Goal: Task Accomplishment & Management: Manage account settings

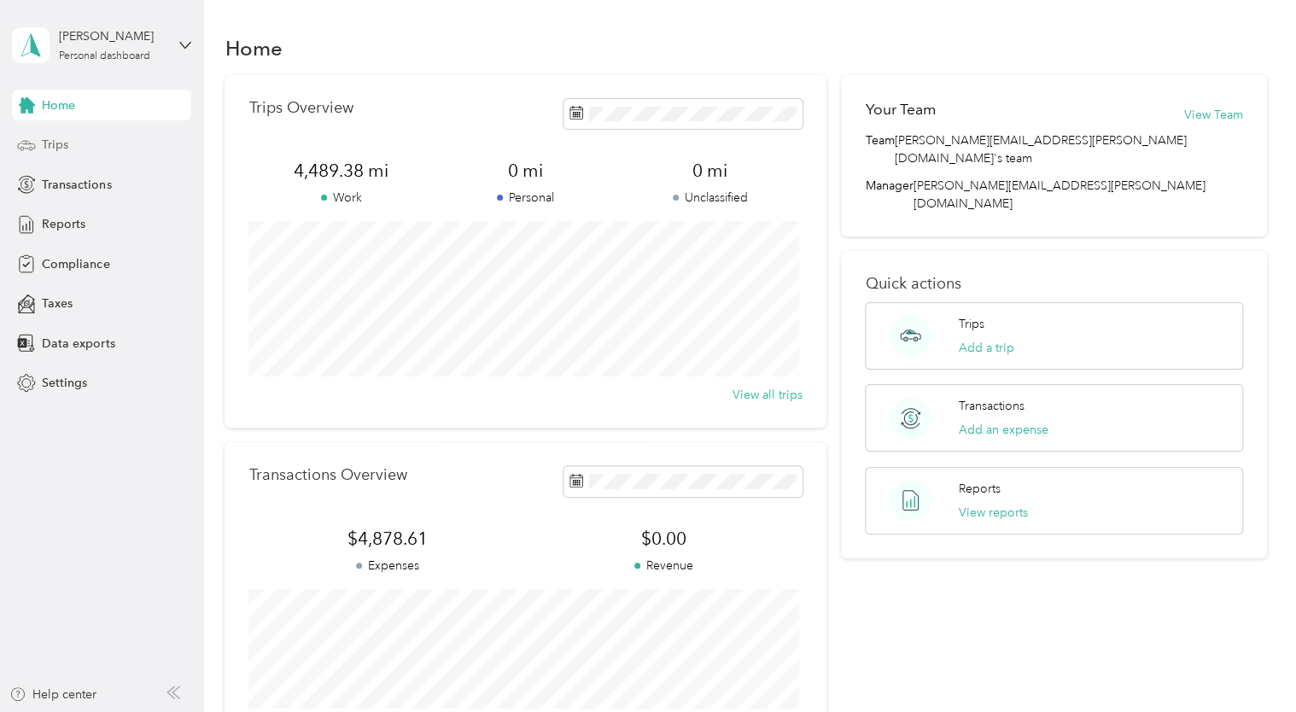
click at [45, 151] on span "Trips" at bounding box center [55, 145] width 26 height 18
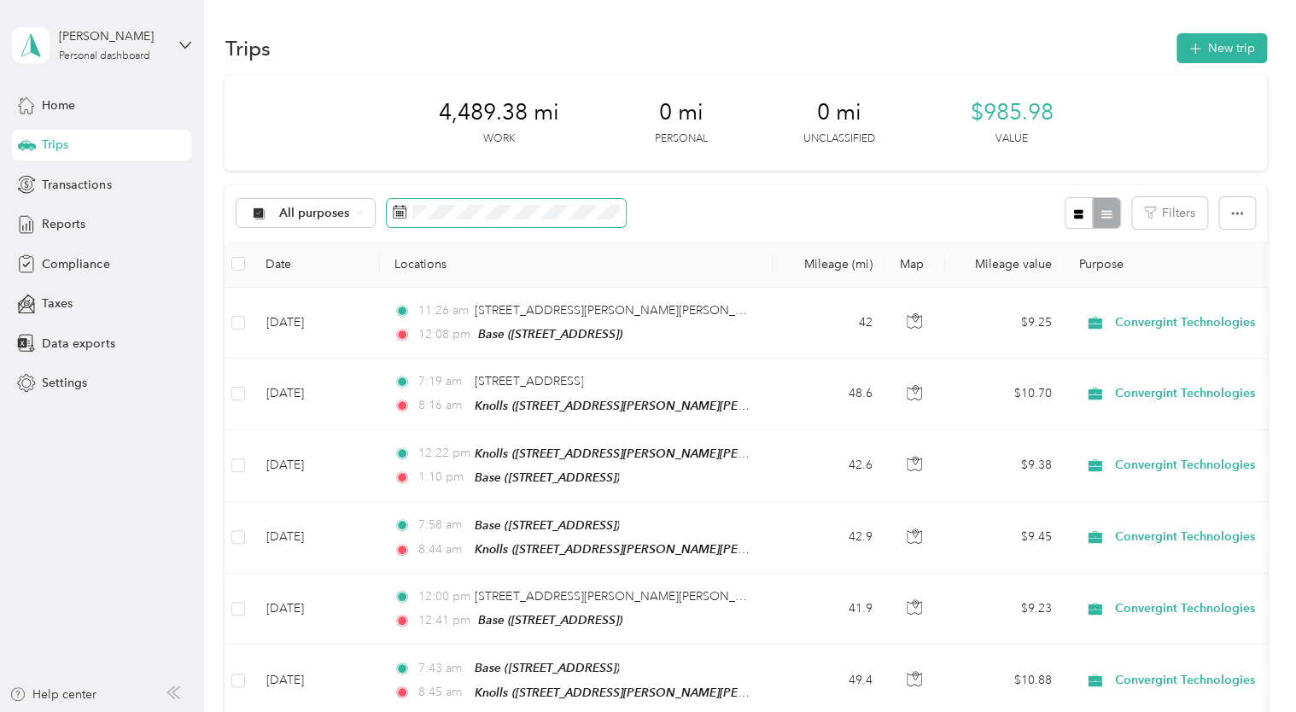
click at [403, 215] on icon at bounding box center [400, 212] width 14 height 14
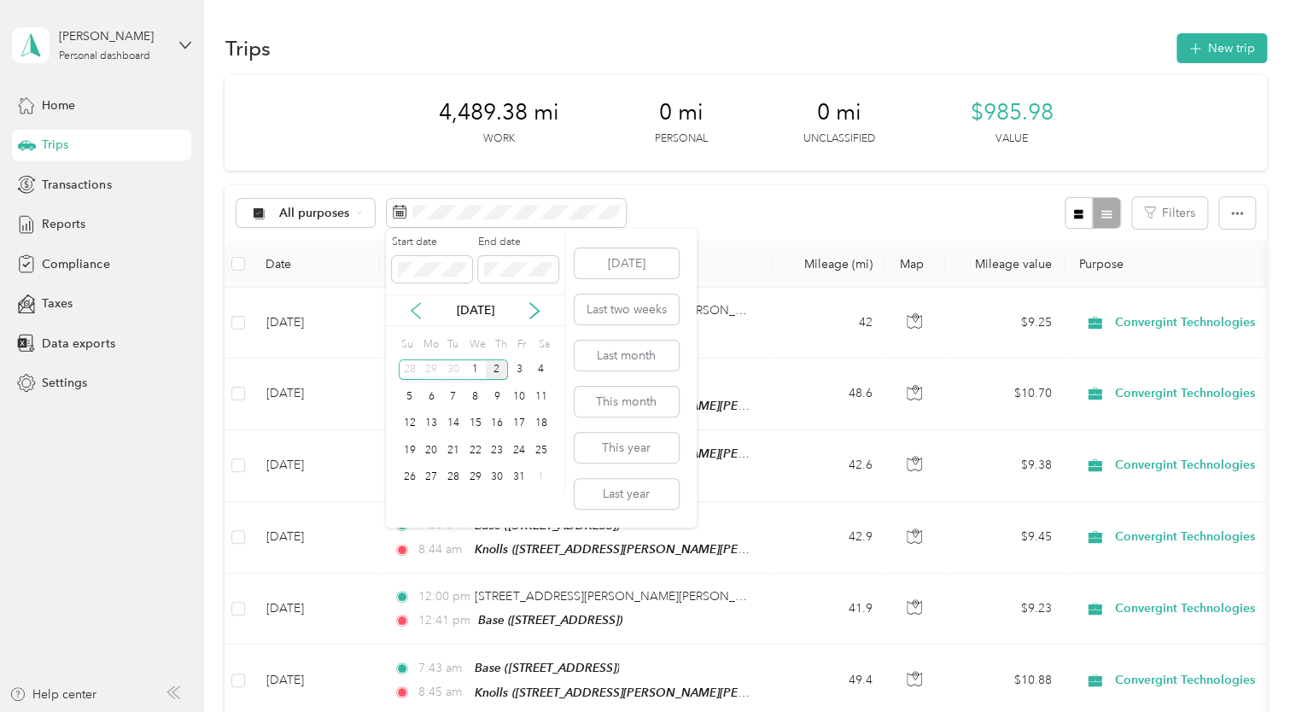
click at [417, 303] on icon at bounding box center [415, 310] width 17 height 17
click at [458, 471] on div "30" at bounding box center [453, 477] width 22 height 21
click at [432, 366] on div "1" at bounding box center [431, 370] width 22 height 21
click at [427, 369] on div "1" at bounding box center [431, 370] width 22 height 21
click at [605, 357] on button "Last month" at bounding box center [627, 356] width 104 height 30
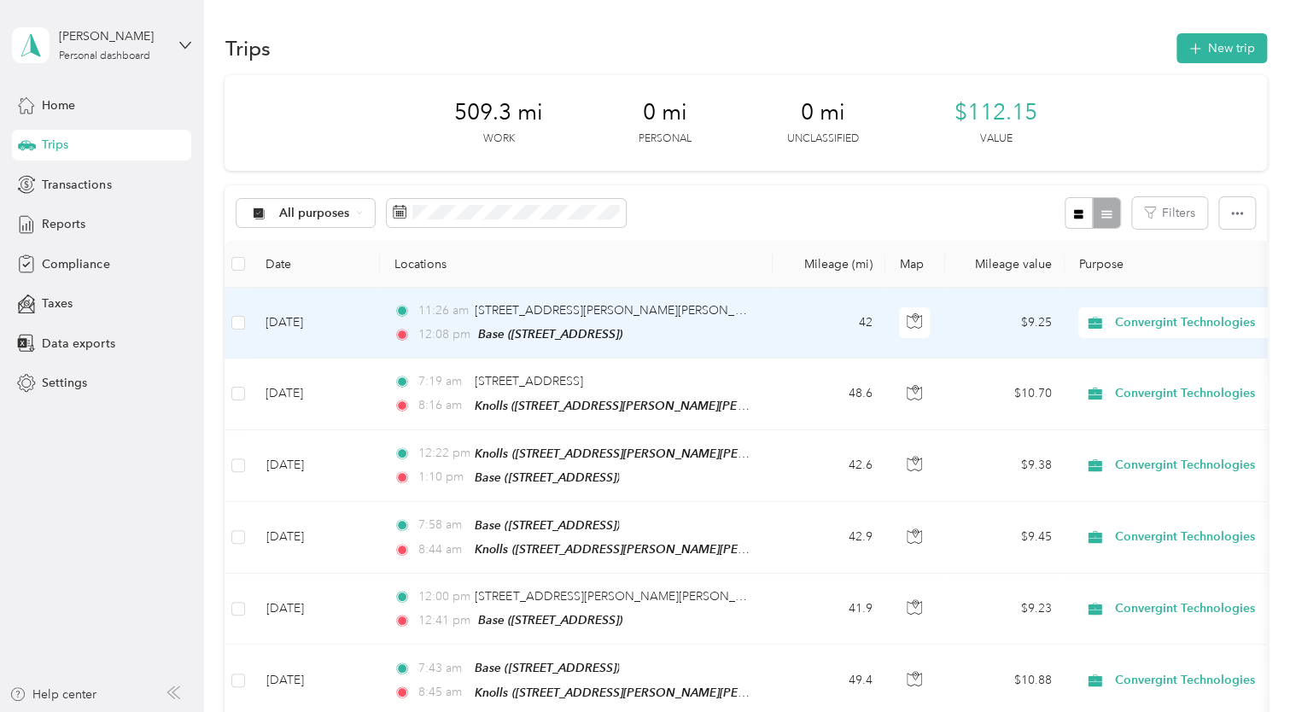
click at [249, 326] on td at bounding box center [238, 323] width 27 height 71
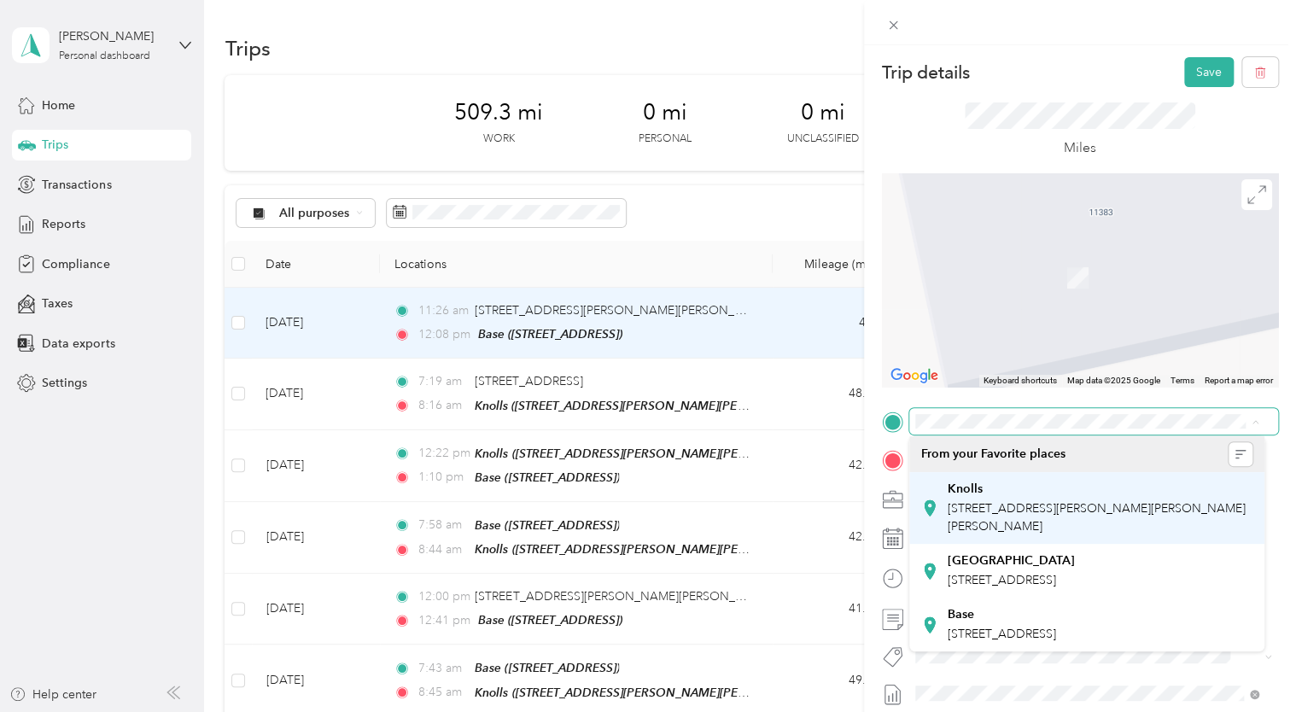
click at [1062, 498] on div "Knolls [STREET_ADDRESS][PERSON_NAME][PERSON_NAME][PERSON_NAME]" at bounding box center [1100, 509] width 306 height 54
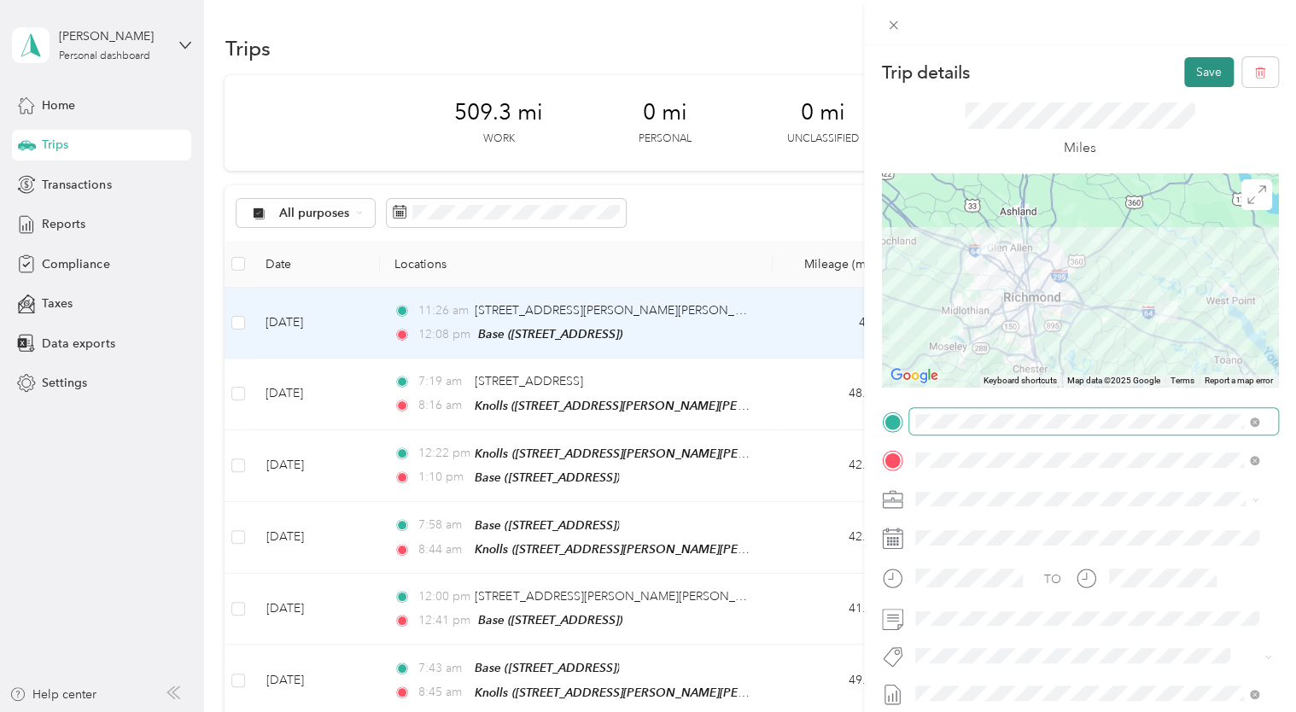
click at [1184, 70] on button "Save" at bounding box center [1209, 72] width 50 height 30
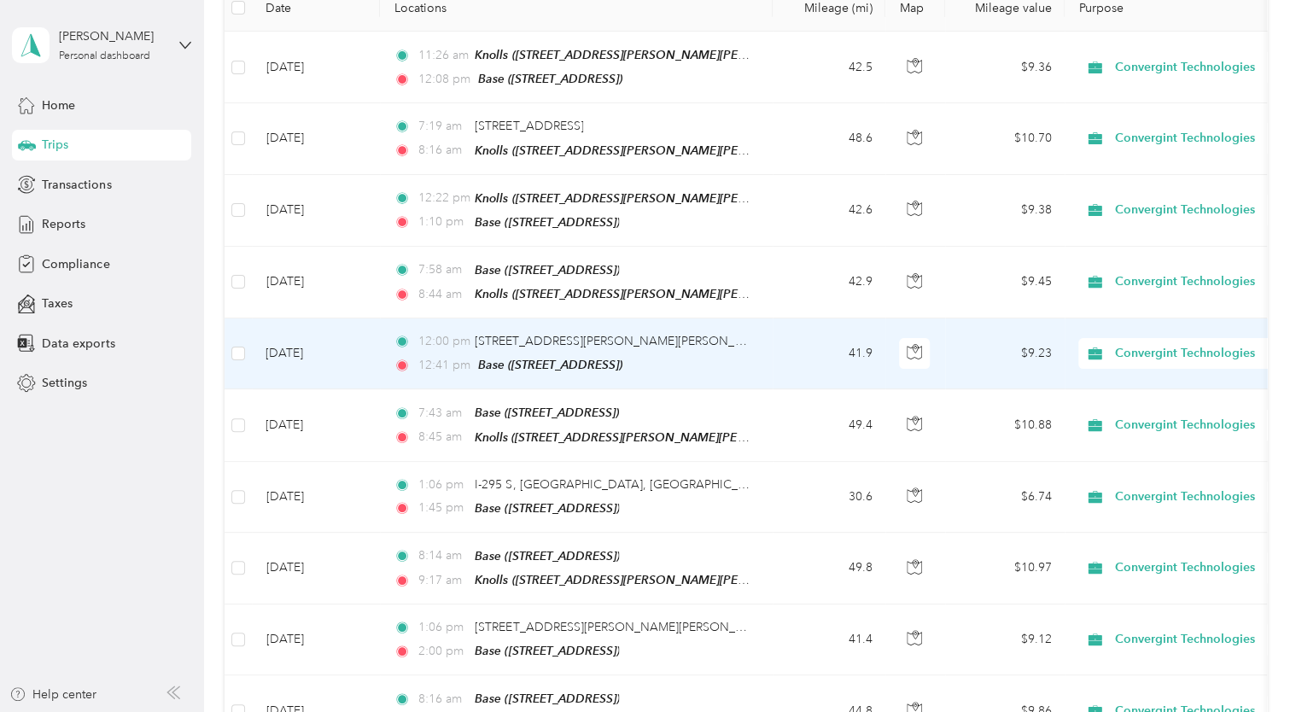
scroll to position [254, 0]
click at [325, 349] on td "[DATE]" at bounding box center [316, 354] width 128 height 71
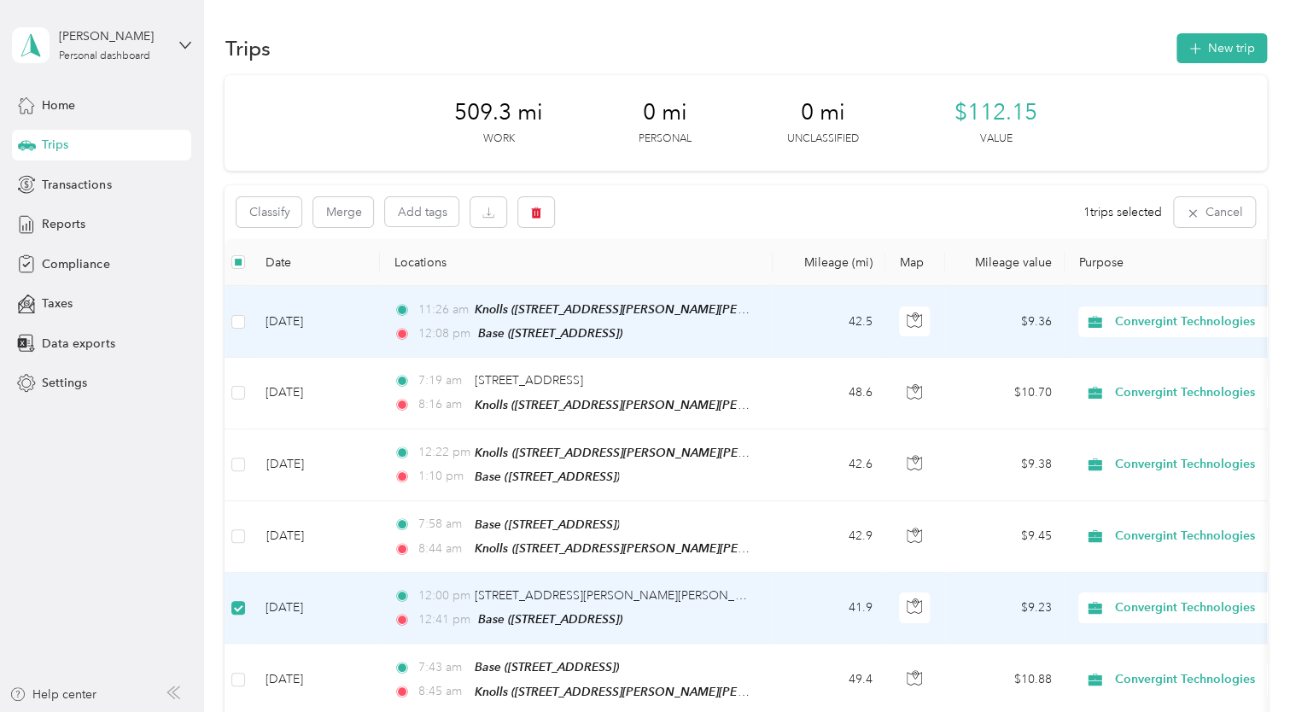
scroll to position [171, 0]
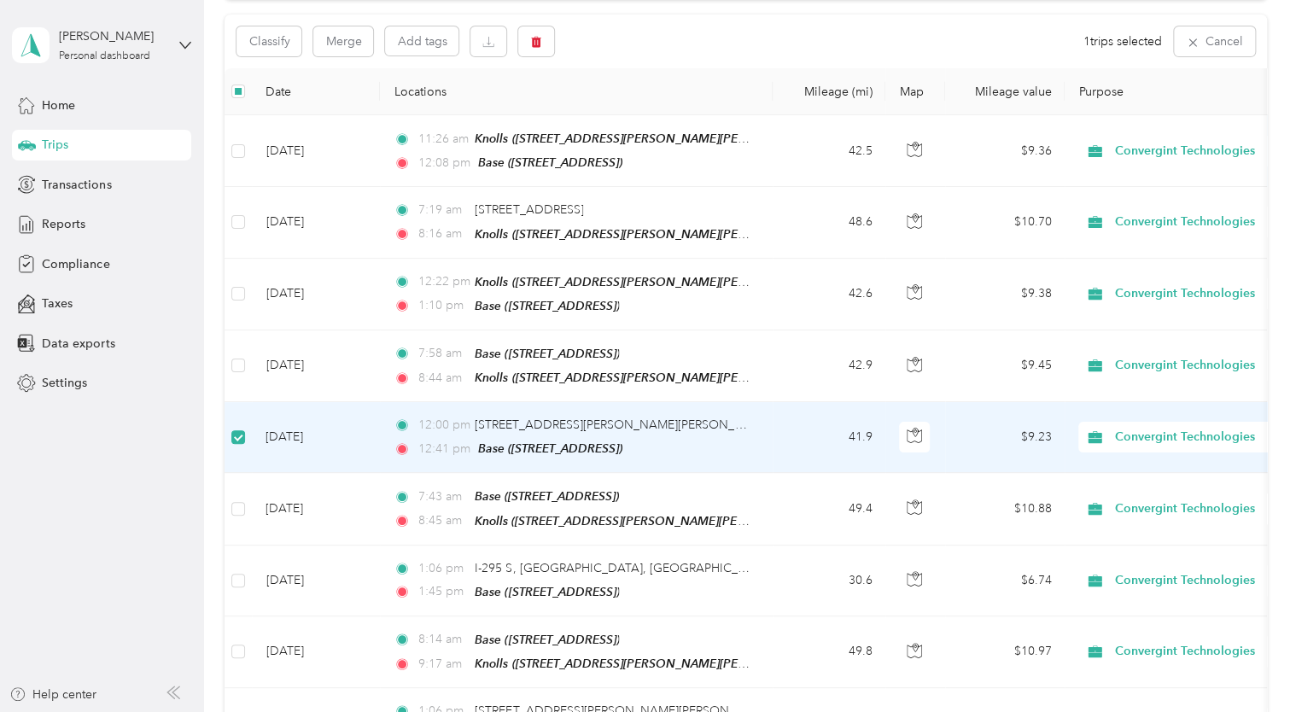
click at [306, 432] on td "[DATE]" at bounding box center [316, 437] width 128 height 71
drag, startPoint x: 501, startPoint y: 423, endPoint x: 371, endPoint y: 420, distance: 130.7
click at [371, 420] on td "[DATE]" at bounding box center [316, 437] width 128 height 71
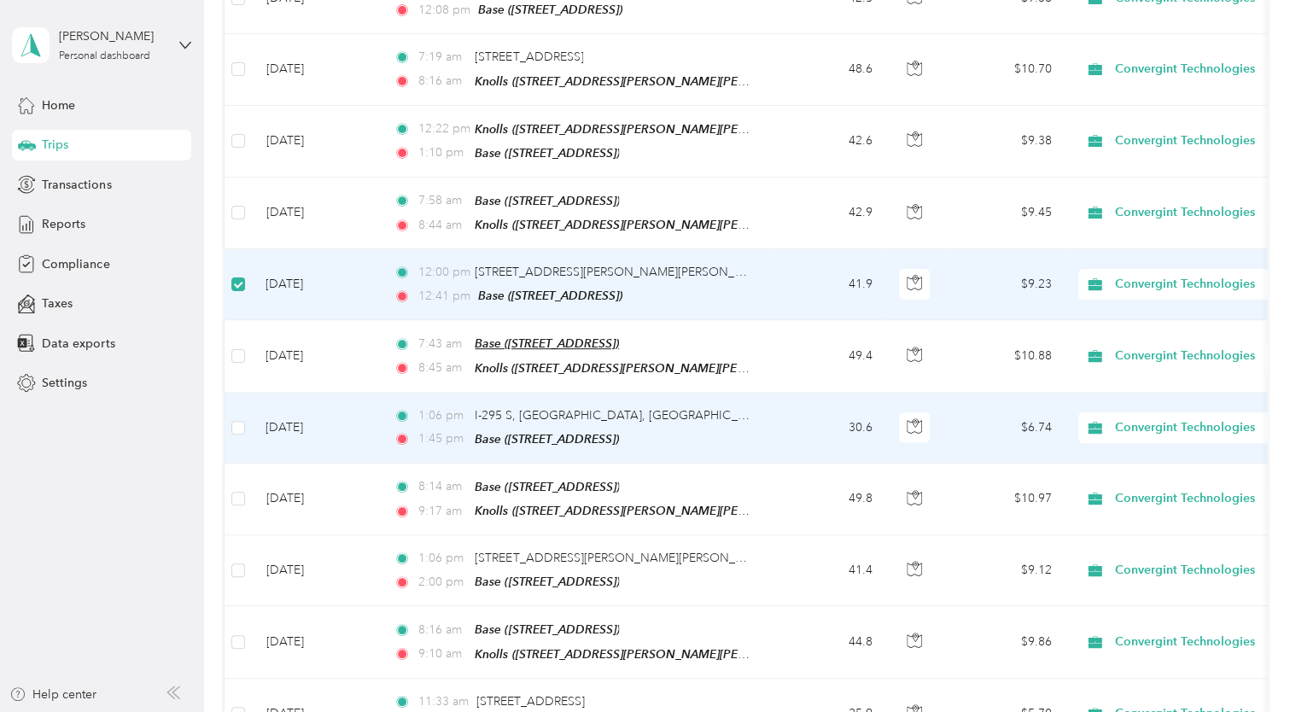
scroll to position [342, 0]
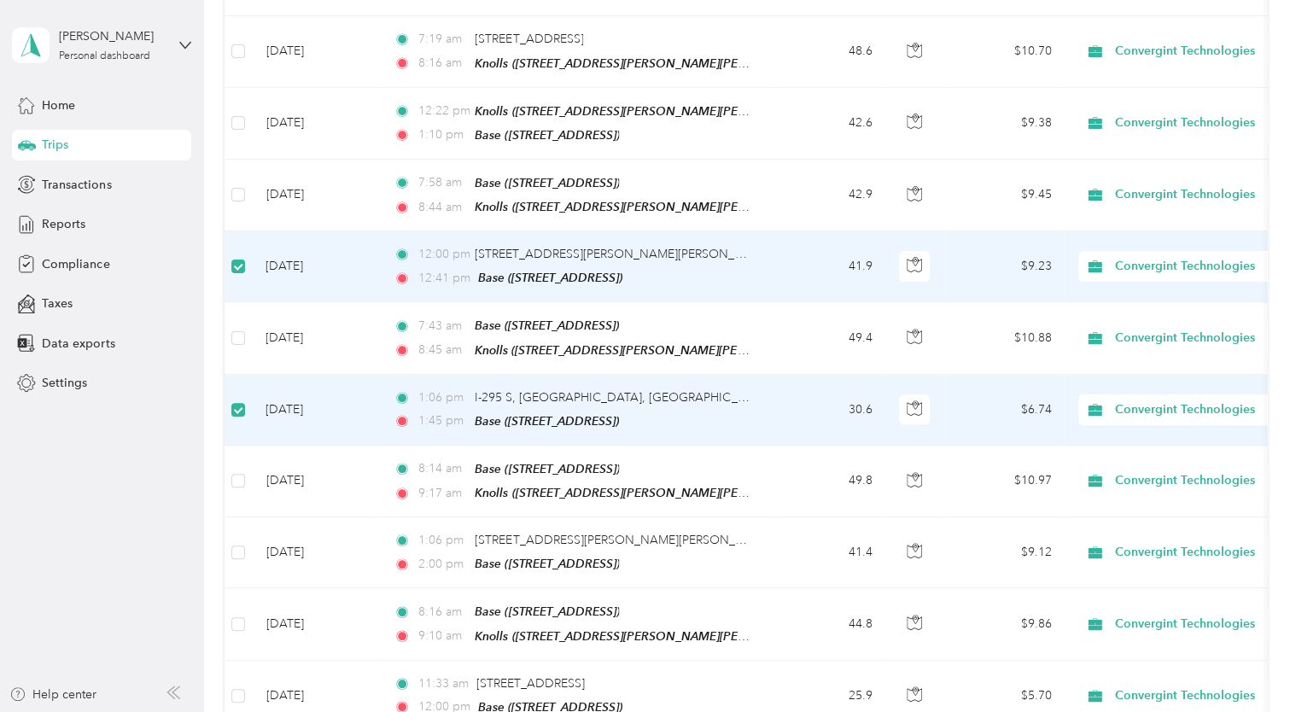
click at [314, 405] on td "[DATE]" at bounding box center [316, 410] width 128 height 71
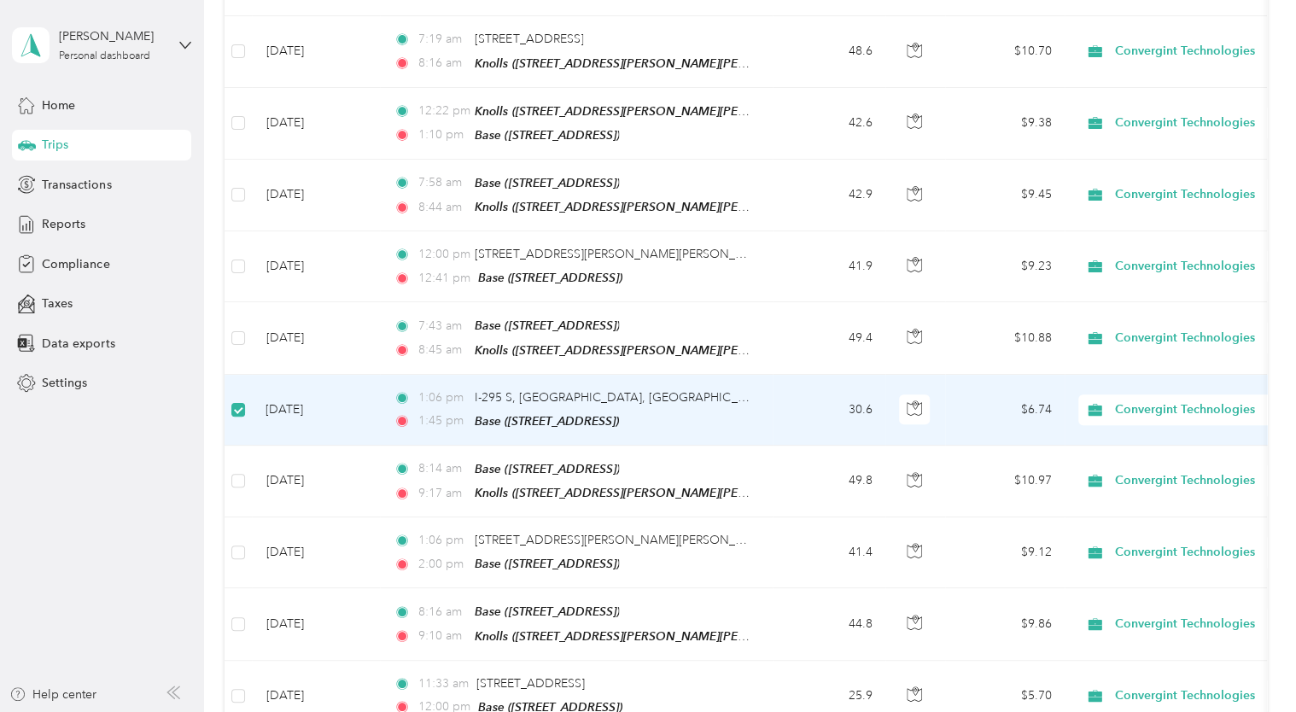
click at [277, 397] on td "[DATE]" at bounding box center [316, 410] width 128 height 71
click at [557, 414] on span "Base ([STREET_ADDRESS])" at bounding box center [547, 421] width 144 height 14
click at [771, 418] on td "1:06 pm I-[GEOGRAPHIC_DATA], [GEOGRAPHIC_DATA] 1:45 pm Base ([STREET_ADDRESS] ,…" at bounding box center [576, 410] width 393 height 71
click at [584, 390] on span "I-295 S, [GEOGRAPHIC_DATA], [GEOGRAPHIC_DATA]" at bounding box center [623, 397] width 297 height 15
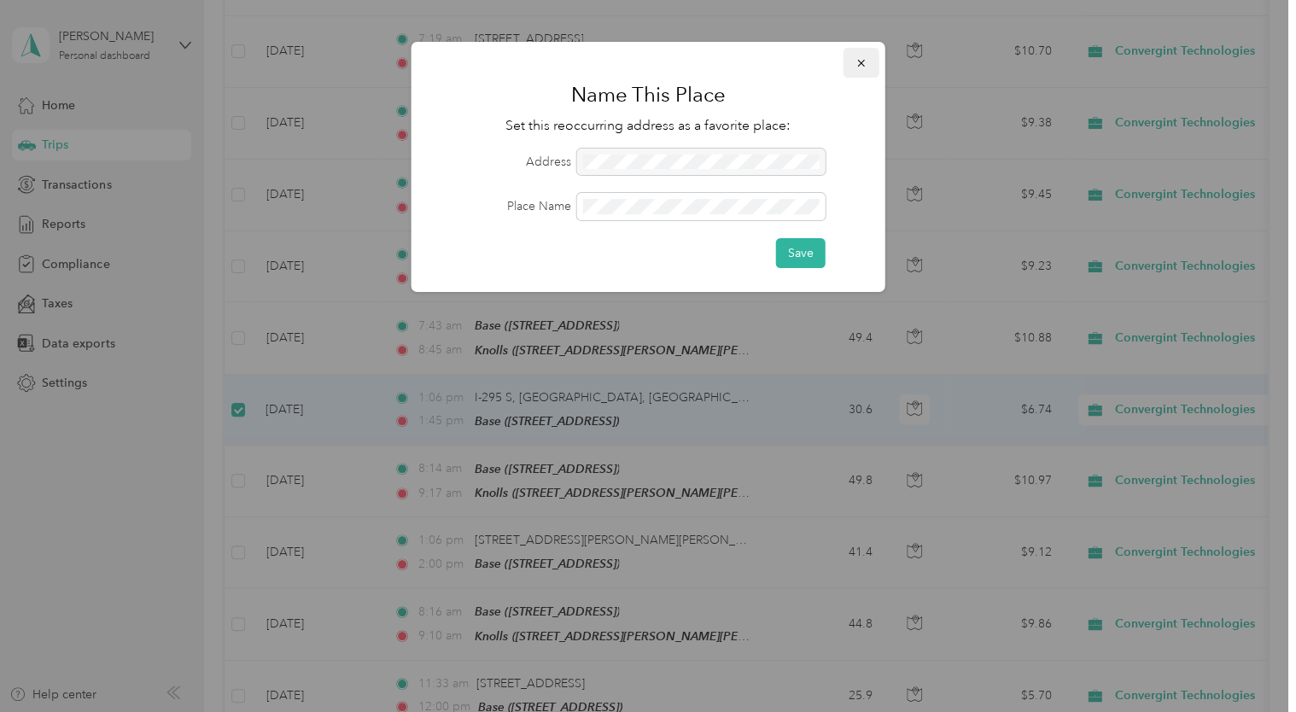
click at [856, 61] on icon "button" at bounding box center [862, 63] width 12 height 12
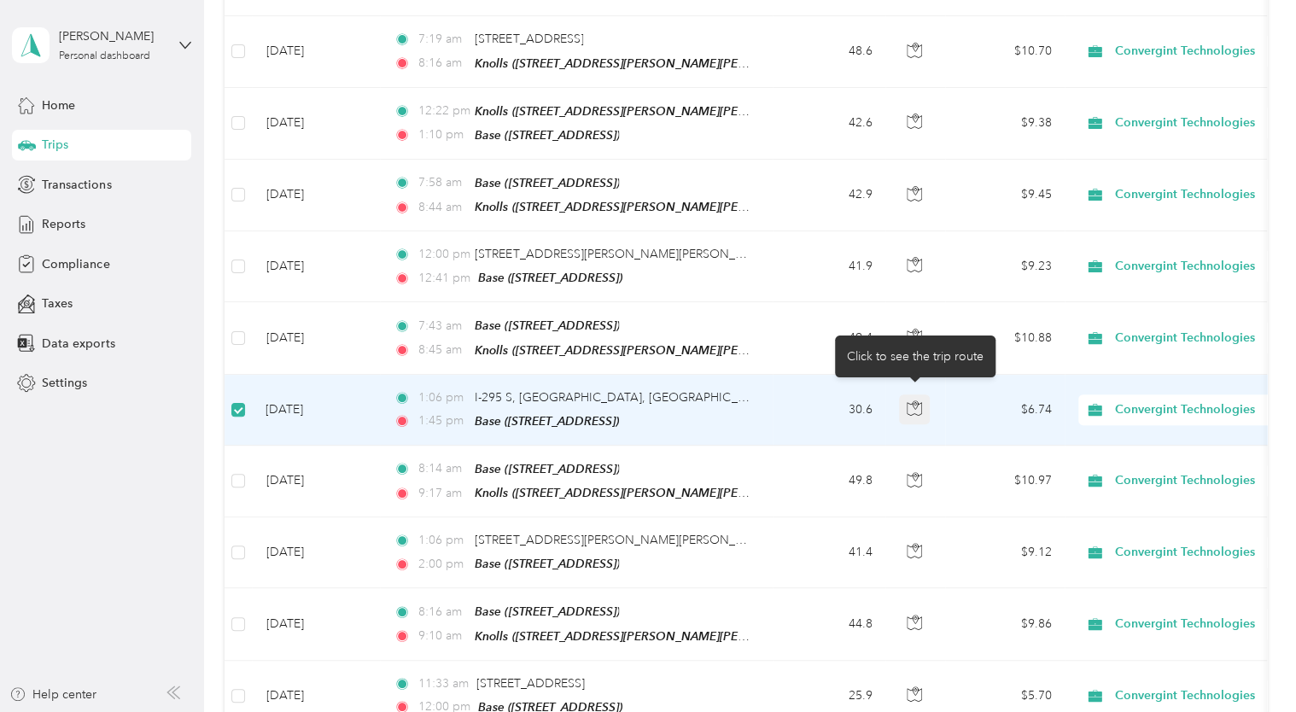
click at [922, 395] on button "button" at bounding box center [914, 410] width 31 height 31
click at [967, 398] on td "$6.74" at bounding box center [1005, 410] width 120 height 71
click at [1124, 401] on span "Convergint Technologies" at bounding box center [1193, 410] width 156 height 19
click at [756, 387] on td "1:06 pm I-[GEOGRAPHIC_DATA], [GEOGRAPHIC_DATA] 1:45 pm Base ([STREET_ADDRESS] ,…" at bounding box center [576, 410] width 393 height 71
click at [301, 401] on td "[DATE]" at bounding box center [316, 410] width 128 height 71
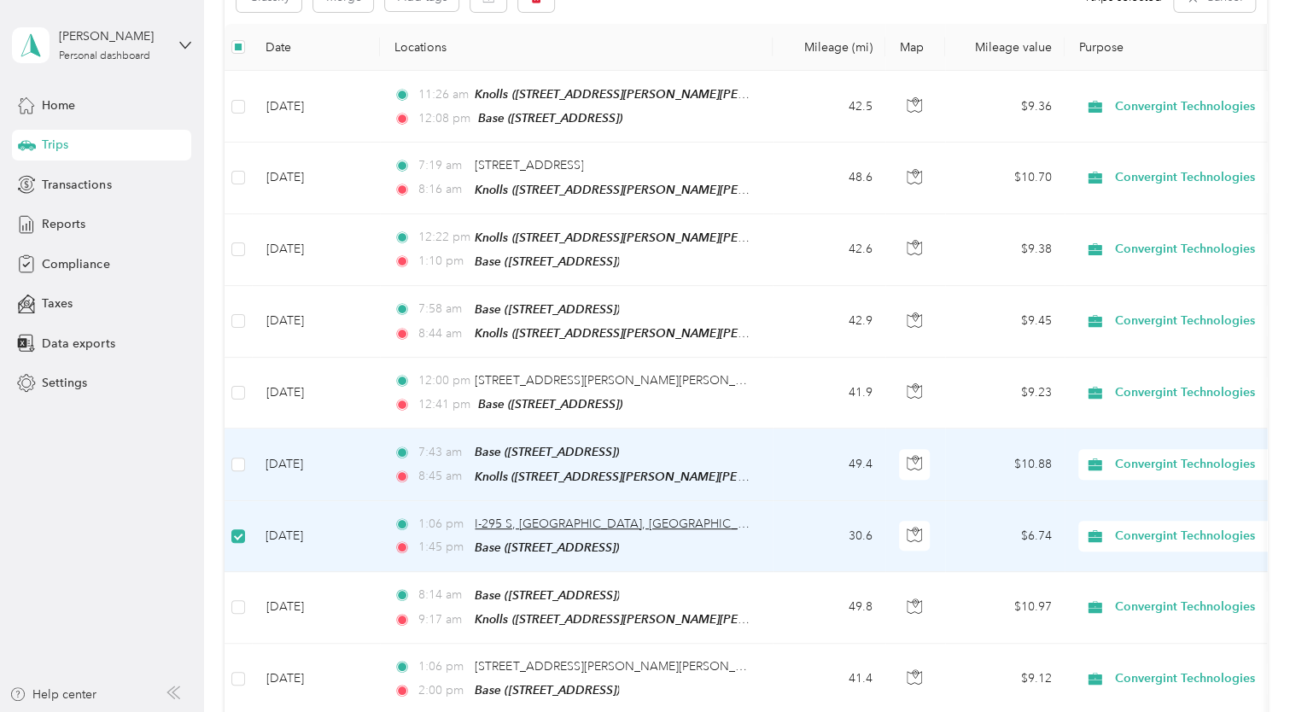
scroll to position [0, 0]
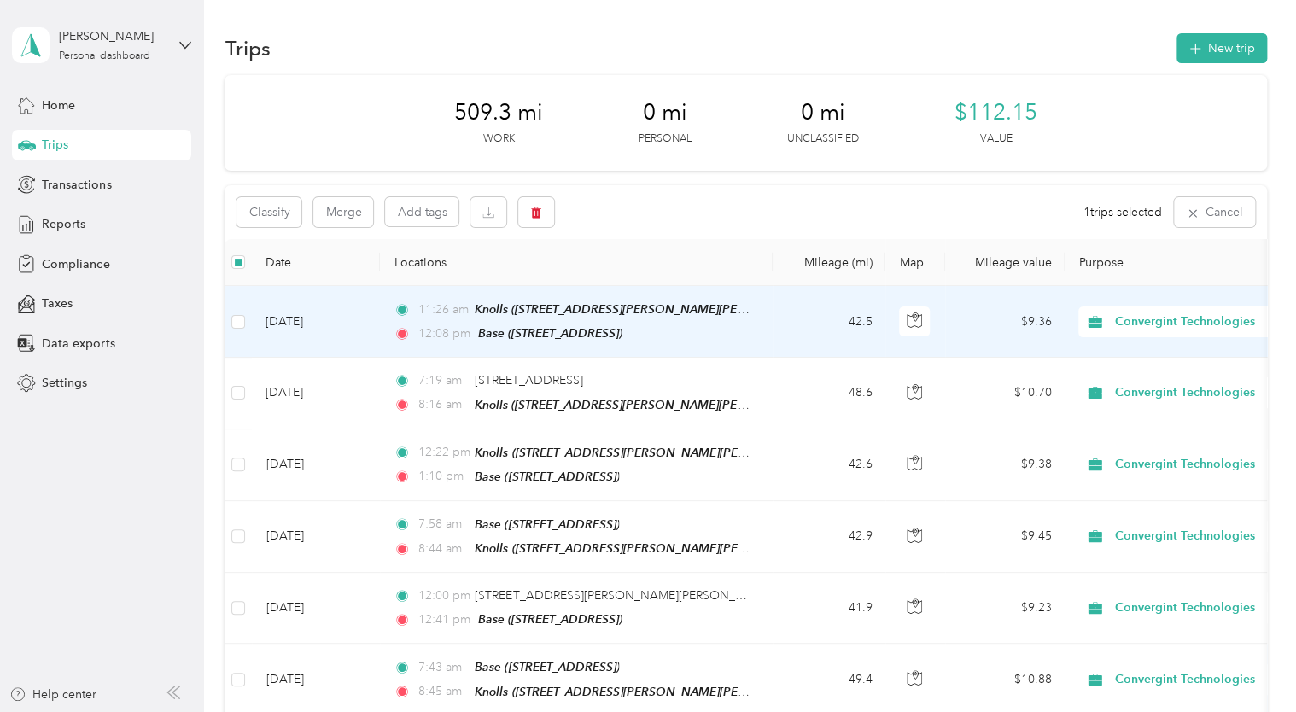
click at [248, 322] on td at bounding box center [238, 322] width 27 height 72
click at [1034, 317] on td "$9.36" at bounding box center [1005, 322] width 120 height 72
click at [231, 313] on td at bounding box center [238, 322] width 27 height 72
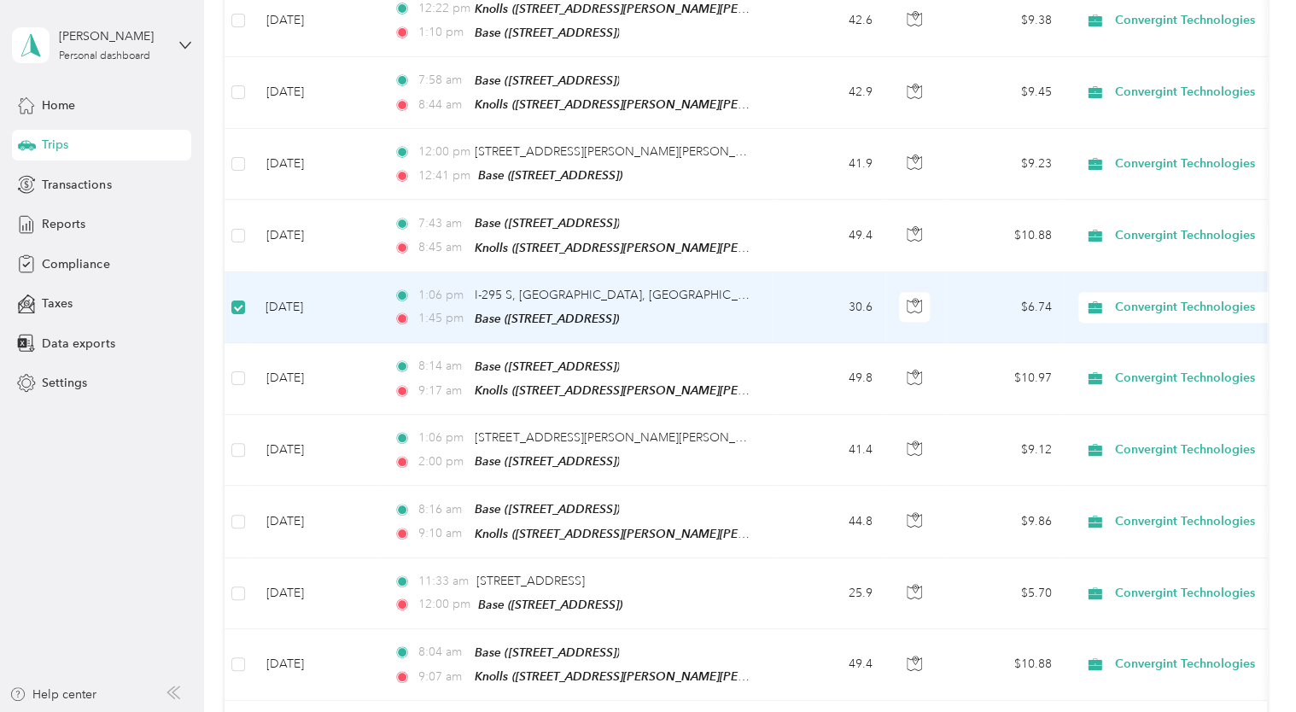
scroll to position [512, 0]
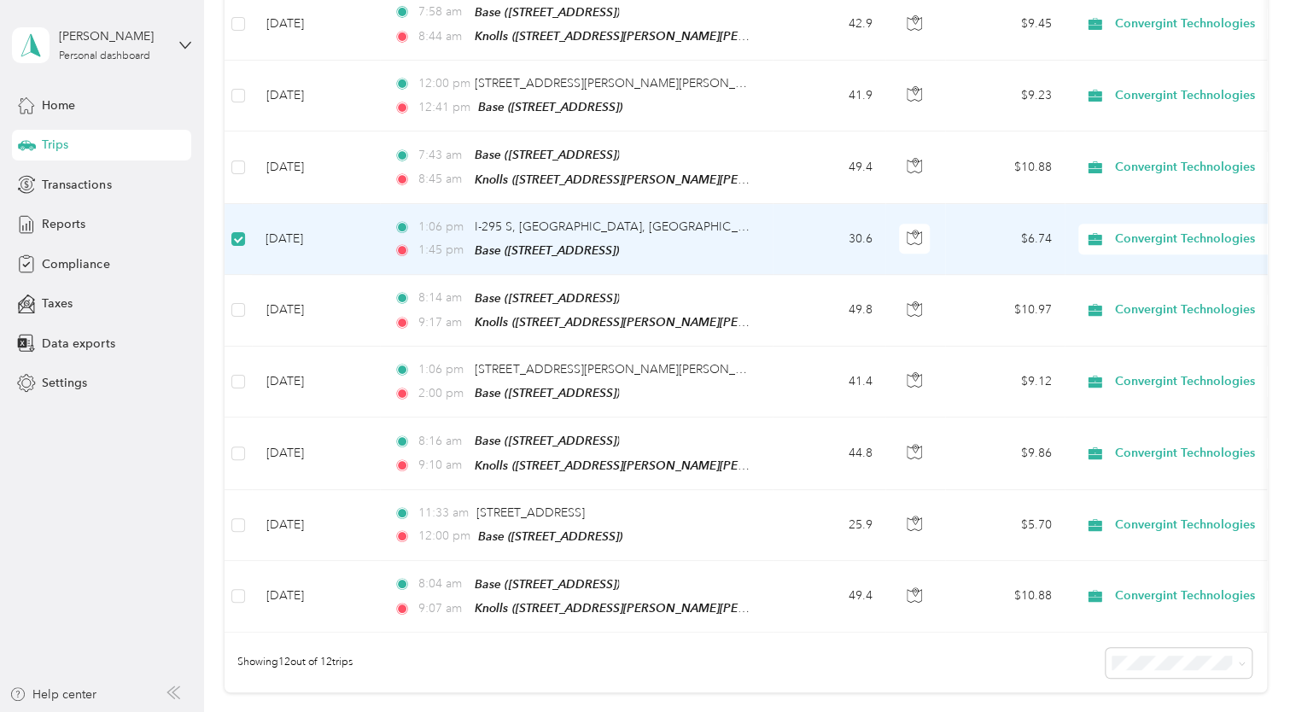
click at [241, 238] on td at bounding box center [238, 239] width 27 height 71
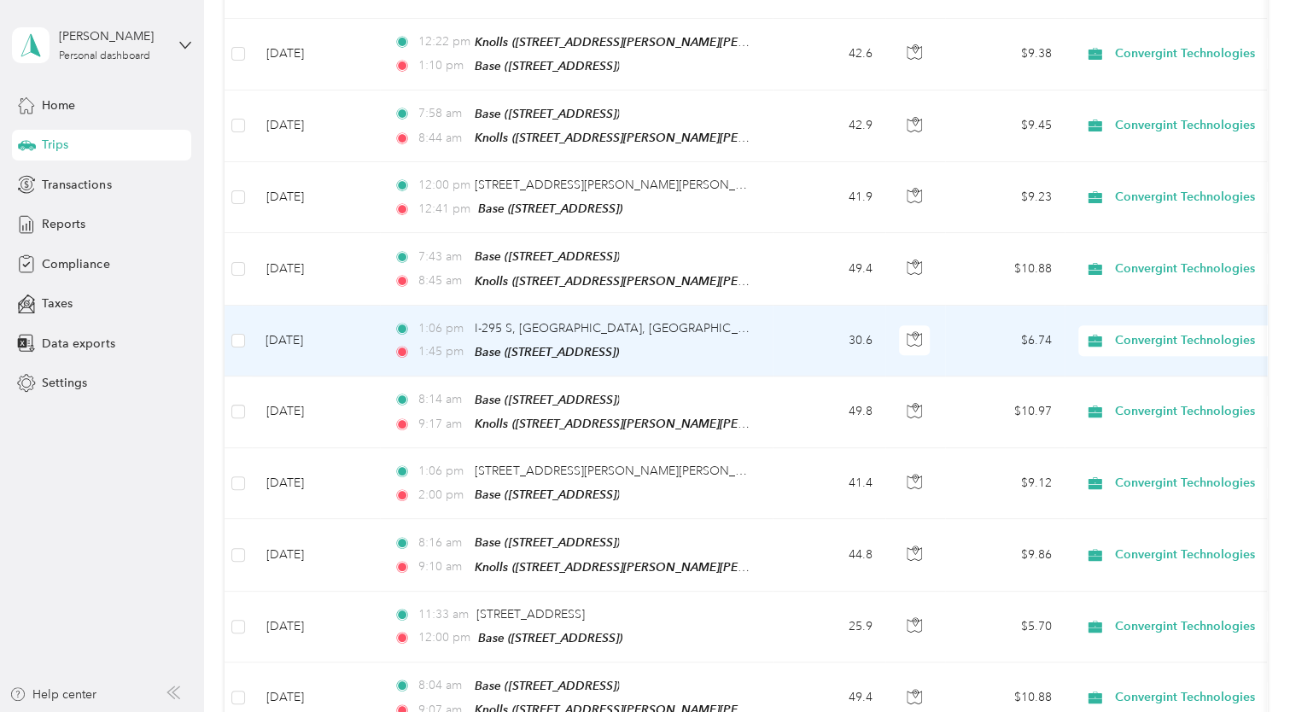
scroll to position [86, 0]
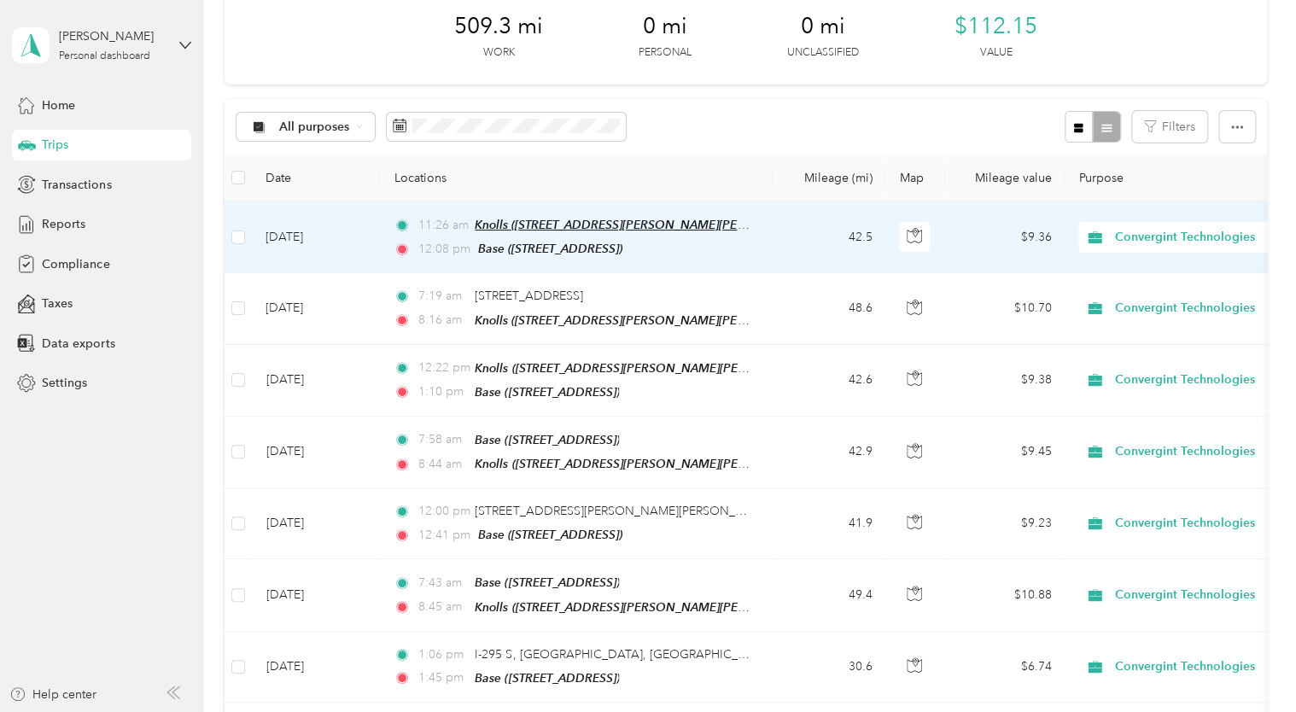
click at [535, 227] on span "Knolls ([STREET_ADDRESS][PERSON_NAME][PERSON_NAME] , [GEOGRAPHIC_DATA], [GEOGRA…" at bounding box center [775, 225] width 600 height 15
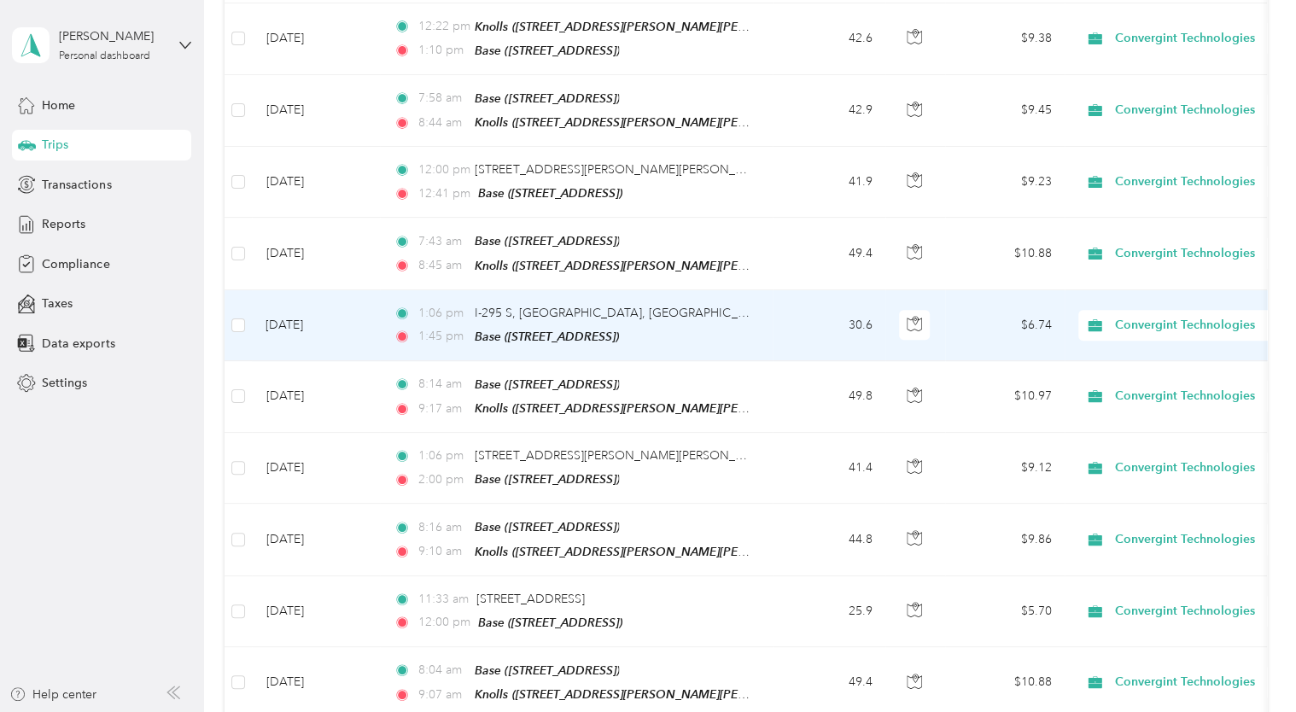
scroll to position [599, 0]
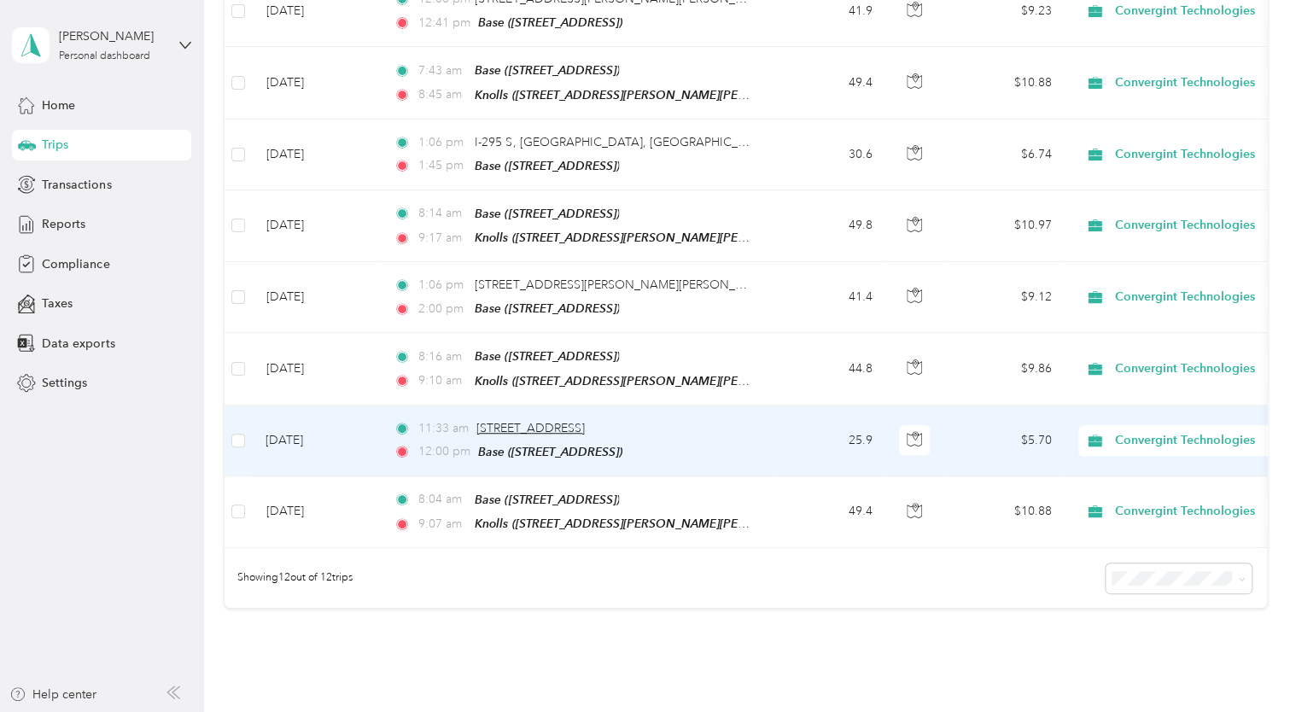
click at [532, 421] on span "[STREET_ADDRESS]" at bounding box center [531, 428] width 108 height 15
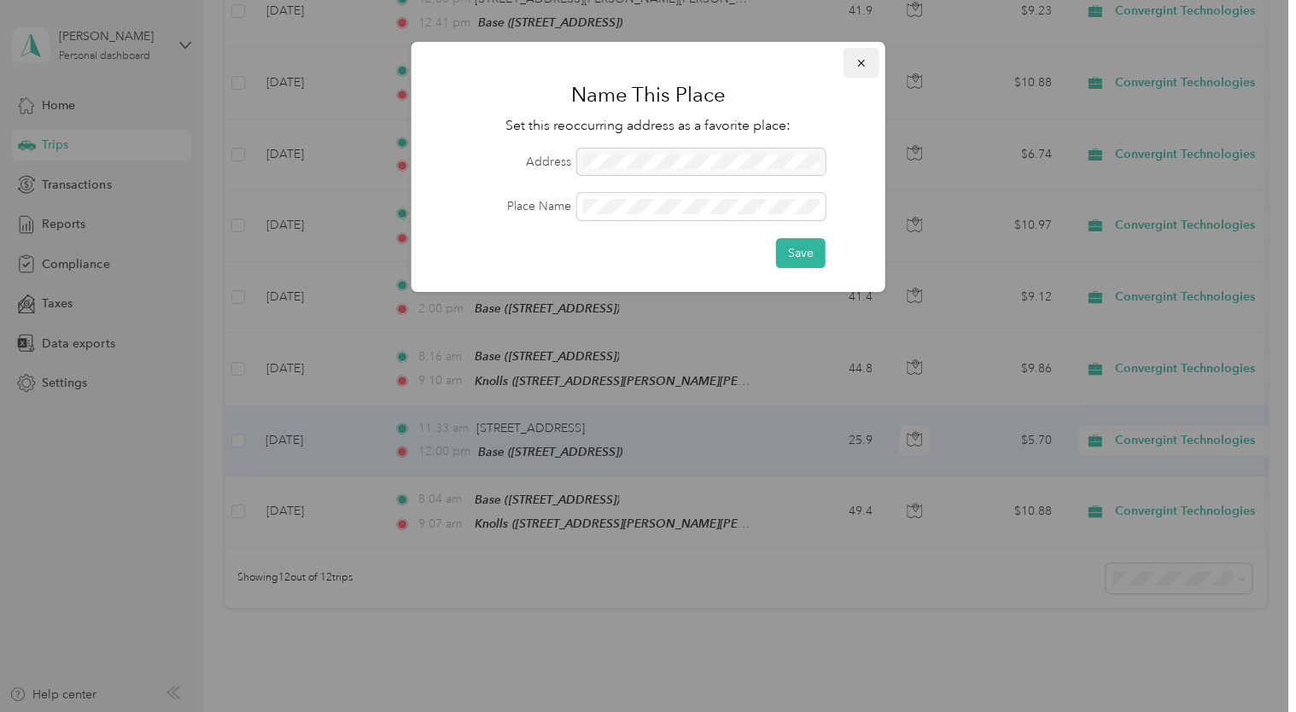
click at [857, 61] on icon "button" at bounding box center [862, 63] width 12 height 12
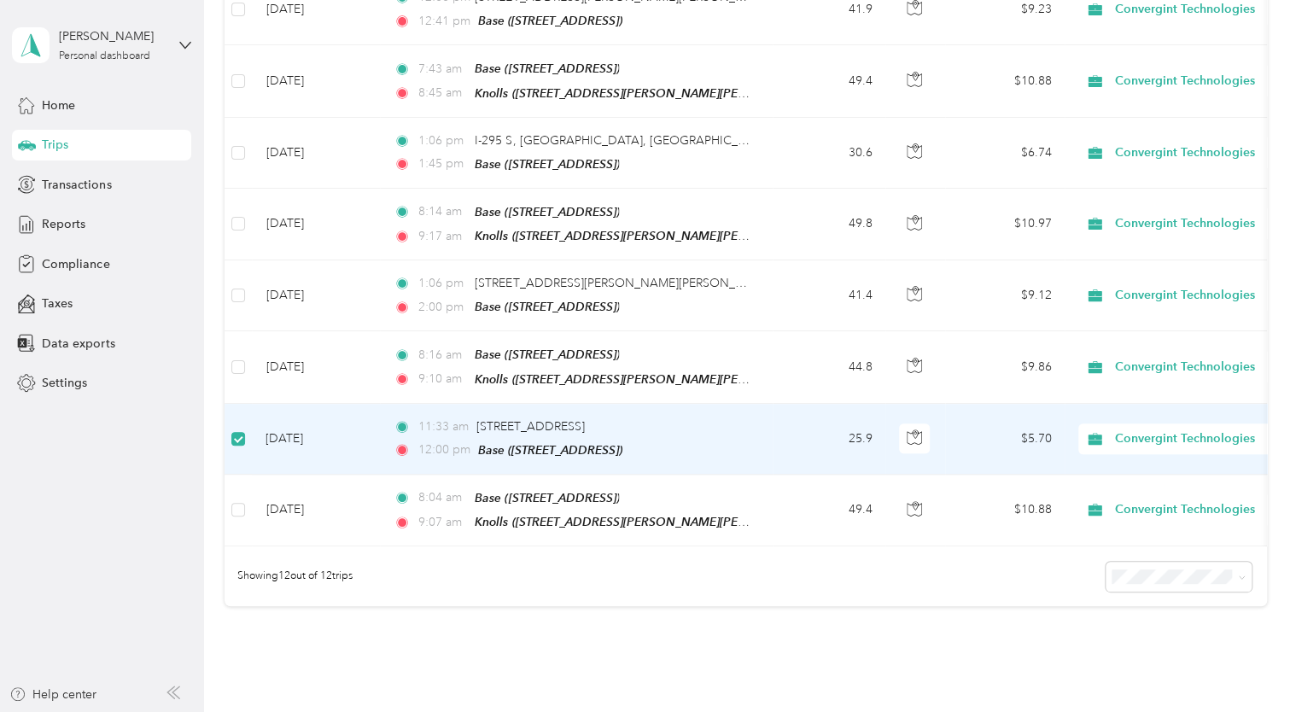
scroll to position [598, 0]
click at [523, 420] on span "[STREET_ADDRESS]" at bounding box center [531, 427] width 108 height 15
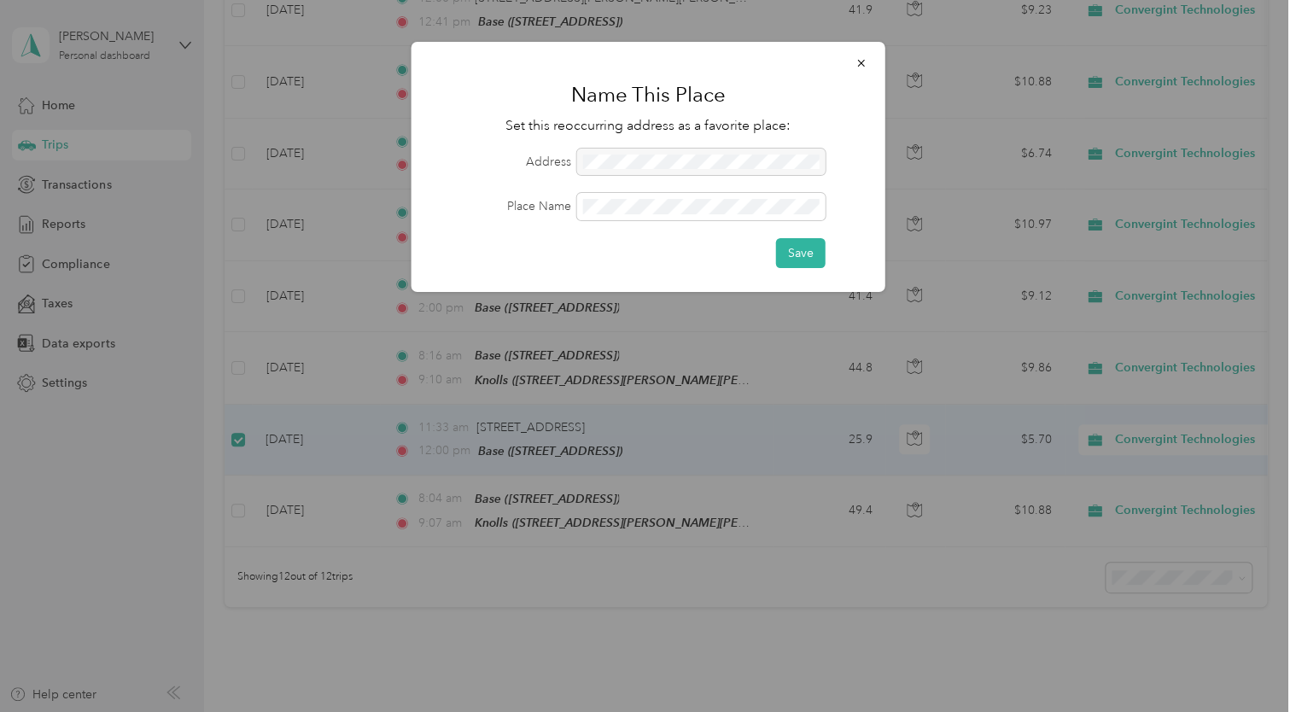
click at [742, 417] on div at bounding box center [648, 356] width 1296 height 712
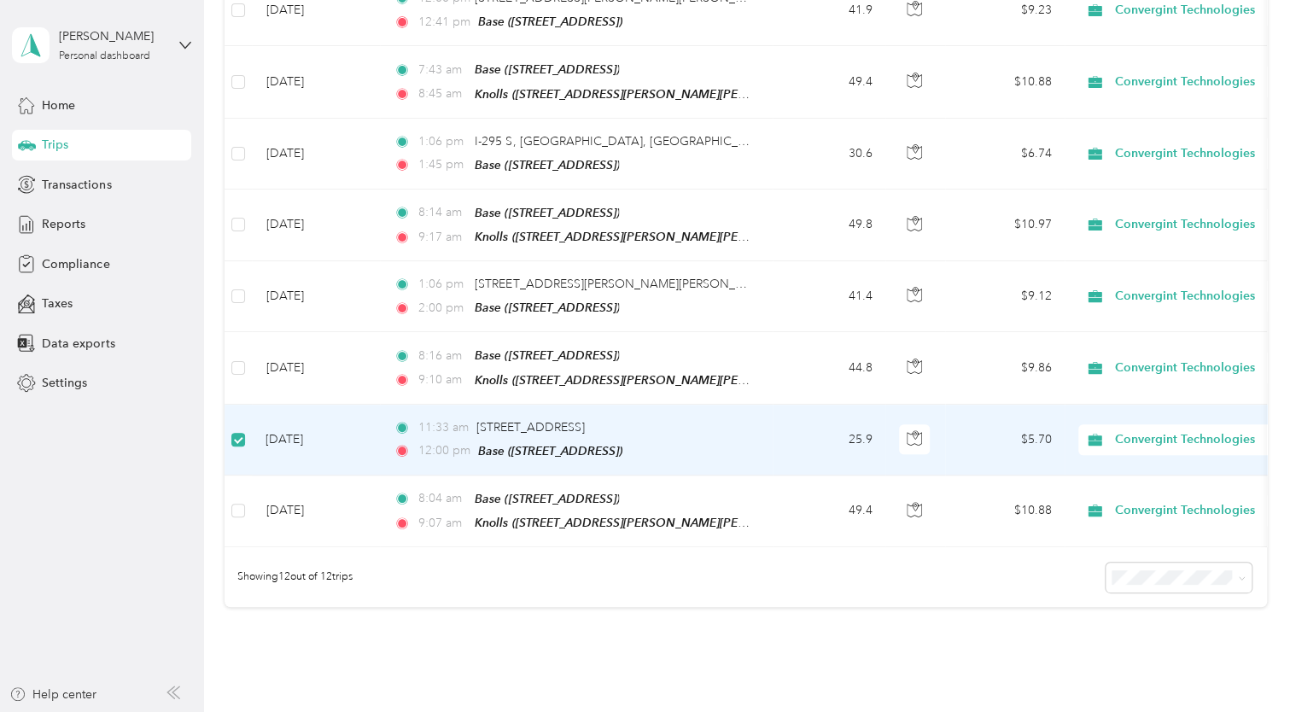
click at [795, 412] on td "25.9" at bounding box center [829, 440] width 113 height 71
click at [919, 430] on icon "button" at bounding box center [914, 437] width 15 height 15
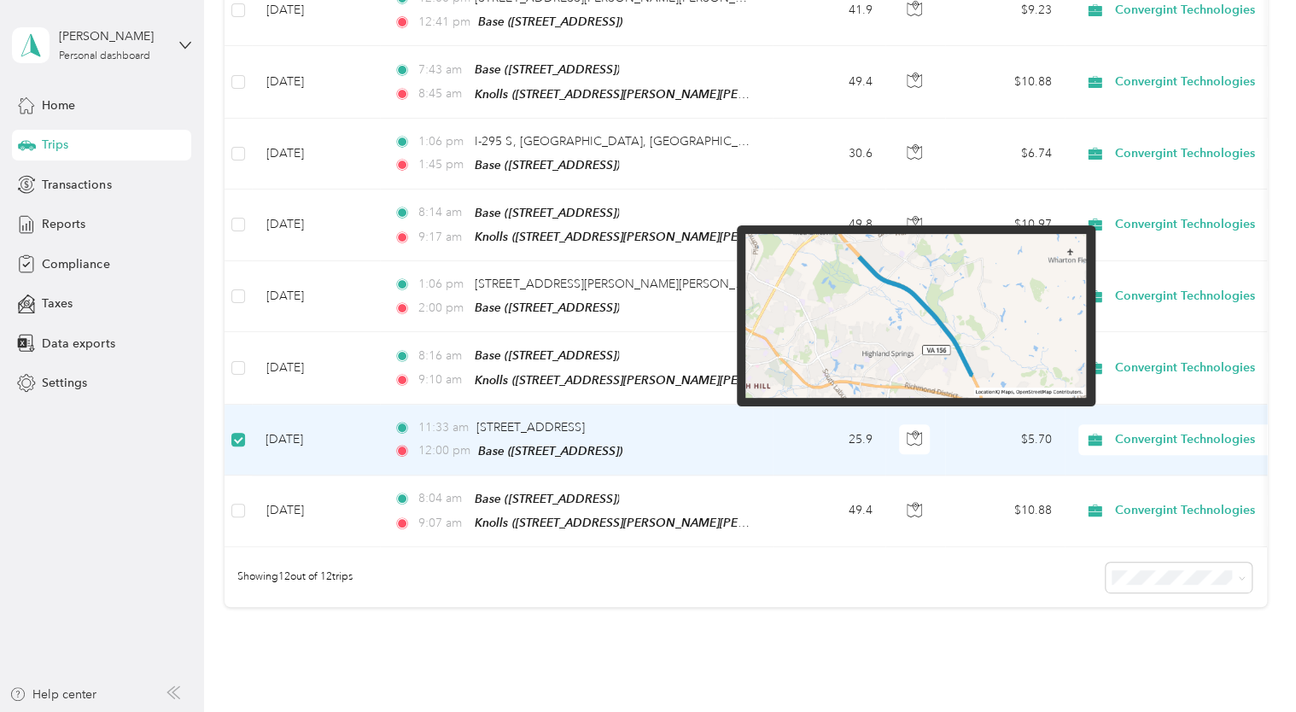
click at [929, 342] on img at bounding box center [916, 316] width 341 height 164
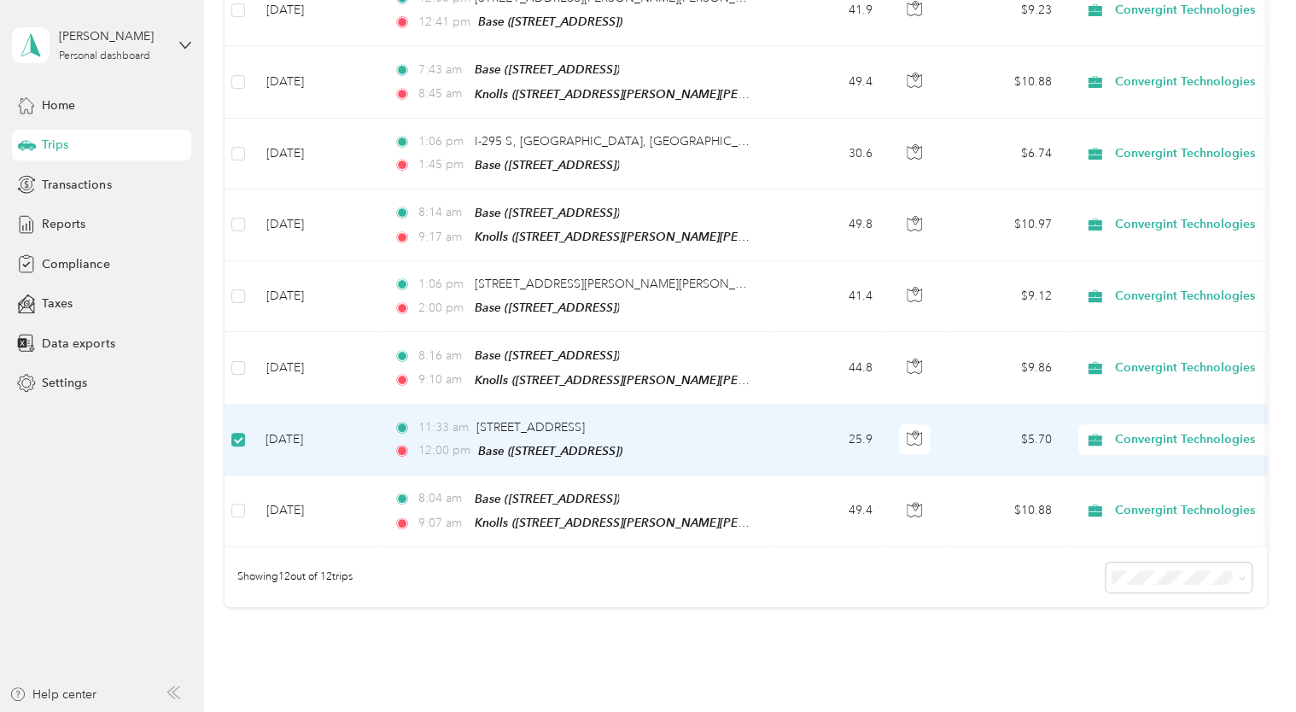
click at [687, 418] on div "11:33 am [STREET_ADDRESS]" at bounding box center [573, 427] width 359 height 19
click at [682, 418] on div "11:33 am [STREET_ADDRESS]" at bounding box center [573, 427] width 359 height 19
click at [585, 420] on span "[STREET_ADDRESS]" at bounding box center [531, 427] width 108 height 15
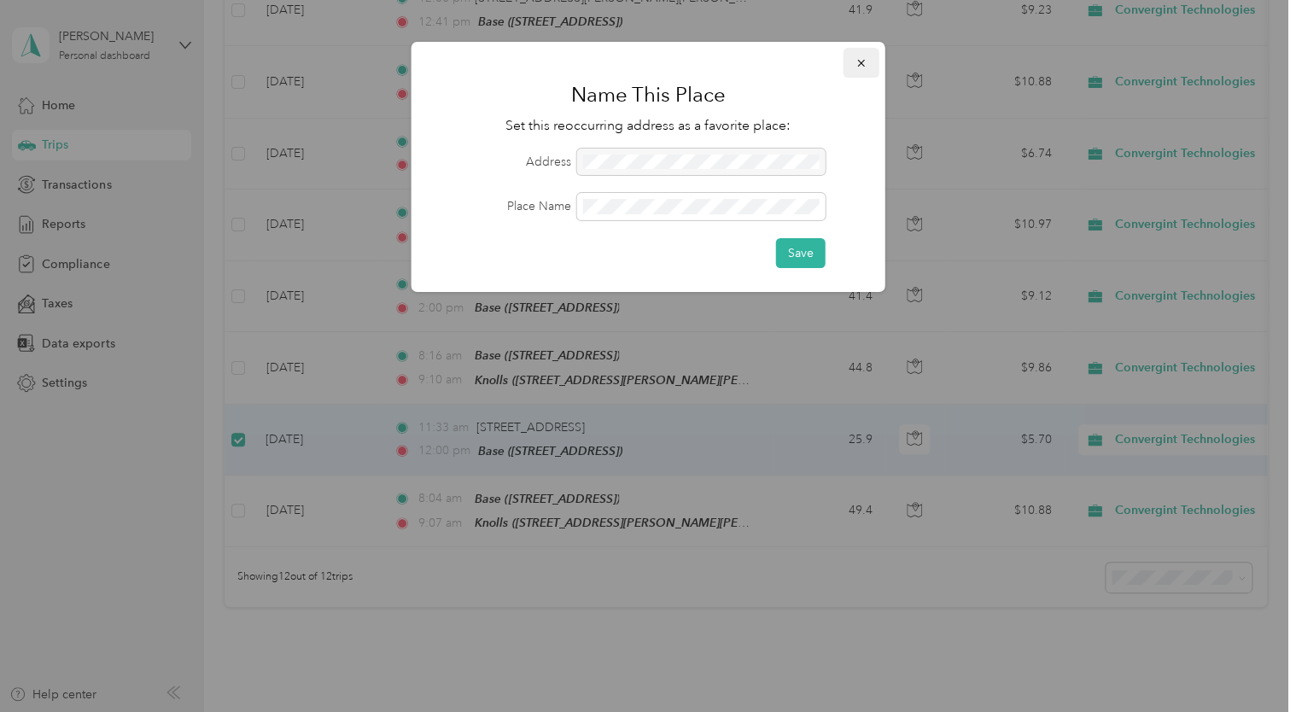
click at [861, 60] on icon "button" at bounding box center [862, 63] width 12 height 12
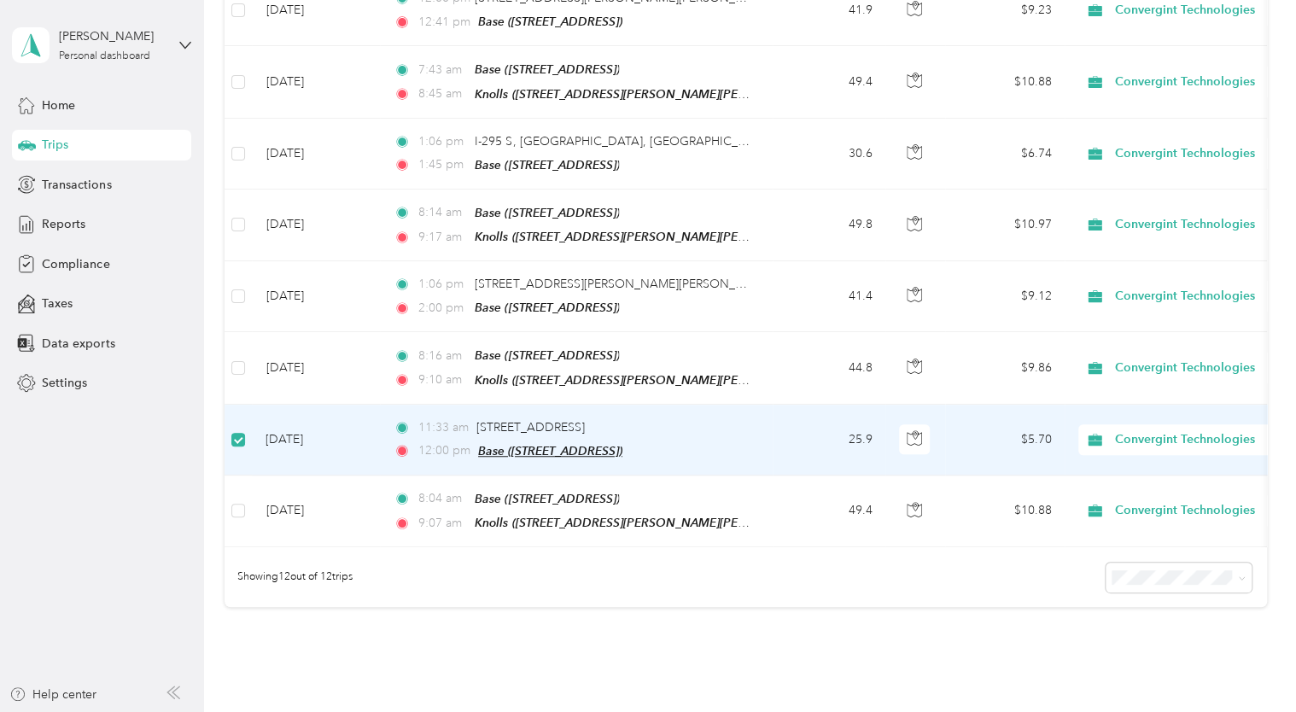
click at [623, 444] on span "Base ([STREET_ADDRESS])" at bounding box center [550, 451] width 144 height 14
click at [560, 401] on div "Base ([STREET_ADDRESS] , [GEOGRAPHIC_DATA], [GEOGRAPHIC_DATA]) Auto detected as…" at bounding box center [574, 370] width 206 height 102
click at [612, 444] on span "Base ([STREET_ADDRESS])" at bounding box center [550, 451] width 144 height 14
click at [553, 401] on div "Base ([STREET_ADDRESS] , [GEOGRAPHIC_DATA], [GEOGRAPHIC_DATA]) Auto detected as…" at bounding box center [574, 361] width 206 height 102
click at [719, 418] on div "11:33 am [STREET_ADDRESS]" at bounding box center [573, 427] width 359 height 19
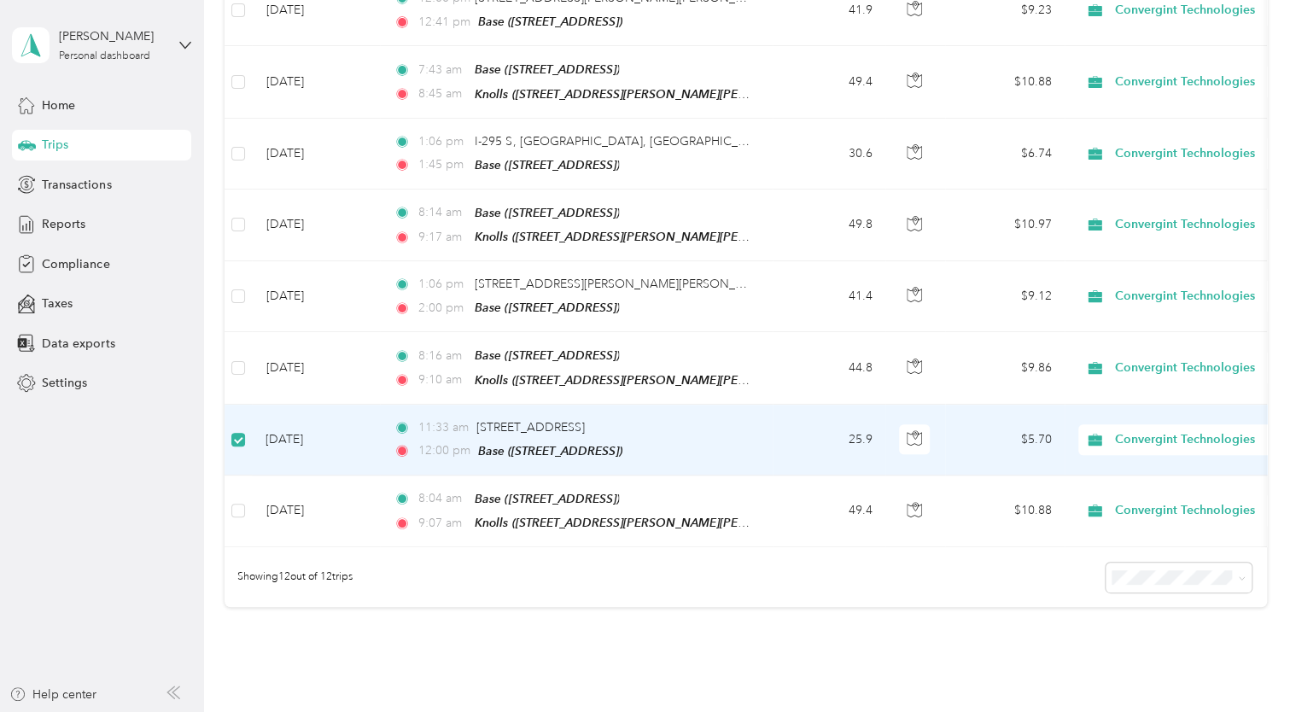
click at [857, 419] on td "25.9" at bounding box center [829, 440] width 113 height 71
click at [910, 430] on icon "button" at bounding box center [914, 437] width 15 height 15
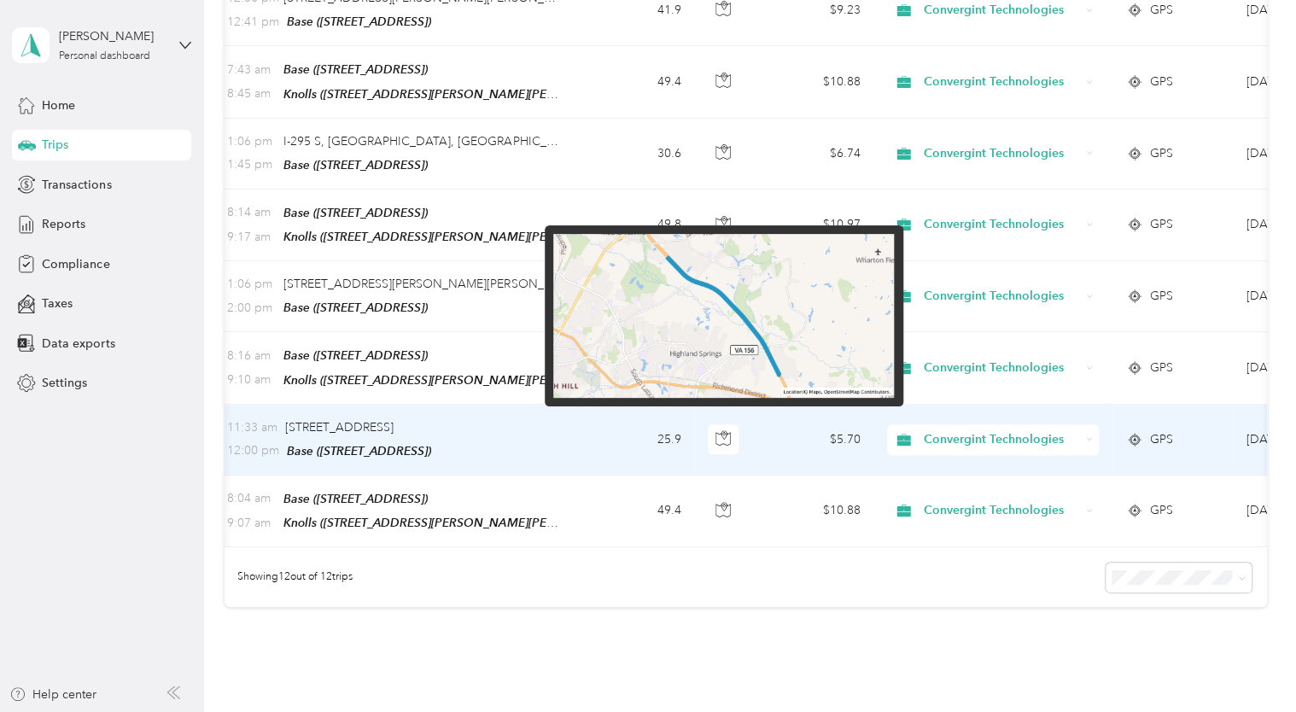
scroll to position [0, 0]
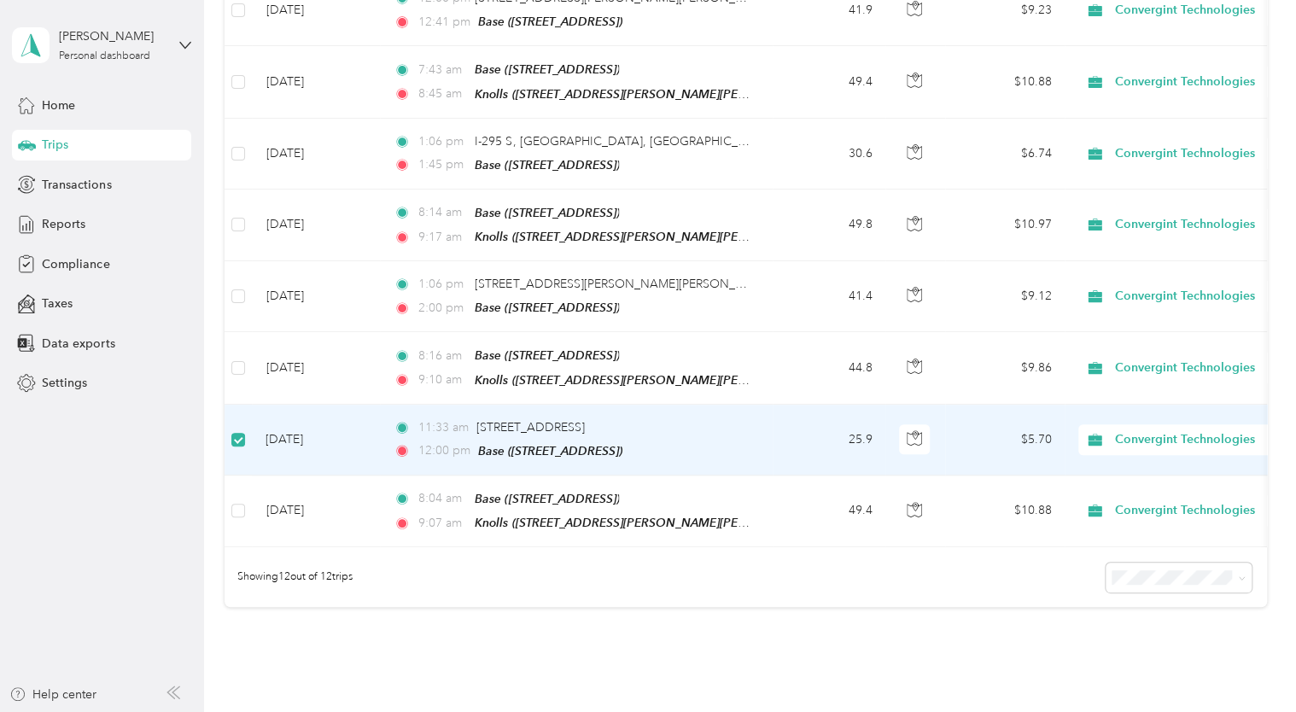
click at [307, 432] on td "[DATE]" at bounding box center [316, 440] width 128 height 71
click at [295, 425] on td "[DATE]" at bounding box center [316, 440] width 128 height 71
click at [354, 418] on td "[DATE]" at bounding box center [316, 441] width 128 height 71
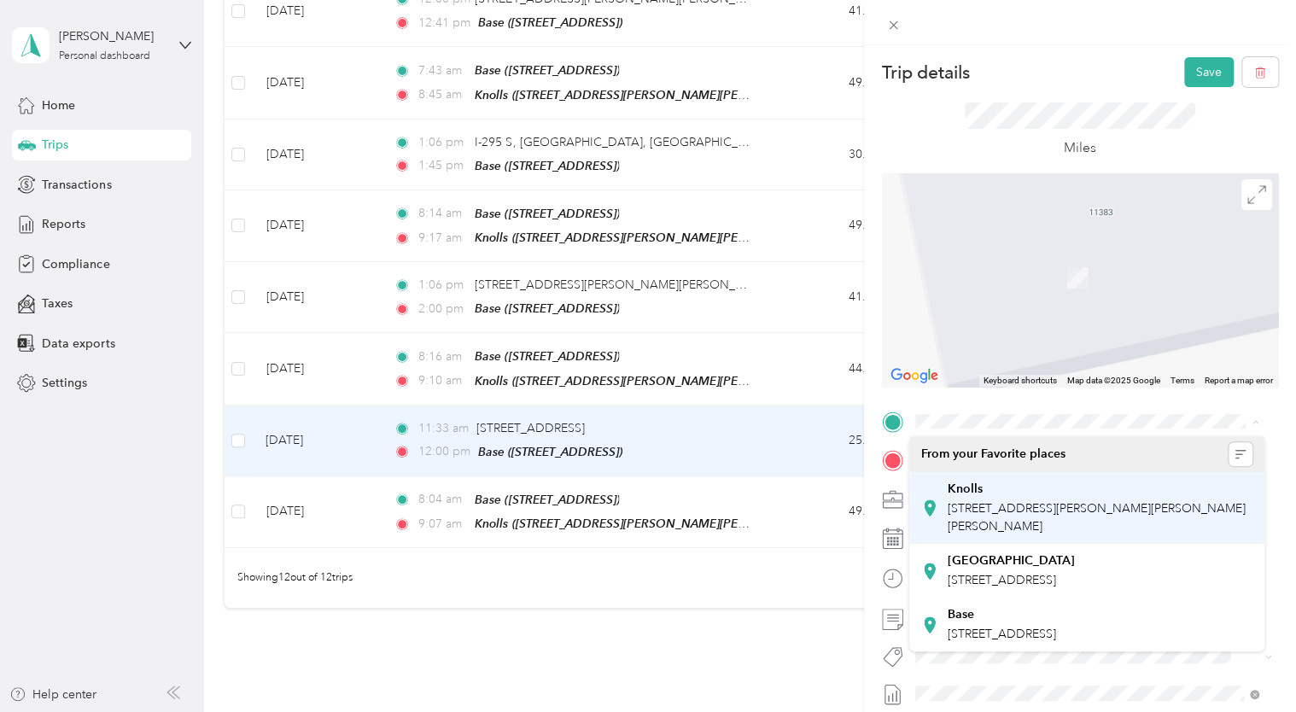
click at [1034, 500] on div "Knolls [STREET_ADDRESS][PERSON_NAME][PERSON_NAME][PERSON_NAME]" at bounding box center [1100, 509] width 306 height 54
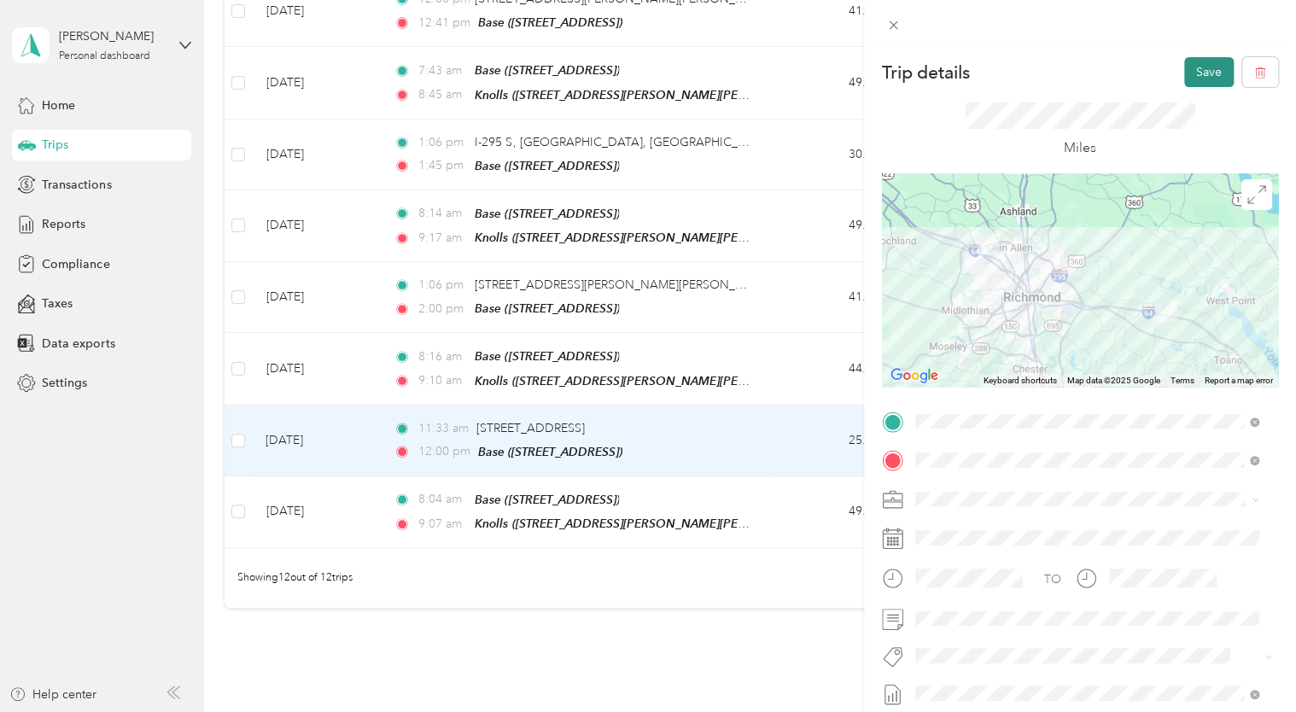
click at [1184, 70] on button "Save" at bounding box center [1209, 72] width 50 height 30
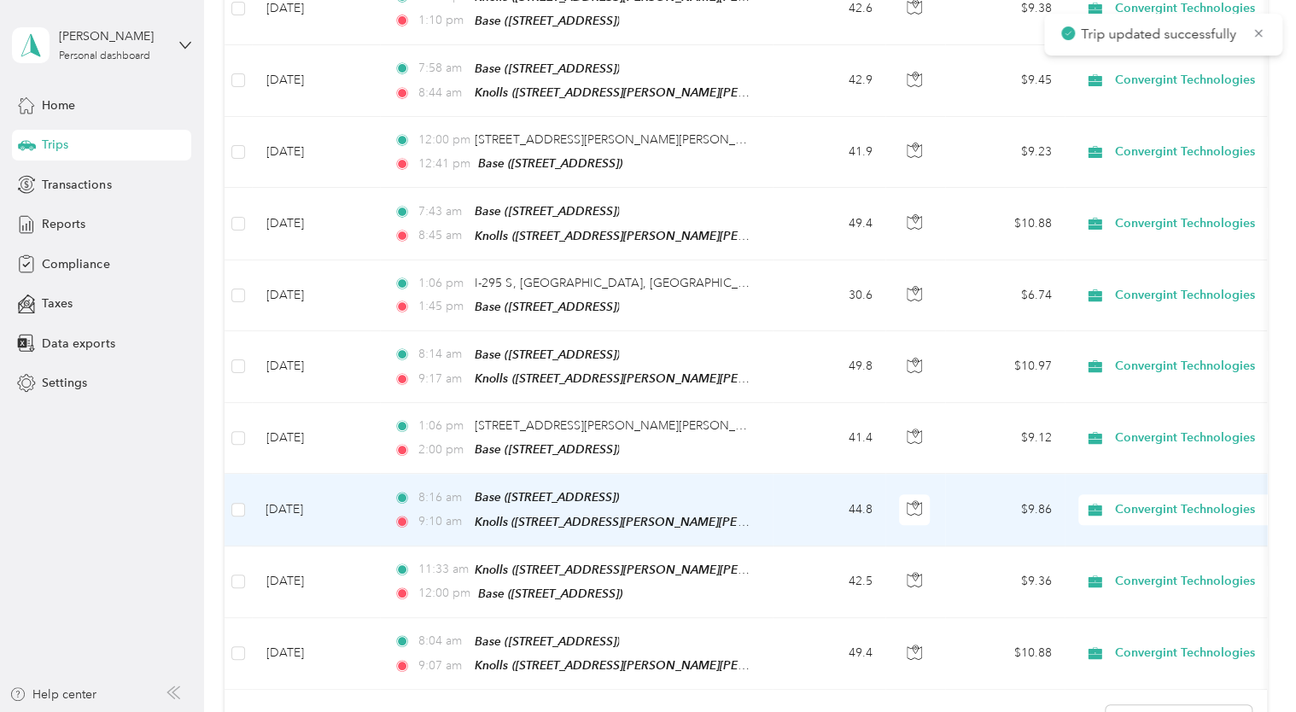
scroll to position [428, 0]
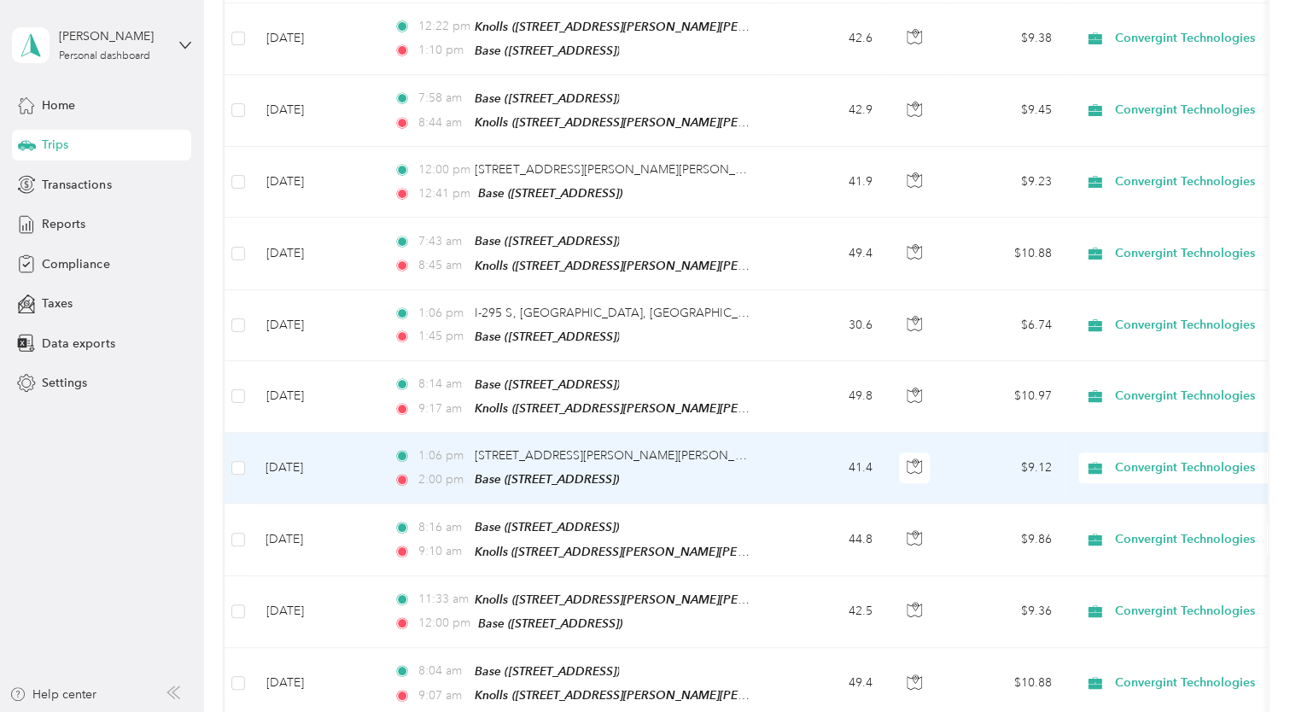
click at [367, 442] on td "[DATE]" at bounding box center [316, 468] width 128 height 71
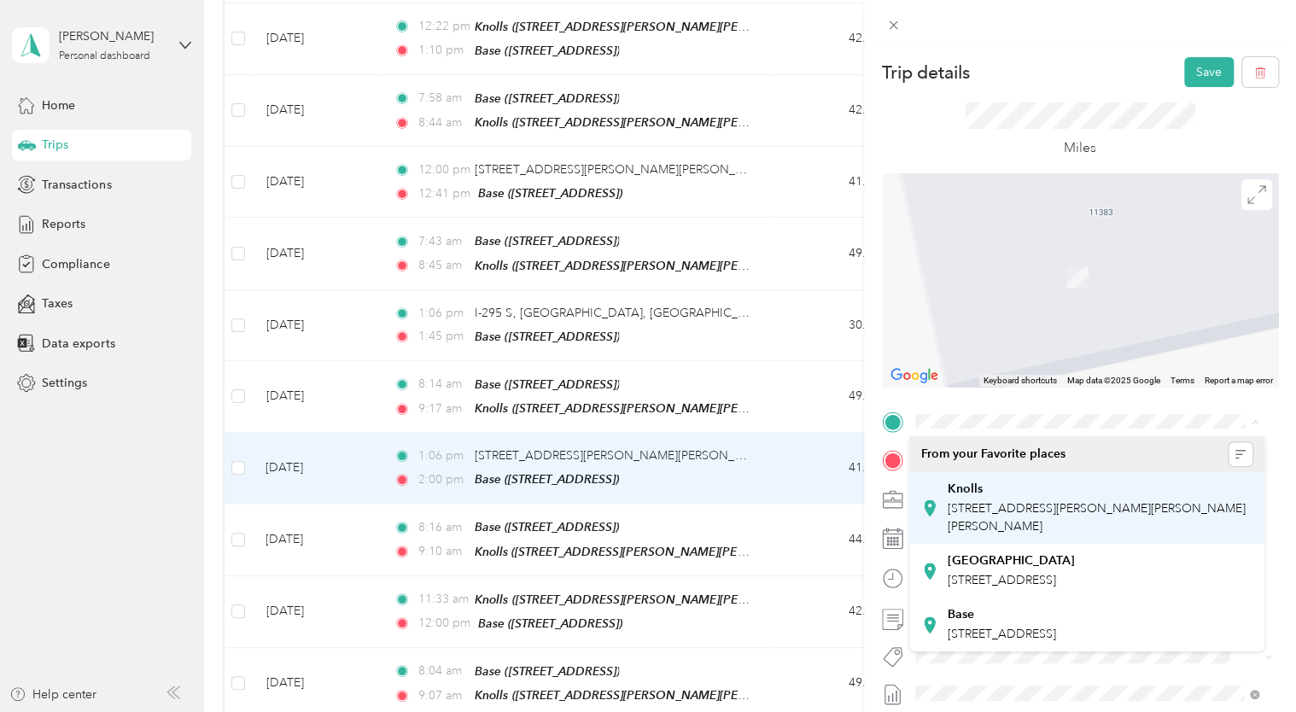
click at [1041, 493] on div "Knolls" at bounding box center [1100, 489] width 306 height 15
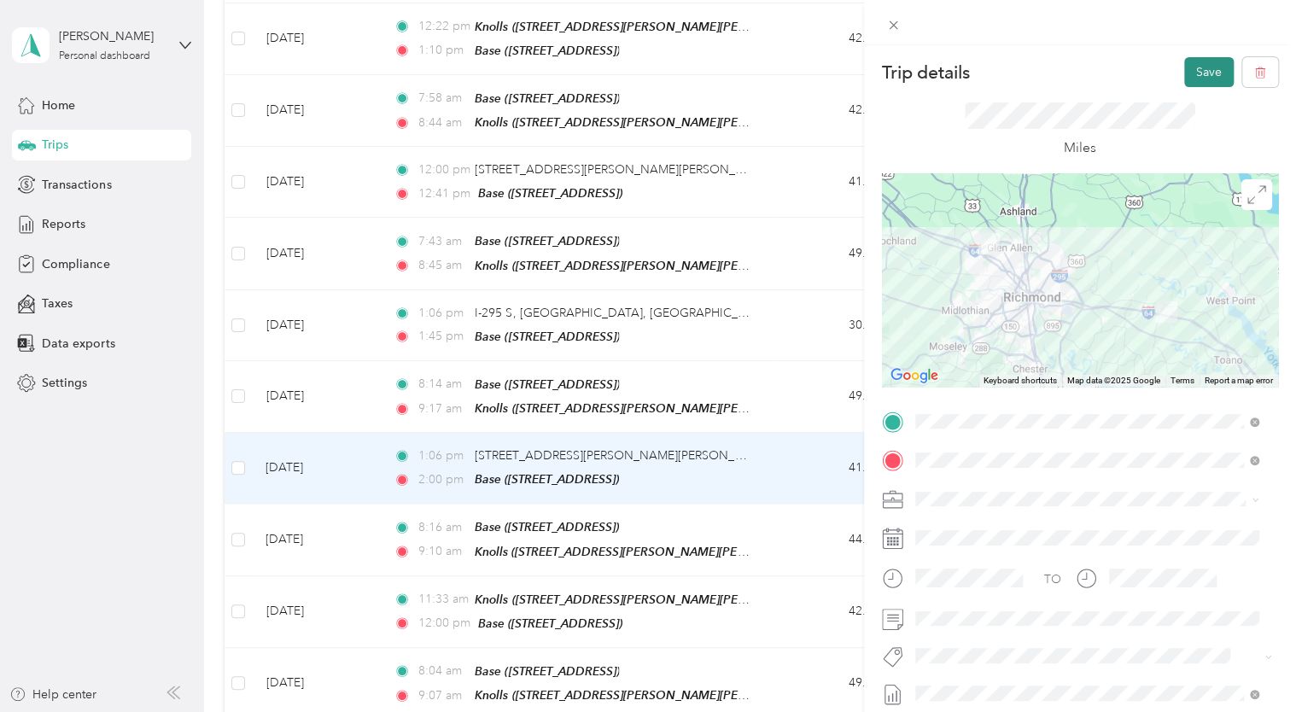
click at [1190, 75] on button "Save" at bounding box center [1209, 72] width 50 height 30
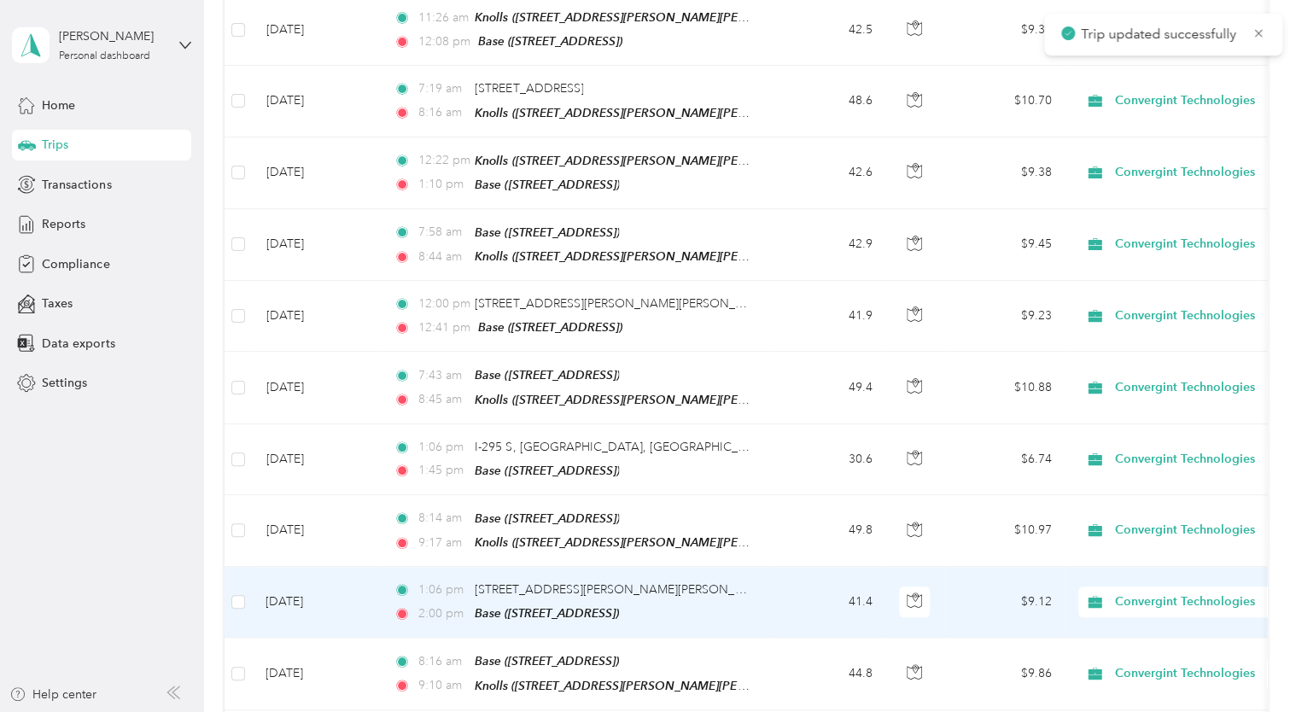
scroll to position [257, 0]
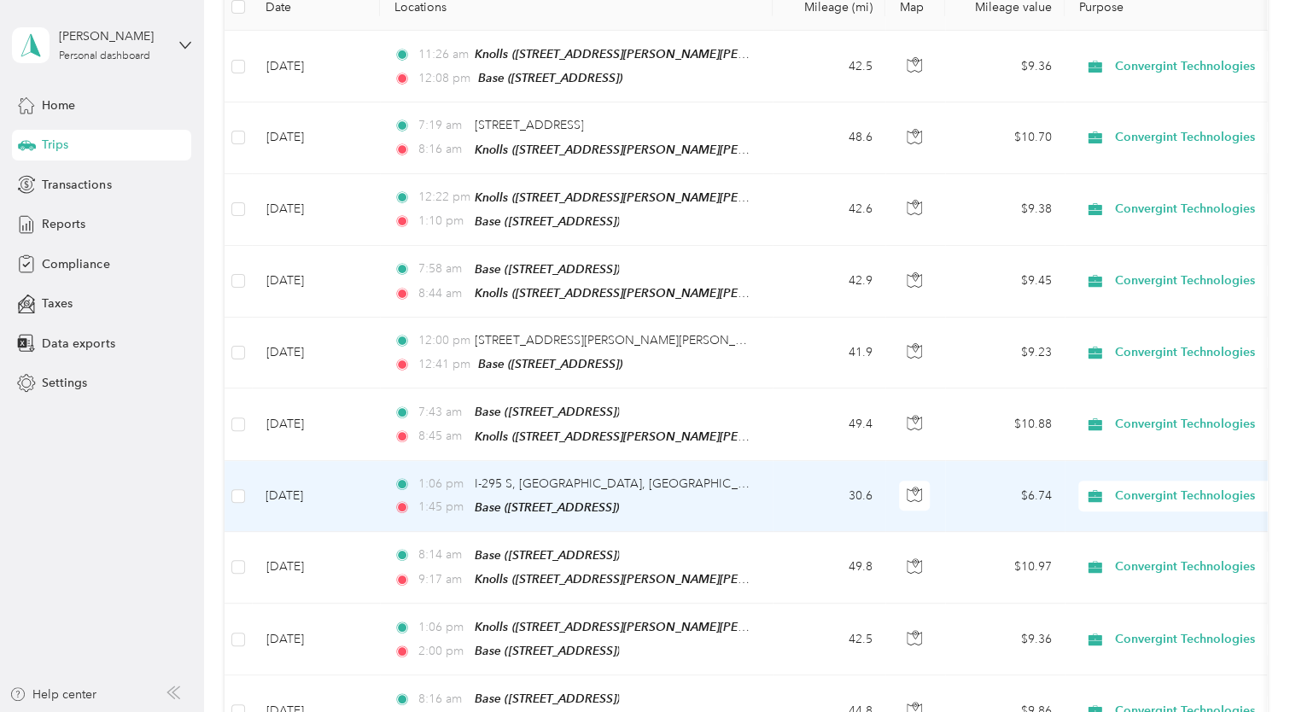
click at [638, 475] on div "1:06 pm I-295 S, [GEOGRAPHIC_DATA], [GEOGRAPHIC_DATA]" at bounding box center [573, 484] width 359 height 19
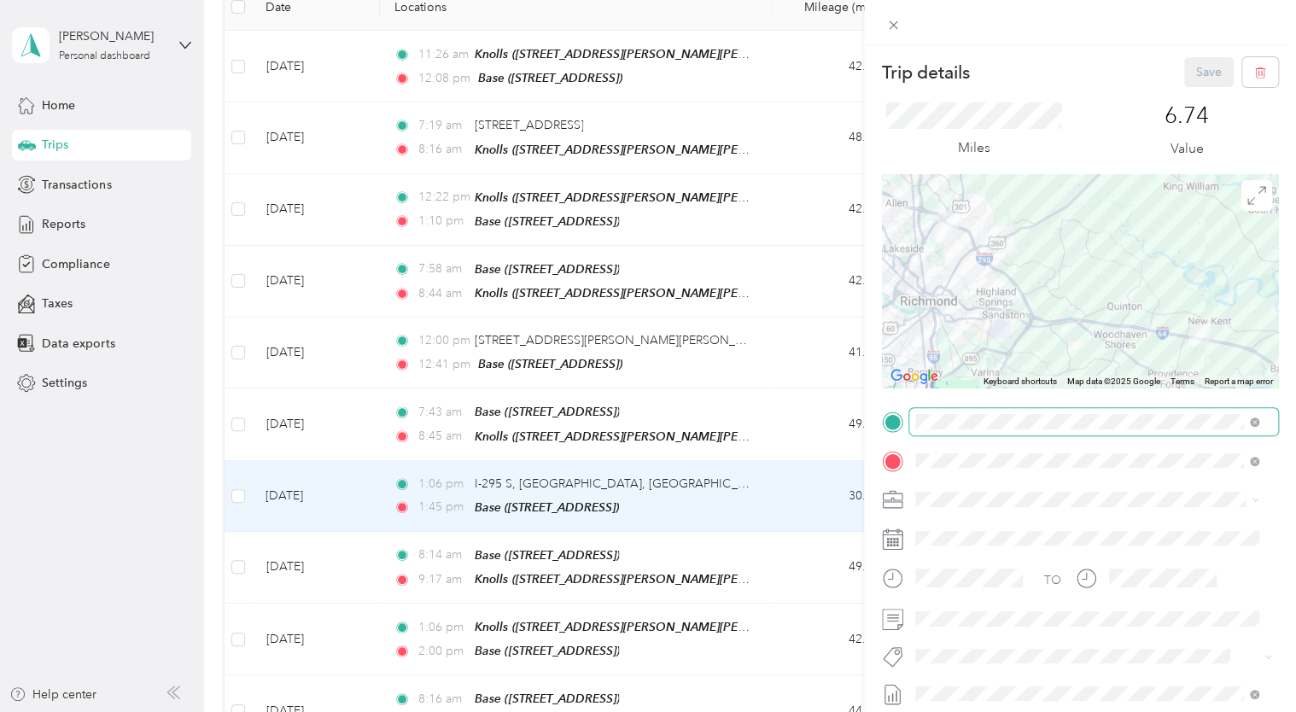
click at [1260, 424] on span at bounding box center [1093, 421] width 369 height 27
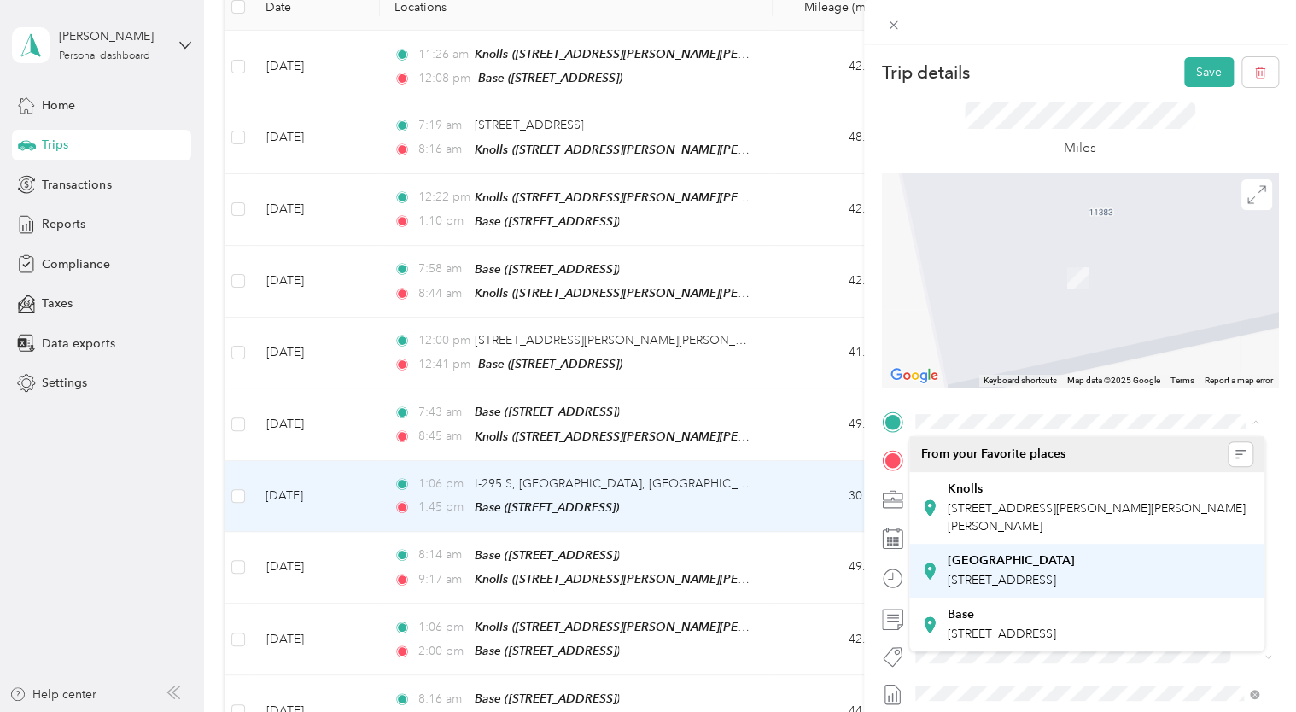
click at [1050, 571] on div "West Creek [STREET_ADDRESS]" at bounding box center [1010, 571] width 127 height 36
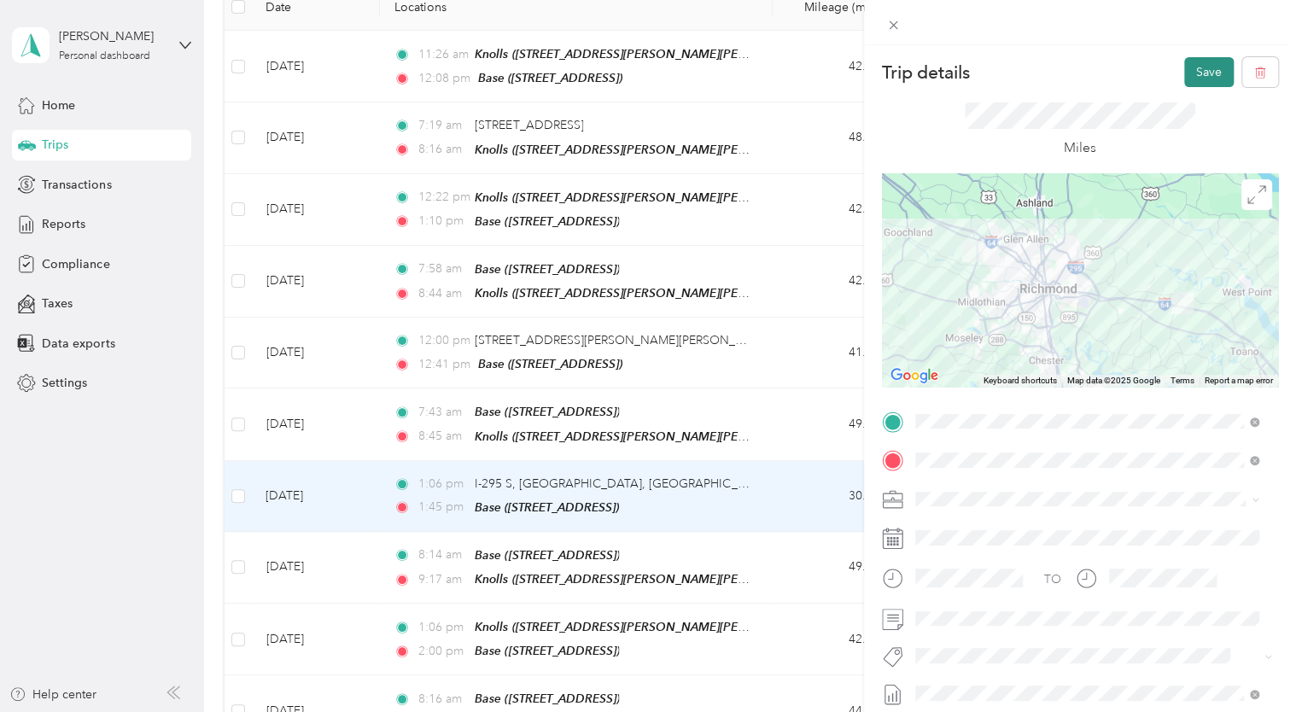
click at [1189, 79] on button "Save" at bounding box center [1209, 72] width 50 height 30
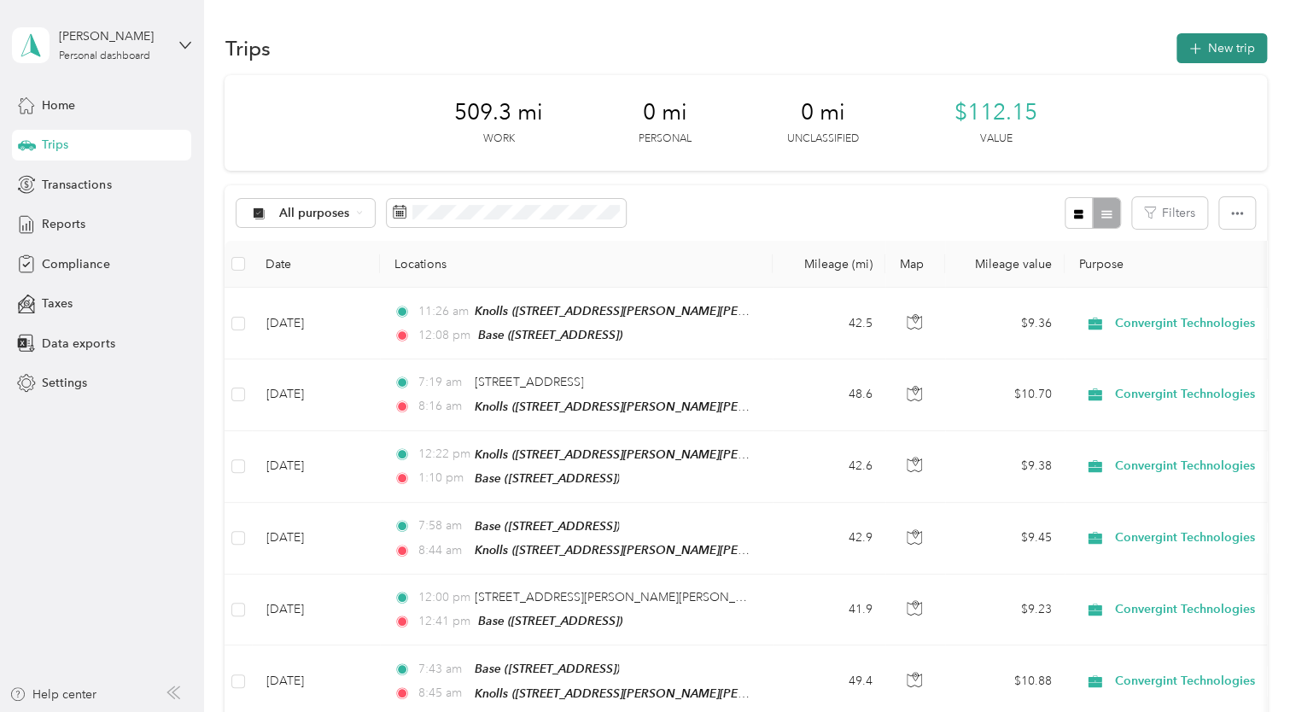
click at [1205, 43] on button "New trip" at bounding box center [1222, 48] width 91 height 30
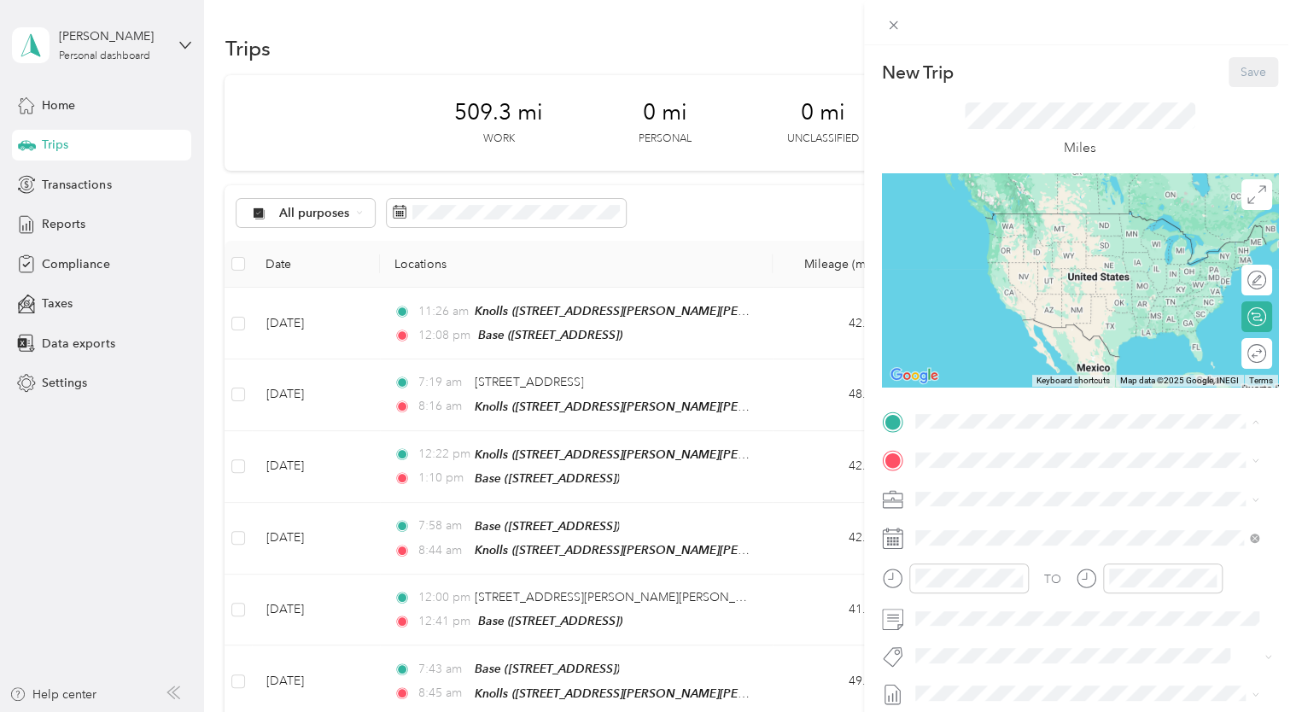
click at [1035, 623] on div "[GEOGRAPHIC_DATA]" at bounding box center [1010, 614] width 127 height 15
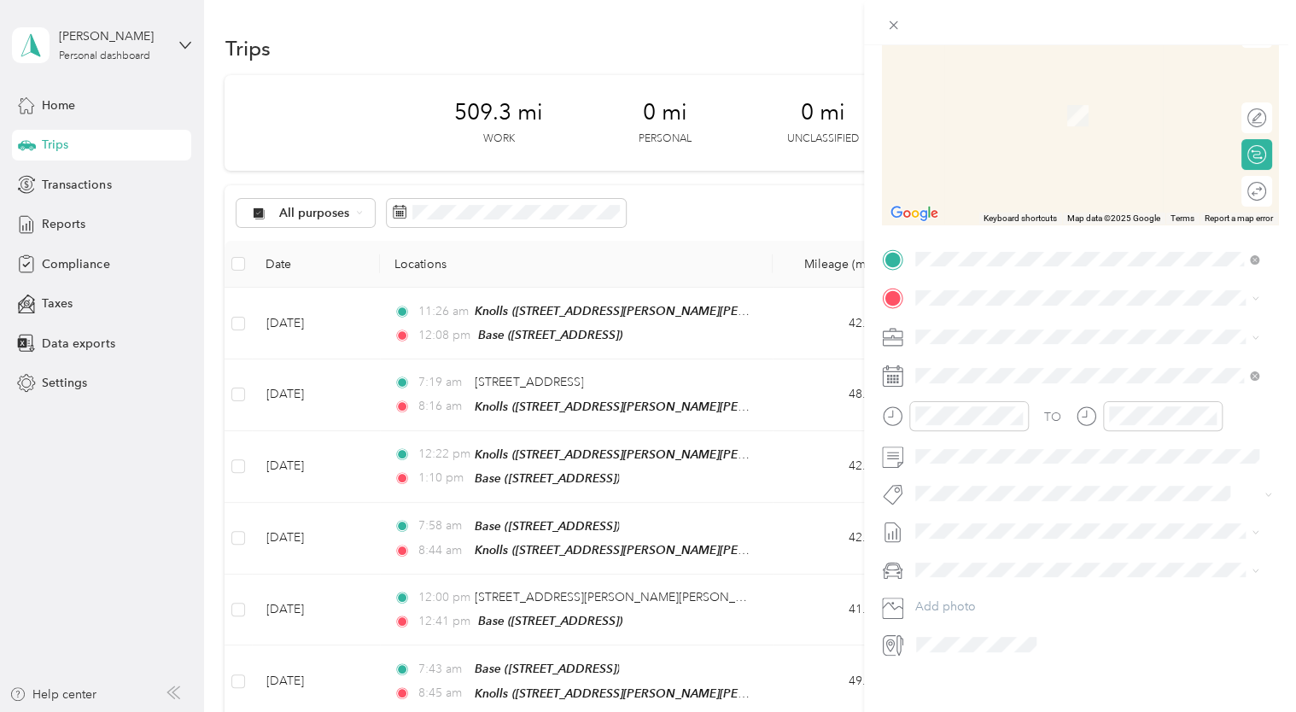
scroll to position [171, 0]
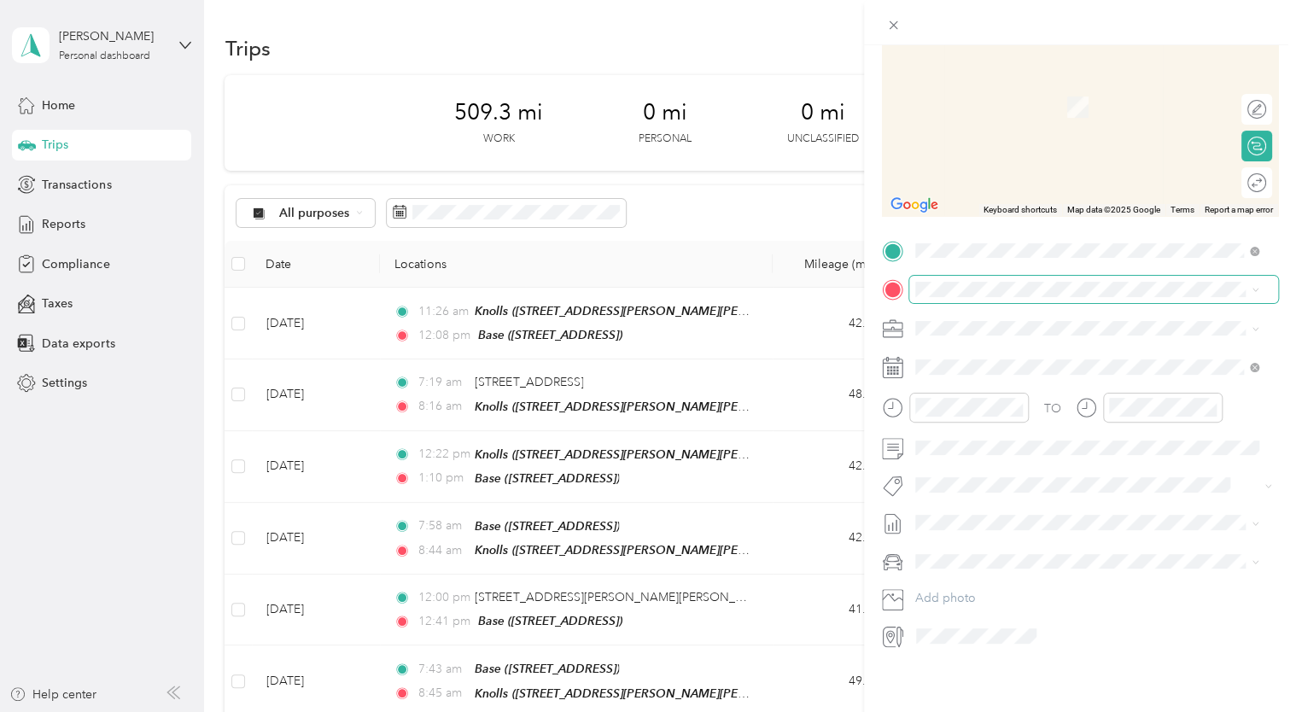
click at [970, 301] on span at bounding box center [1093, 289] width 369 height 27
click at [938, 453] on div "Base [STREET_ADDRESS]" at bounding box center [1087, 439] width 332 height 42
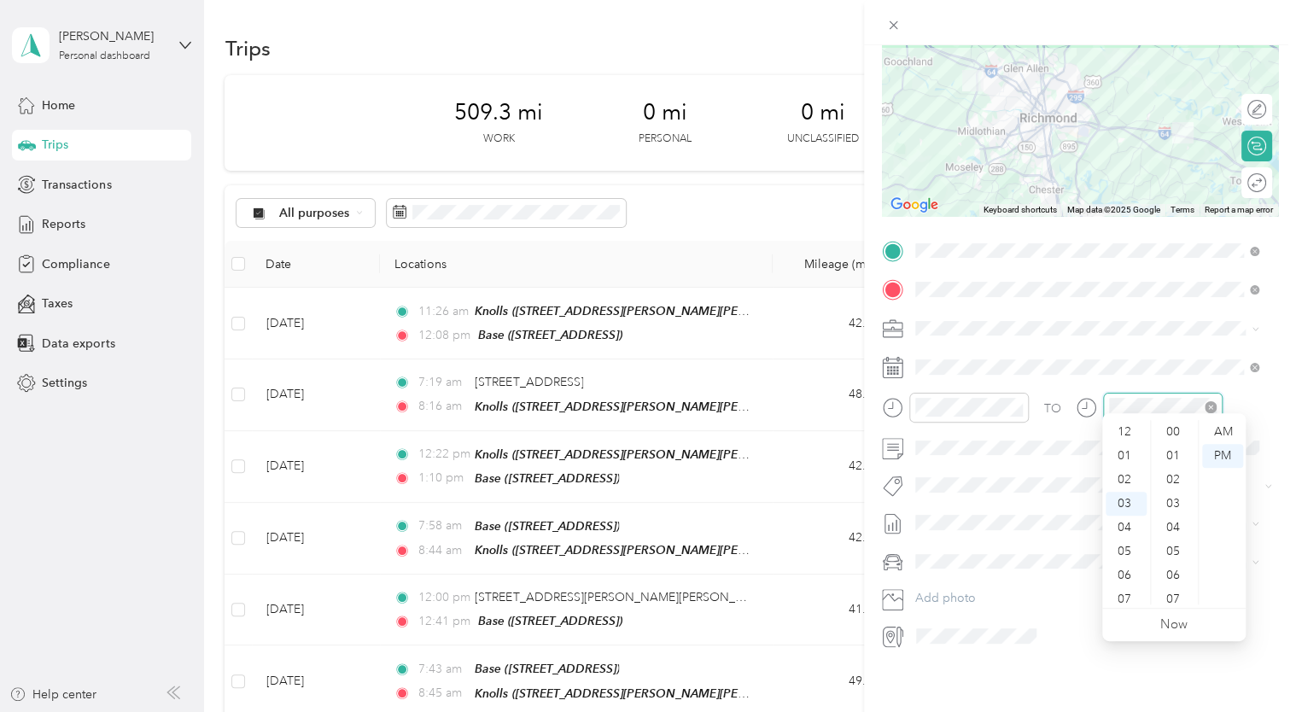
scroll to position [502, 0]
click at [1128, 463] on div "04" at bounding box center [1126, 456] width 41 height 24
click at [1178, 549] on div "40" at bounding box center [1175, 545] width 41 height 24
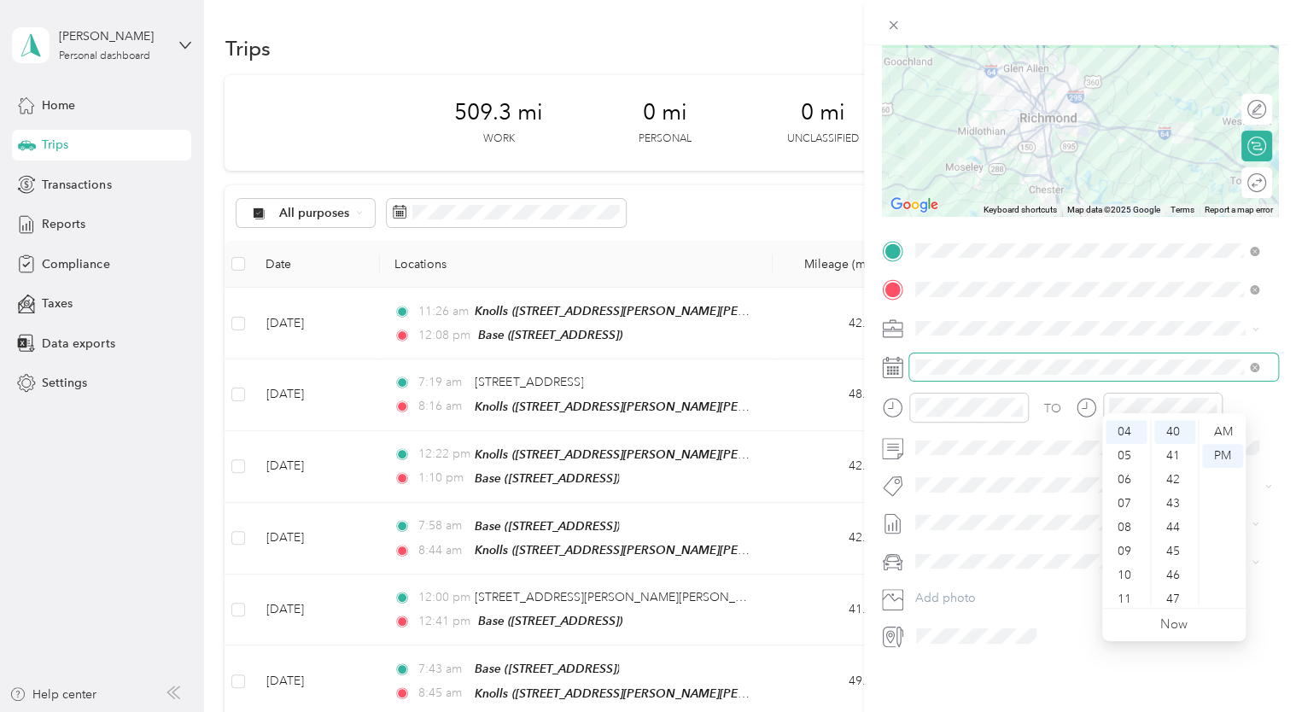
click at [1103, 354] on span at bounding box center [1093, 367] width 369 height 27
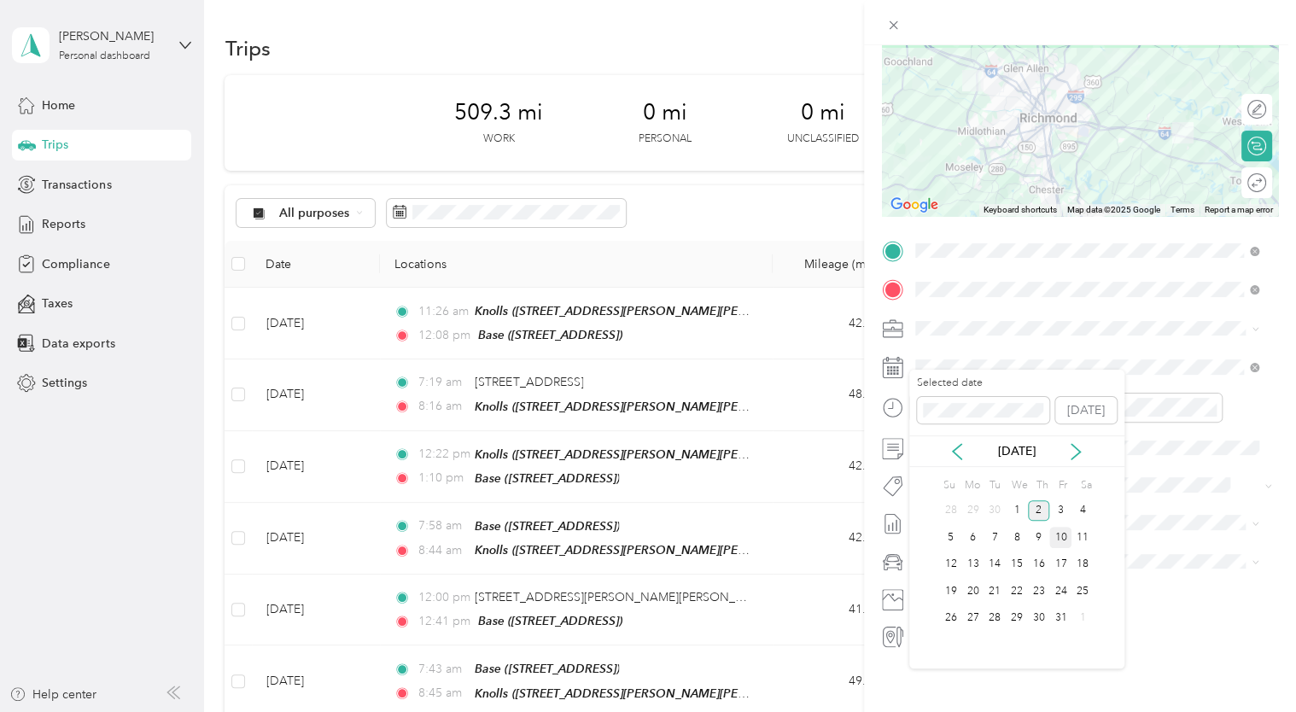
click at [1053, 536] on div "10" at bounding box center [1061, 537] width 22 height 21
click at [994, 576] on span "Chevrolet Suburban" at bounding box center [975, 579] width 109 height 15
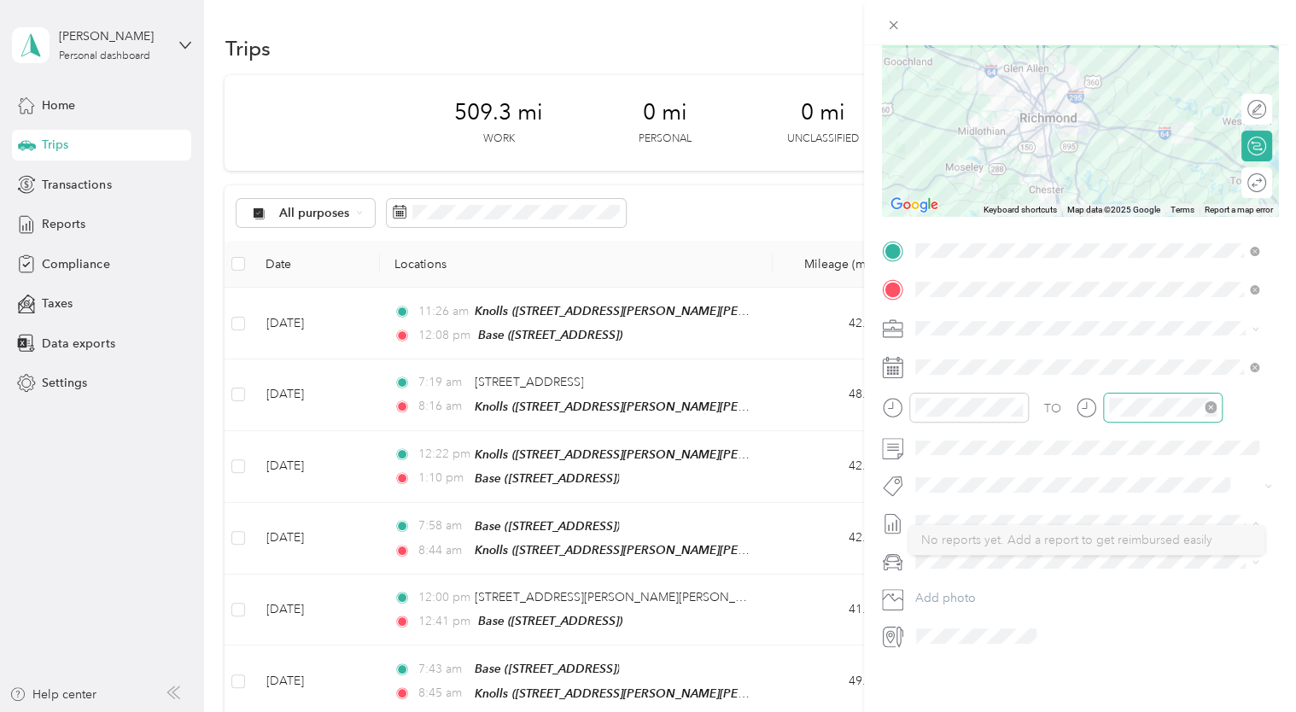
scroll to position [0, 0]
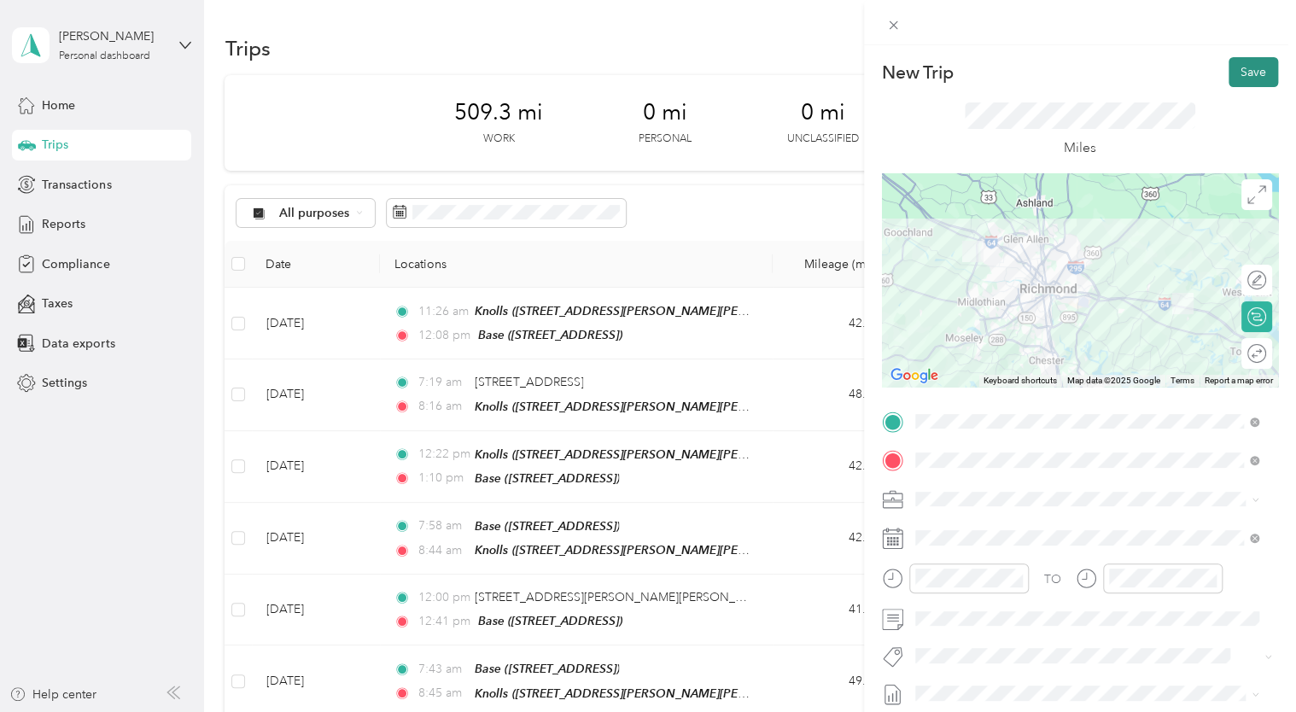
click at [1248, 80] on button "Save" at bounding box center [1254, 72] width 50 height 30
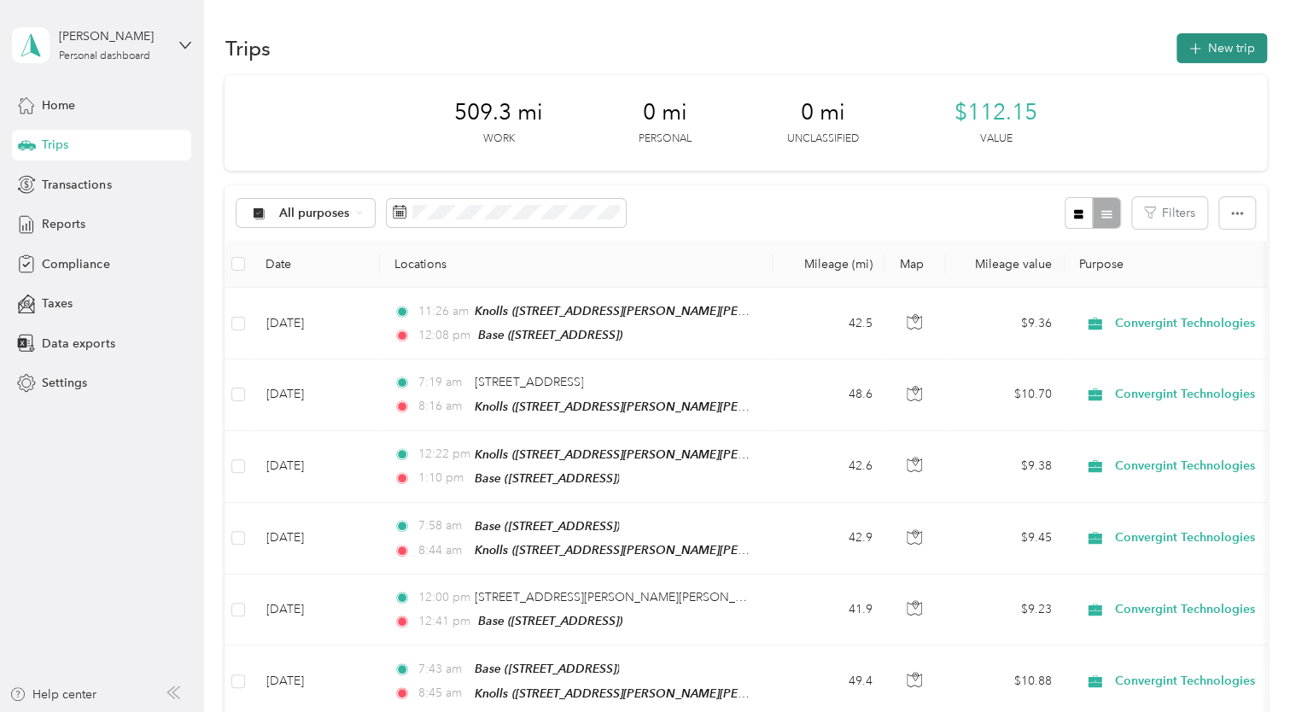
click at [1219, 45] on button "New trip" at bounding box center [1222, 48] width 91 height 30
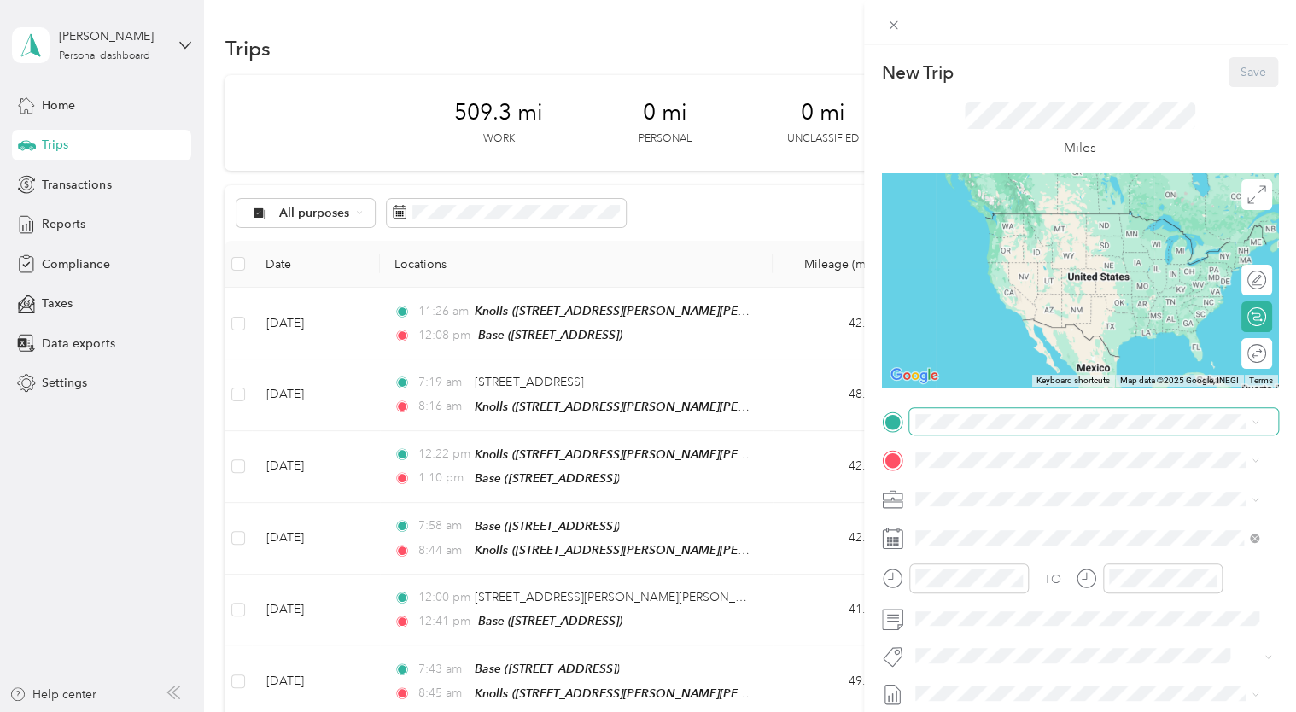
click at [964, 429] on span at bounding box center [1093, 421] width 369 height 27
click at [1081, 447] on span at bounding box center [1093, 460] width 369 height 27
click at [972, 352] on span "[STREET_ADDRESS]" at bounding box center [1001, 349] width 108 height 15
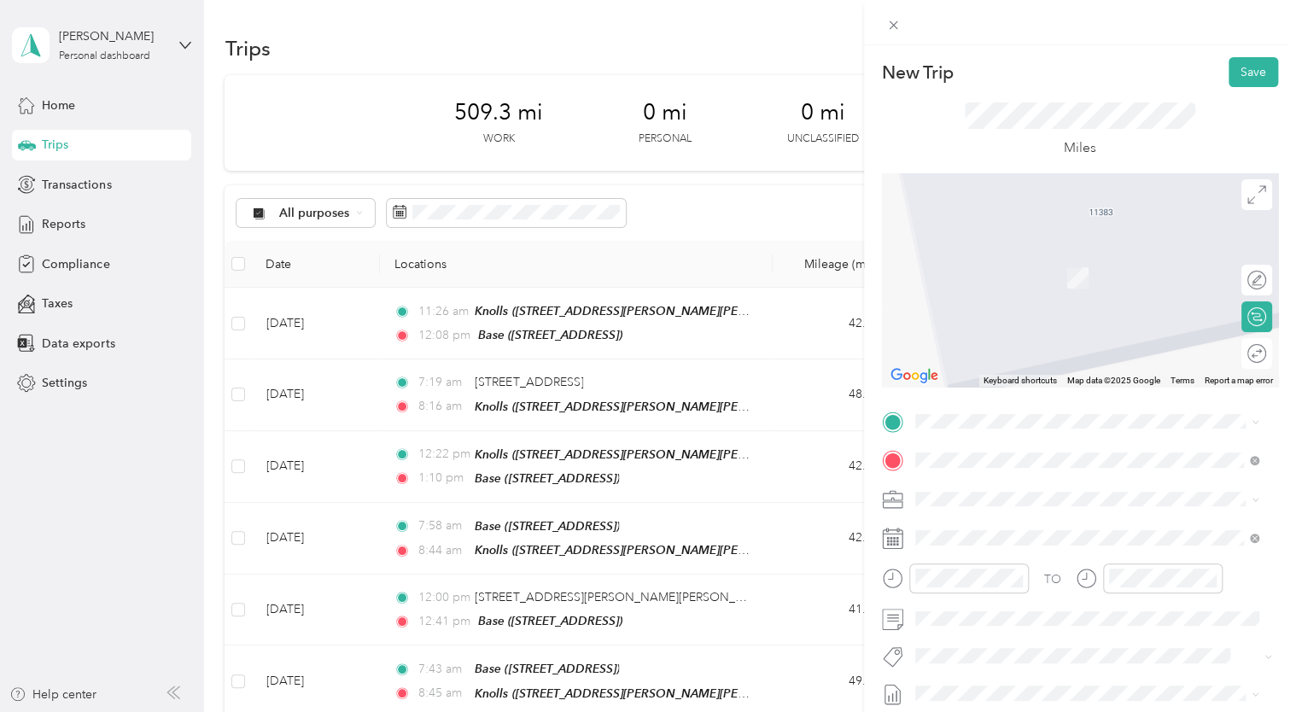
click at [988, 497] on div "Knolls [STREET_ADDRESS][PERSON_NAME][PERSON_NAME][PERSON_NAME]" at bounding box center [1100, 508] width 306 height 54
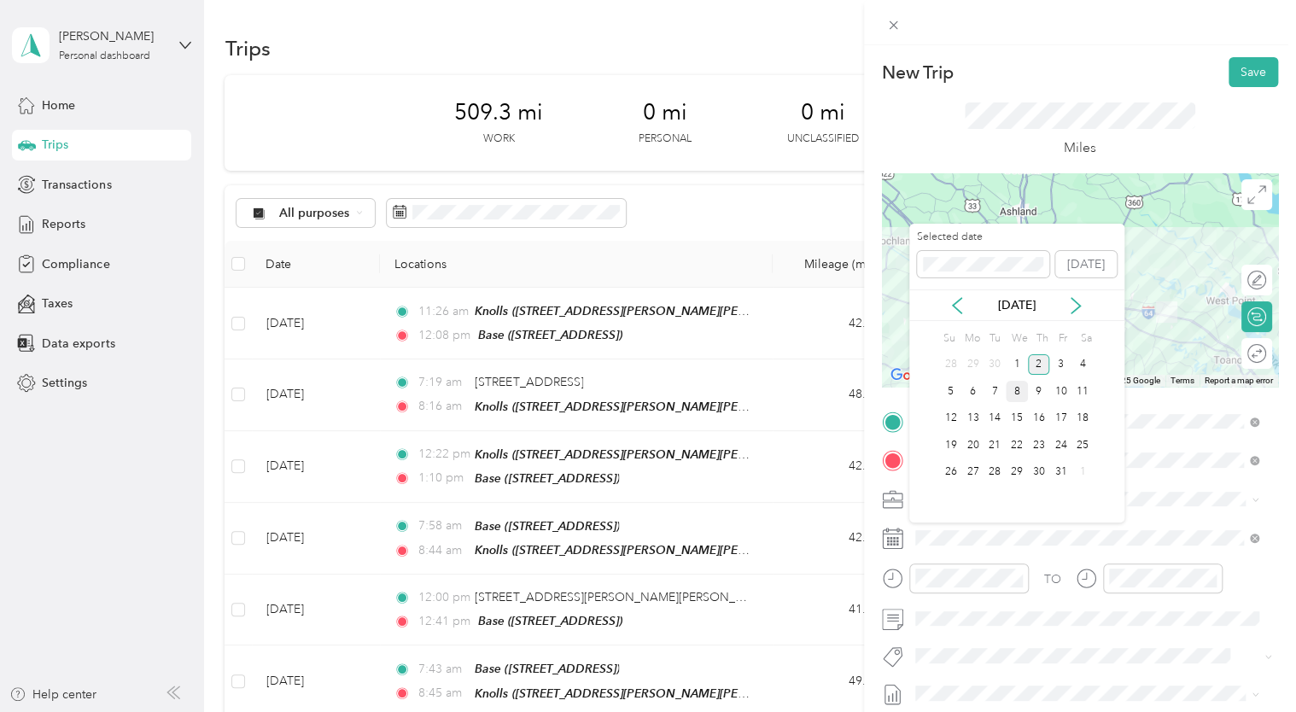
click at [1011, 389] on div "8" at bounding box center [1017, 391] width 22 height 21
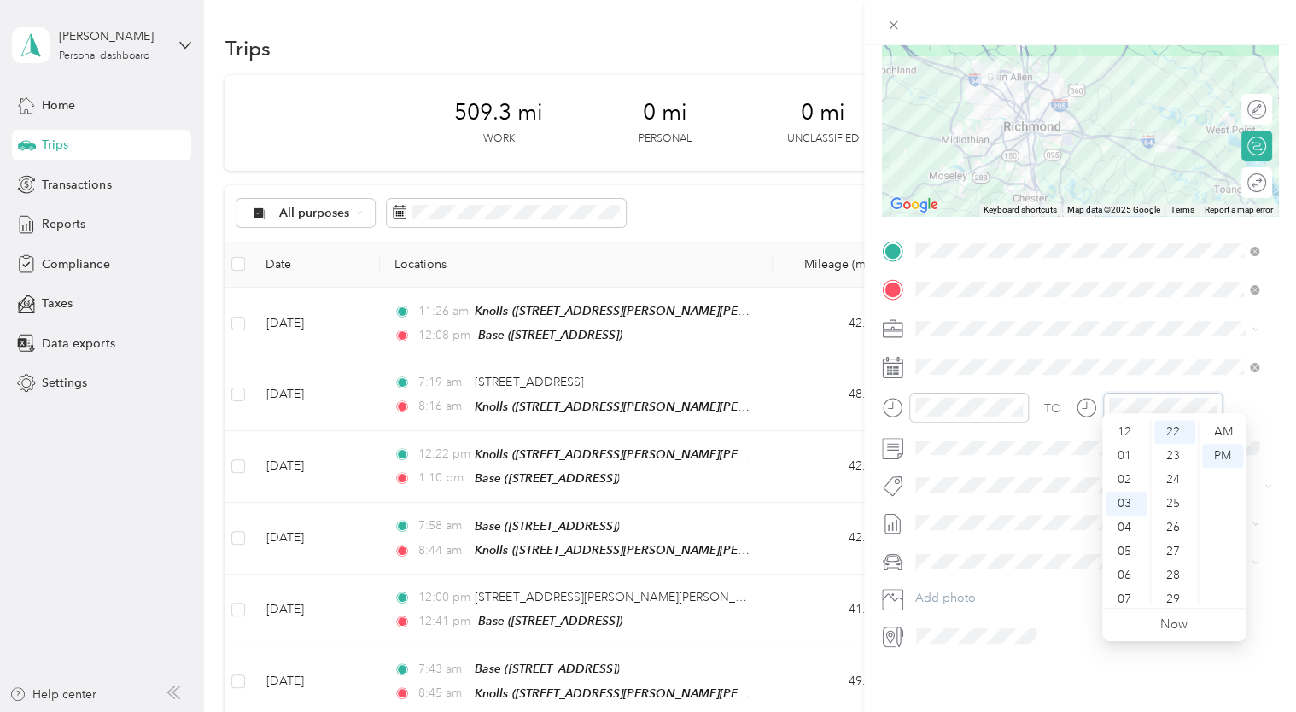
scroll to position [72, 0]
click at [1124, 459] on div "04" at bounding box center [1126, 456] width 41 height 24
click at [977, 572] on span "Chevrolet Suburban" at bounding box center [975, 579] width 109 height 15
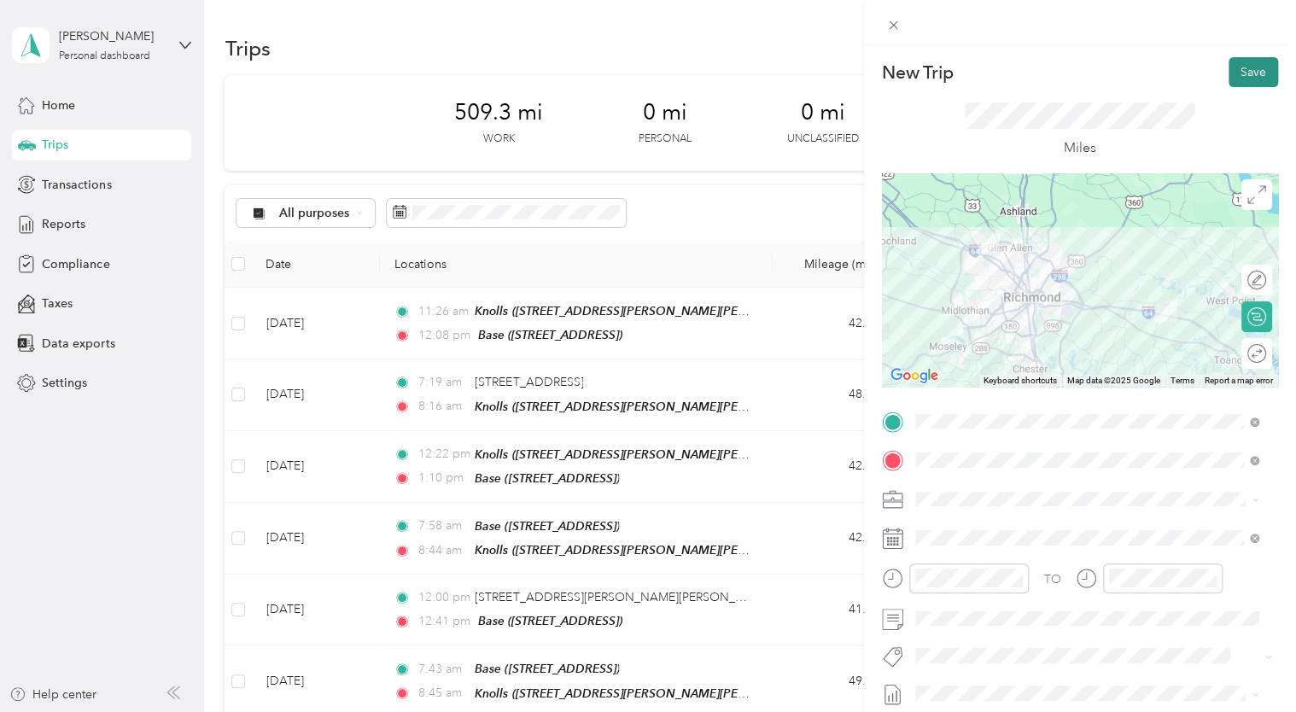
click at [1233, 60] on button "Save" at bounding box center [1254, 72] width 50 height 30
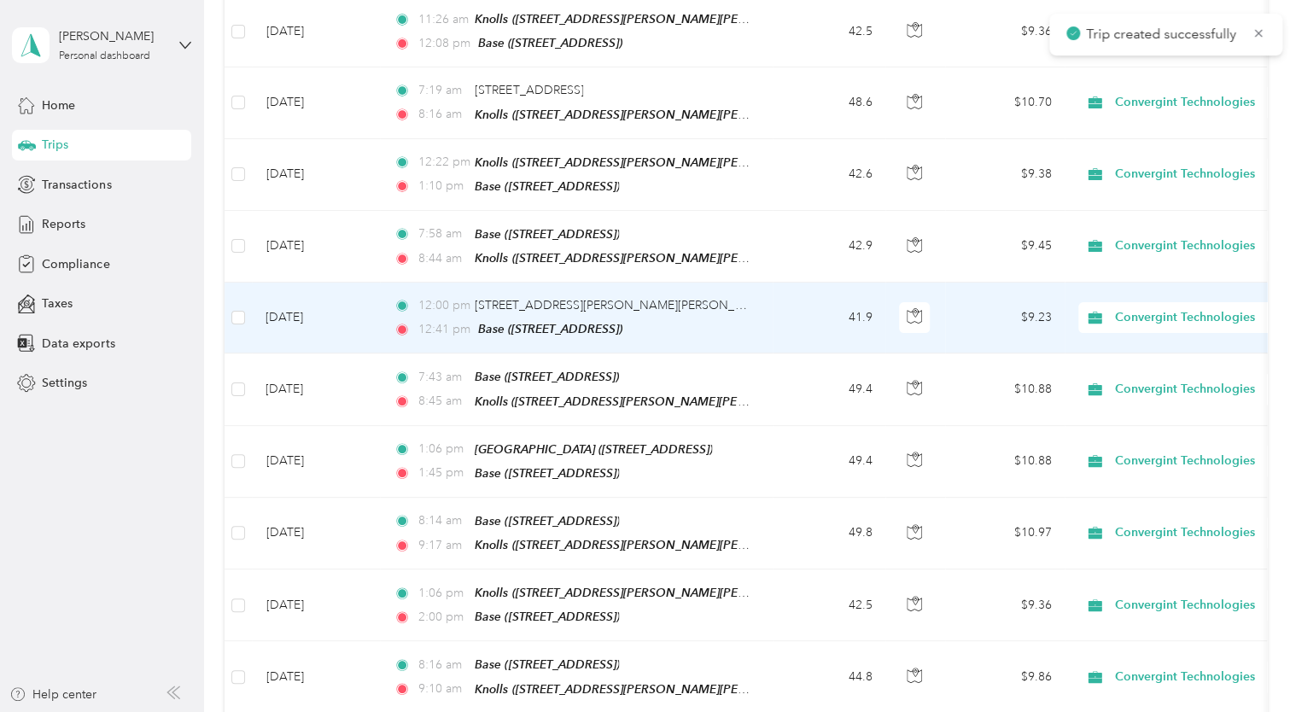
scroll to position [342, 0]
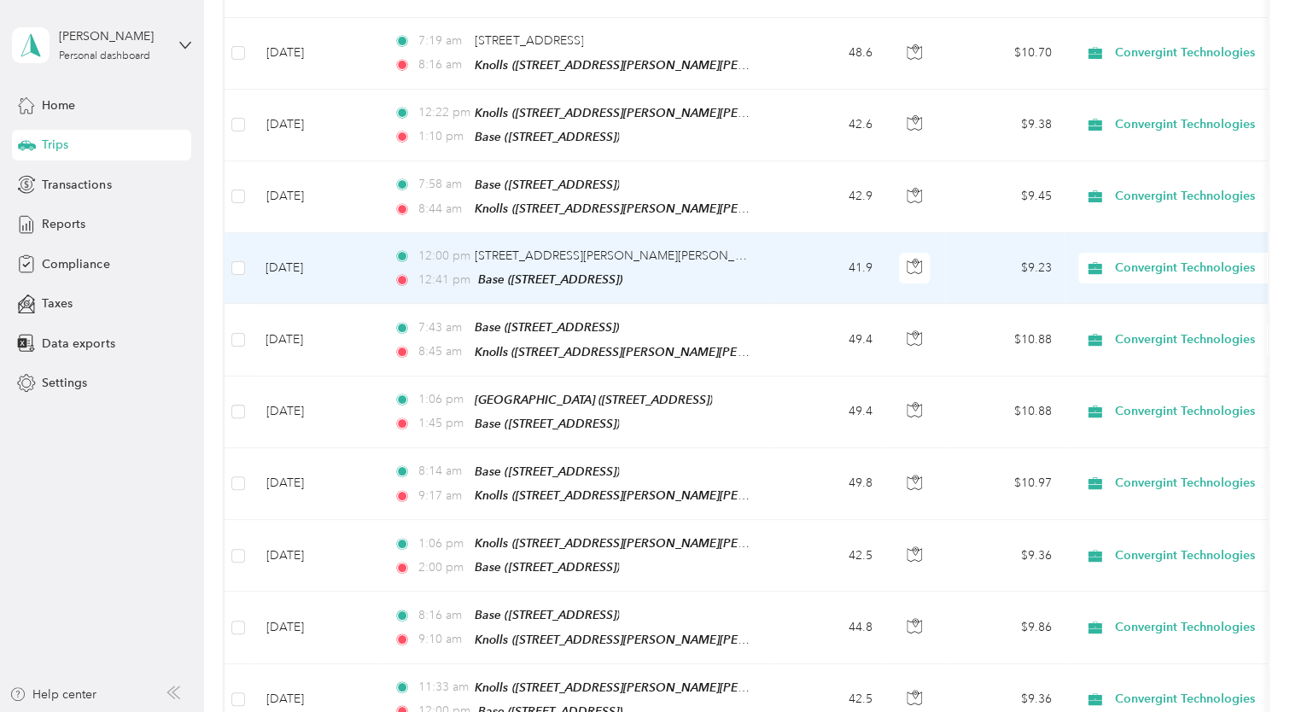
click at [358, 252] on td "[DATE]" at bounding box center [316, 268] width 128 height 71
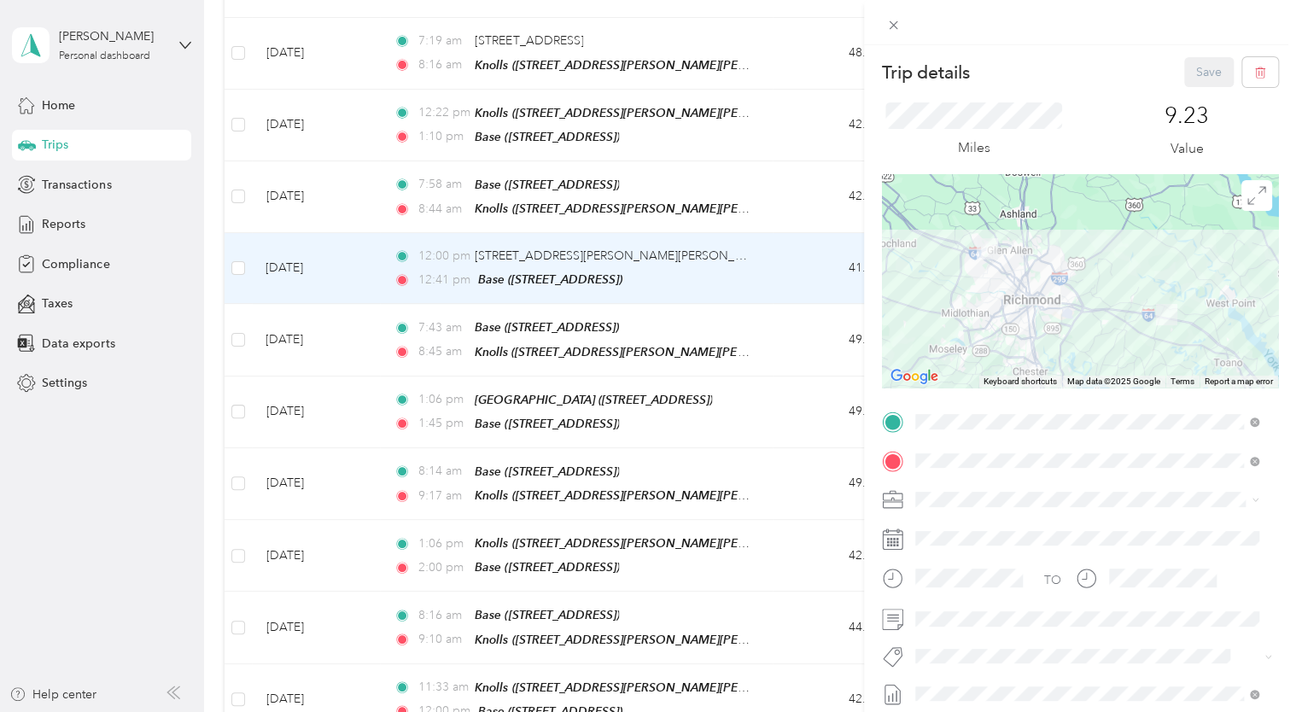
click at [1036, 513] on span "[STREET_ADDRESS][PERSON_NAME][PERSON_NAME][PERSON_NAME]" at bounding box center [1096, 516] width 298 height 32
click at [1193, 80] on button "Save" at bounding box center [1209, 72] width 50 height 30
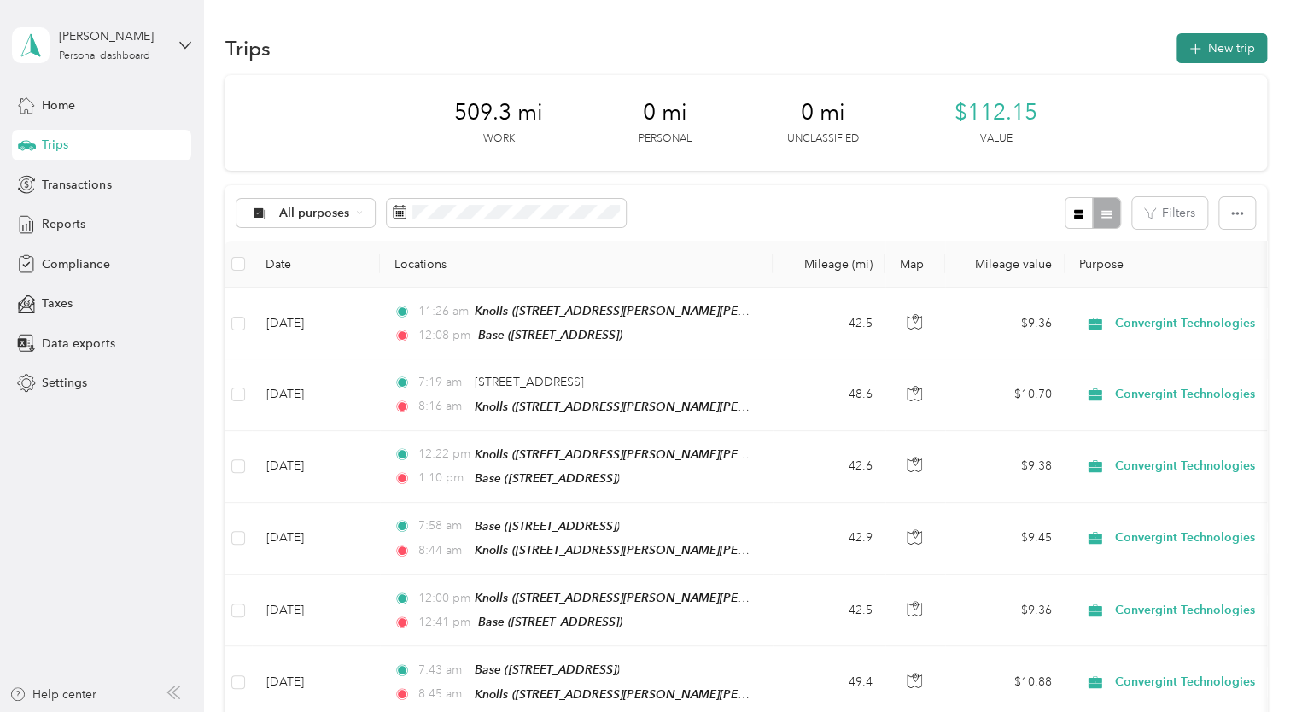
click at [1203, 44] on button "New trip" at bounding box center [1222, 48] width 91 height 30
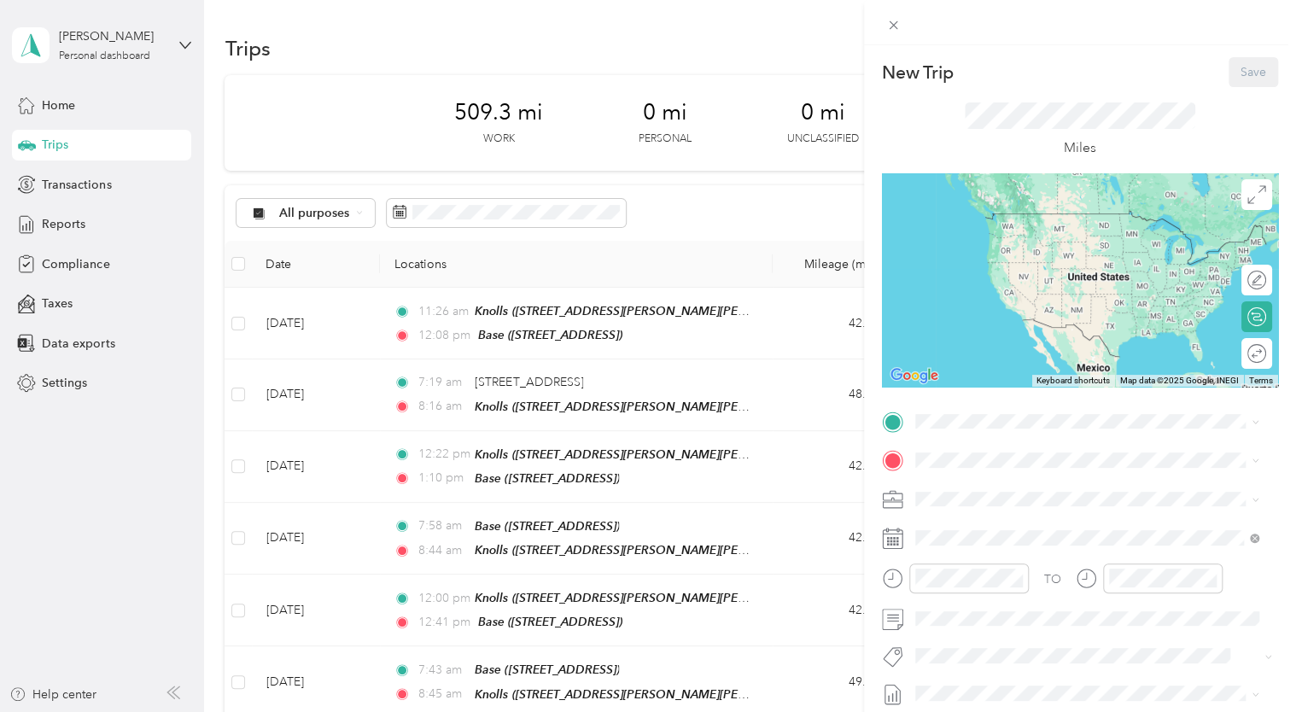
click at [901, 540] on icon at bounding box center [892, 538] width 21 height 21
click at [897, 541] on rect at bounding box center [898, 542] width 3 height 3
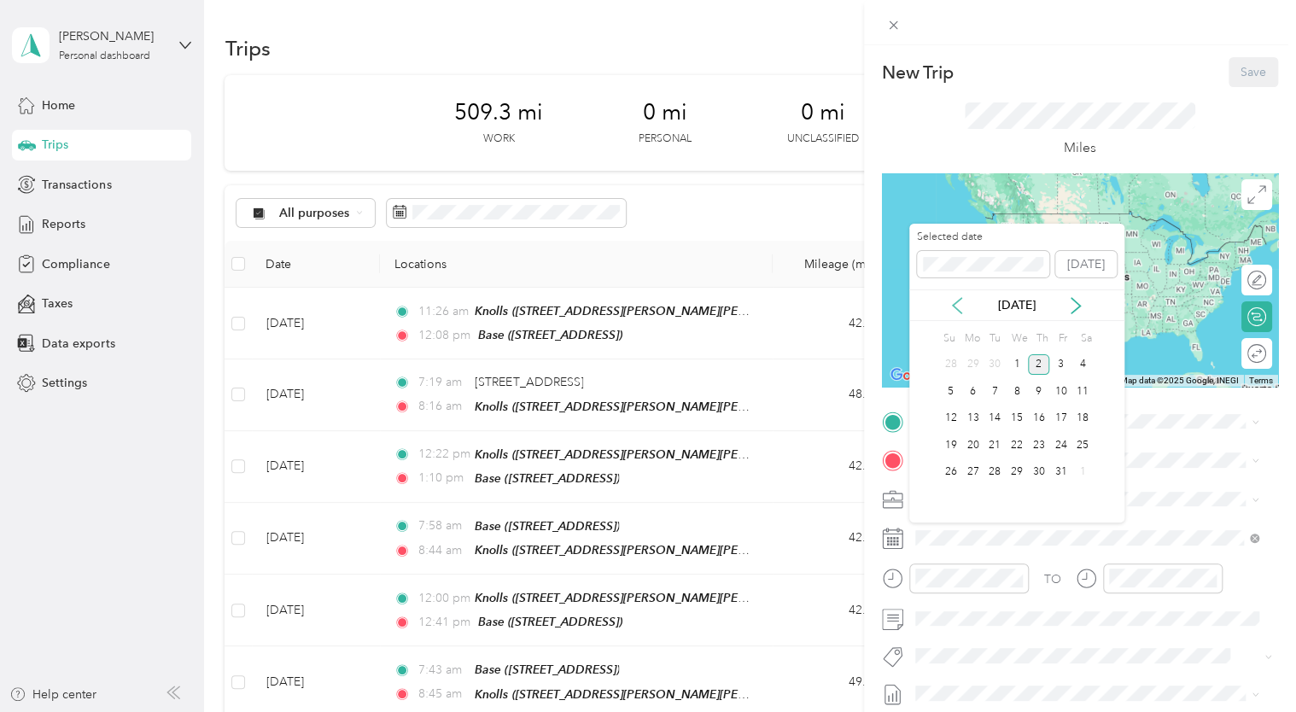
click at [950, 302] on icon at bounding box center [957, 305] width 17 height 17
click at [974, 389] on div "8" at bounding box center [973, 391] width 22 height 21
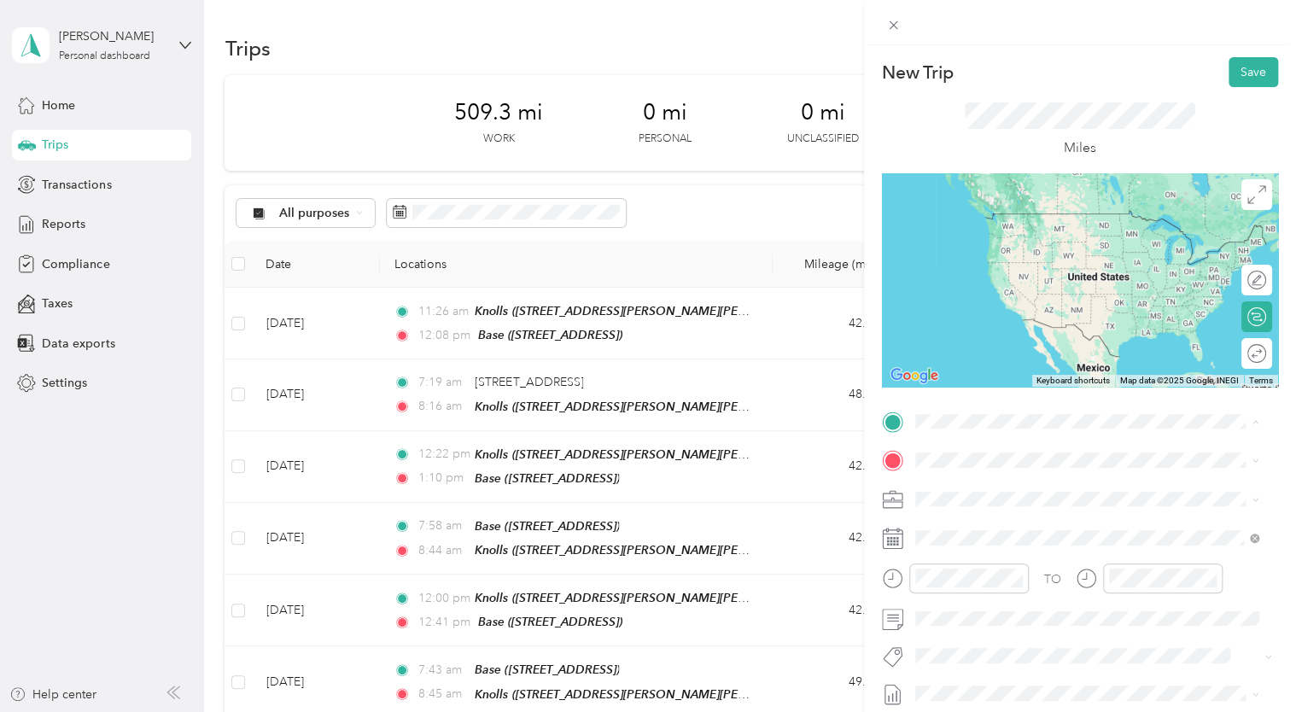
click at [1018, 494] on div "Knolls [STREET_ADDRESS][PERSON_NAME][PERSON_NAME][PERSON_NAME]" at bounding box center [1100, 509] width 306 height 54
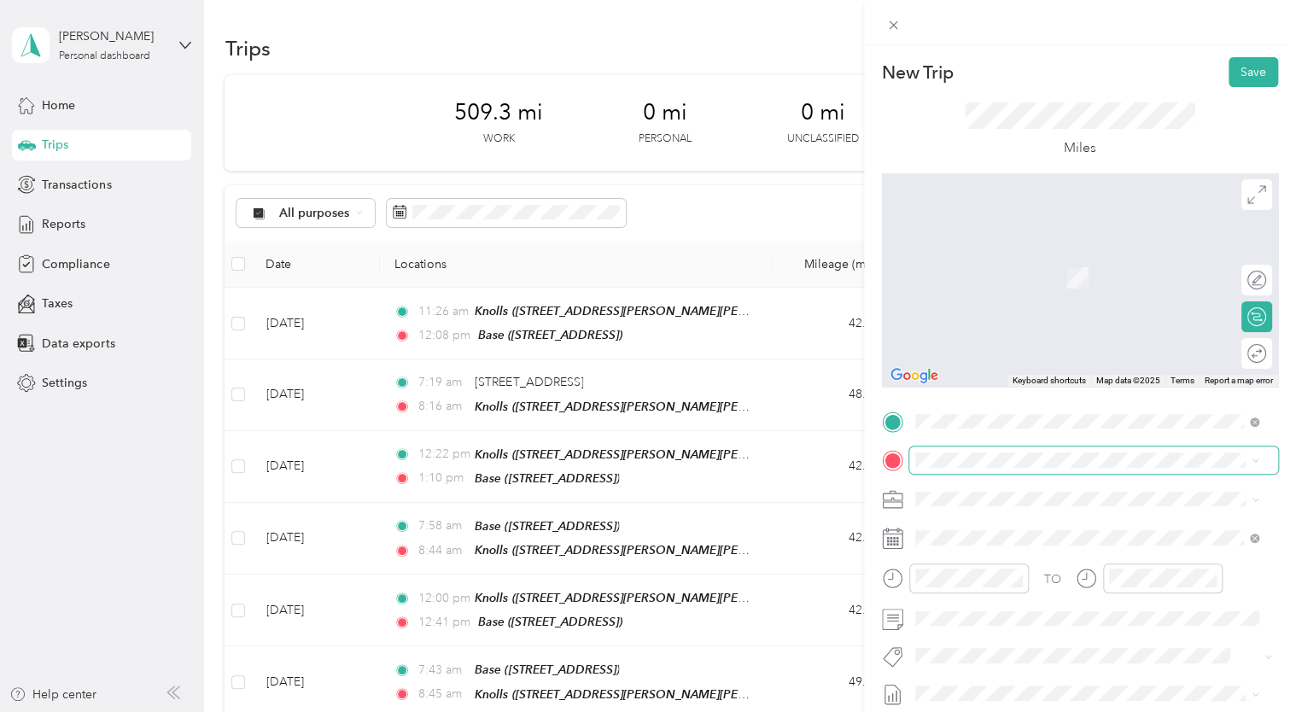
click at [994, 470] on span at bounding box center [1093, 460] width 369 height 27
click at [991, 357] on span "[STREET_ADDRESS]" at bounding box center [1001, 349] width 108 height 15
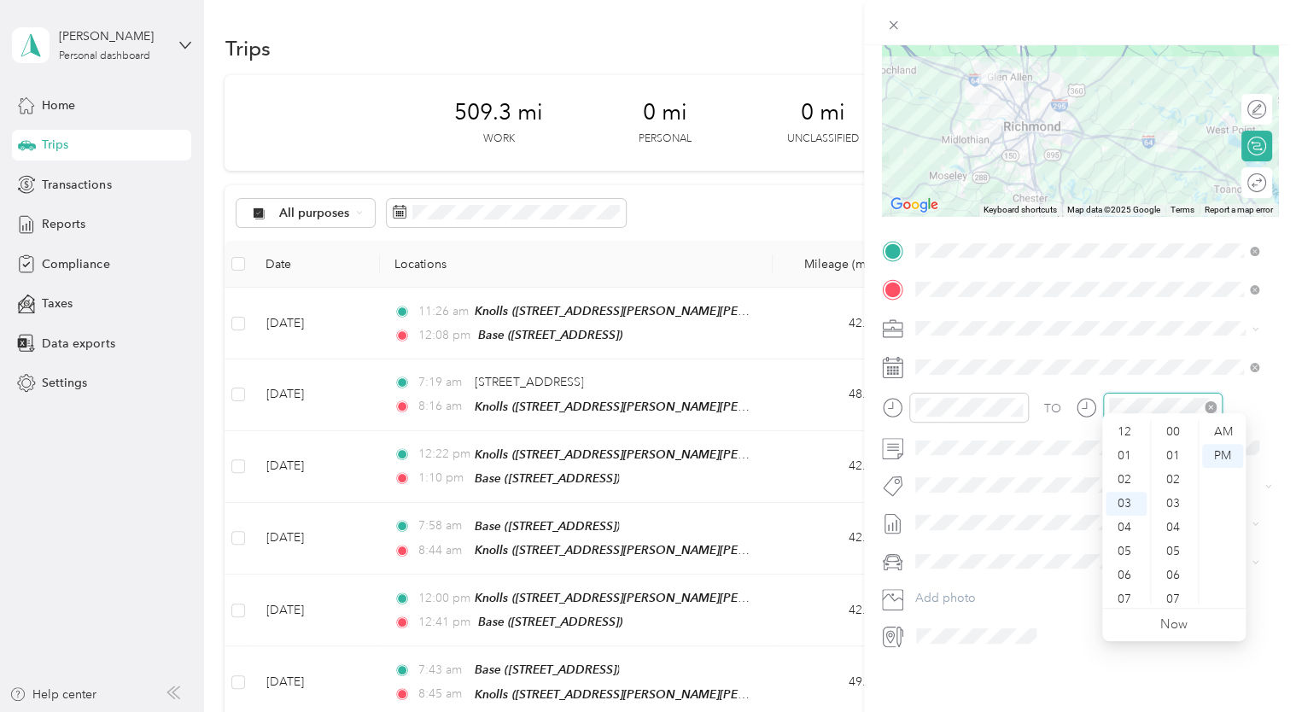
scroll to position [550, 0]
click at [1124, 450] on div "04" at bounding box center [1126, 456] width 41 height 24
click at [968, 548] on span at bounding box center [1093, 561] width 369 height 27
click at [968, 583] on li "Chevrolet Suburban" at bounding box center [1087, 579] width 356 height 30
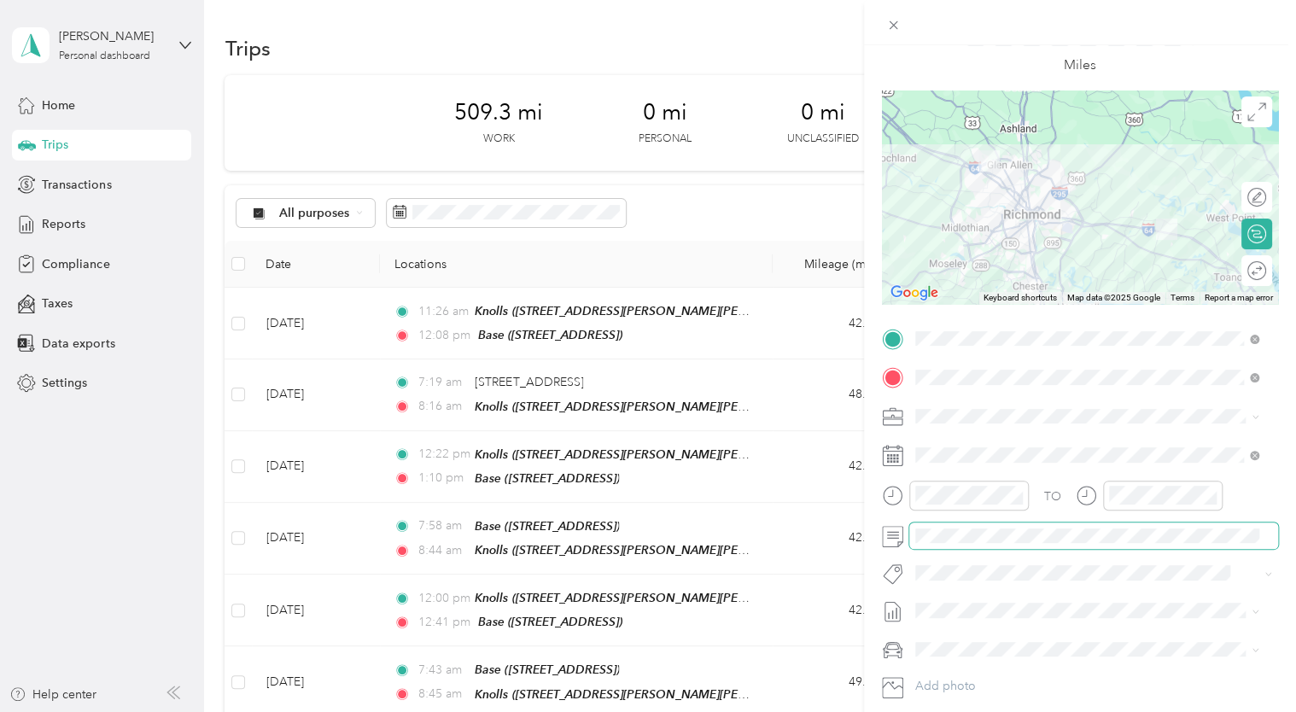
scroll to position [0, 0]
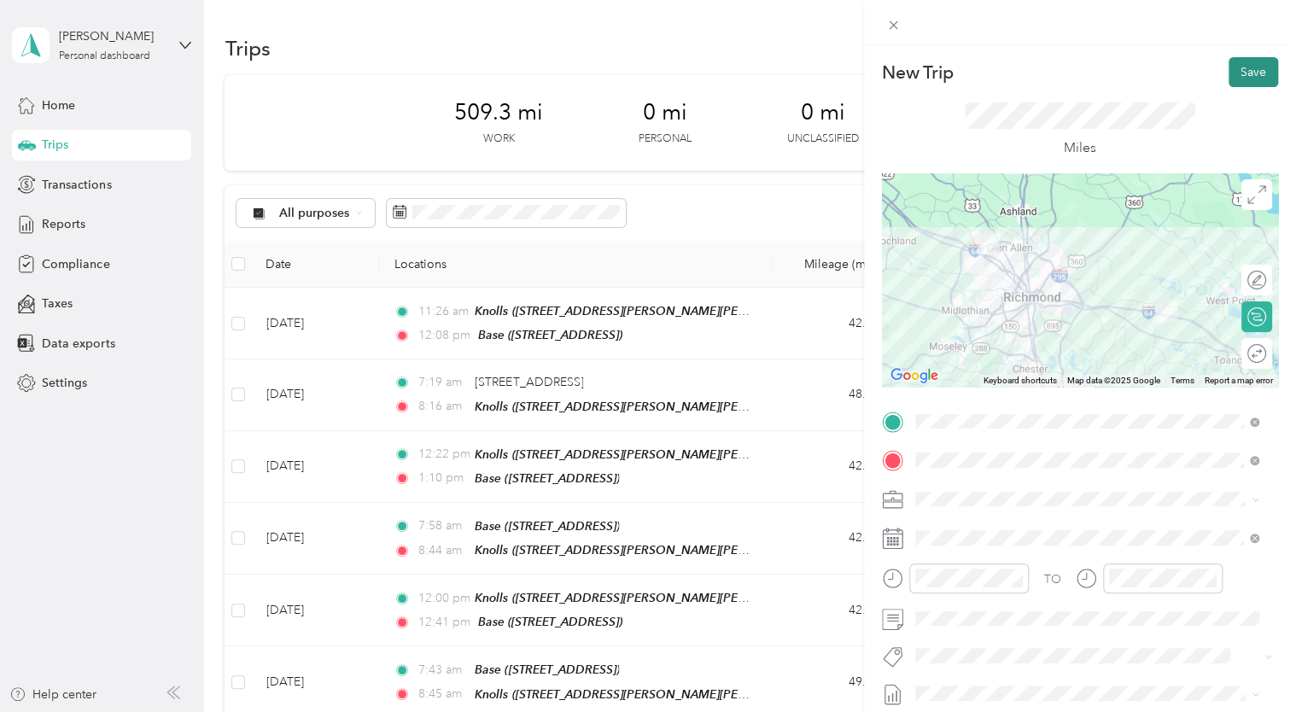
click at [1229, 71] on button "Save" at bounding box center [1254, 72] width 50 height 30
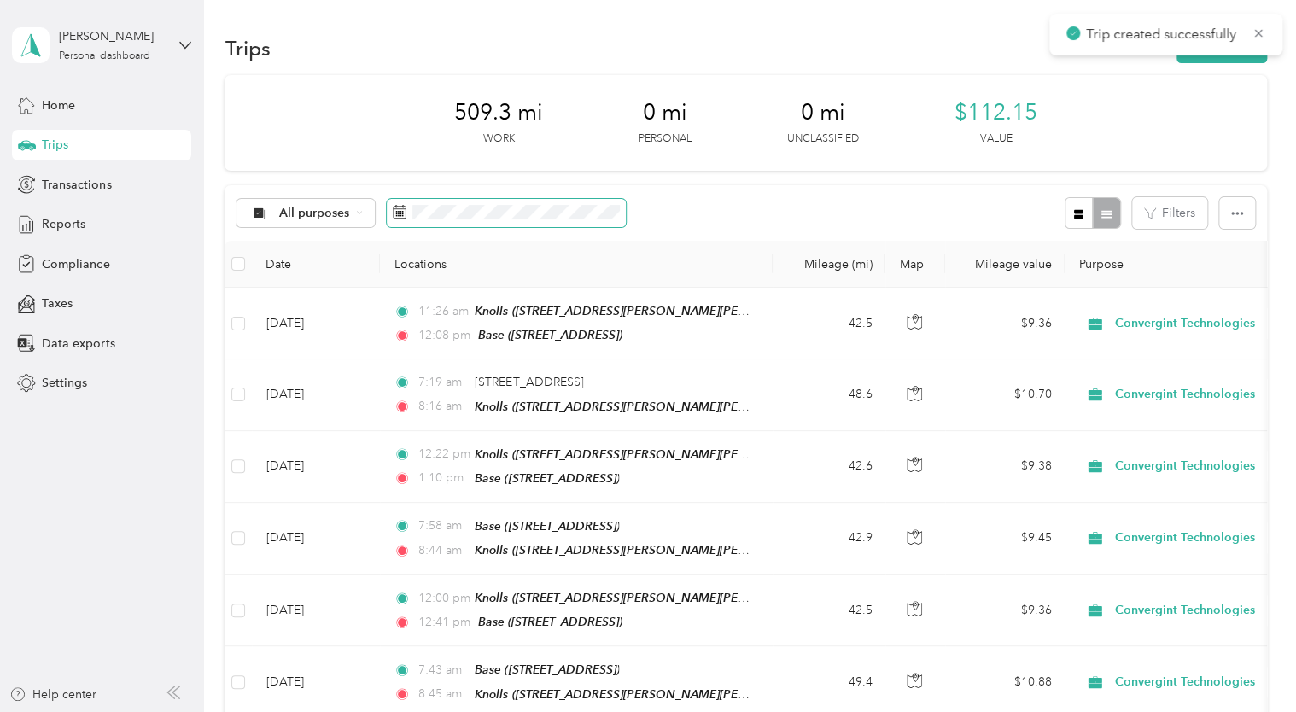
click at [439, 220] on span at bounding box center [506, 213] width 239 height 29
click at [409, 212] on span at bounding box center [506, 213] width 239 height 29
click at [398, 210] on icon at bounding box center [400, 212] width 14 height 14
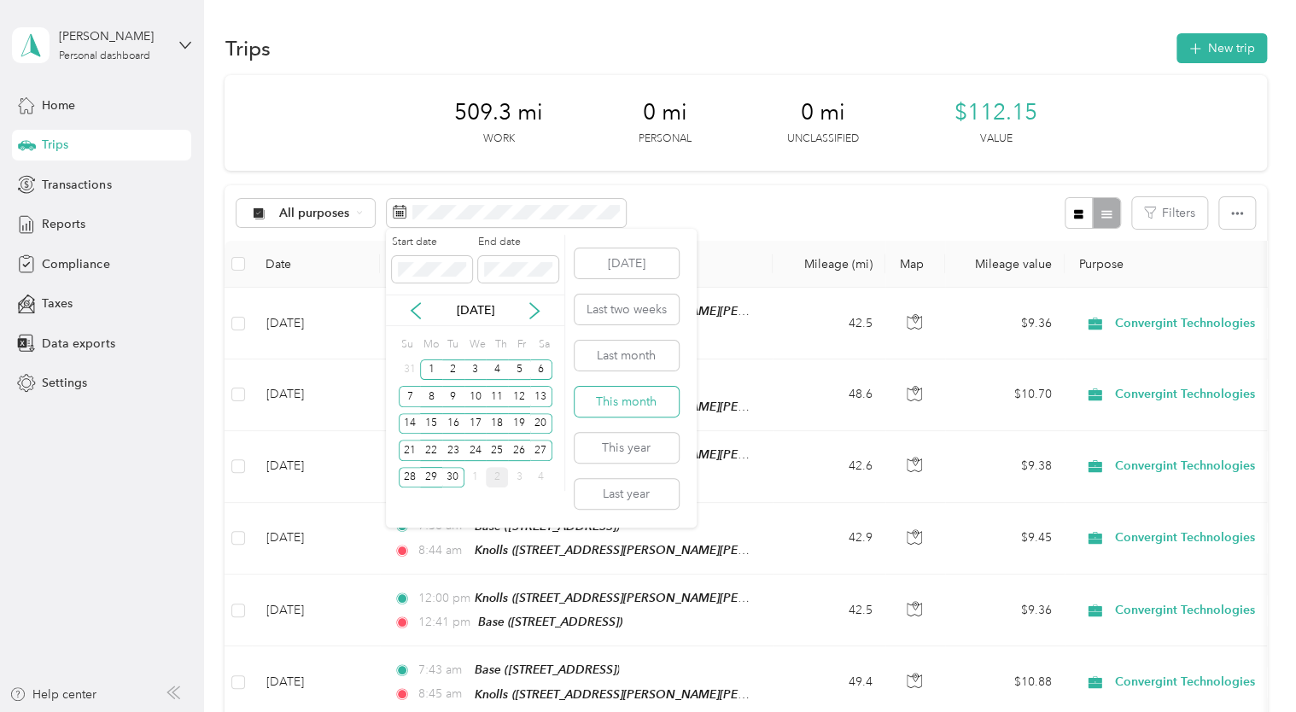
click at [651, 401] on button "This month" at bounding box center [627, 402] width 104 height 30
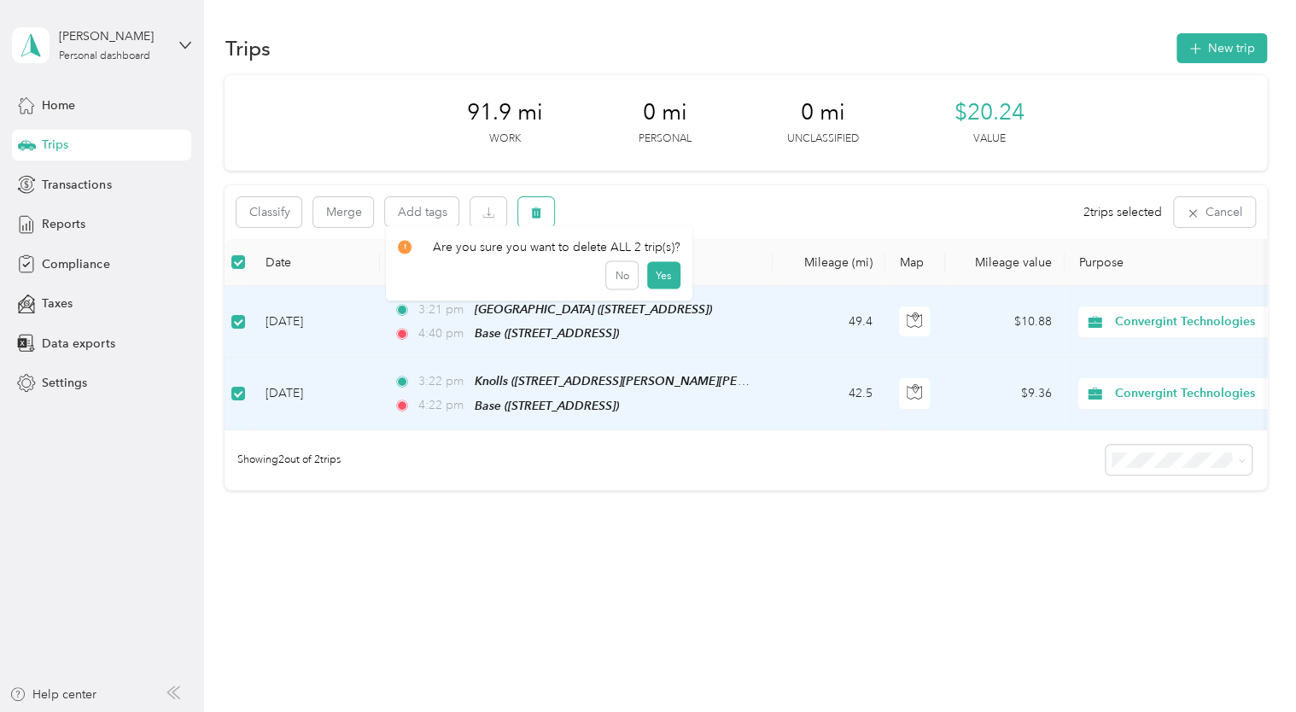
click at [543, 208] on button "button" at bounding box center [536, 212] width 36 height 30
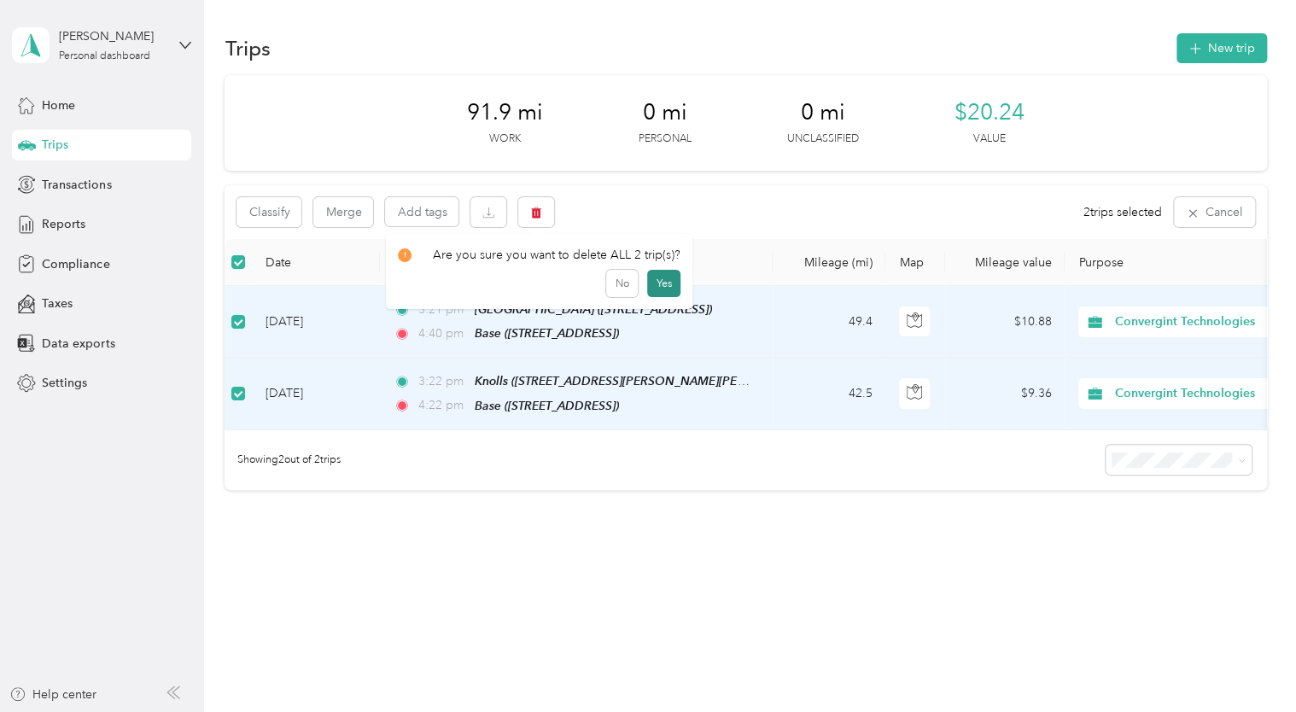
click at [667, 284] on button "Yes" at bounding box center [663, 283] width 33 height 27
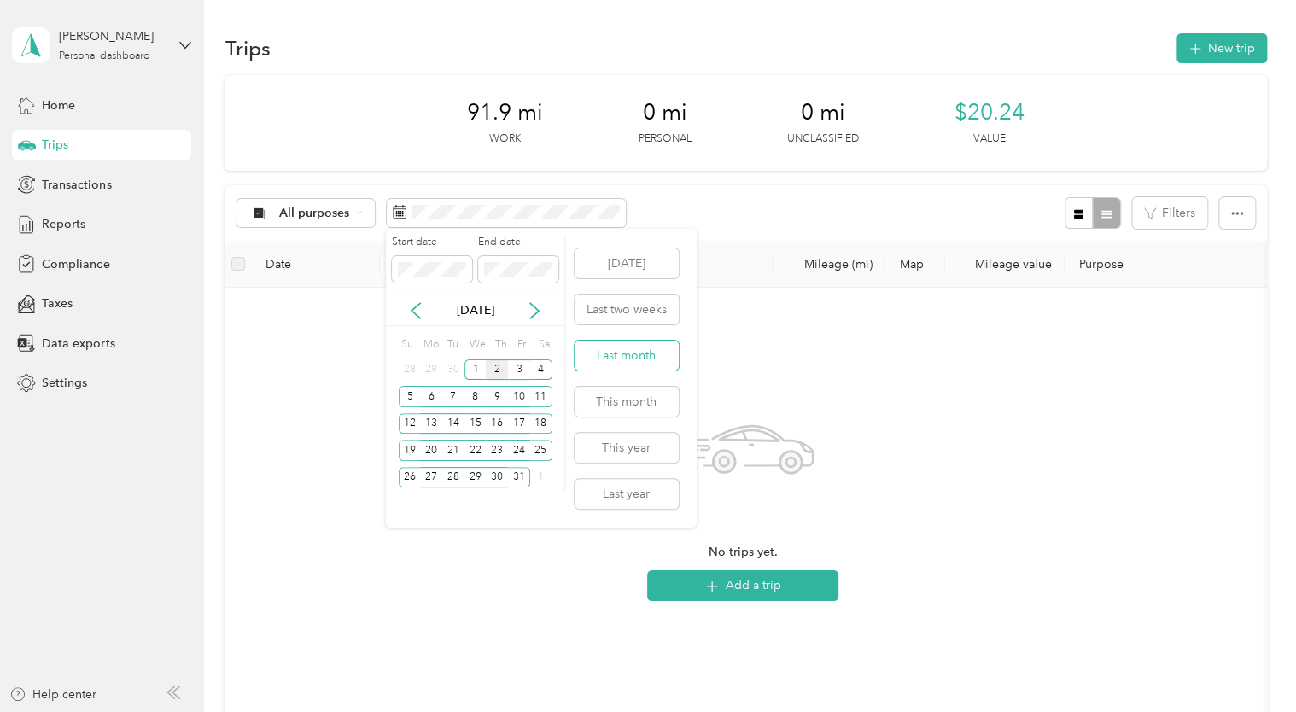
click at [609, 347] on button "Last month" at bounding box center [627, 356] width 104 height 30
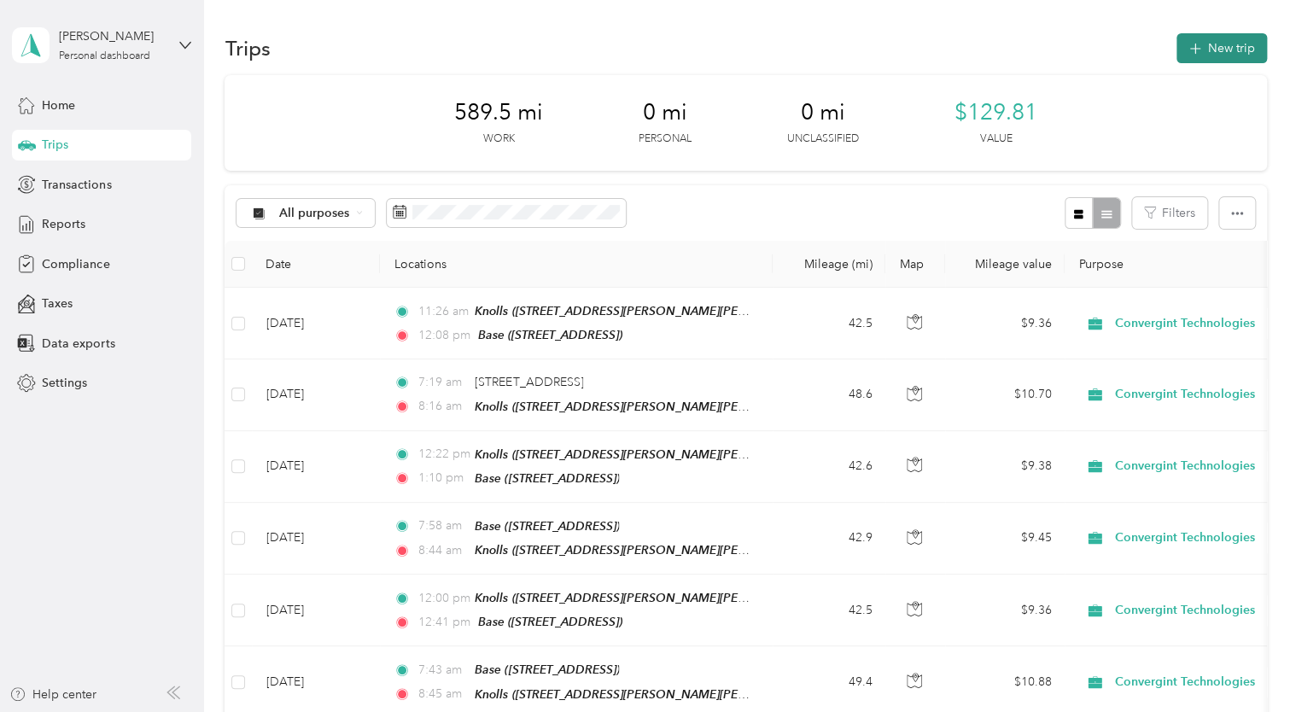
click at [1179, 41] on button "New trip" at bounding box center [1222, 48] width 91 height 30
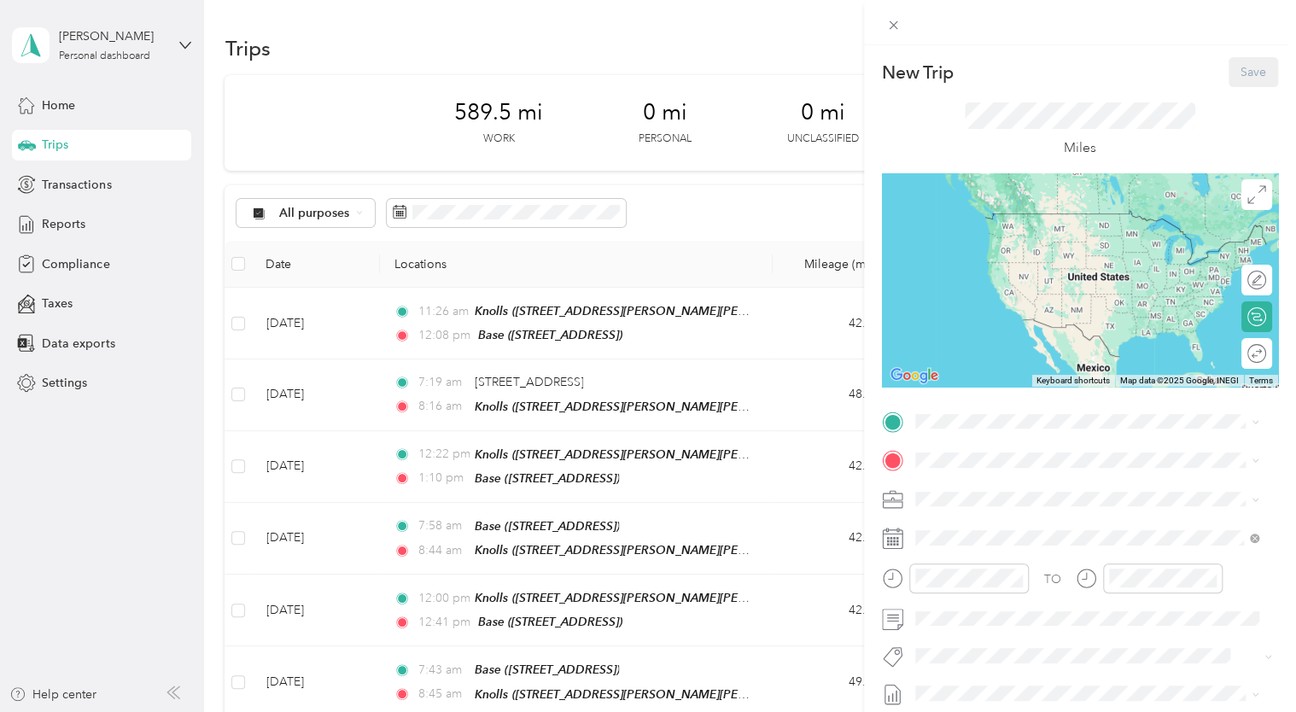
click at [988, 623] on div "West Creek [STREET_ADDRESS]" at bounding box center [1087, 625] width 332 height 42
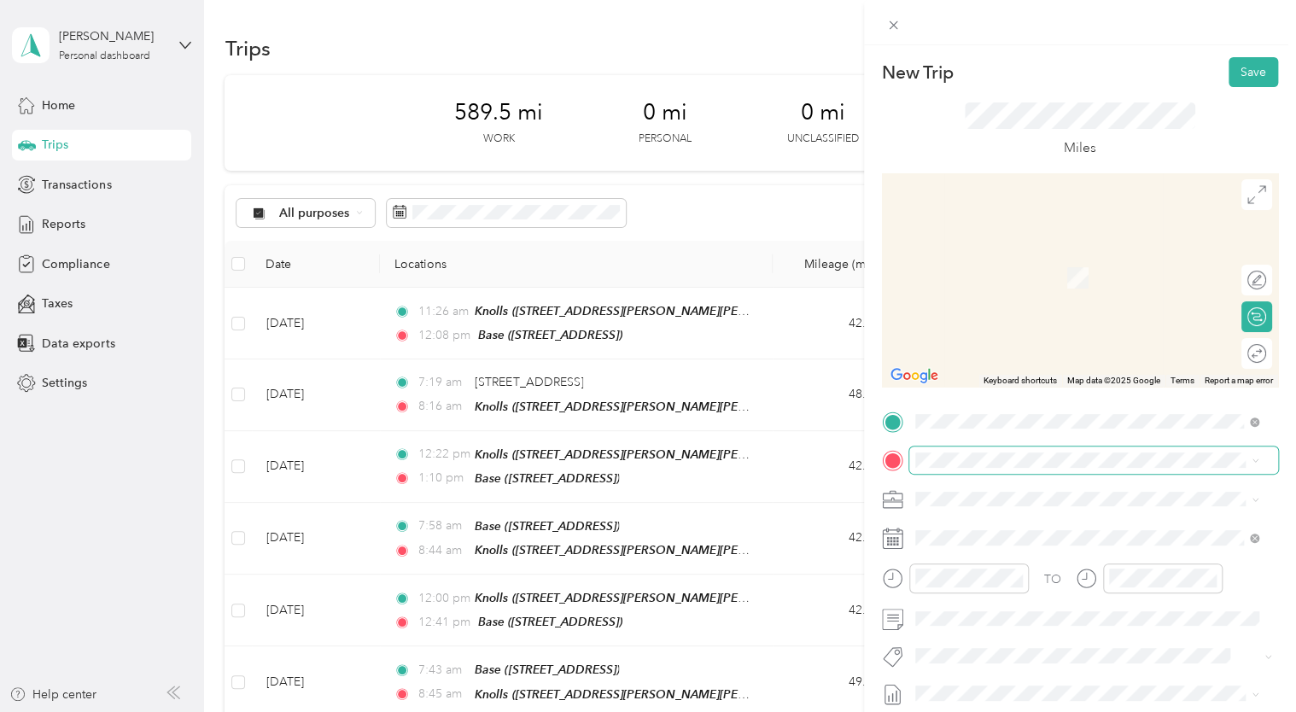
click at [955, 470] on span at bounding box center [1093, 460] width 369 height 27
click at [991, 357] on span "[STREET_ADDRESS]" at bounding box center [1001, 349] width 108 height 15
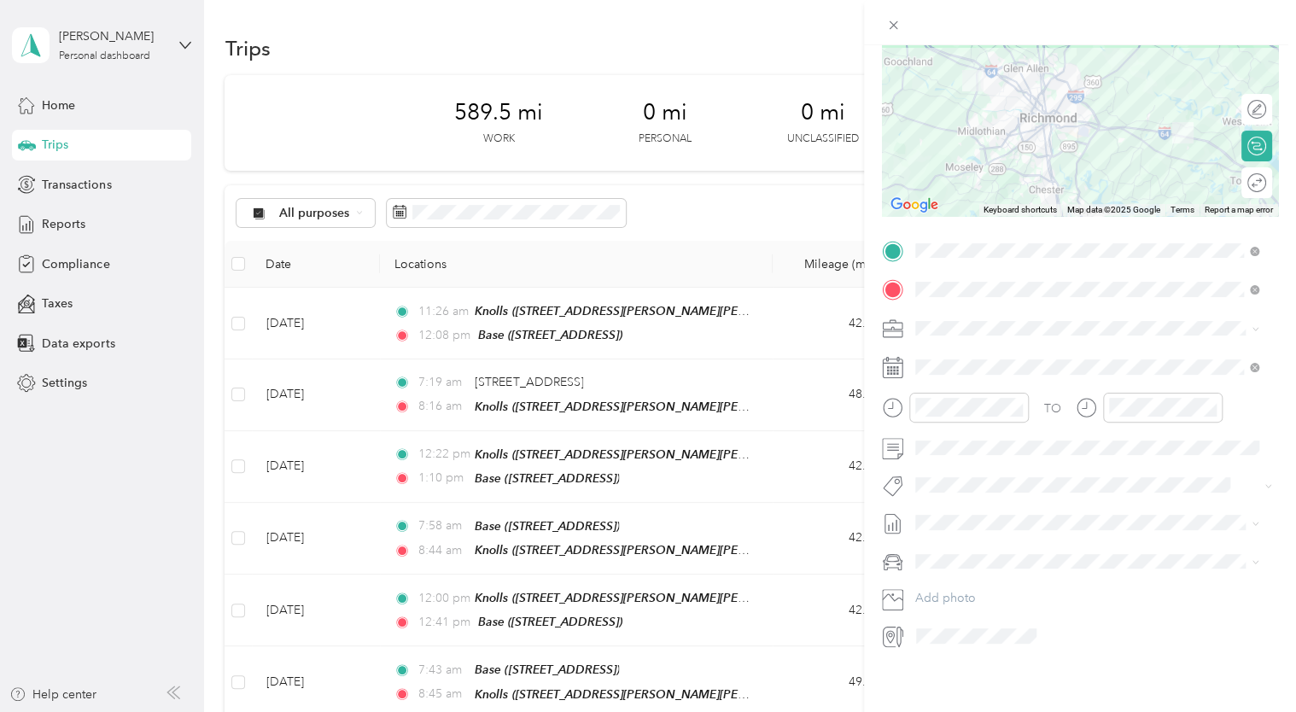
scroll to position [183, 0]
click at [909, 355] on span at bounding box center [1093, 367] width 369 height 27
click at [898, 370] on rect at bounding box center [898, 371] width 3 height 3
click at [959, 452] on icon at bounding box center [957, 451] width 17 height 17
click at [1015, 541] on div "10" at bounding box center [1017, 537] width 22 height 21
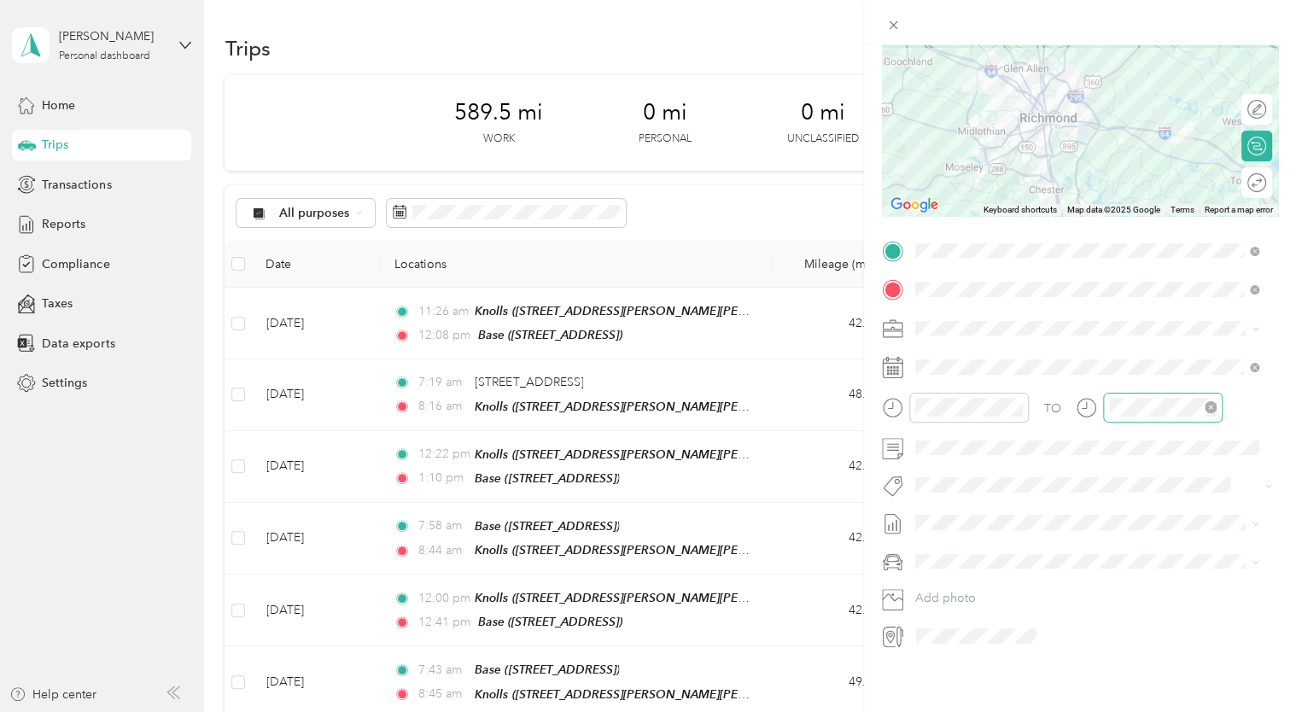
click at [1107, 393] on div at bounding box center [1163, 408] width 120 height 30
click at [1120, 454] on div "04" at bounding box center [1126, 456] width 41 height 24
click at [970, 576] on span "Chevrolet Suburban" at bounding box center [975, 574] width 109 height 15
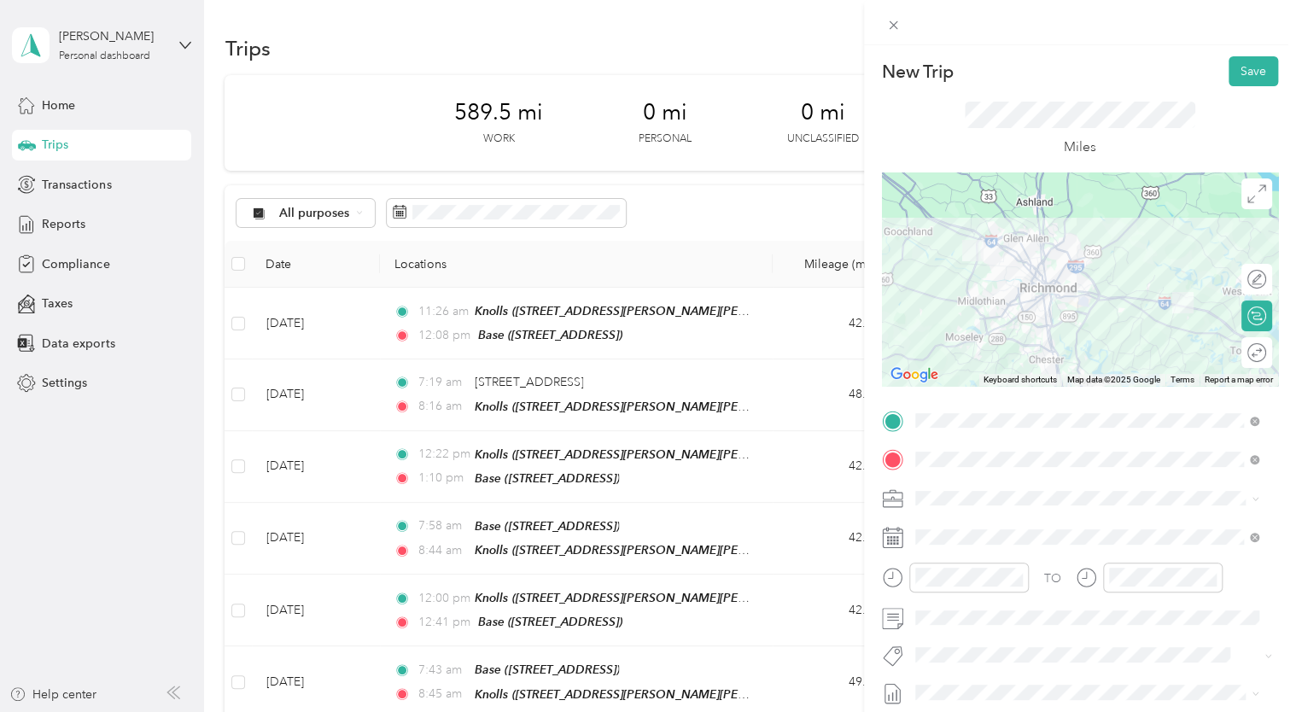
scroll to position [0, 0]
click at [1237, 75] on button "Save" at bounding box center [1254, 72] width 50 height 30
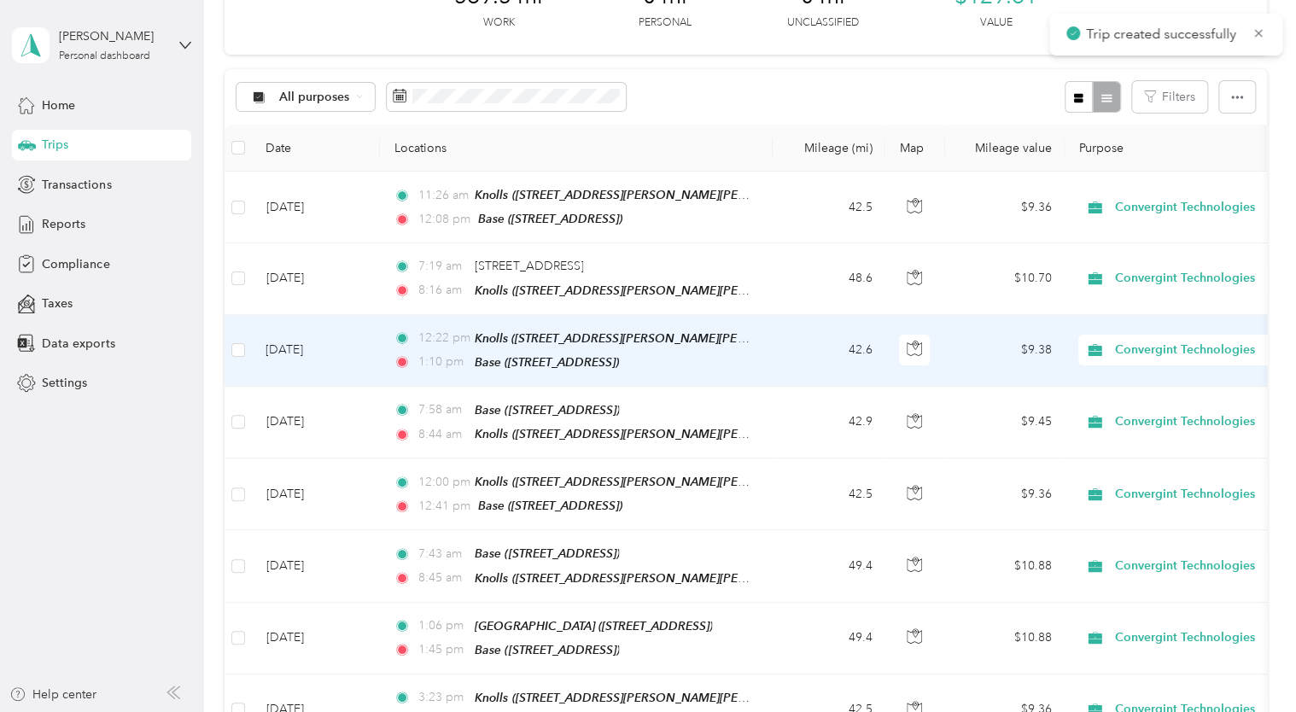
scroll to position [342, 0]
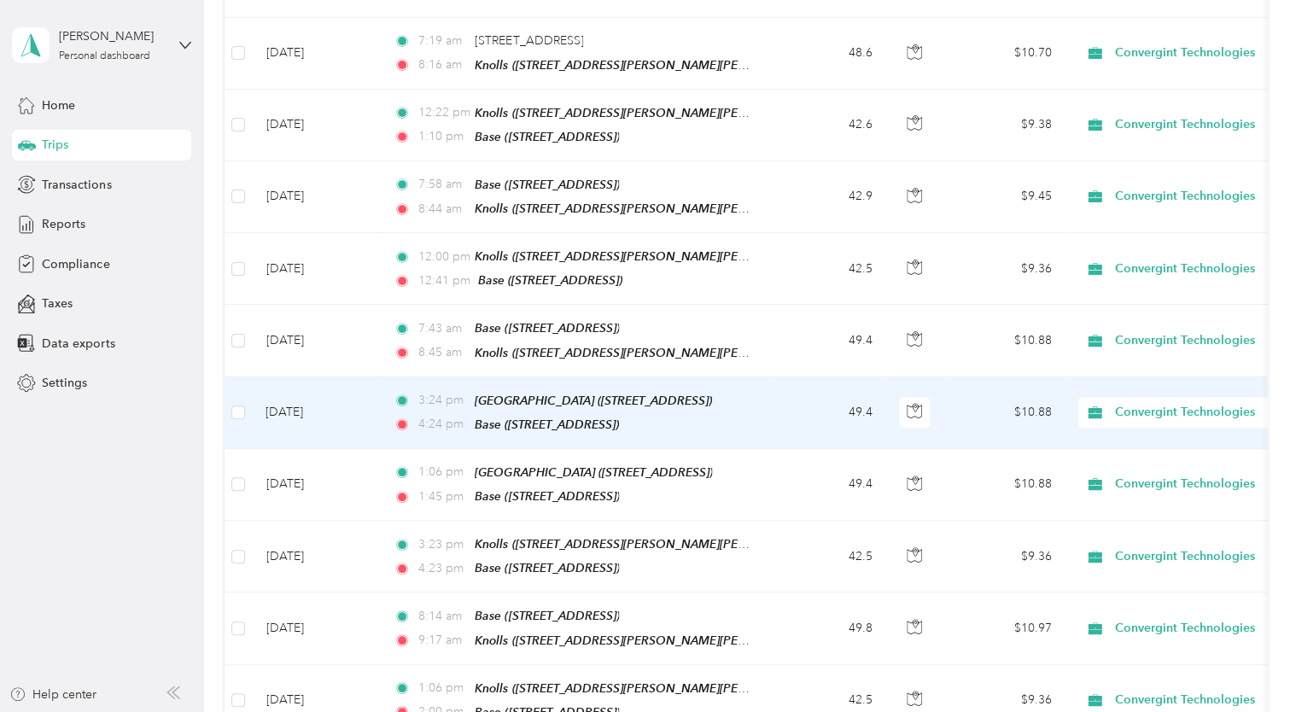
click at [354, 399] on td "[DATE]" at bounding box center [316, 413] width 128 height 72
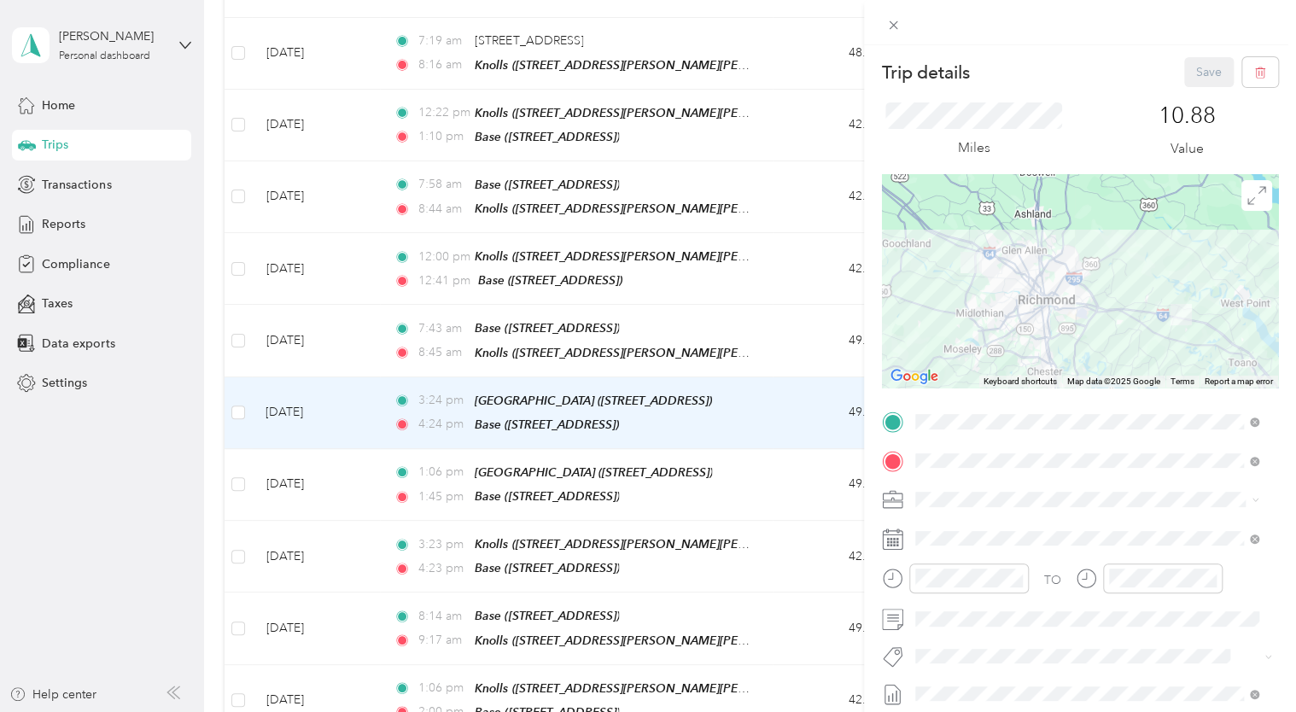
click at [354, 468] on div "Trip details Save This trip cannot be edited because it is either under review,…" at bounding box center [648, 356] width 1296 height 712
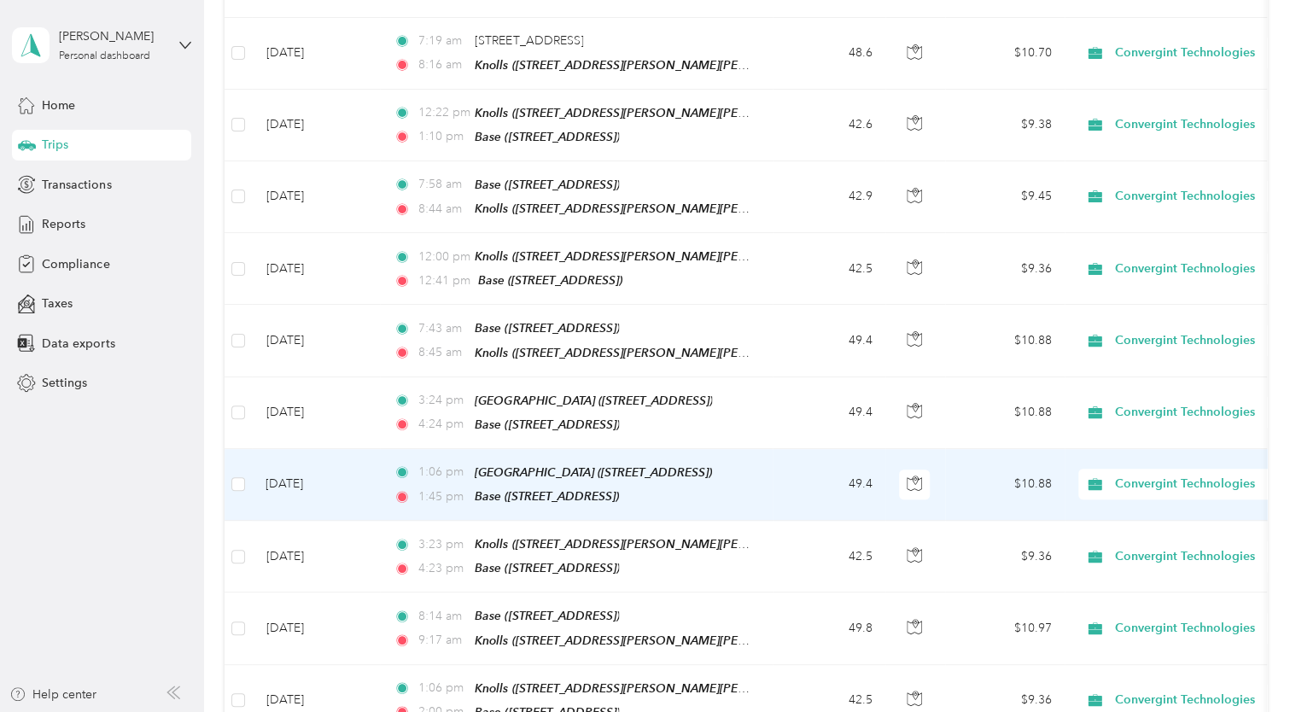
click at [372, 473] on td "[DATE]" at bounding box center [316, 485] width 128 height 72
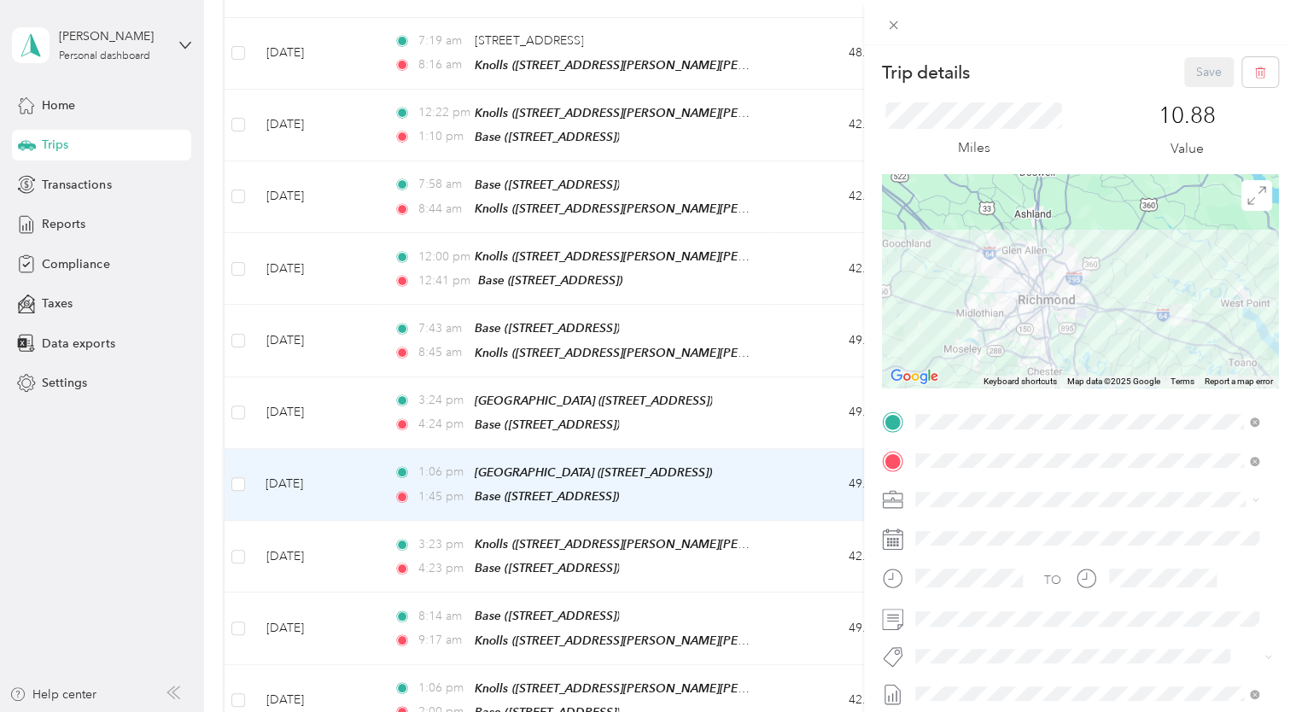
click at [971, 559] on strong "Base" at bounding box center [960, 560] width 26 height 15
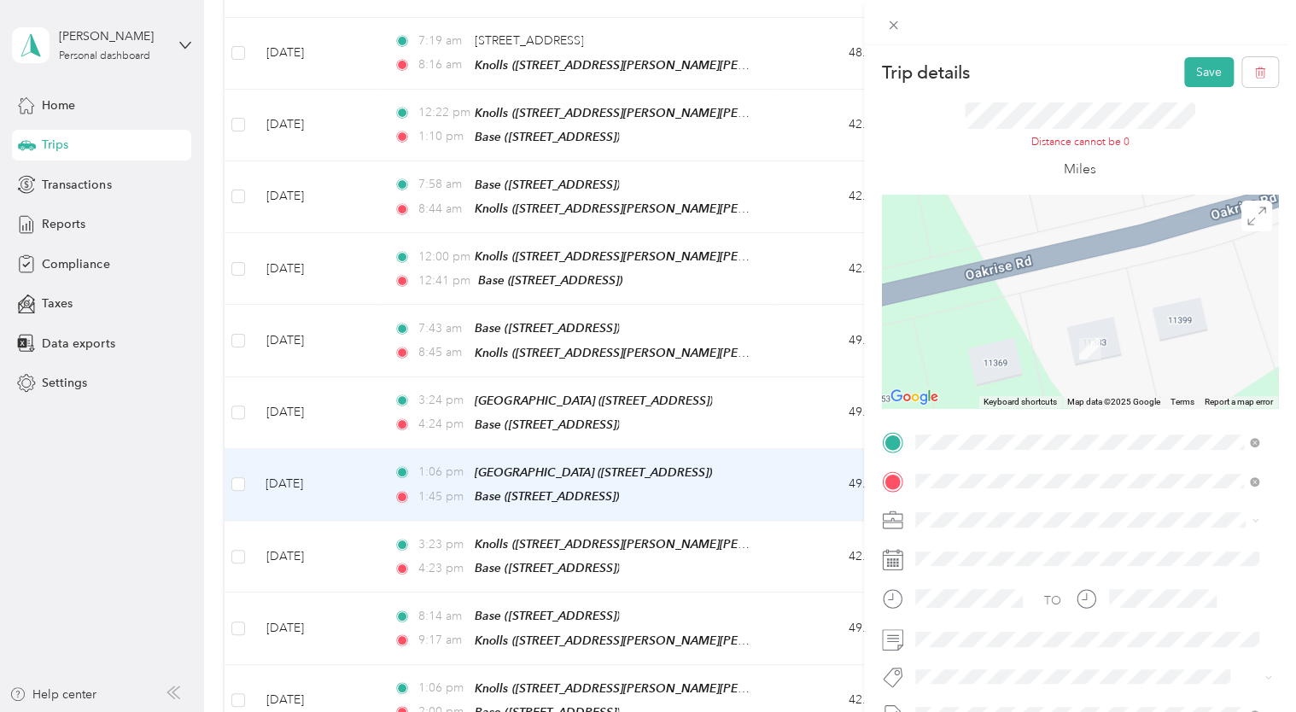
click at [999, 619] on strong "[GEOGRAPHIC_DATA]" at bounding box center [1010, 620] width 127 height 15
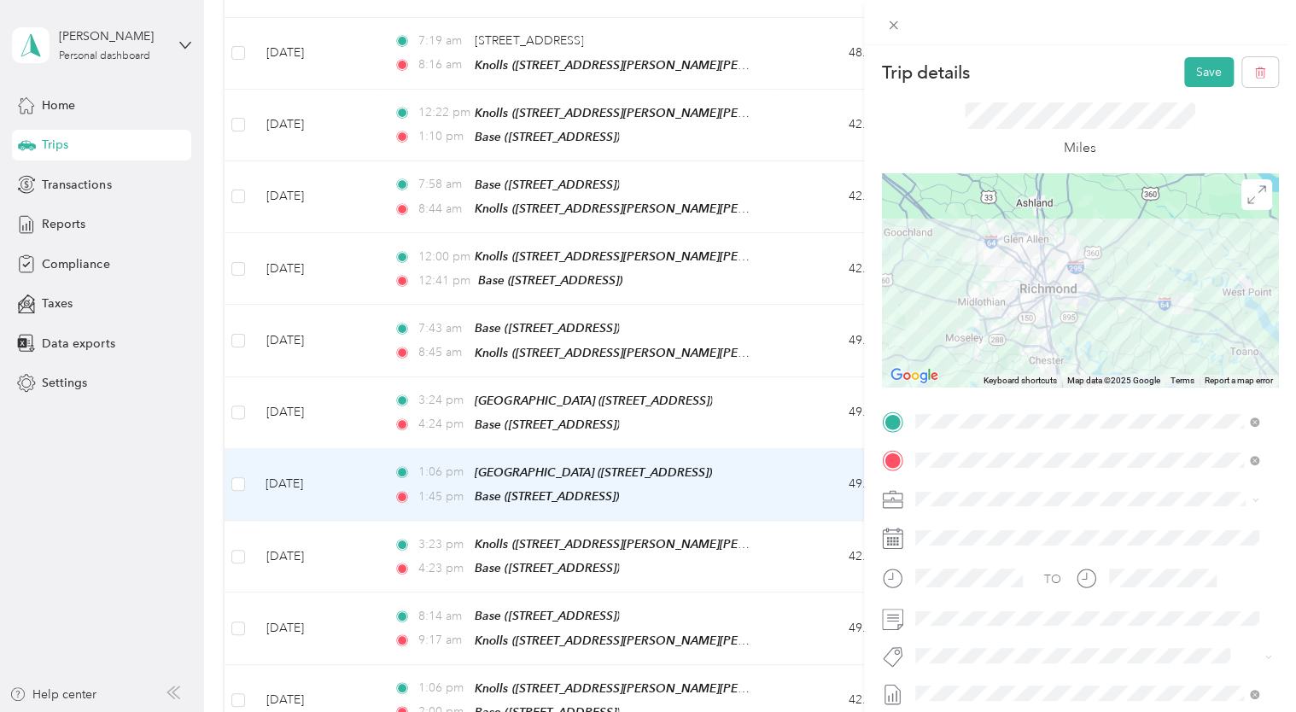
click at [1166, 68] on div "Trip details Save" at bounding box center [1080, 72] width 396 height 30
click at [1184, 67] on button "Save" at bounding box center [1209, 72] width 50 height 30
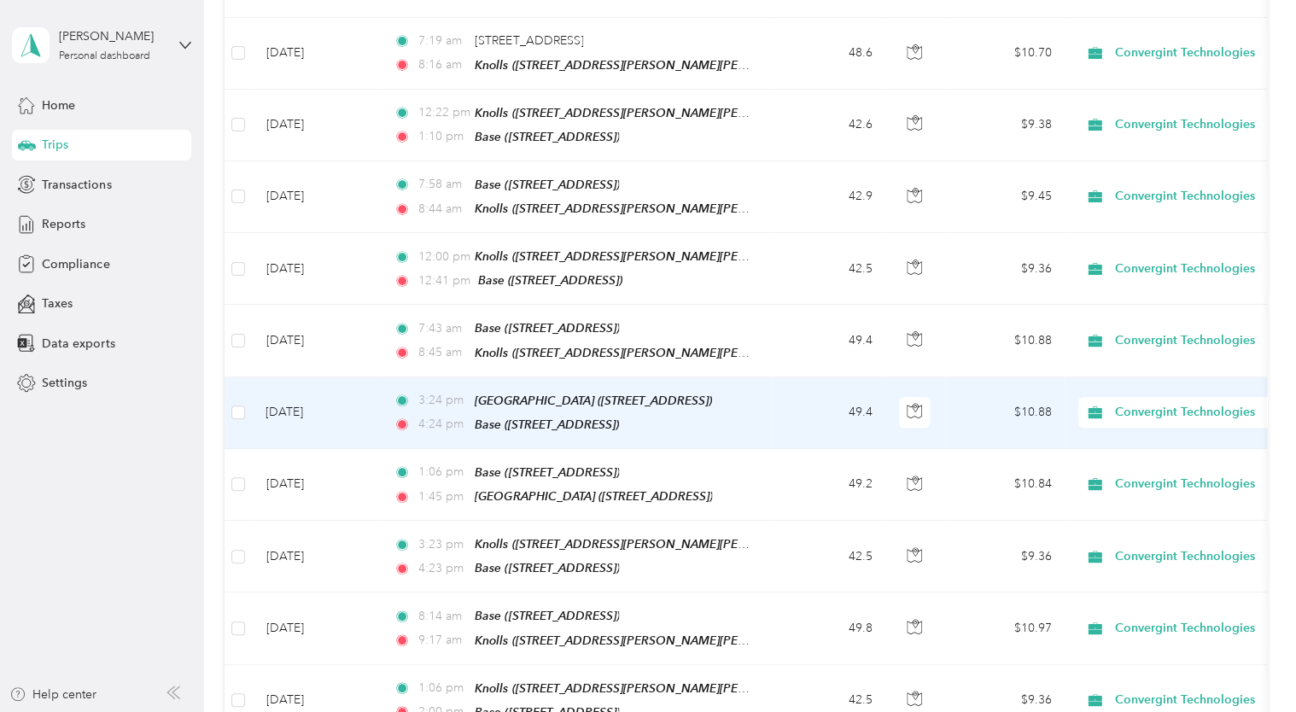
click at [371, 391] on td "[DATE]" at bounding box center [316, 413] width 128 height 72
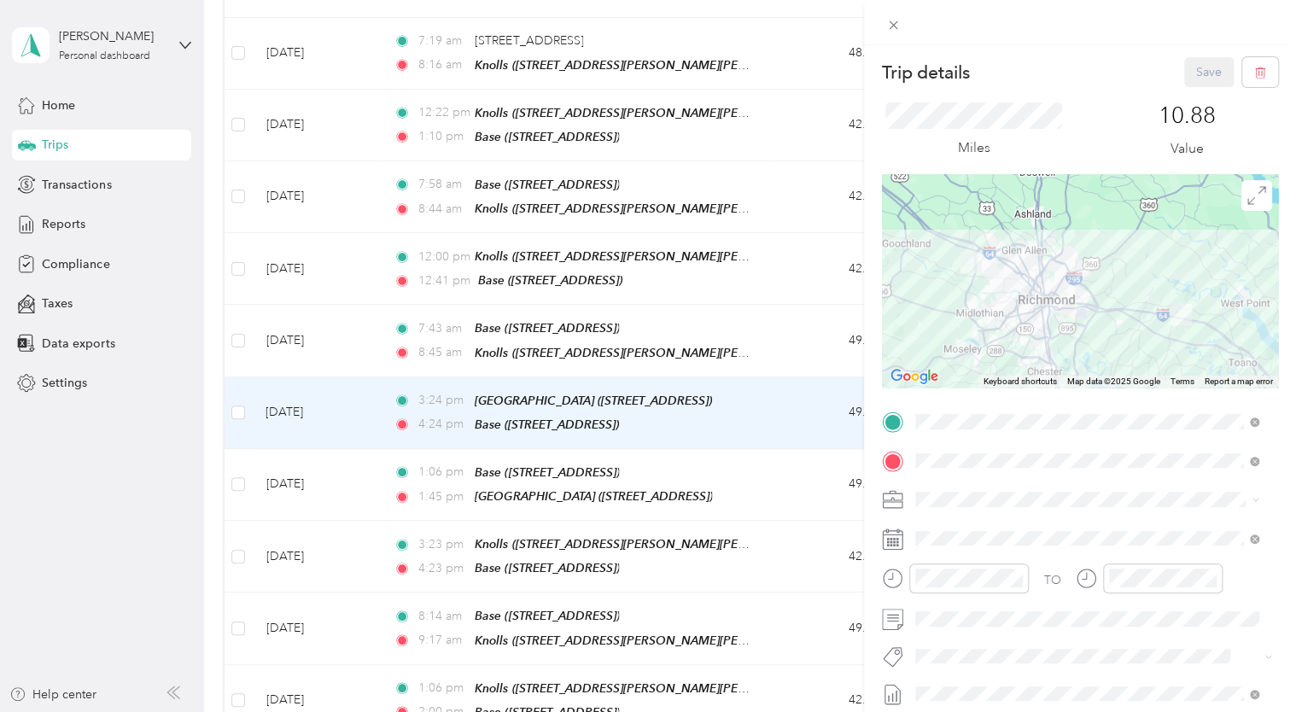
click at [1022, 570] on div "Base [STREET_ADDRESS]" at bounding box center [1001, 571] width 108 height 36
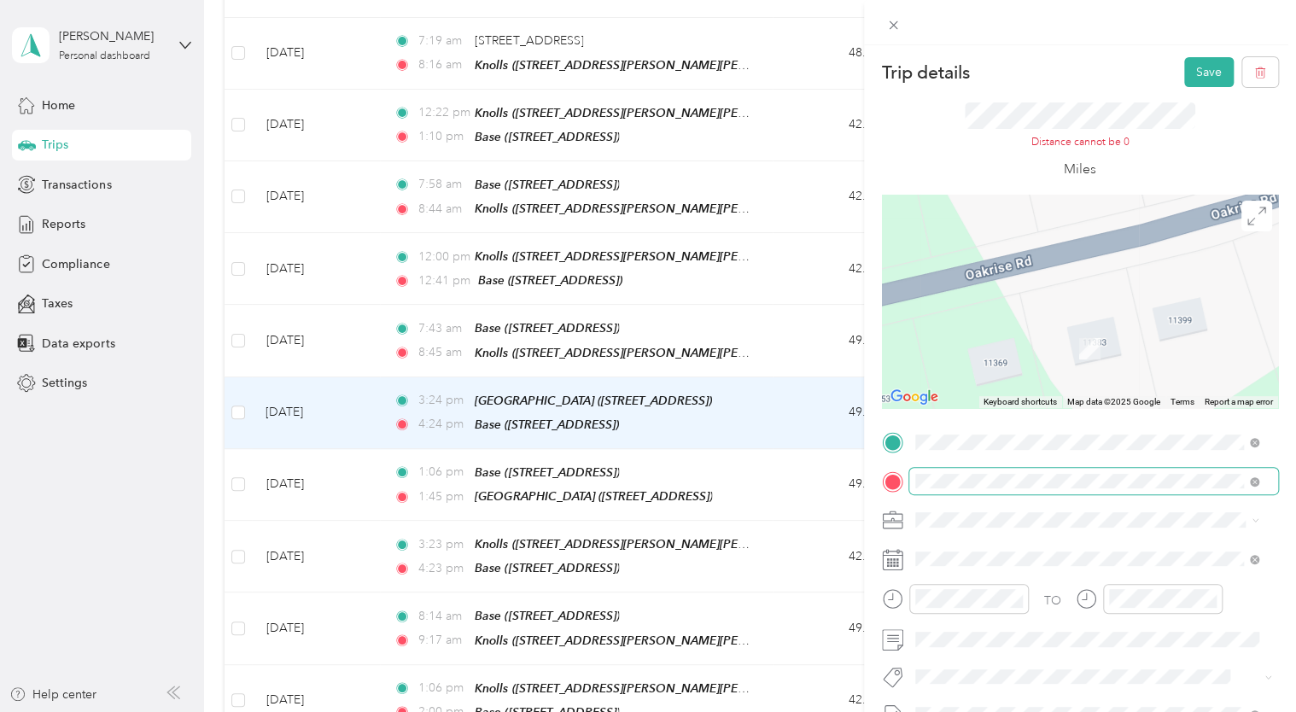
click at [987, 491] on span at bounding box center [1093, 481] width 369 height 27
click at [1001, 618] on strong "[GEOGRAPHIC_DATA]" at bounding box center [1010, 620] width 127 height 15
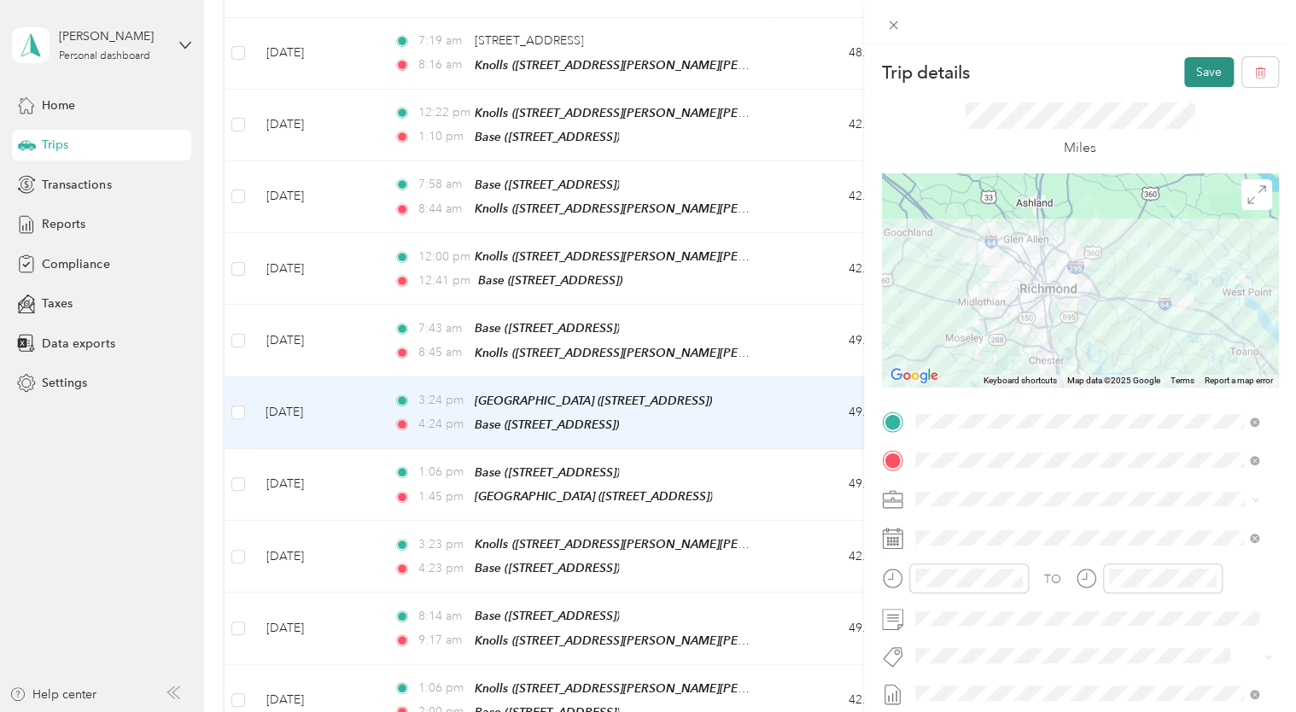
click at [1184, 73] on button "Save" at bounding box center [1209, 72] width 50 height 30
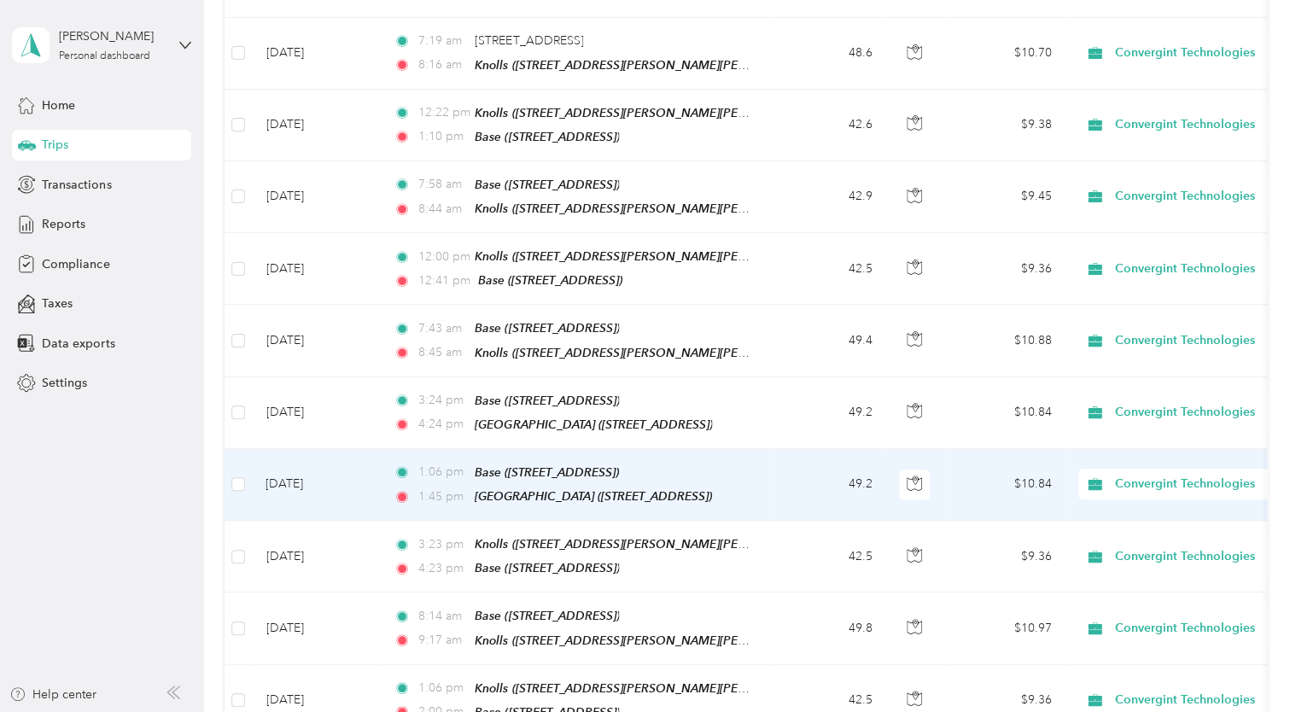
click at [373, 481] on td "[DATE]" at bounding box center [316, 485] width 128 height 72
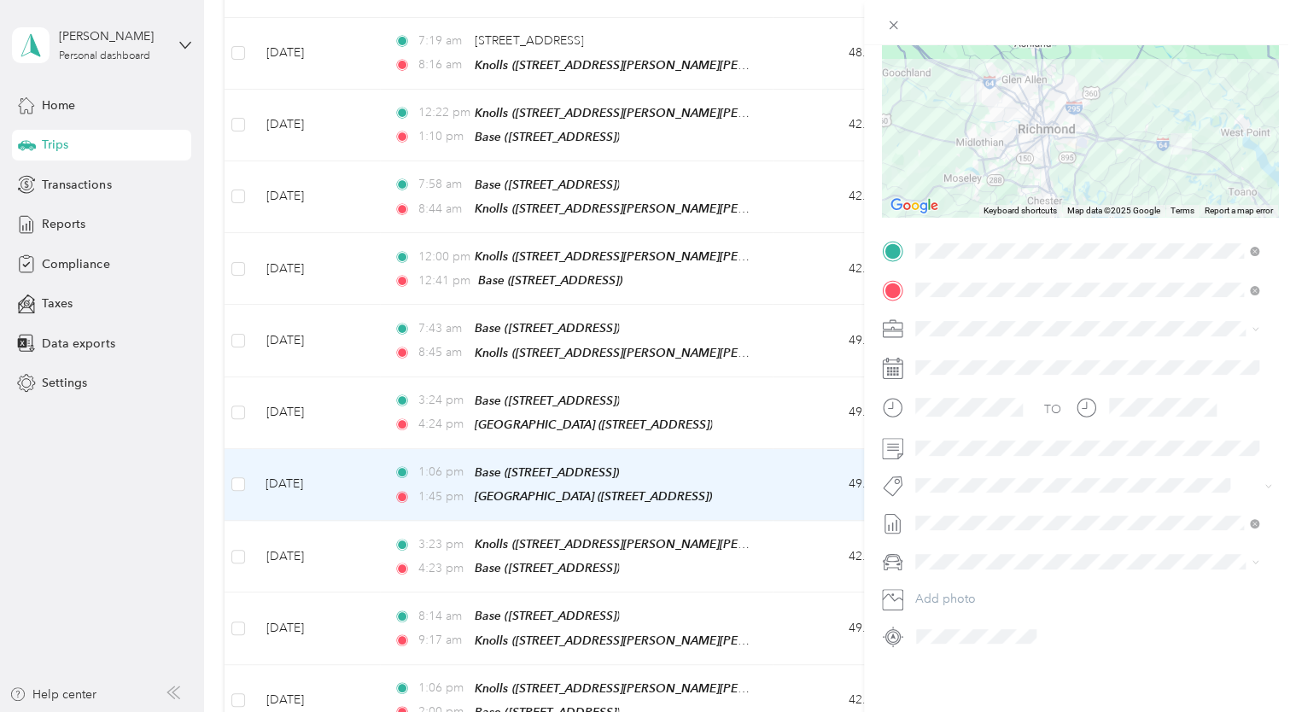
scroll to position [98, 0]
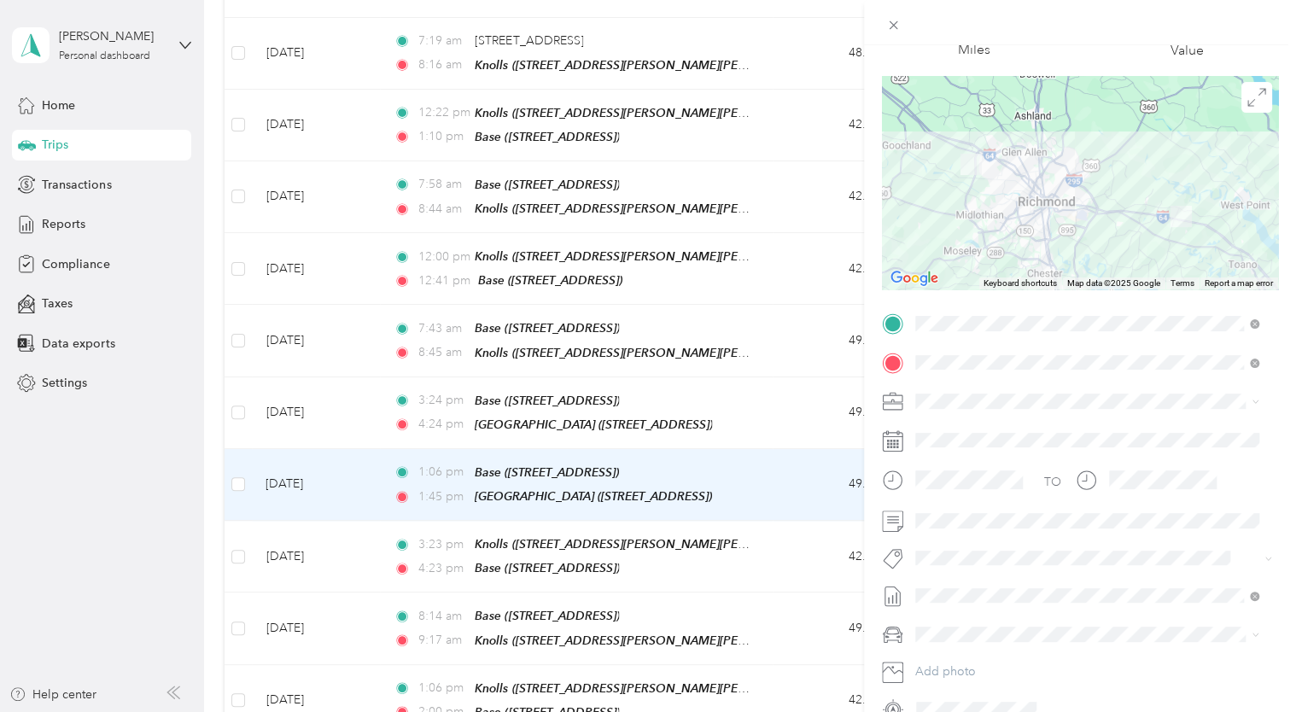
click at [993, 465] on div "West Creek [STREET_ADDRESS]" at bounding box center [1010, 471] width 127 height 36
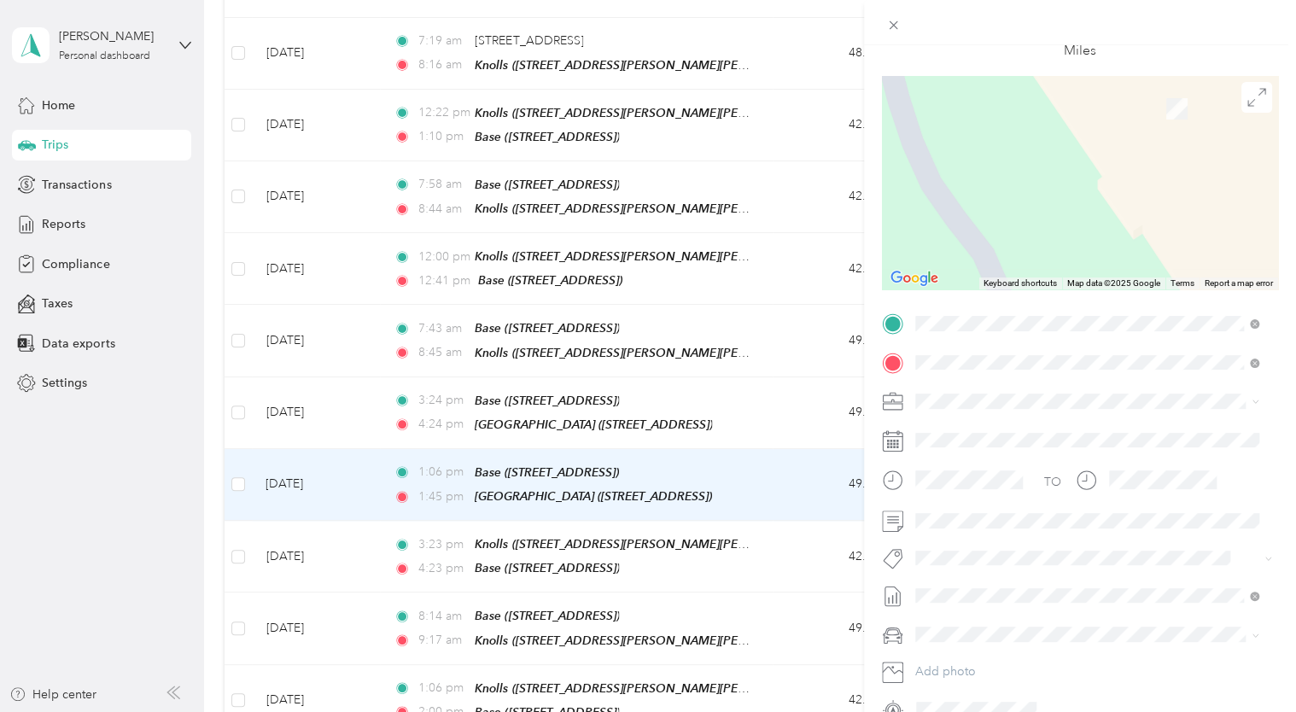
click at [991, 439] on div "Base [STREET_ADDRESS]" at bounding box center [1001, 438] width 108 height 36
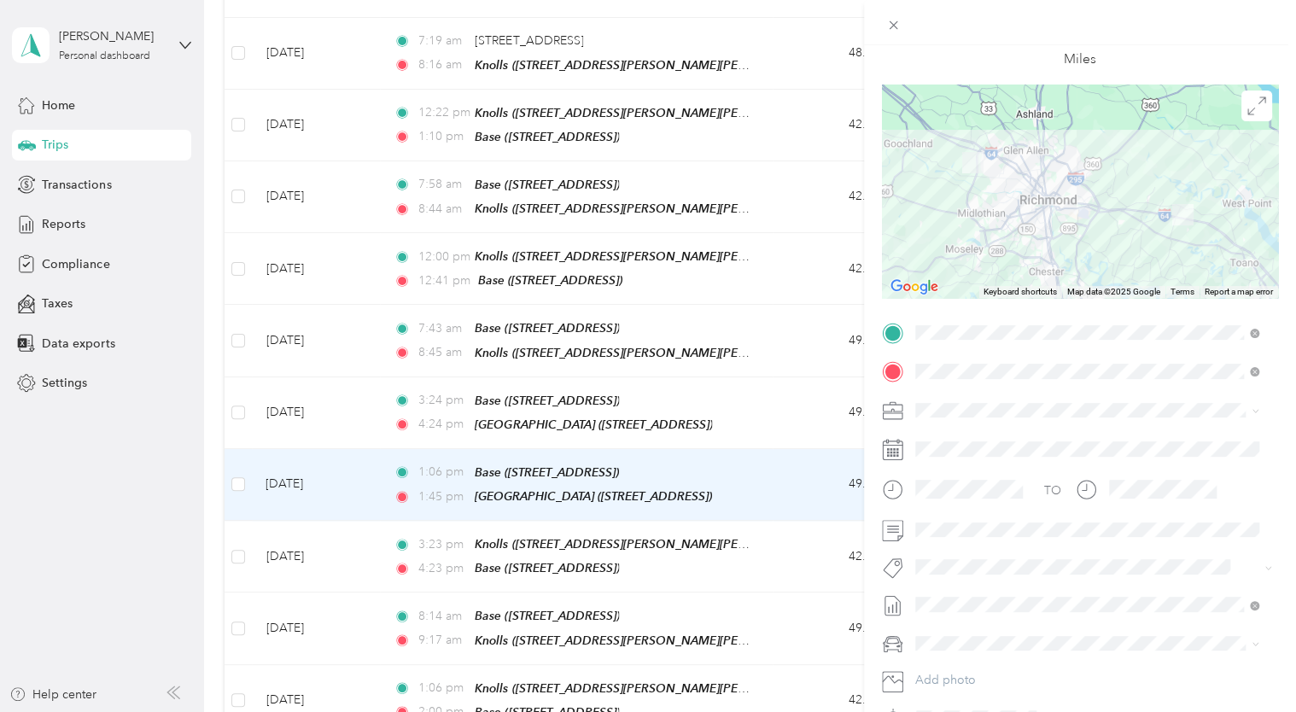
scroll to position [0, 0]
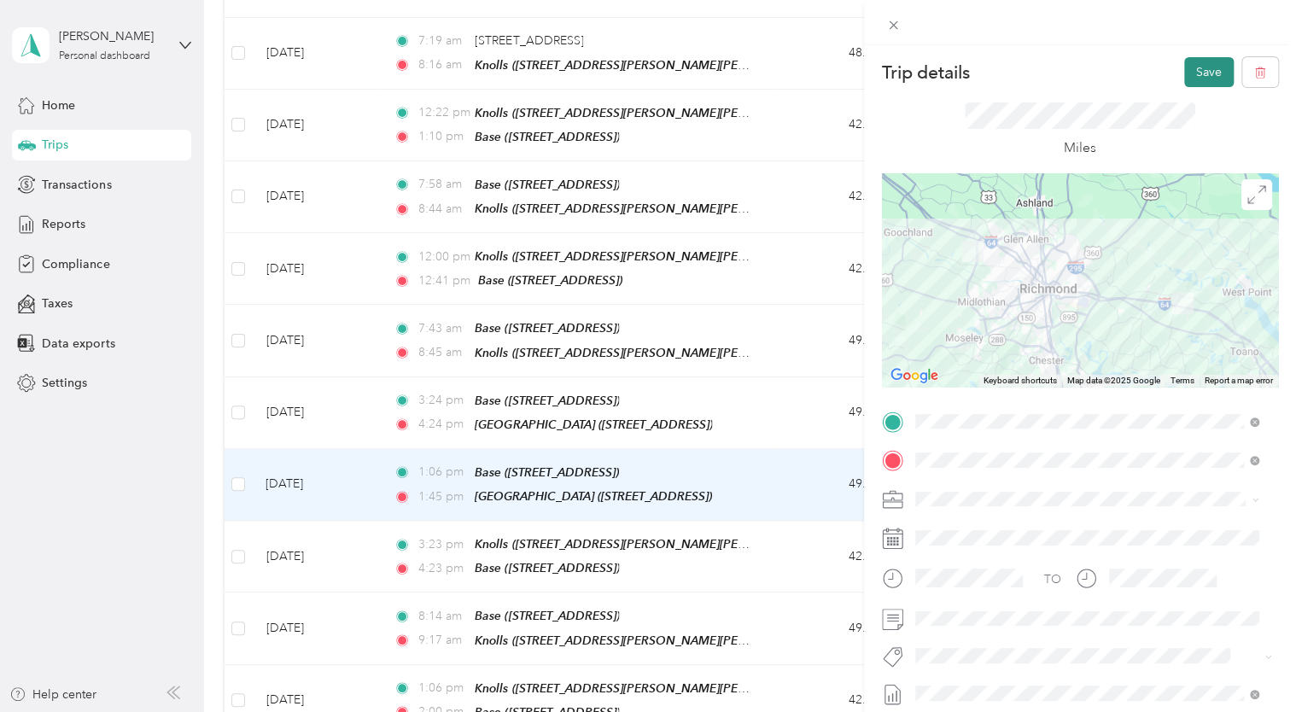
click at [1184, 74] on button "Save" at bounding box center [1209, 72] width 50 height 30
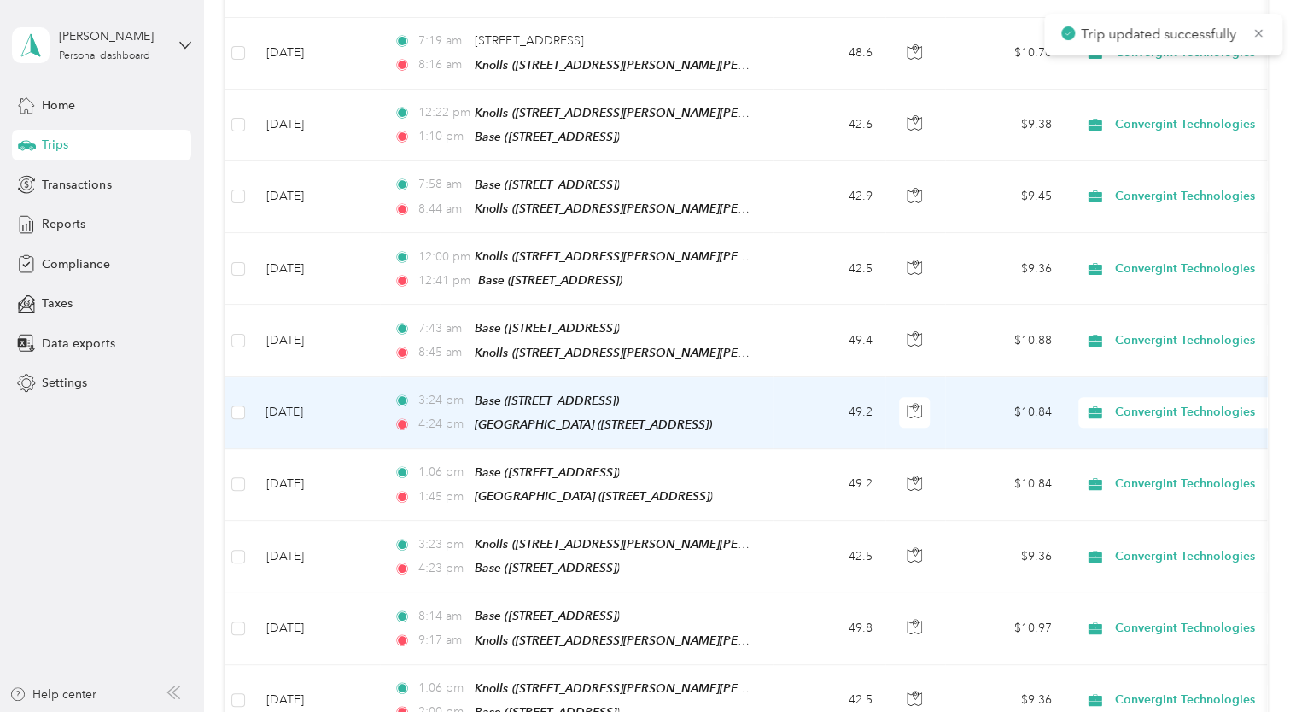
click at [441, 415] on span "4:24 pm" at bounding box center [442, 424] width 49 height 19
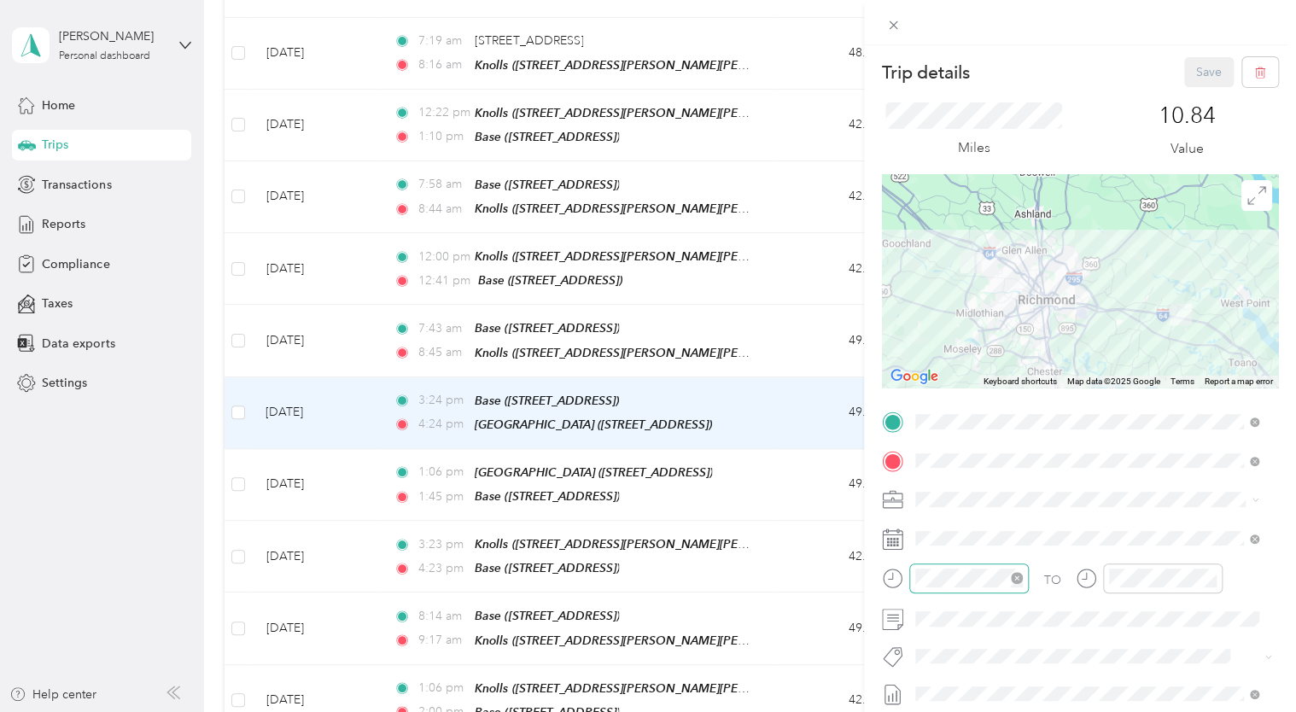
click at [912, 579] on div at bounding box center [969, 579] width 120 height 30
click at [933, 458] on div "09" at bounding box center [933, 464] width 41 height 24
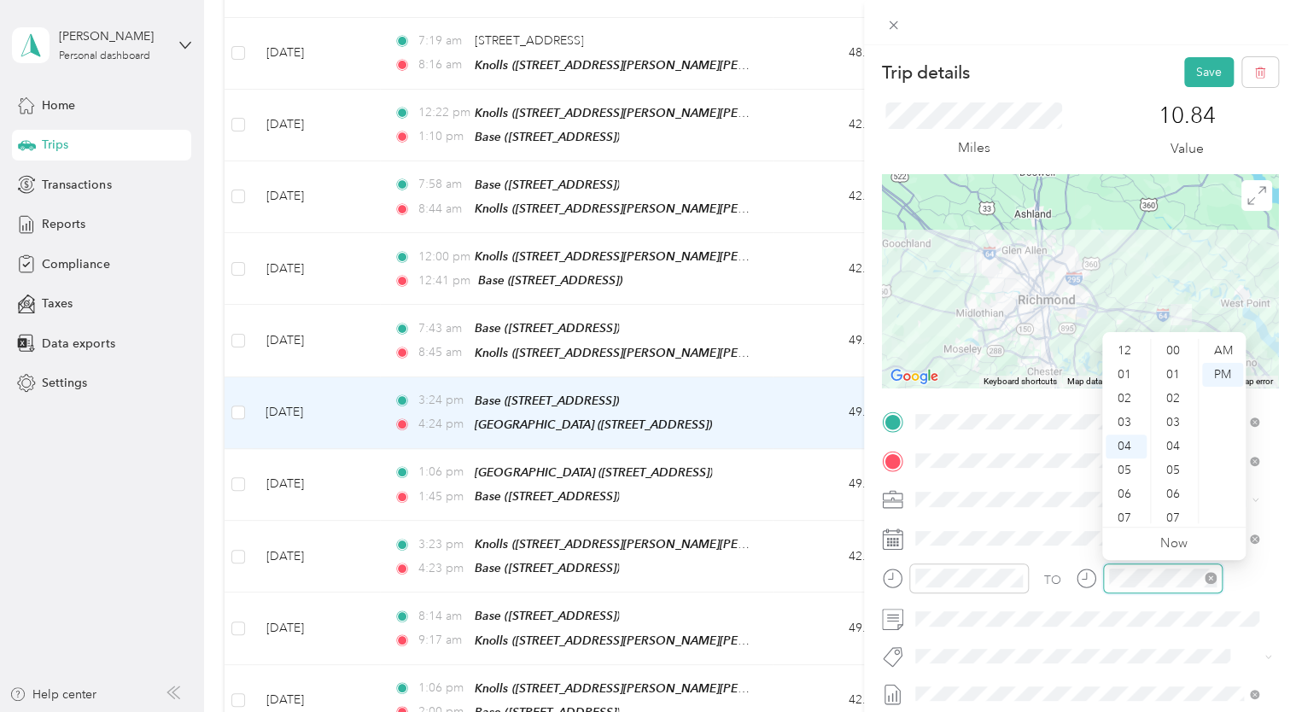
scroll to position [574, 0]
click at [1124, 490] on div "10" at bounding box center [1126, 494] width 41 height 24
click at [1071, 637] on div "TO Add photo" at bounding box center [1080, 614] width 396 height 412
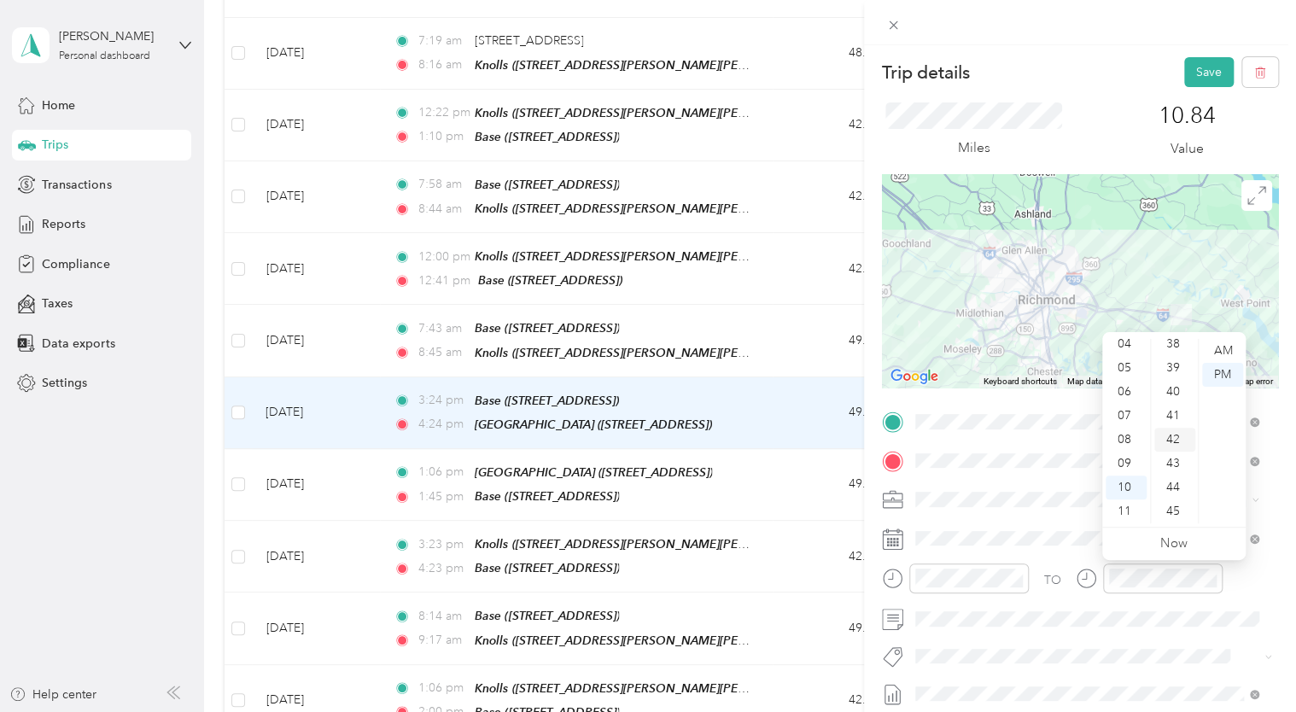
click at [1172, 447] on div "42" at bounding box center [1175, 440] width 41 height 24
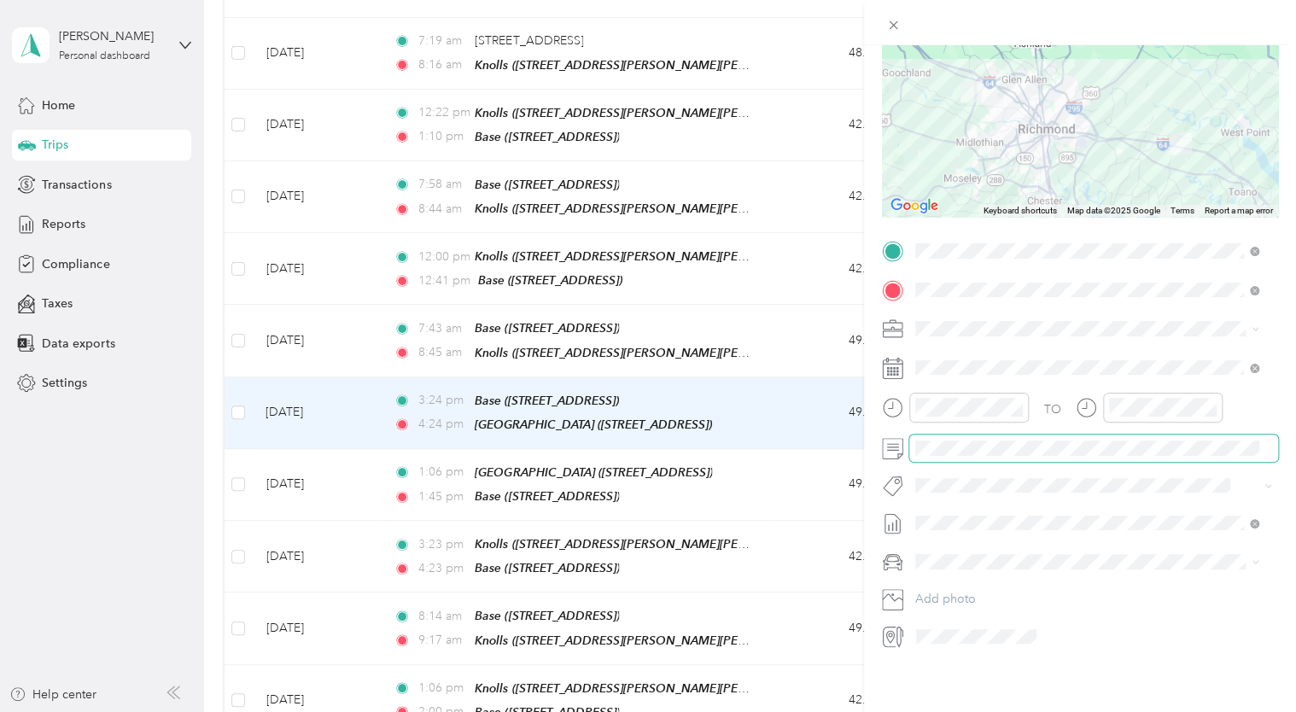
scroll to position [0, 0]
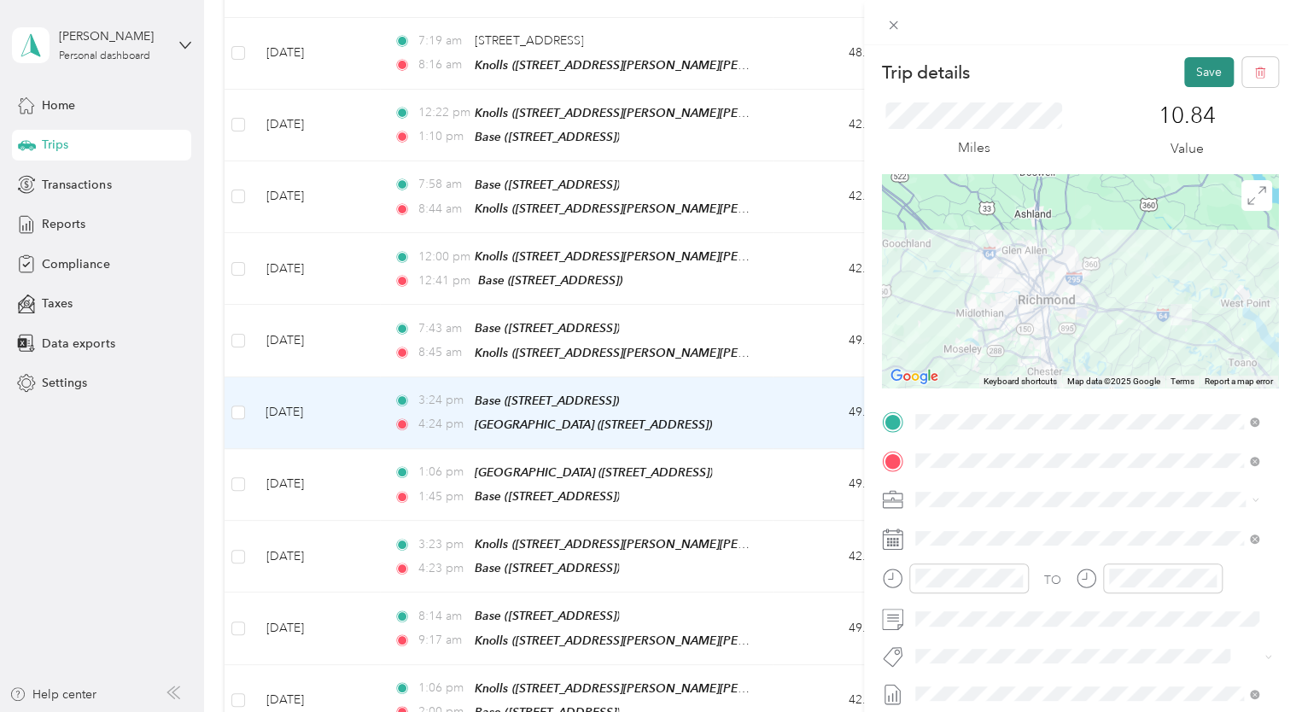
click at [1184, 73] on button "Save" at bounding box center [1209, 72] width 50 height 30
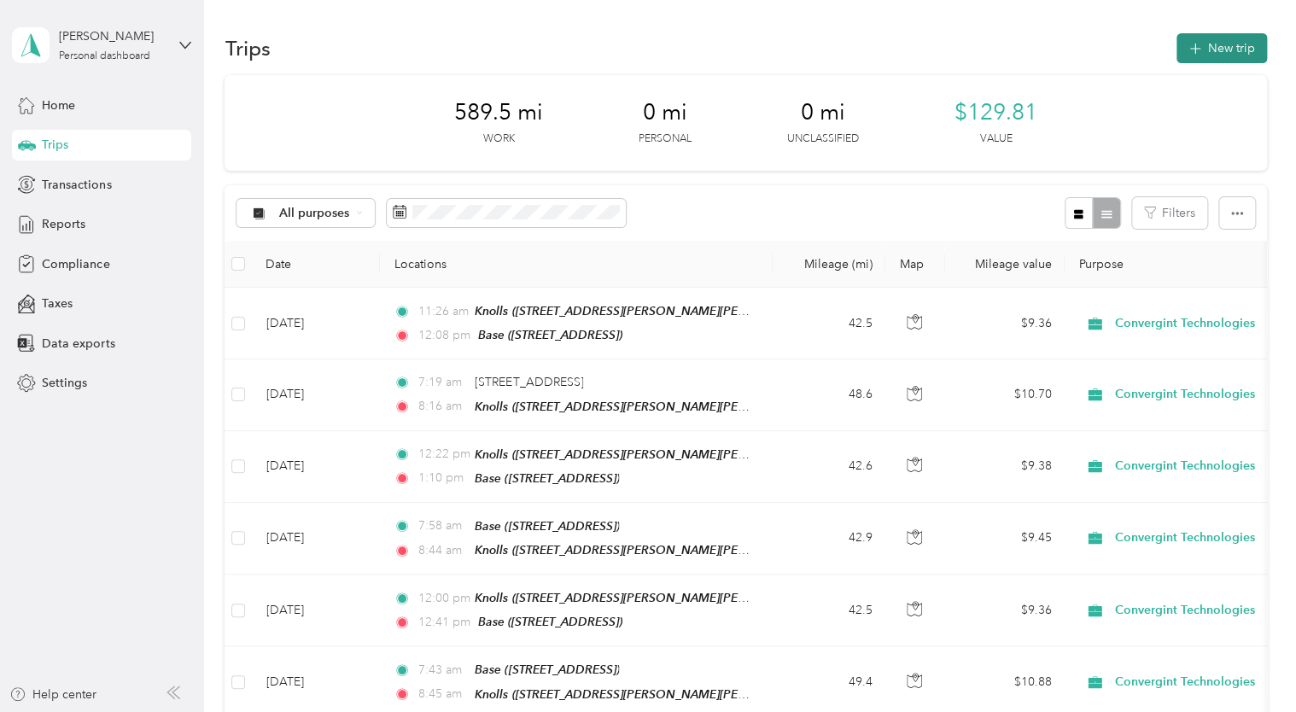
click at [1213, 53] on button "New trip" at bounding box center [1222, 48] width 91 height 30
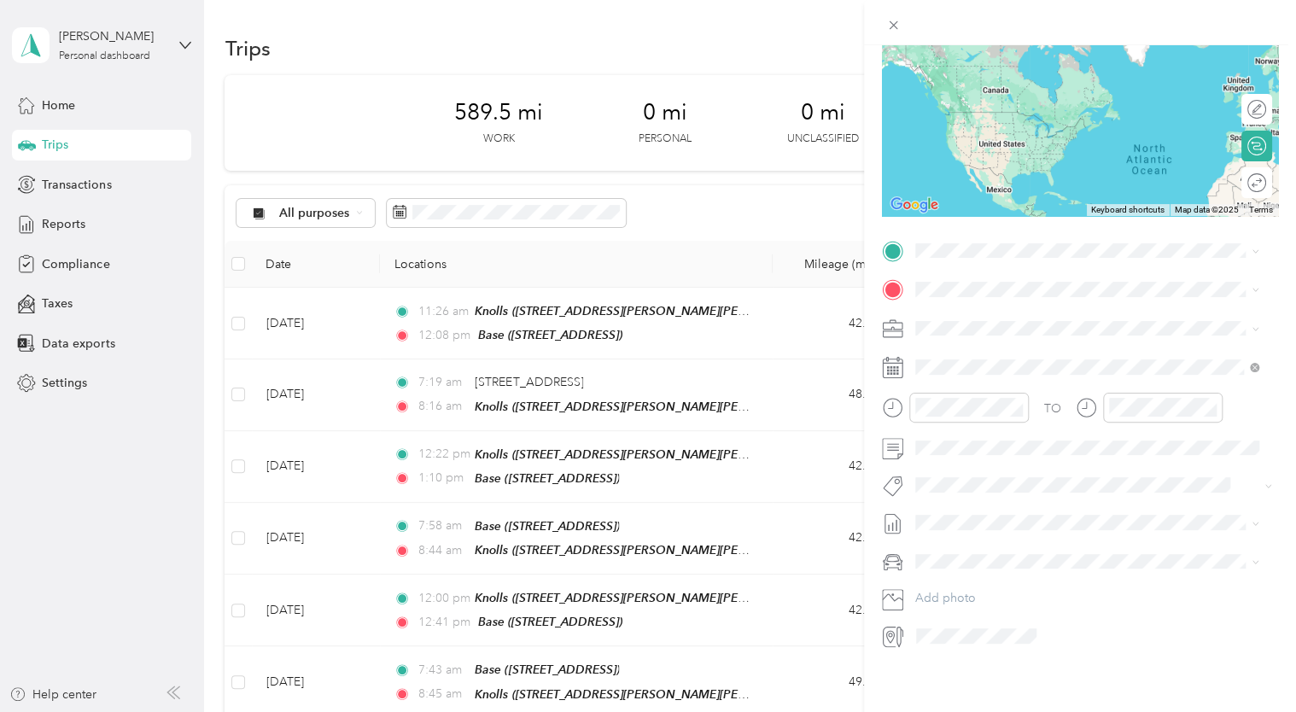
scroll to position [183, 0]
click at [968, 388] on div "Base [STREET_ADDRESS]" at bounding box center [1001, 388] width 108 height 36
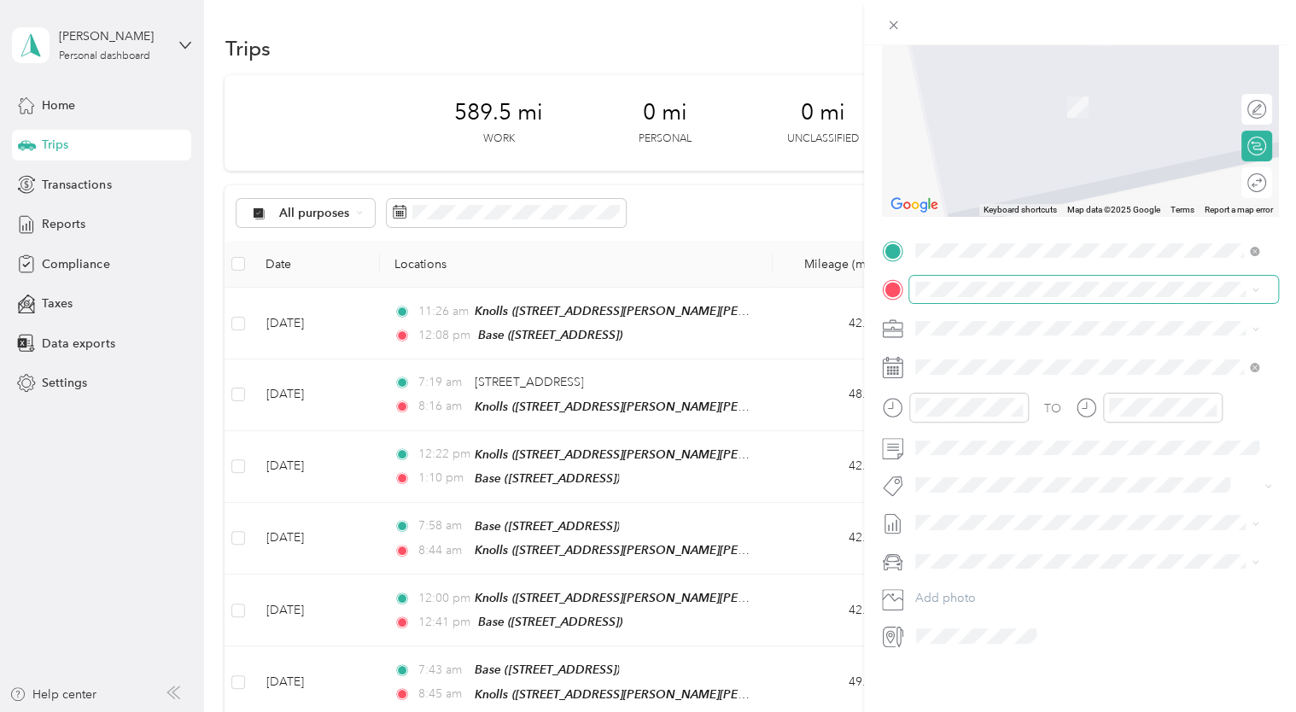
click at [965, 285] on span at bounding box center [1093, 289] width 369 height 27
click at [1005, 494] on div "West Creek [STREET_ADDRESS]" at bounding box center [1010, 481] width 127 height 36
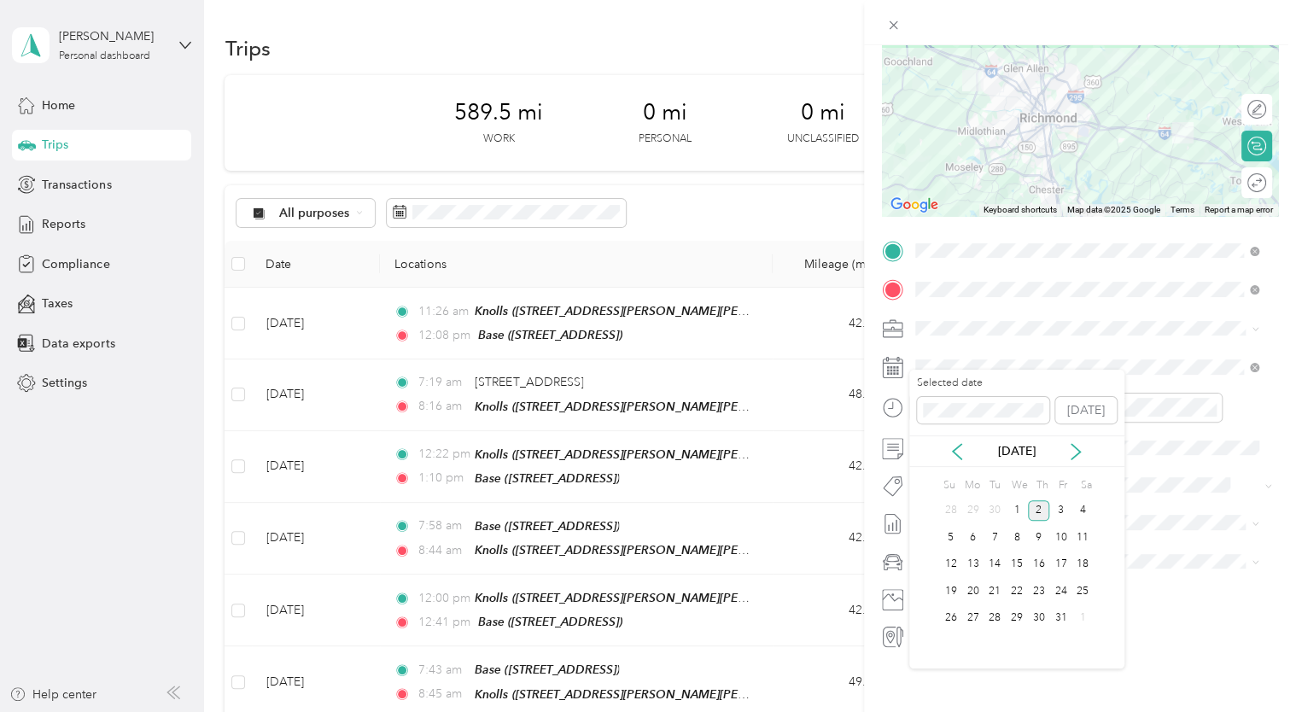
click at [954, 435] on div "Selected date [DATE]" at bounding box center [1016, 406] width 215 height 60
click at [956, 441] on div "[DATE]" at bounding box center [1016, 452] width 215 height 32
click at [963, 449] on icon at bounding box center [957, 451] width 17 height 17
click at [1056, 506] on div "5" at bounding box center [1061, 510] width 22 height 21
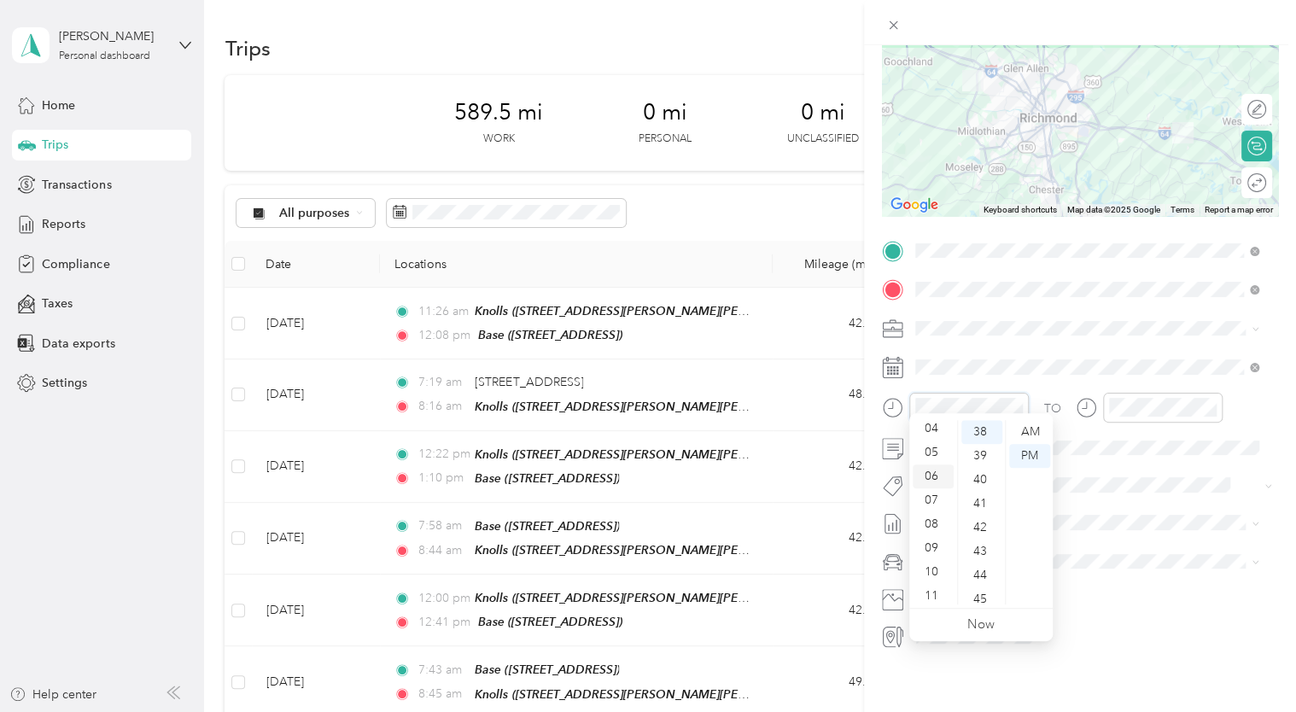
scroll to position [102, 0]
click at [928, 537] on div "09" at bounding box center [933, 545] width 41 height 24
click at [1029, 430] on div "AM" at bounding box center [1029, 432] width 41 height 24
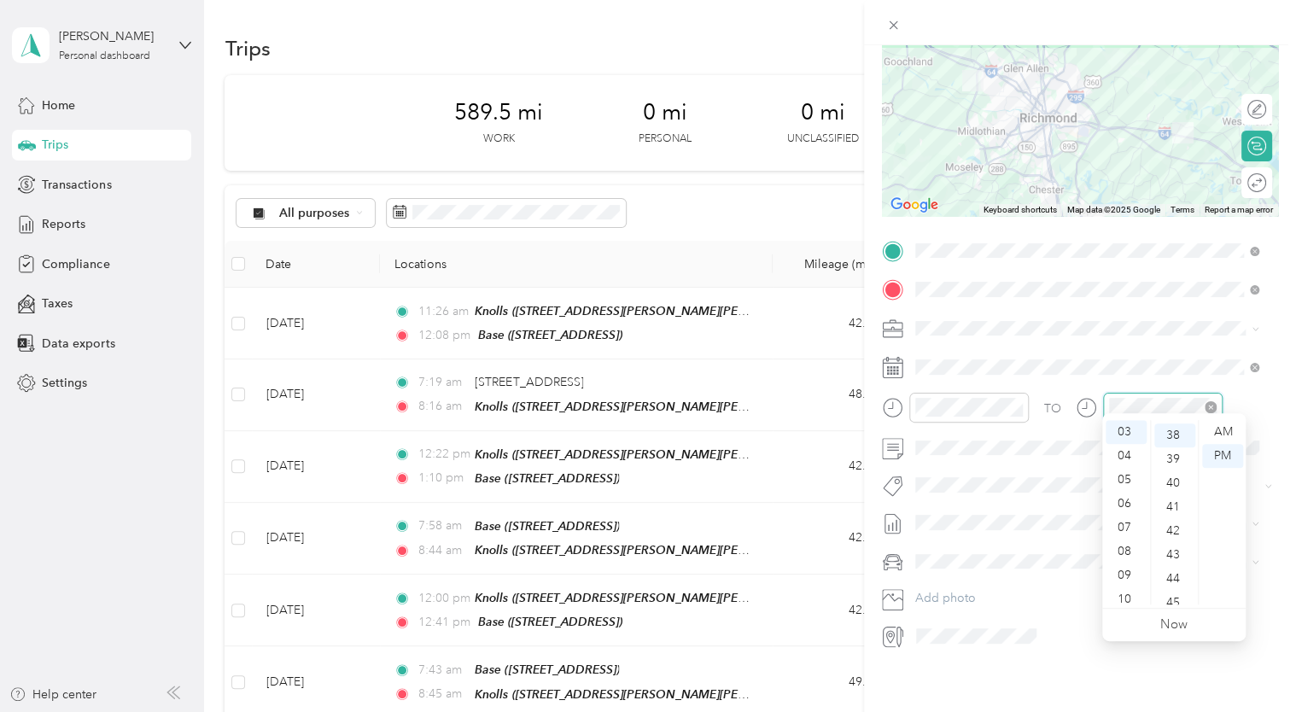
scroll to position [909, 0]
click at [1129, 596] on div "10" at bounding box center [1126, 600] width 41 height 24
click at [1180, 600] on div "45" at bounding box center [1175, 600] width 41 height 24
click at [1172, 536] on div "57" at bounding box center [1175, 548] width 41 height 24
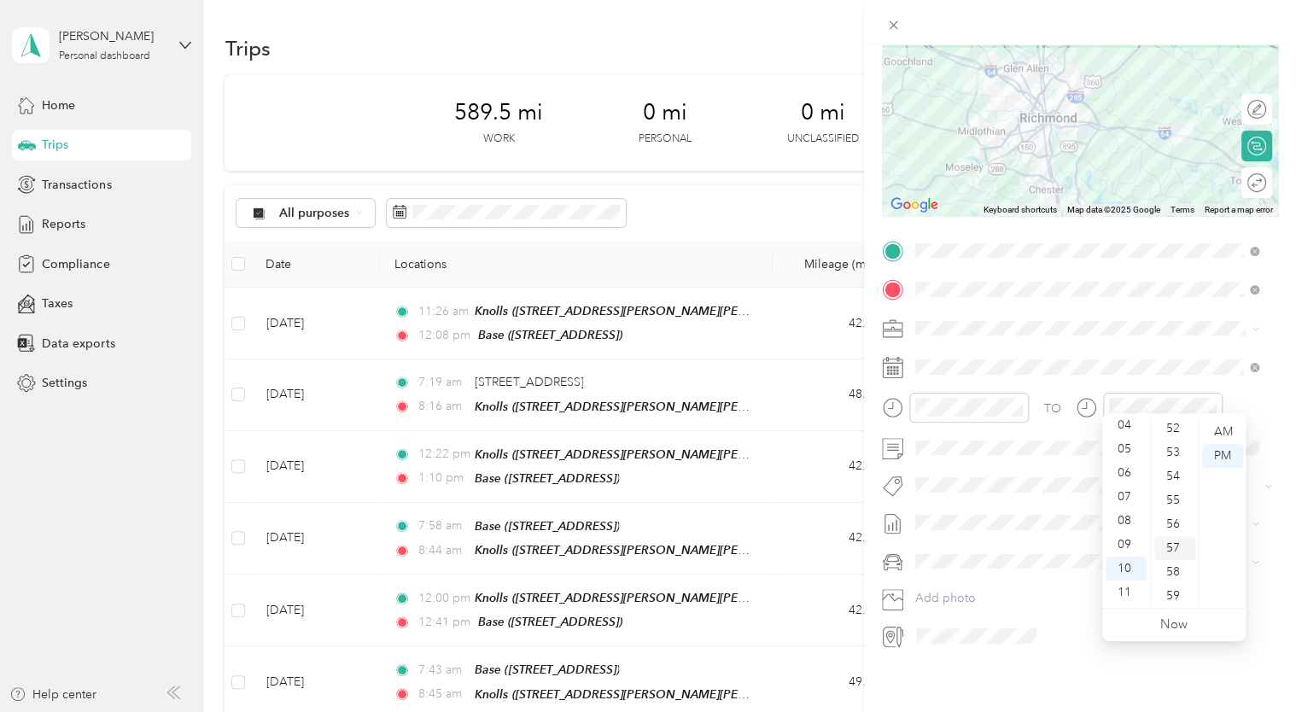
scroll to position [1250, 0]
click at [997, 587] on button "Add photo" at bounding box center [1093, 599] width 369 height 24
click at [993, 572] on span "Chevrolet Suburban" at bounding box center [975, 579] width 109 height 15
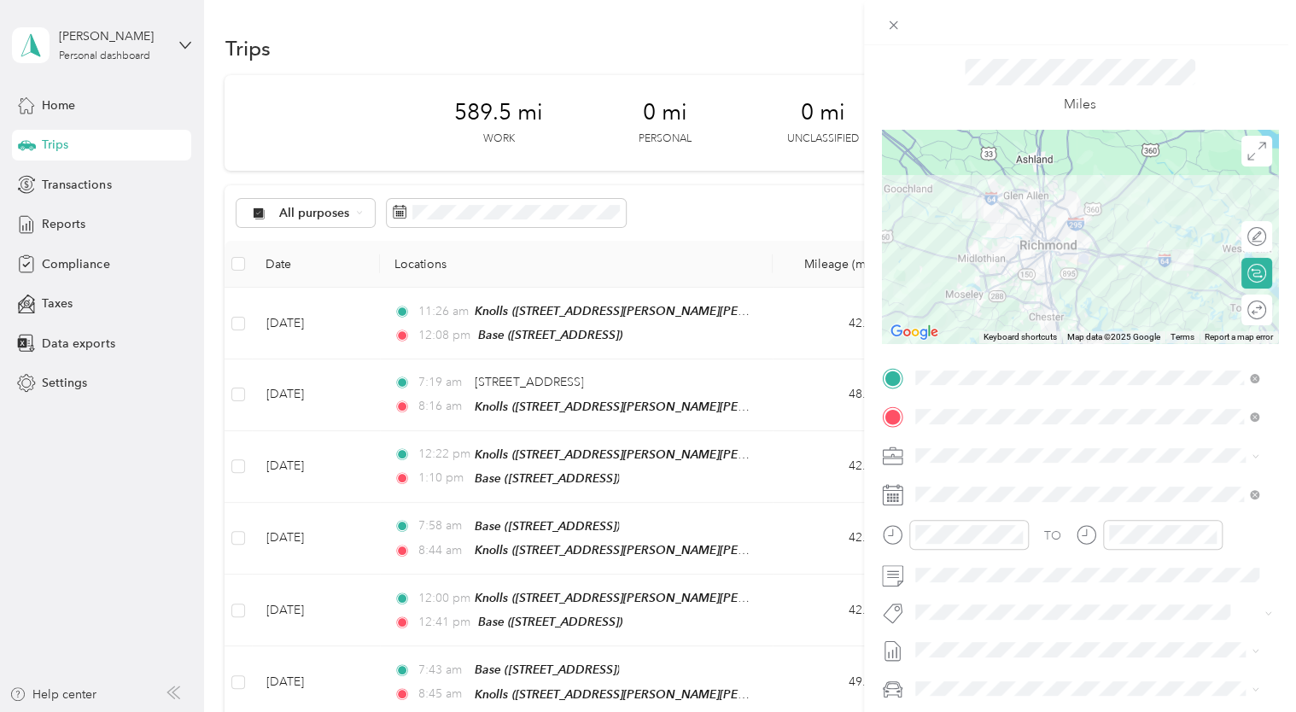
scroll to position [0, 0]
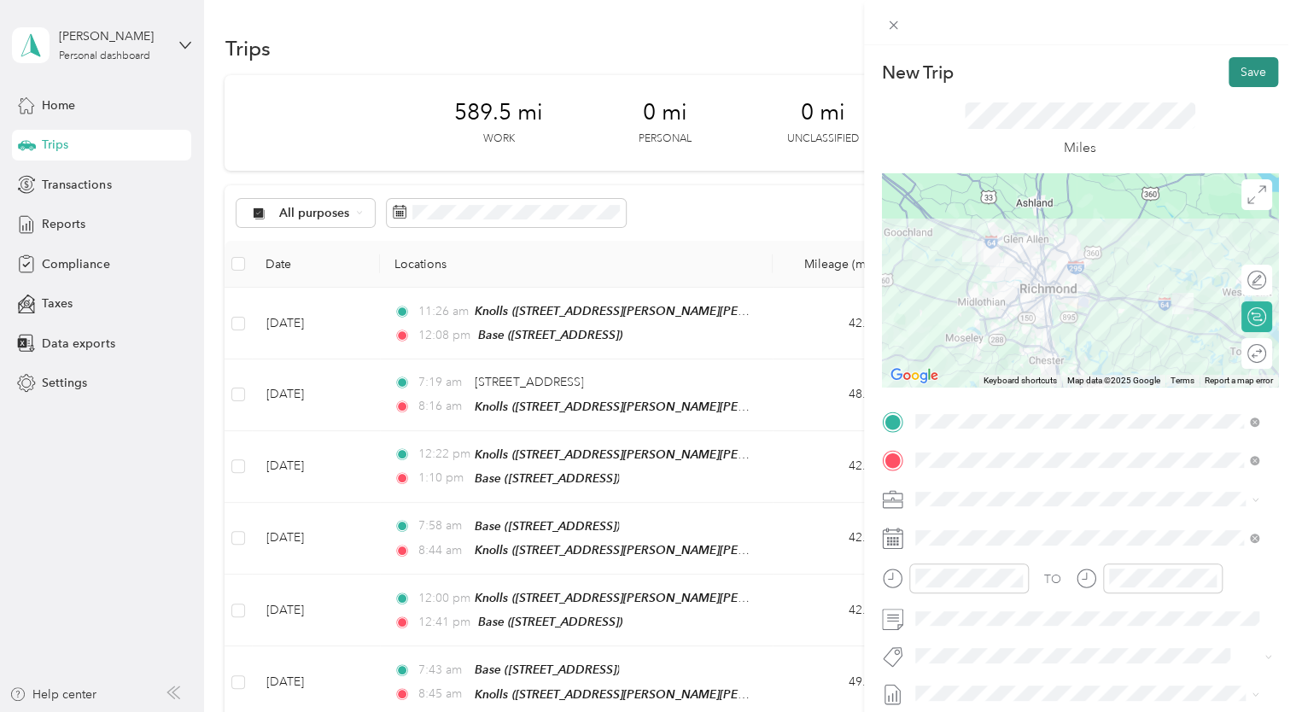
click at [1253, 67] on button "Save" at bounding box center [1254, 72] width 50 height 30
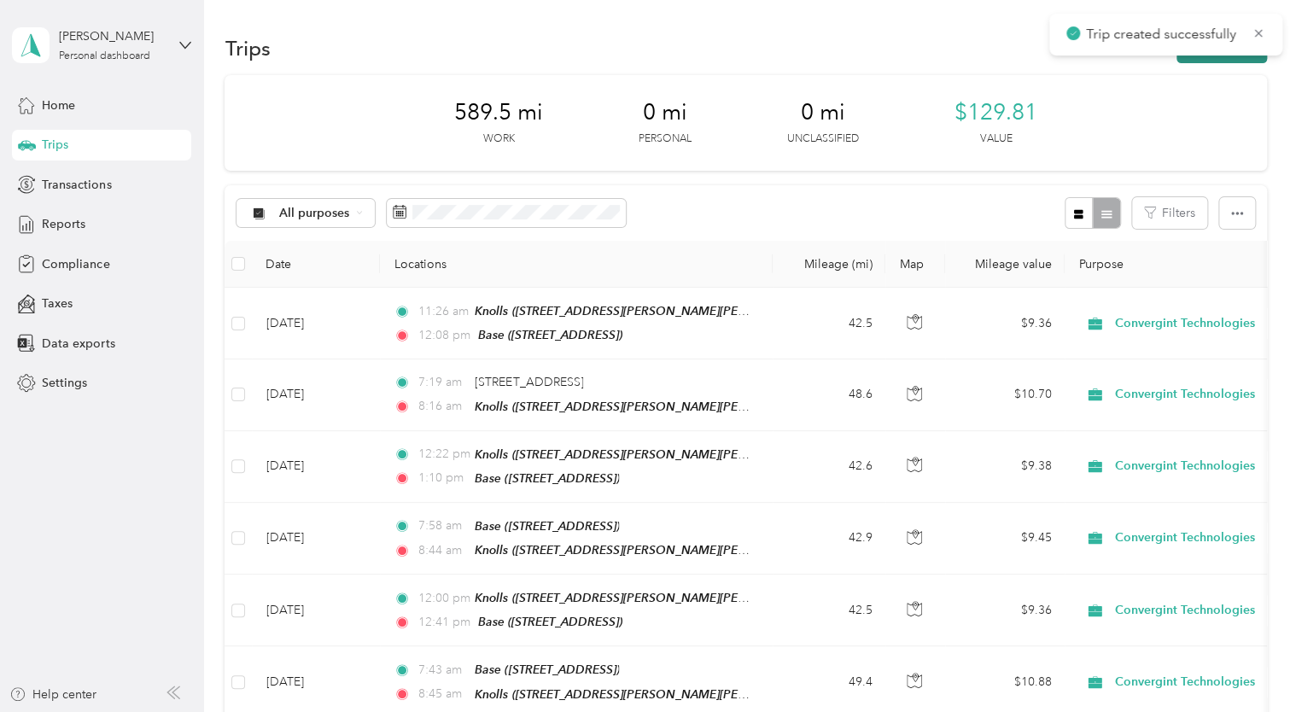
click at [1214, 60] on button "New trip" at bounding box center [1222, 48] width 91 height 30
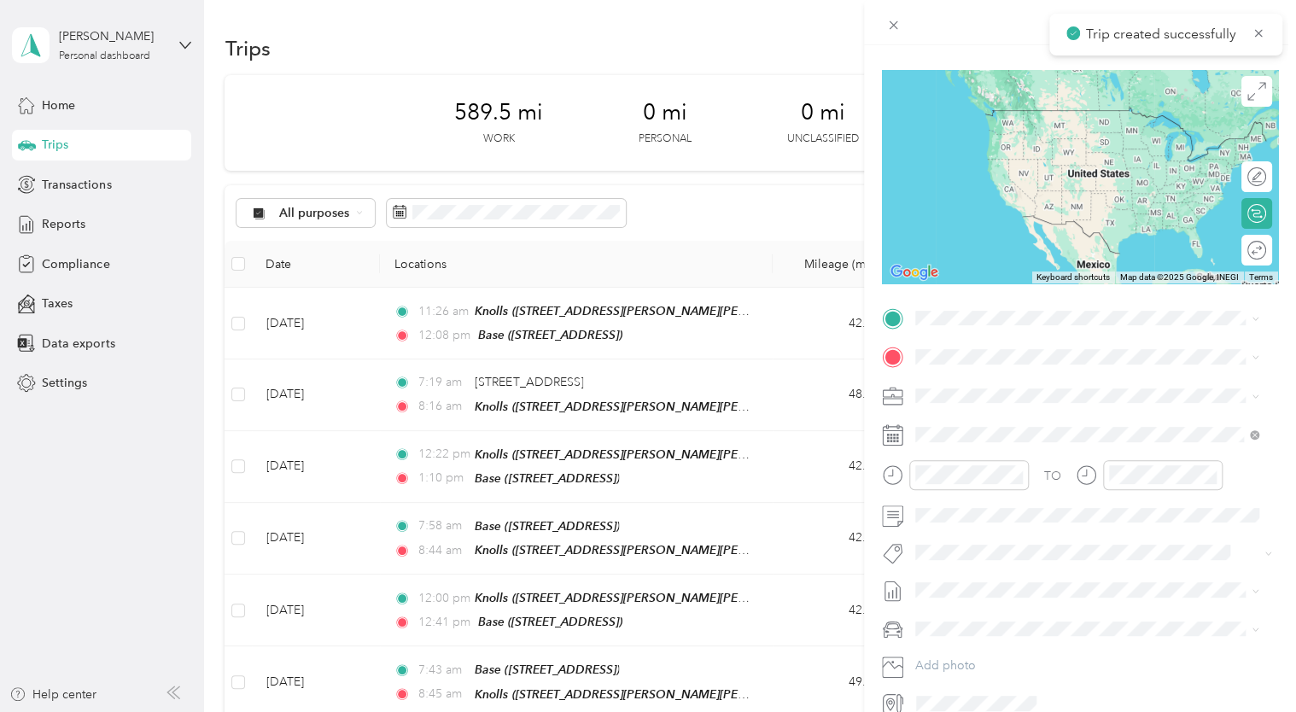
scroll to position [183, 0]
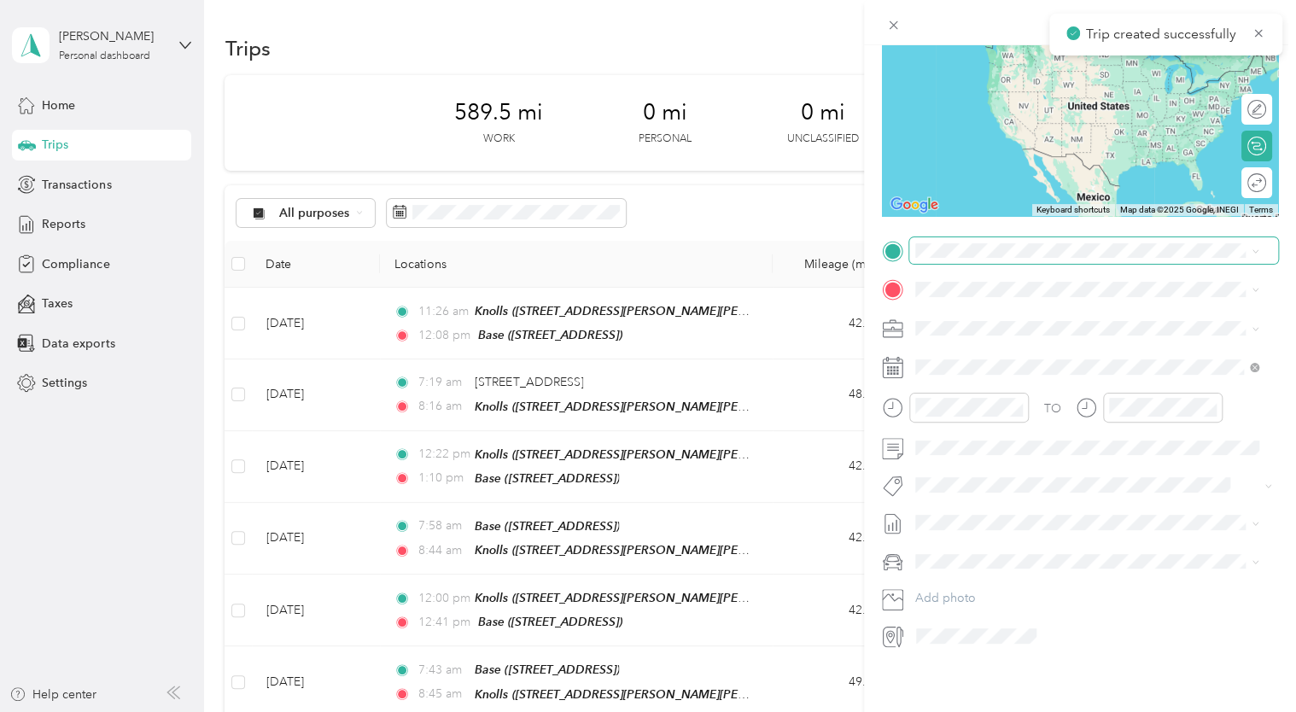
click at [1008, 249] on span at bounding box center [1093, 250] width 369 height 27
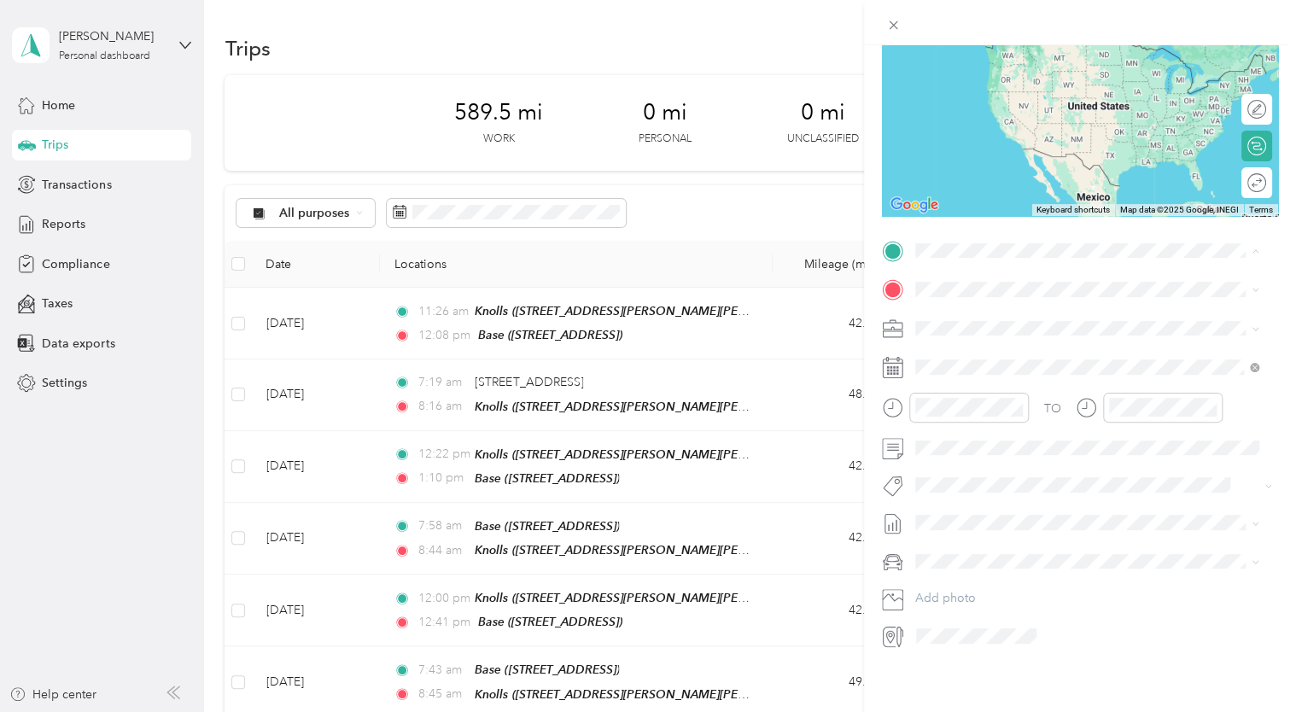
click at [1003, 454] on div "West Creek [STREET_ADDRESS]" at bounding box center [1010, 442] width 127 height 36
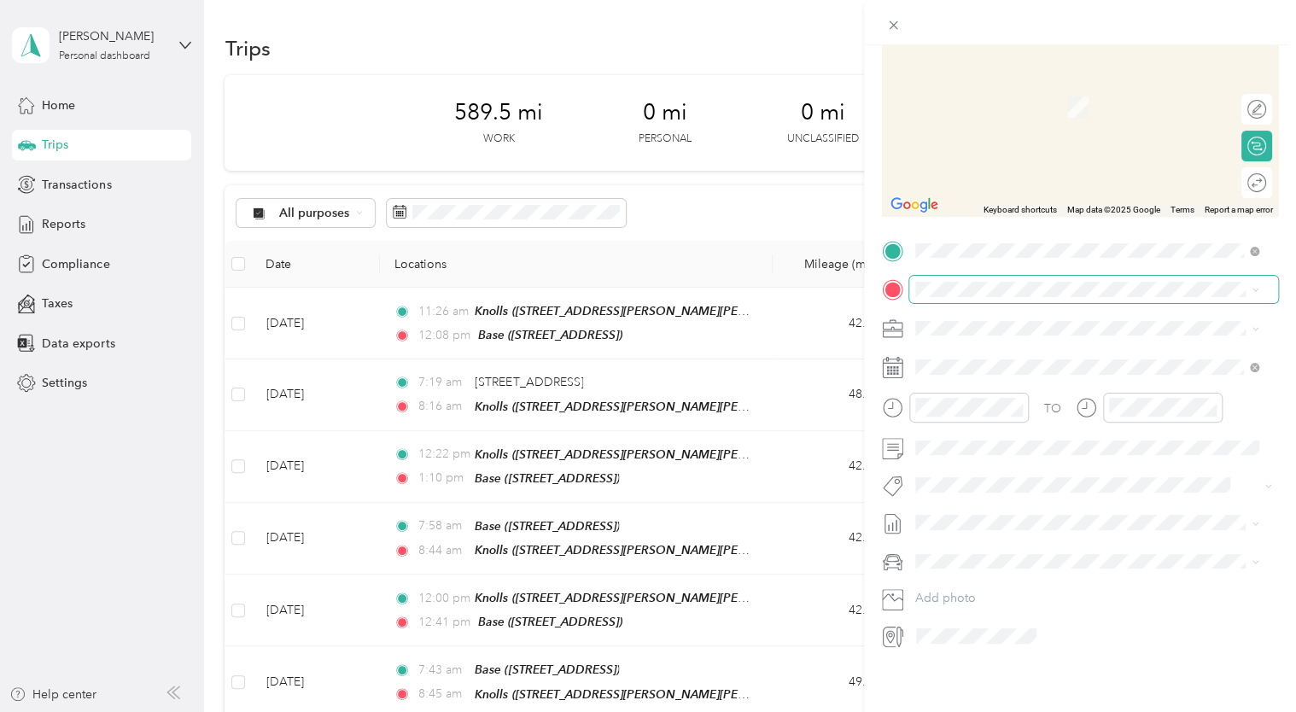
click at [959, 288] on span at bounding box center [1093, 289] width 369 height 27
click at [985, 420] on div "Base" at bounding box center [1001, 416] width 108 height 15
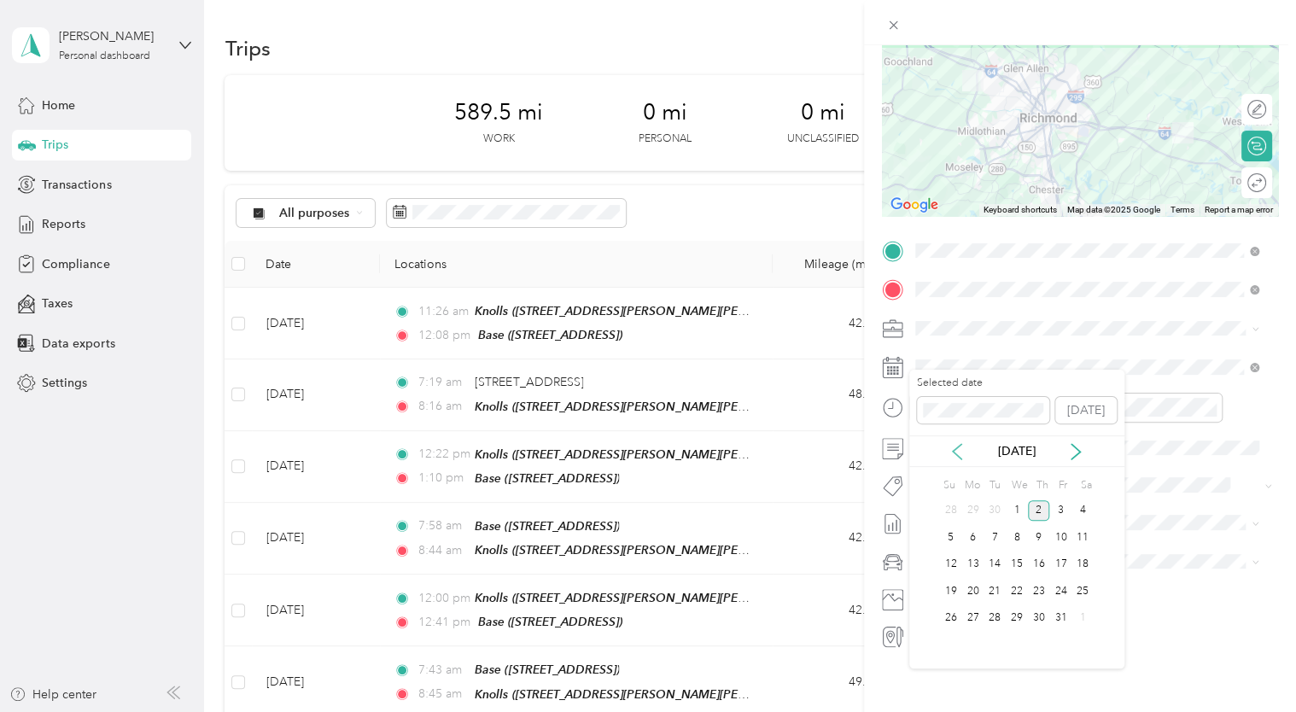
click at [966, 453] on icon at bounding box center [957, 451] width 17 height 17
click at [1061, 514] on div "5" at bounding box center [1061, 510] width 22 height 21
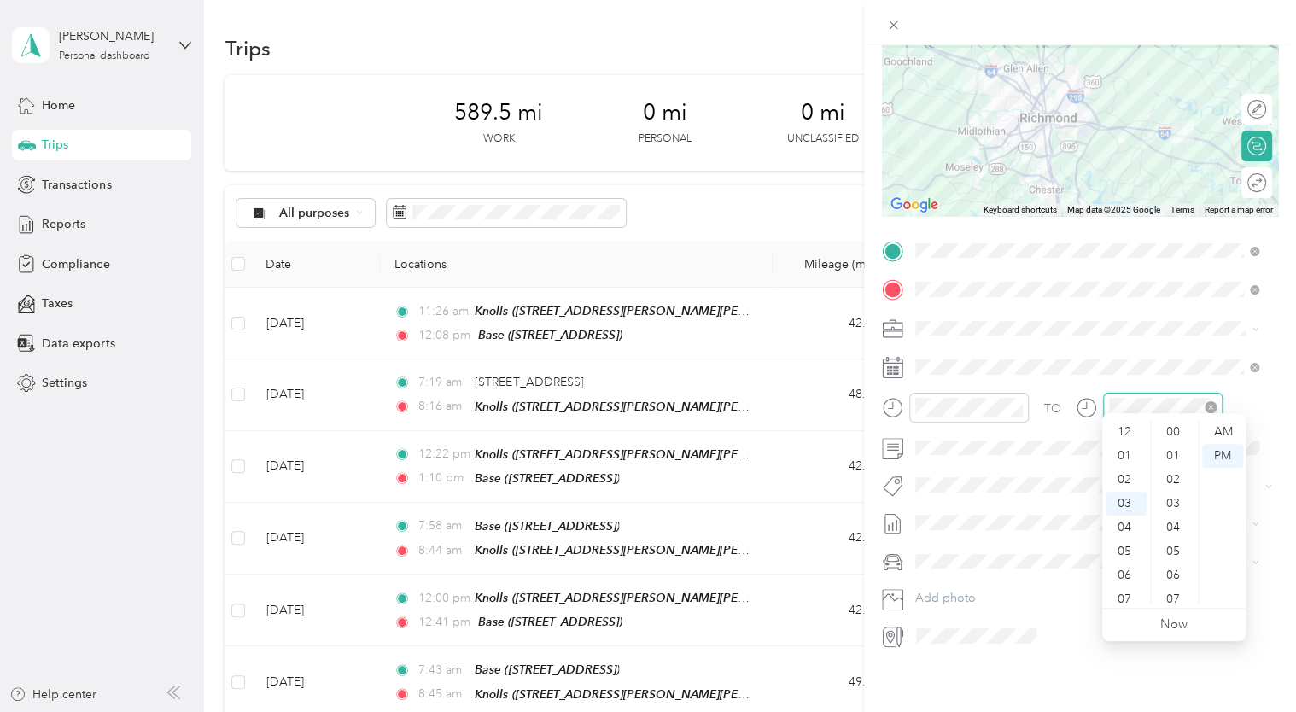
scroll to position [933, 0]
click at [1125, 462] on div "04" at bounding box center [1126, 456] width 41 height 24
click at [1178, 577] on div "56" at bounding box center [1175, 582] width 41 height 24
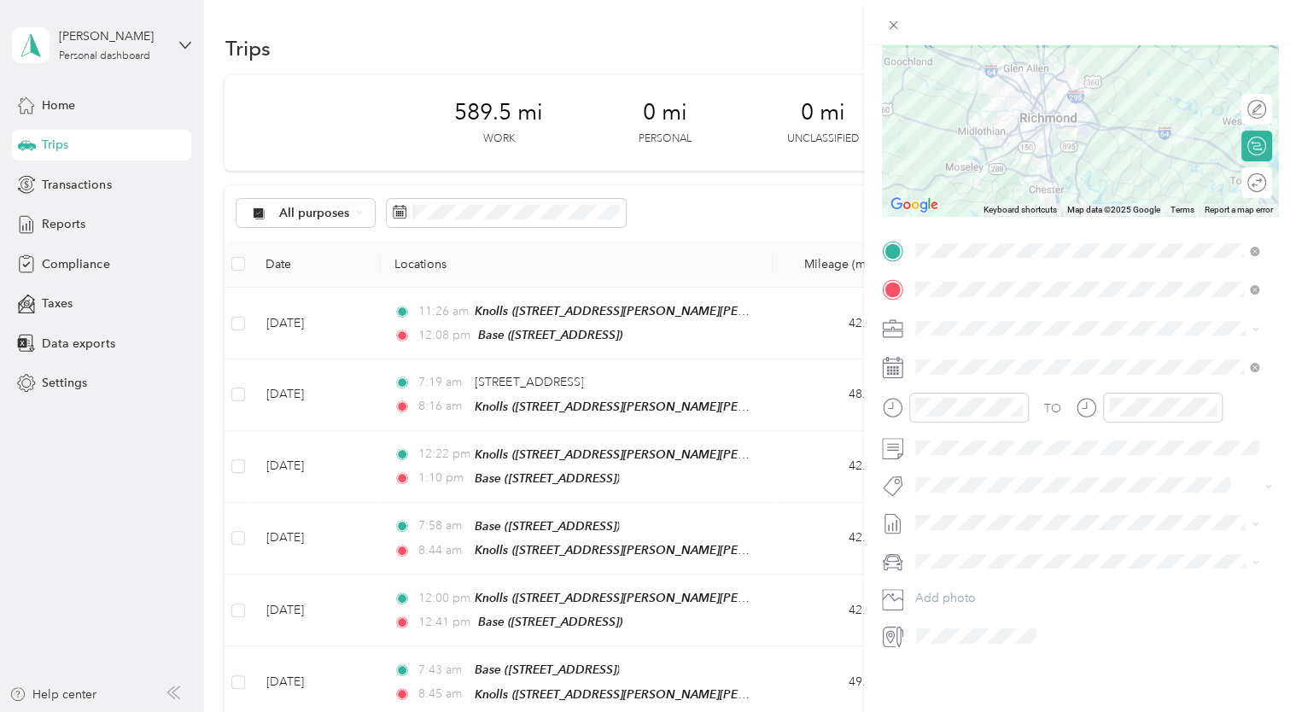
click at [982, 566] on li "Chevrolet Suburban" at bounding box center [1087, 578] width 356 height 30
click at [991, 565] on span "[DATE] - [DATE]" at bounding box center [957, 558] width 85 height 18
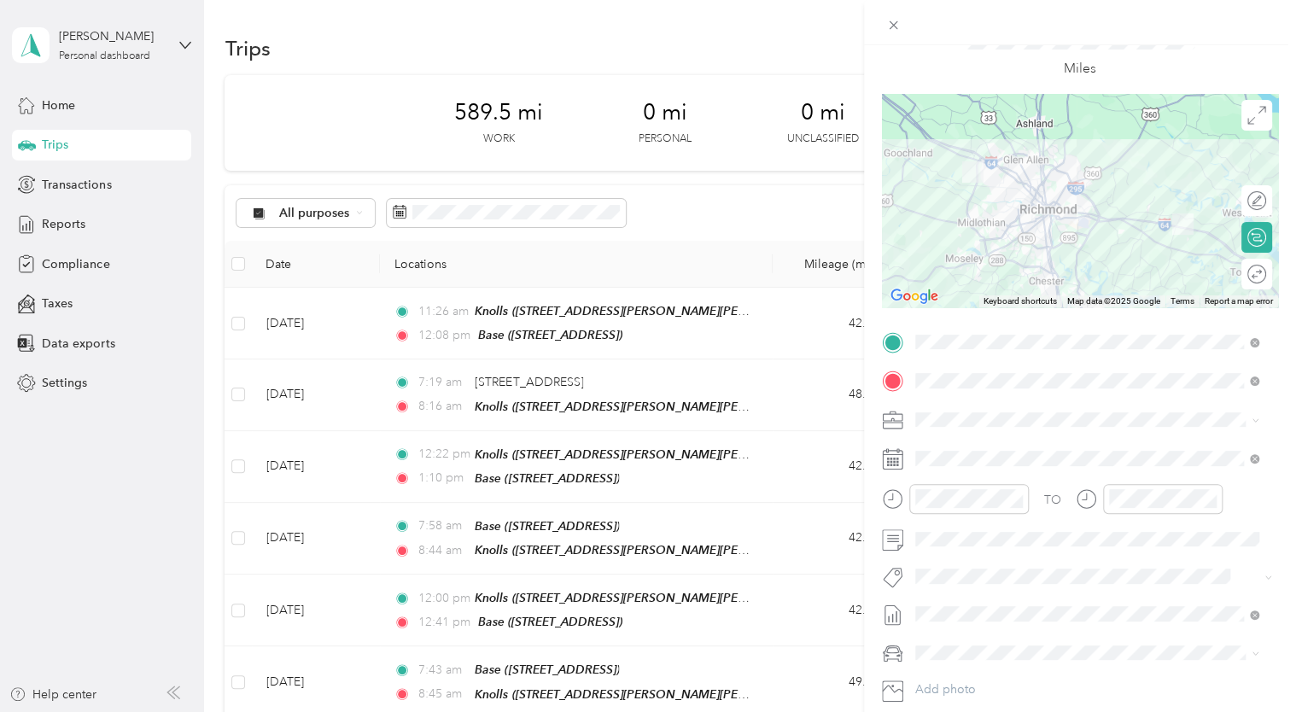
scroll to position [0, 0]
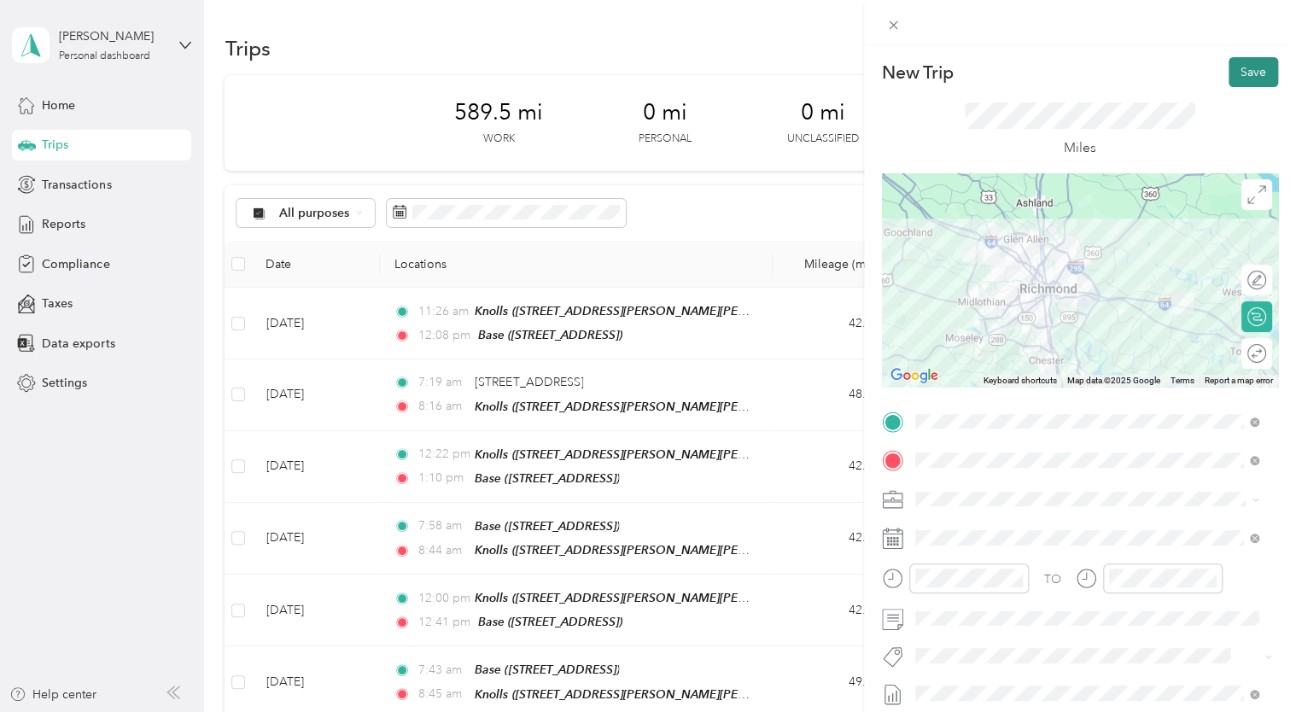
click at [1234, 74] on button "Save" at bounding box center [1254, 72] width 50 height 30
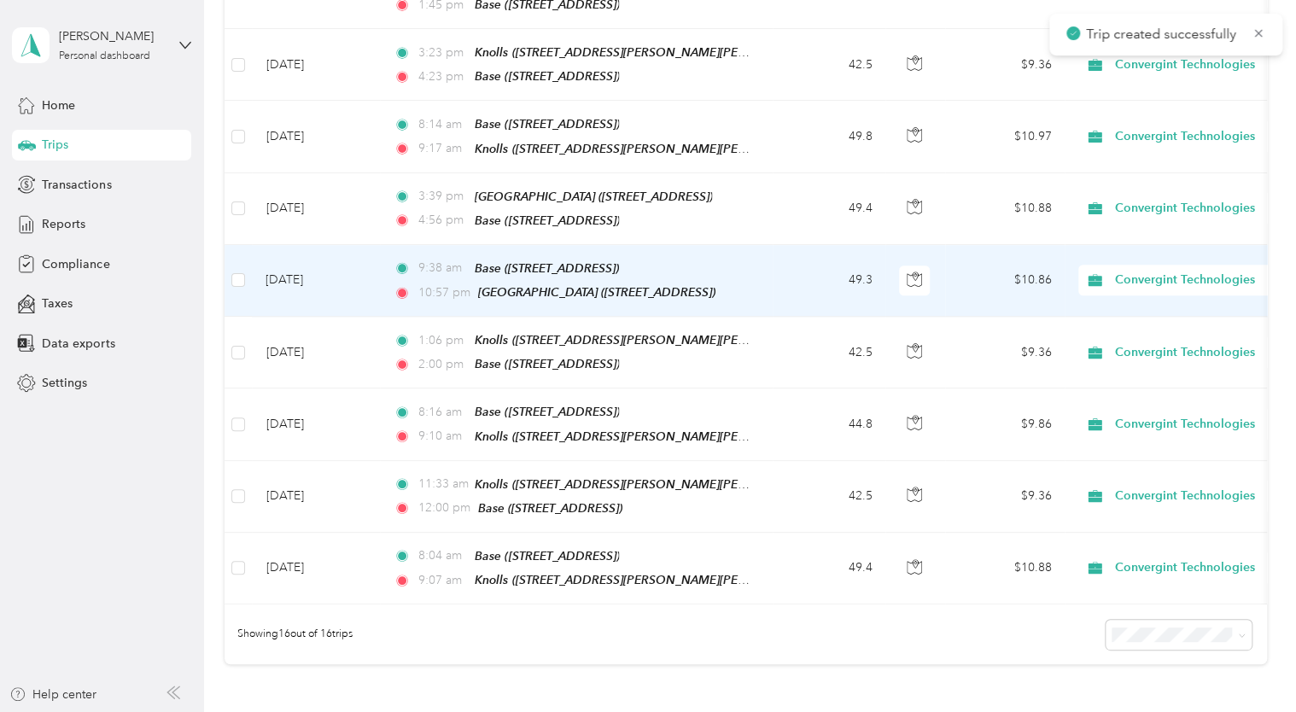
scroll to position [854, 0]
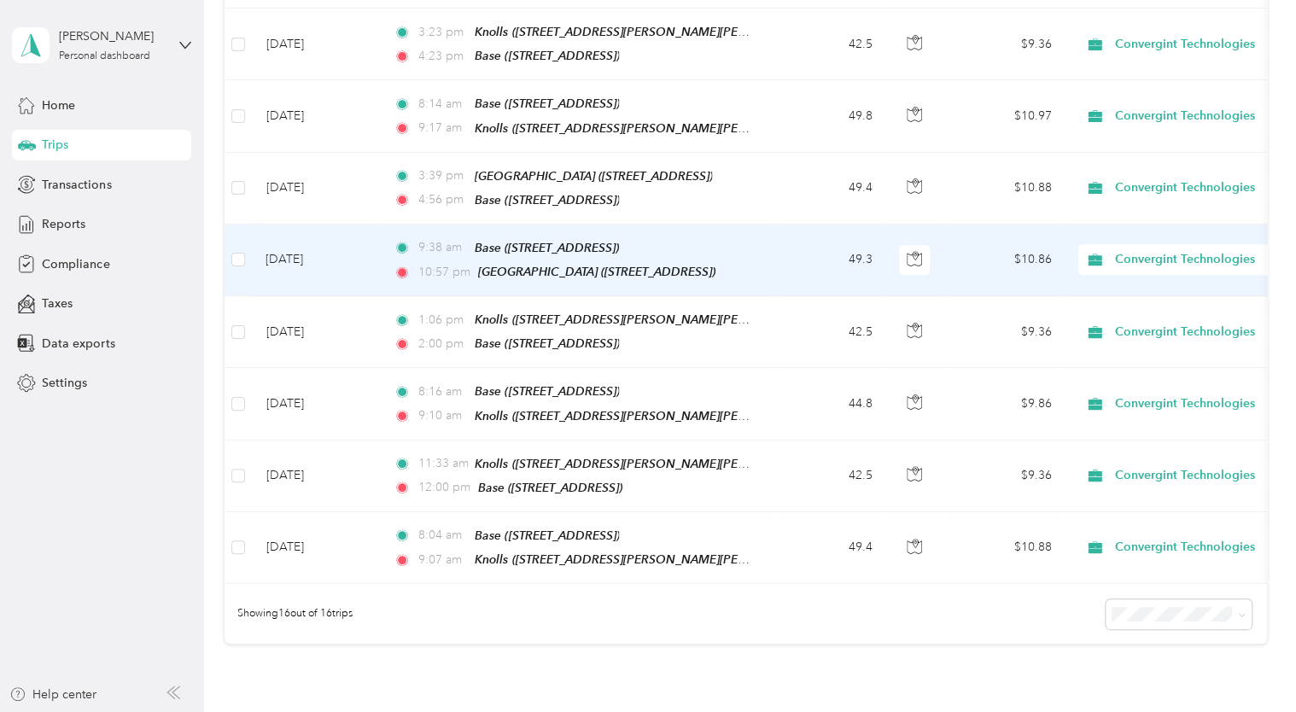
click at [372, 249] on td "[DATE]" at bounding box center [316, 261] width 128 height 72
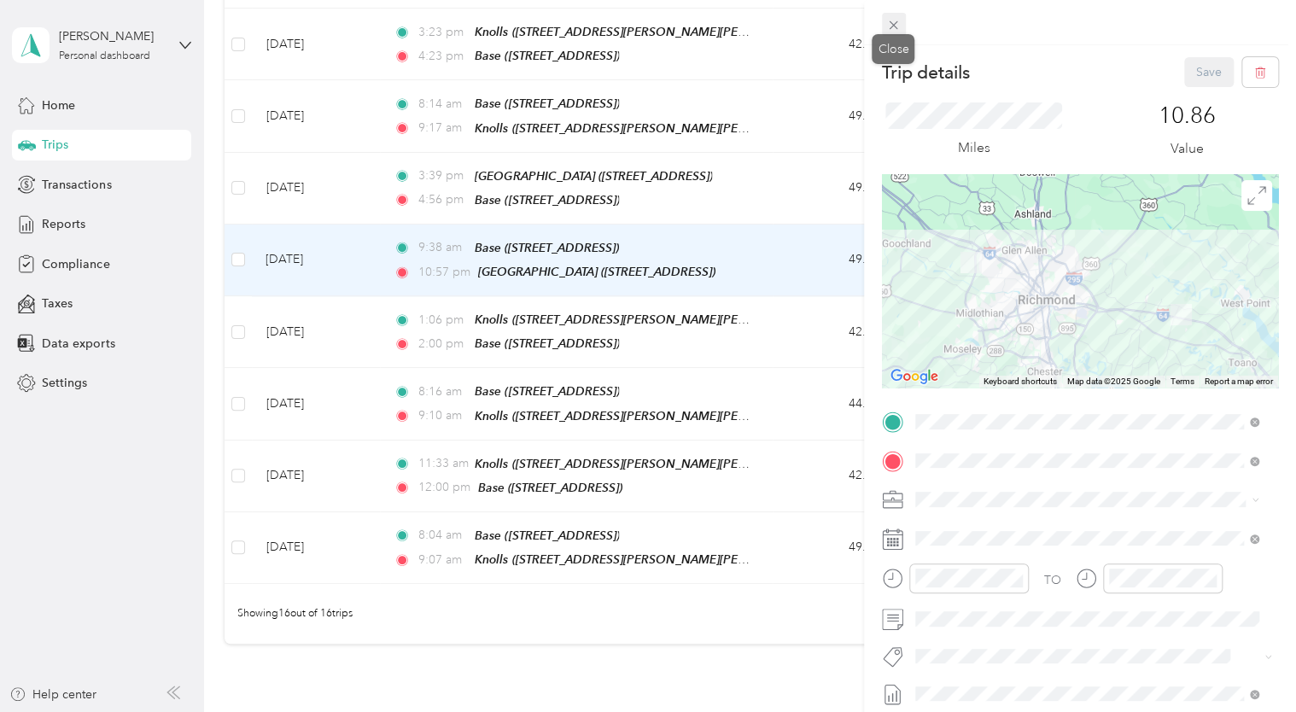
click at [898, 26] on icon at bounding box center [893, 25] width 15 height 15
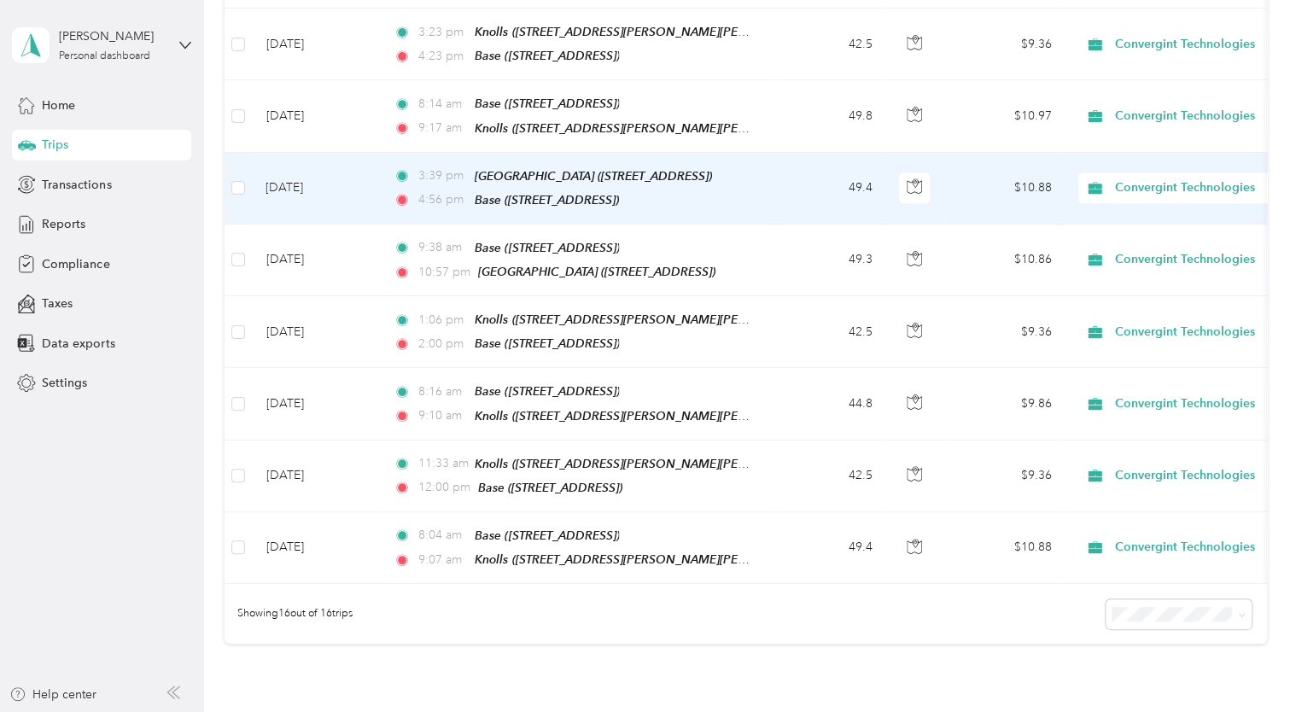
click at [350, 170] on td "[DATE]" at bounding box center [316, 189] width 128 height 72
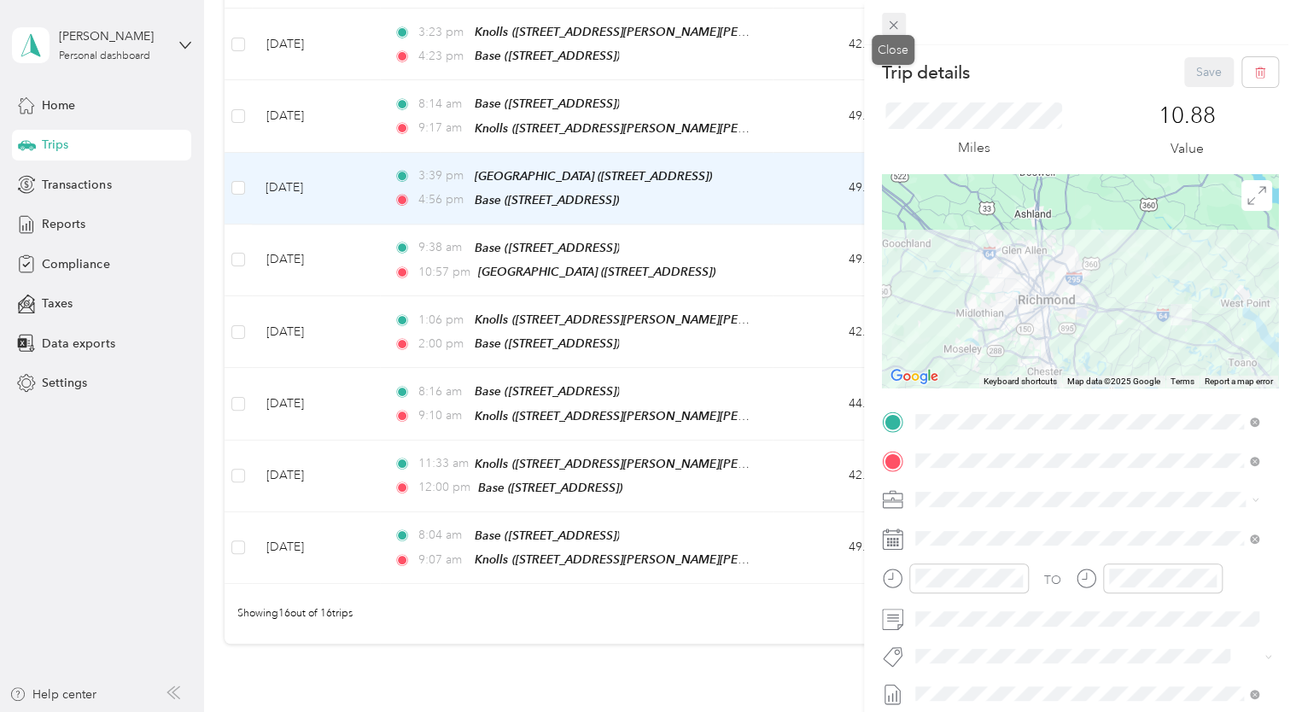
click at [888, 32] on icon at bounding box center [893, 25] width 15 height 15
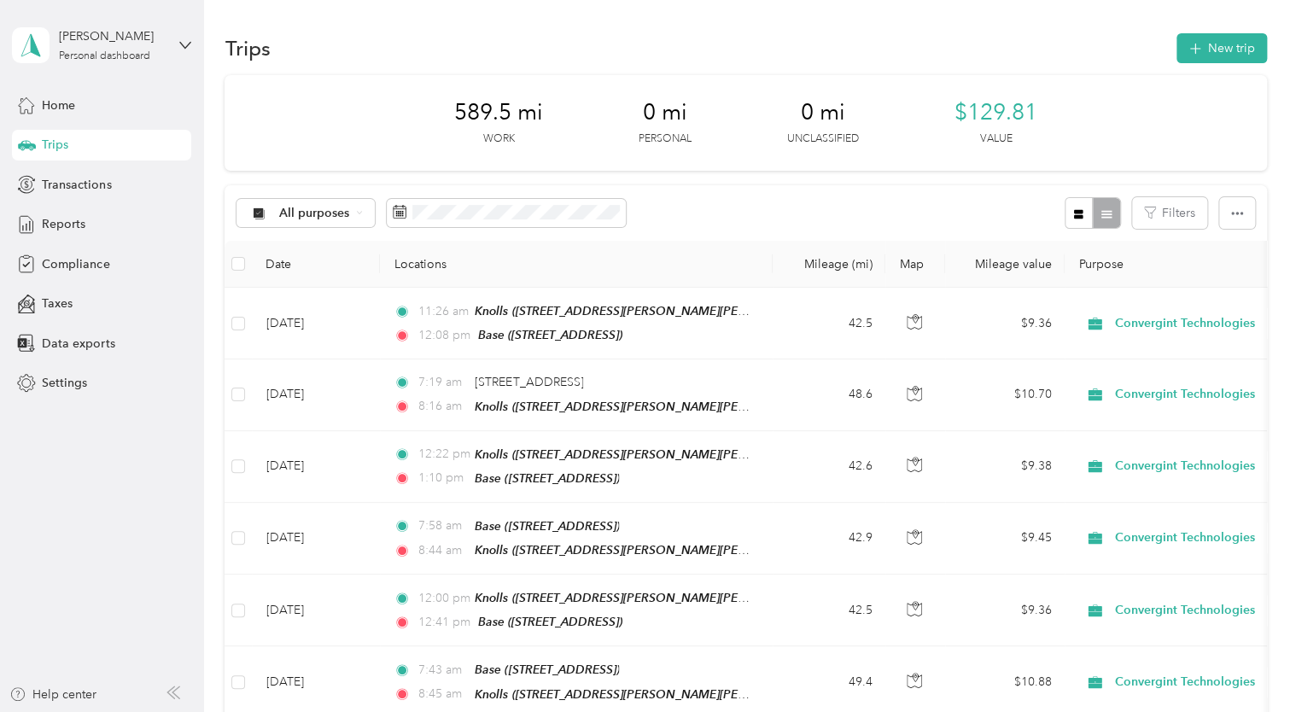
click at [1202, 32] on div "Trips New trip" at bounding box center [746, 48] width 1042 height 36
click at [1199, 45] on button "New trip" at bounding box center [1222, 48] width 91 height 30
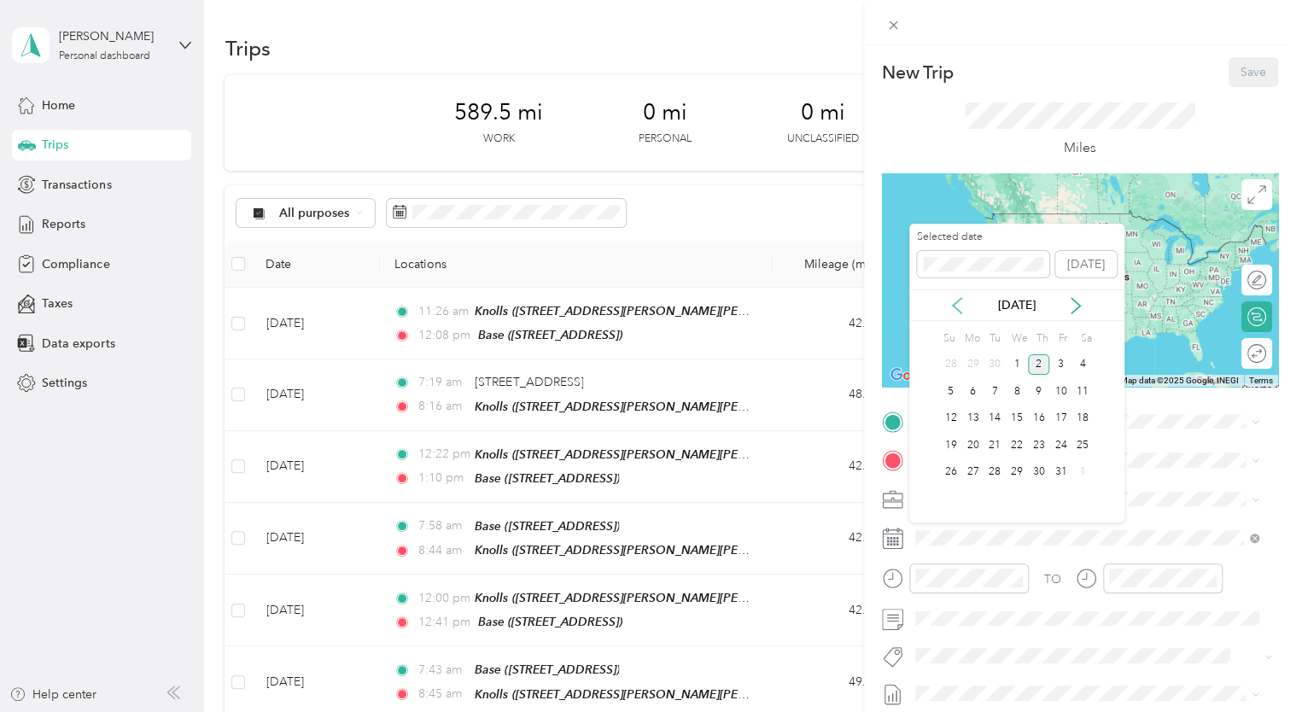
click at [965, 312] on icon at bounding box center [957, 305] width 17 height 17
click at [1057, 384] on div "12" at bounding box center [1061, 391] width 22 height 21
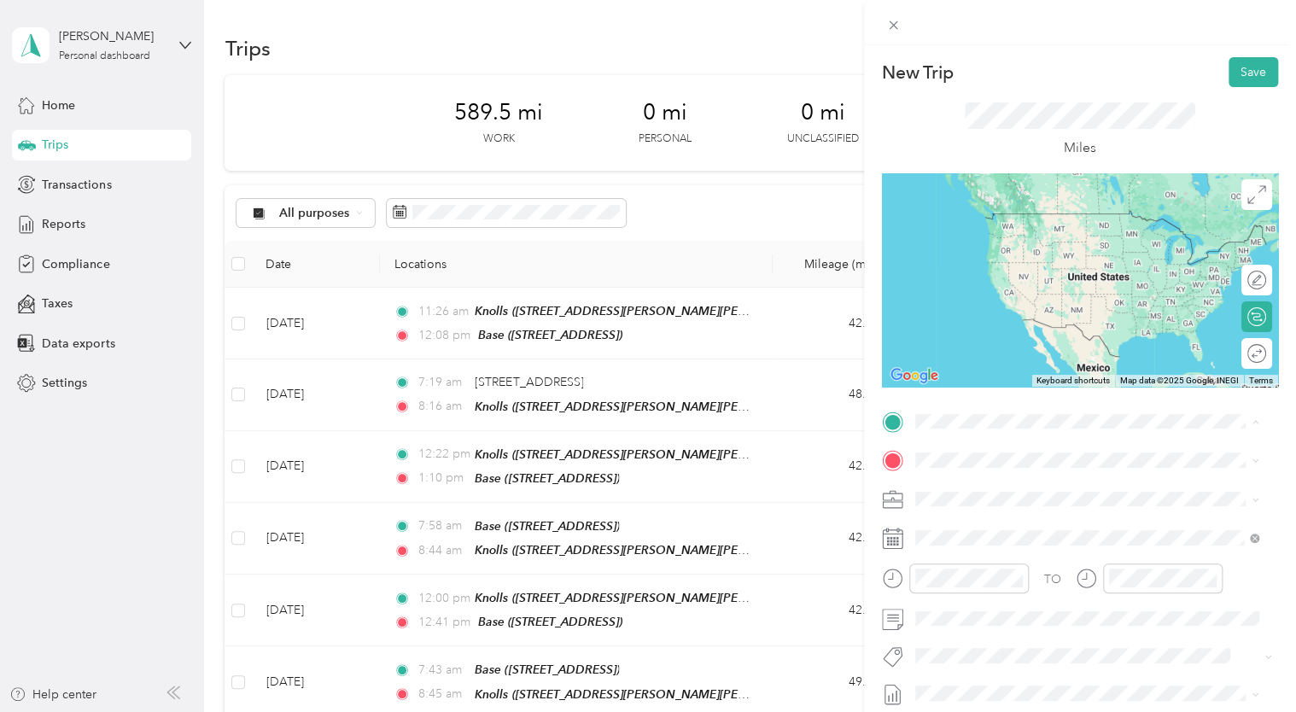
click at [997, 577] on span "[STREET_ADDRESS]" at bounding box center [1001, 580] width 108 height 15
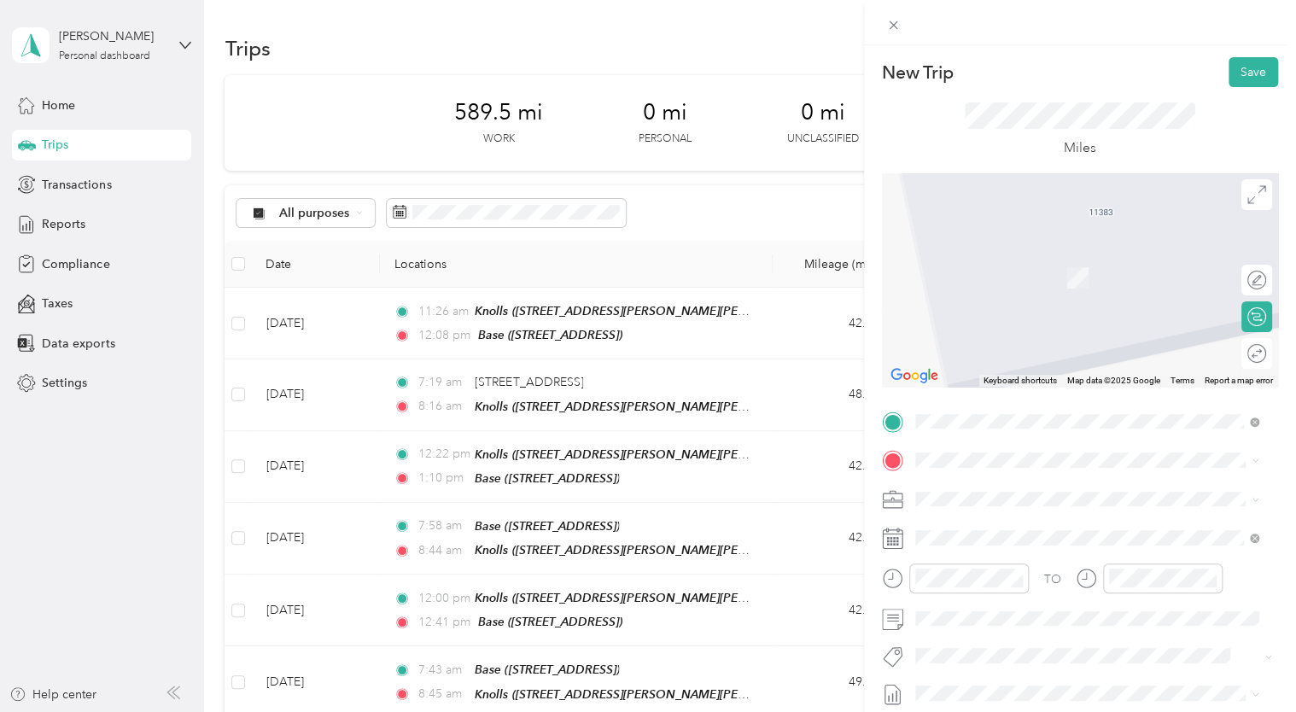
click at [984, 390] on strong "[GEOGRAPHIC_DATA]" at bounding box center [1010, 382] width 127 height 15
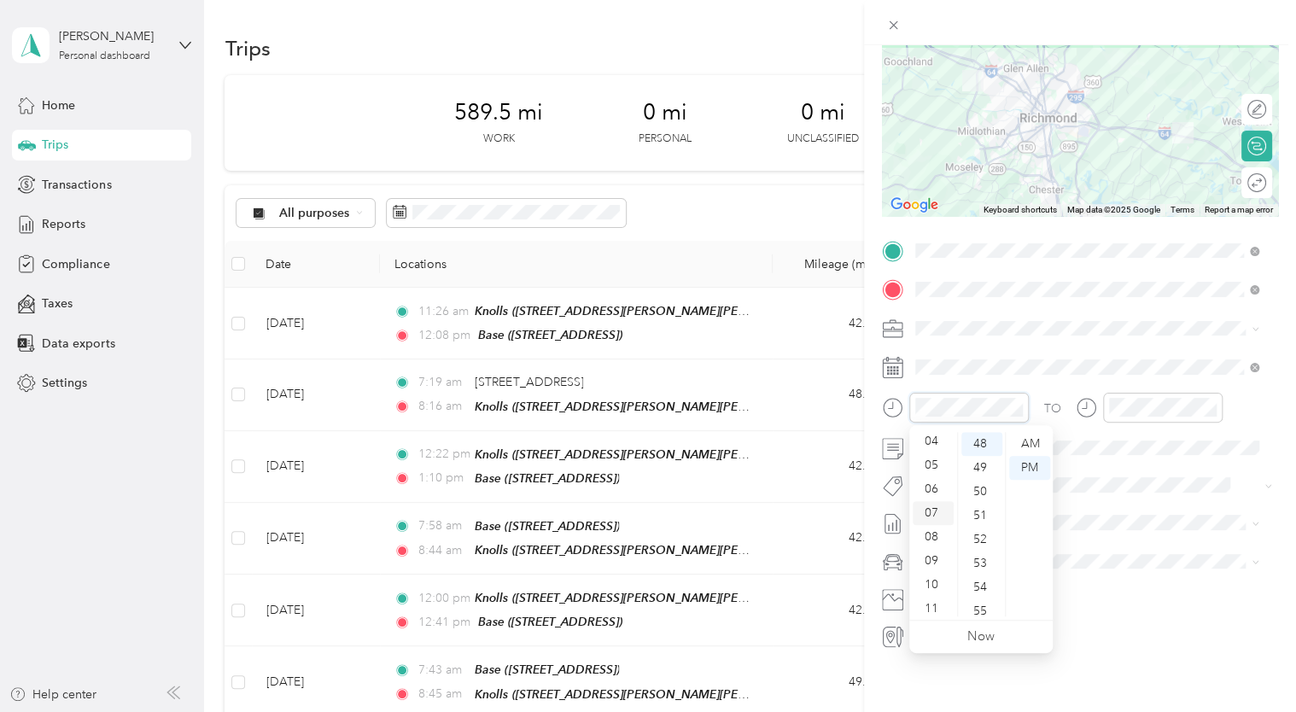
scroll to position [102, 0]
click at [936, 553] on div "09" at bounding box center [933, 557] width 41 height 24
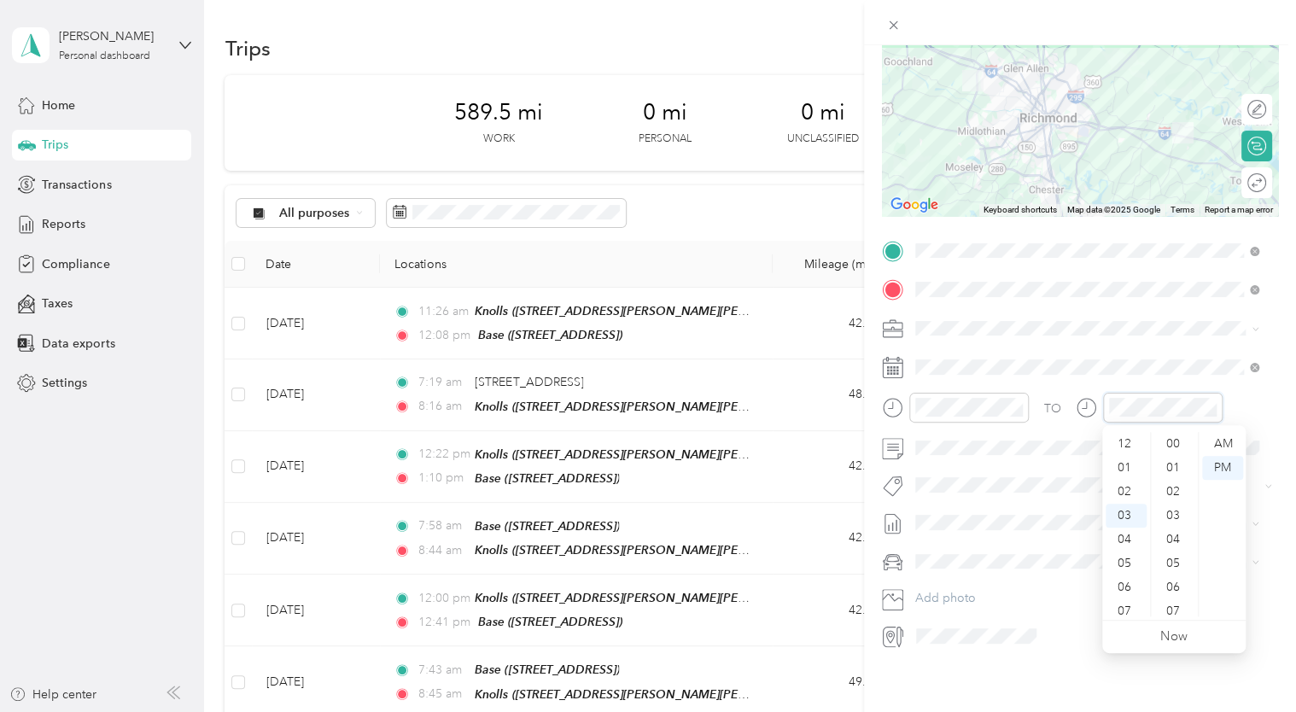
scroll to position [1148, 0]
click at [1126, 606] on div "10" at bounding box center [1126, 611] width 41 height 24
click at [1117, 602] on div "11" at bounding box center [1126, 605] width 41 height 24
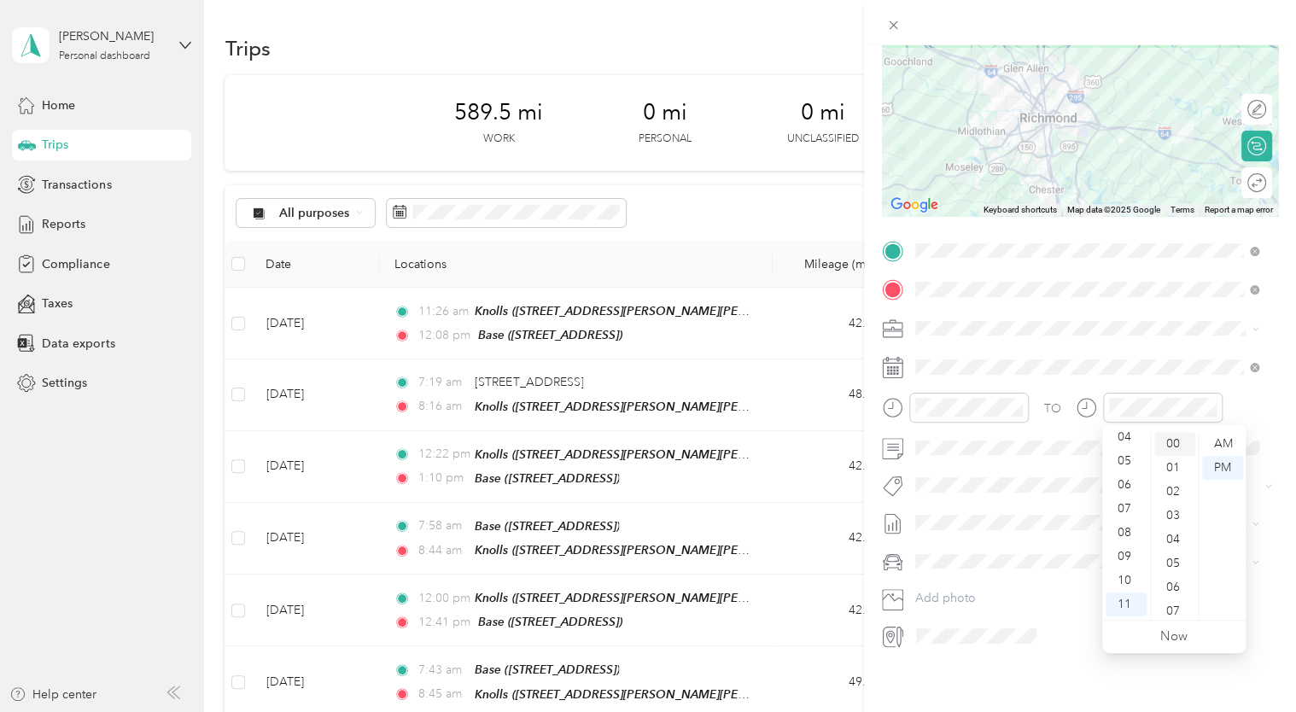
click at [1172, 450] on div "00" at bounding box center [1175, 444] width 41 height 24
click at [1209, 470] on div "TO Add photo" at bounding box center [1080, 443] width 396 height 412
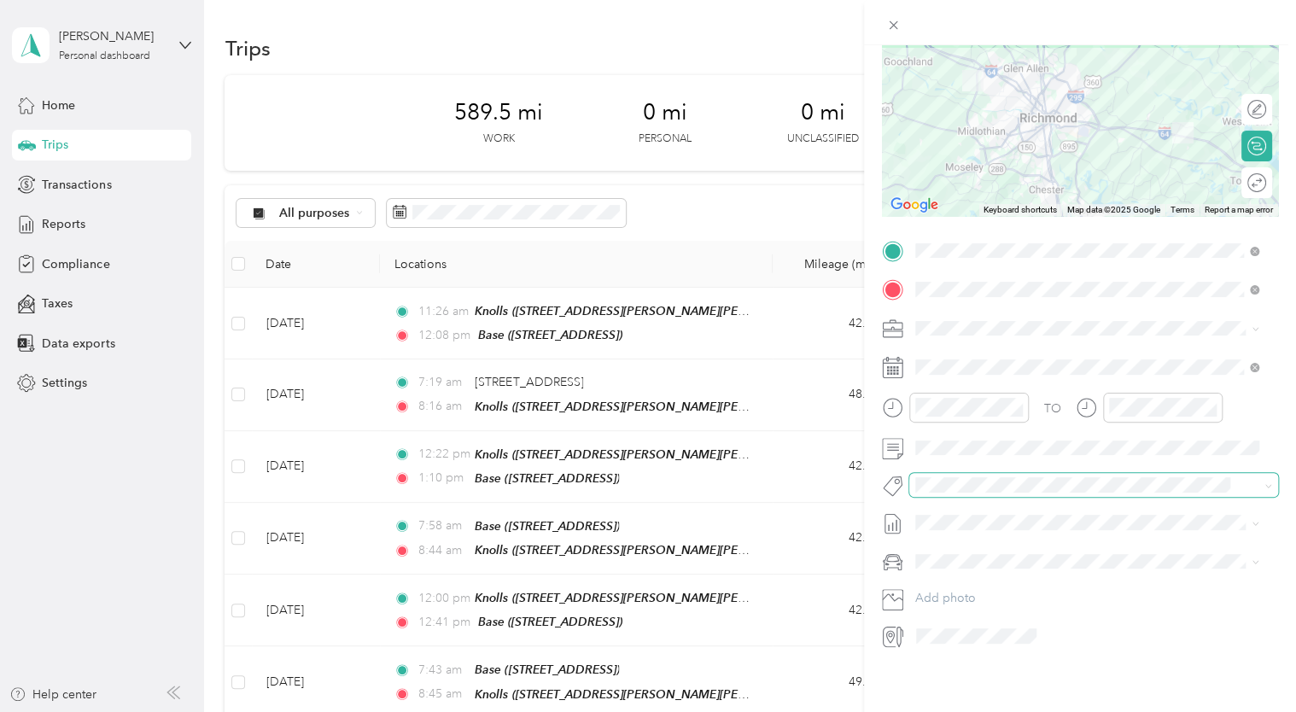
scroll to position [183, 0]
click at [967, 555] on li "[DATE] - [DATE] Draft" at bounding box center [1087, 566] width 356 height 27
click at [967, 560] on span at bounding box center [1093, 561] width 369 height 27
click at [965, 575] on span "Chevrolet Suburban" at bounding box center [975, 579] width 109 height 15
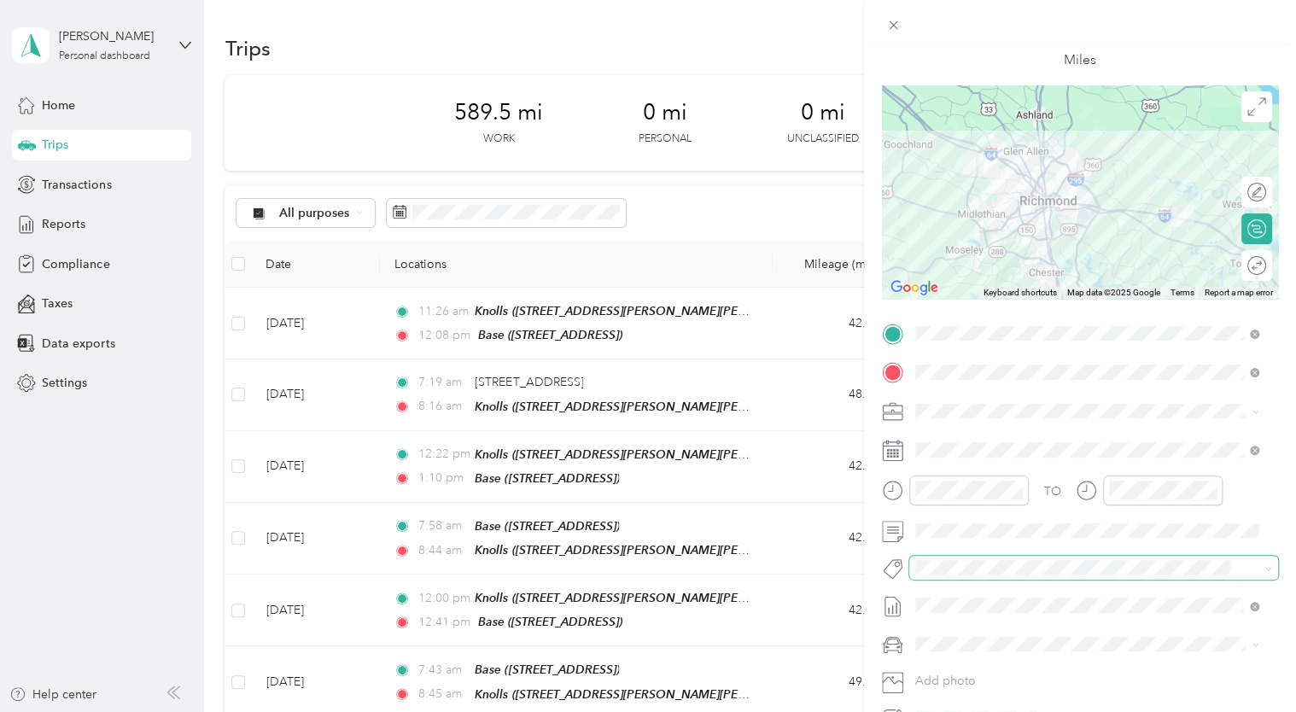
scroll to position [0, 0]
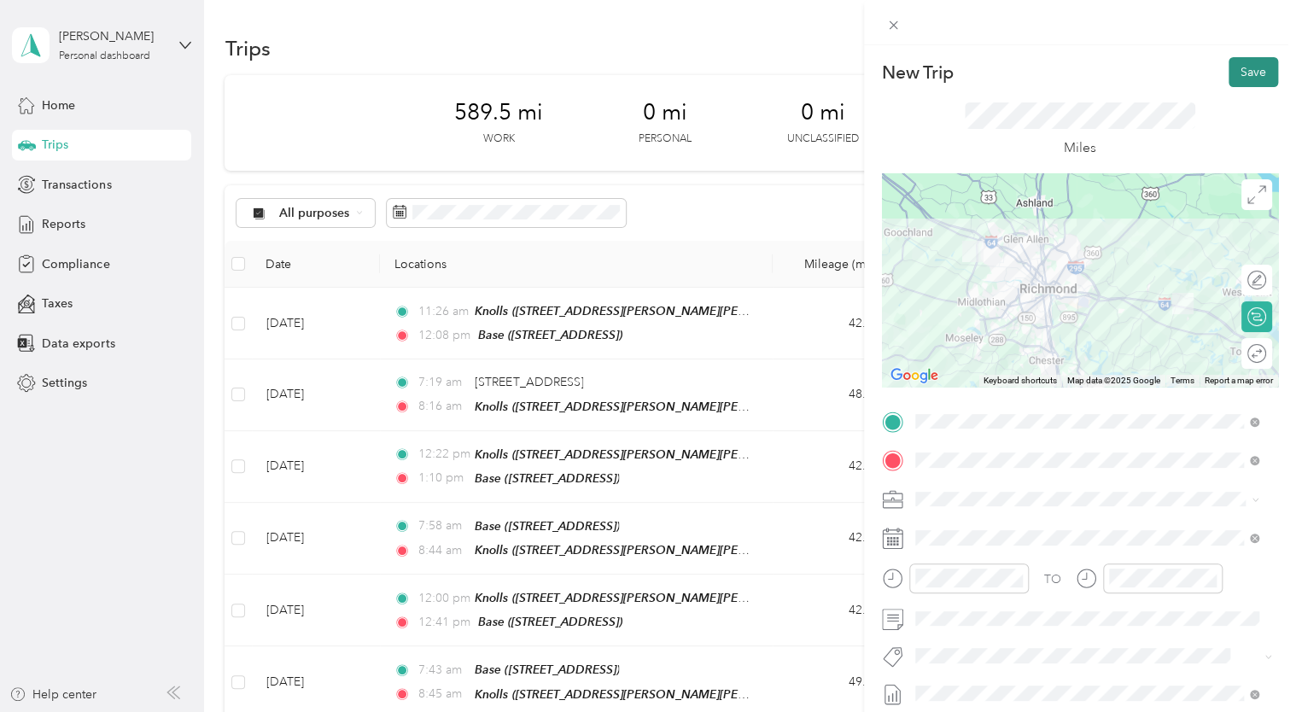
click at [1229, 77] on button "Save" at bounding box center [1254, 72] width 50 height 30
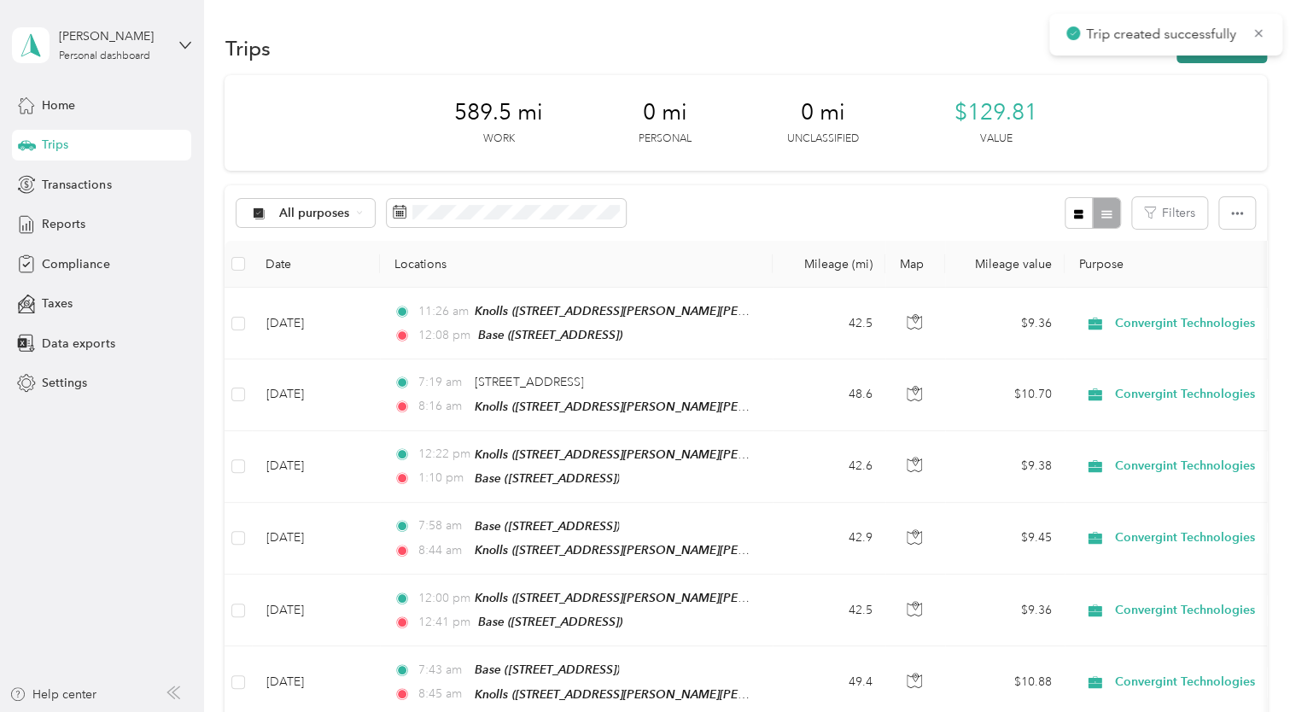
click at [1206, 60] on button "New trip" at bounding box center [1222, 48] width 91 height 30
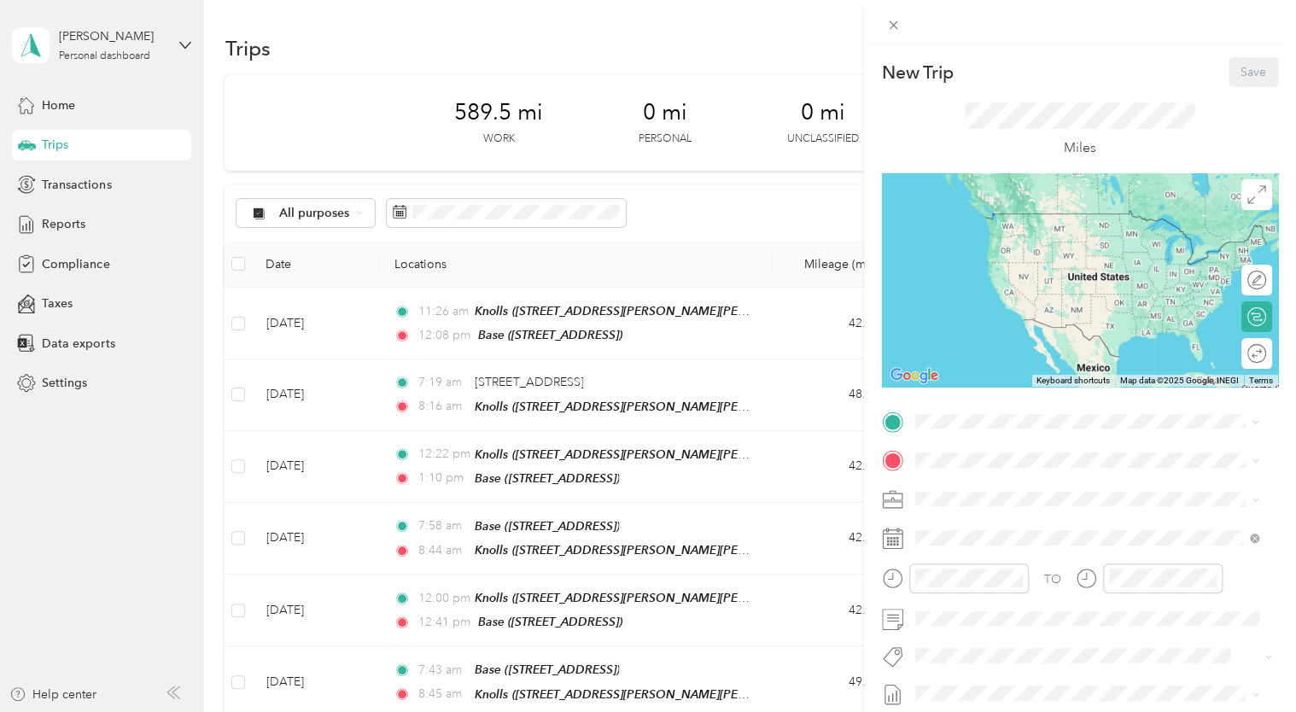
click at [1001, 617] on strong "[GEOGRAPHIC_DATA]" at bounding box center [1010, 609] width 127 height 15
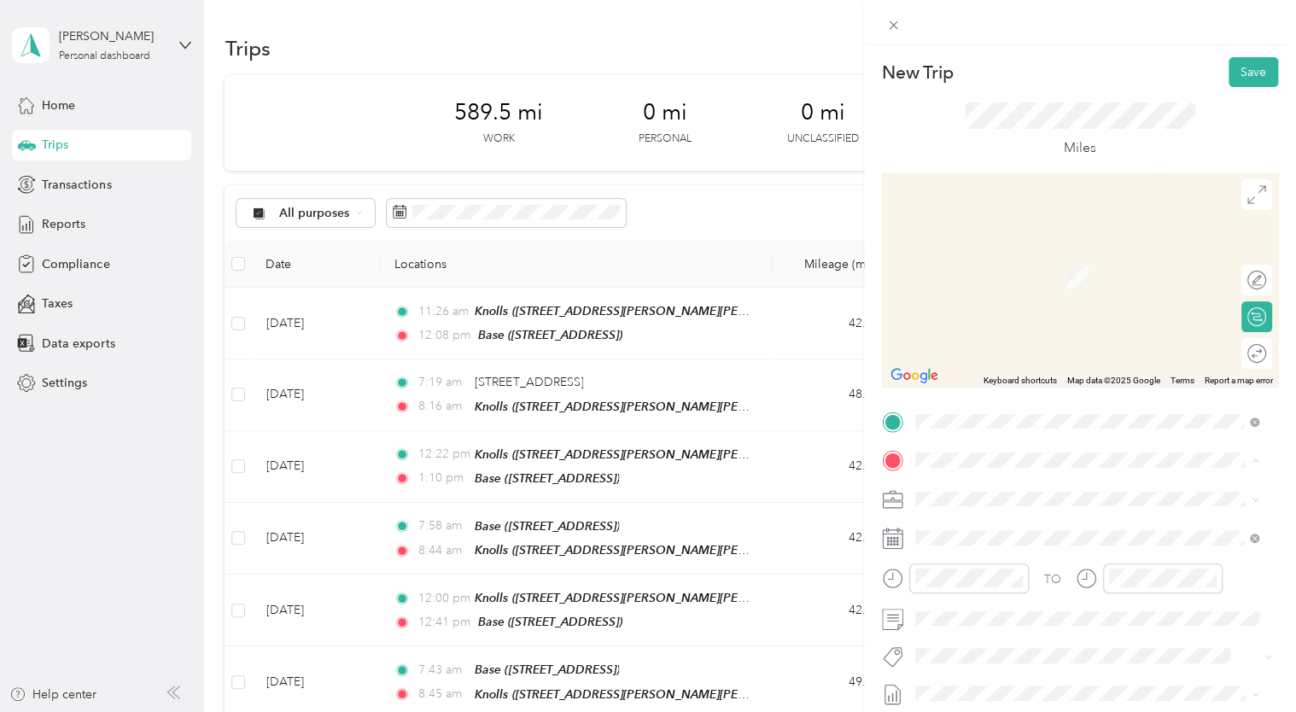
click at [980, 354] on div "Base [STREET_ADDRESS]" at bounding box center [1001, 341] width 108 height 36
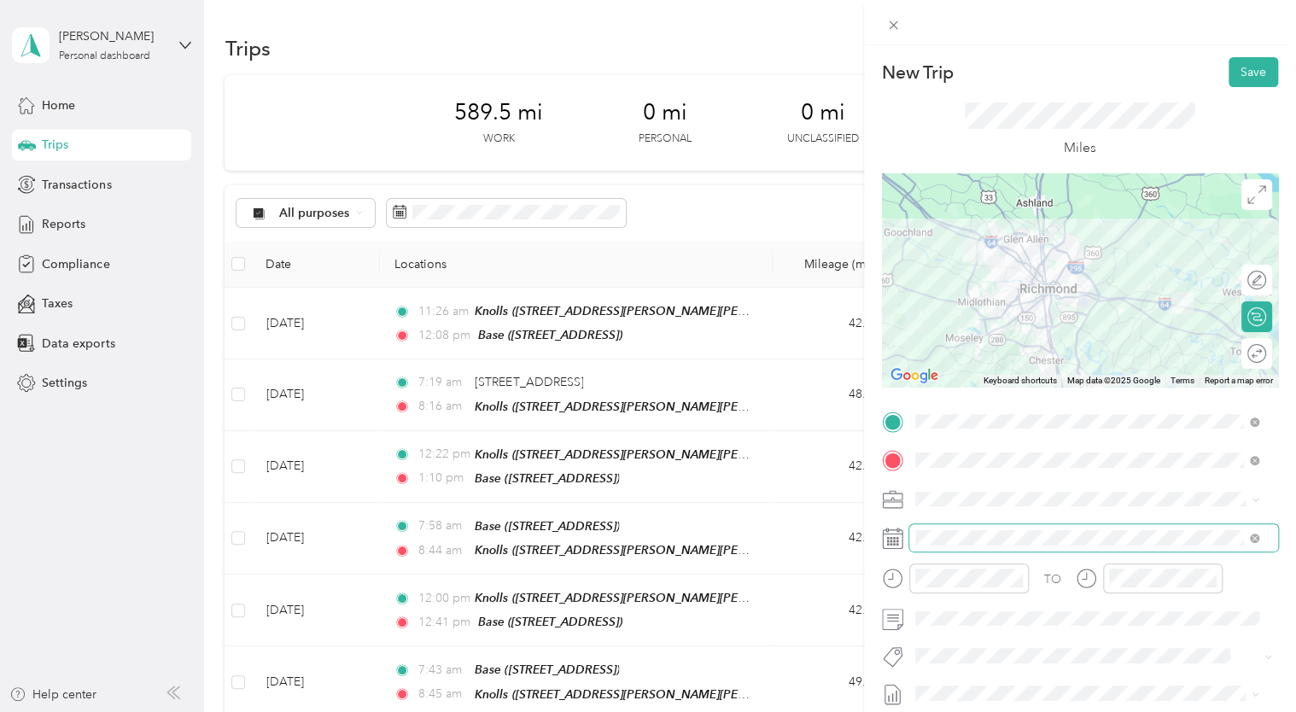
click at [946, 547] on span at bounding box center [1093, 537] width 369 height 27
click at [902, 542] on icon at bounding box center [892, 538] width 21 height 21
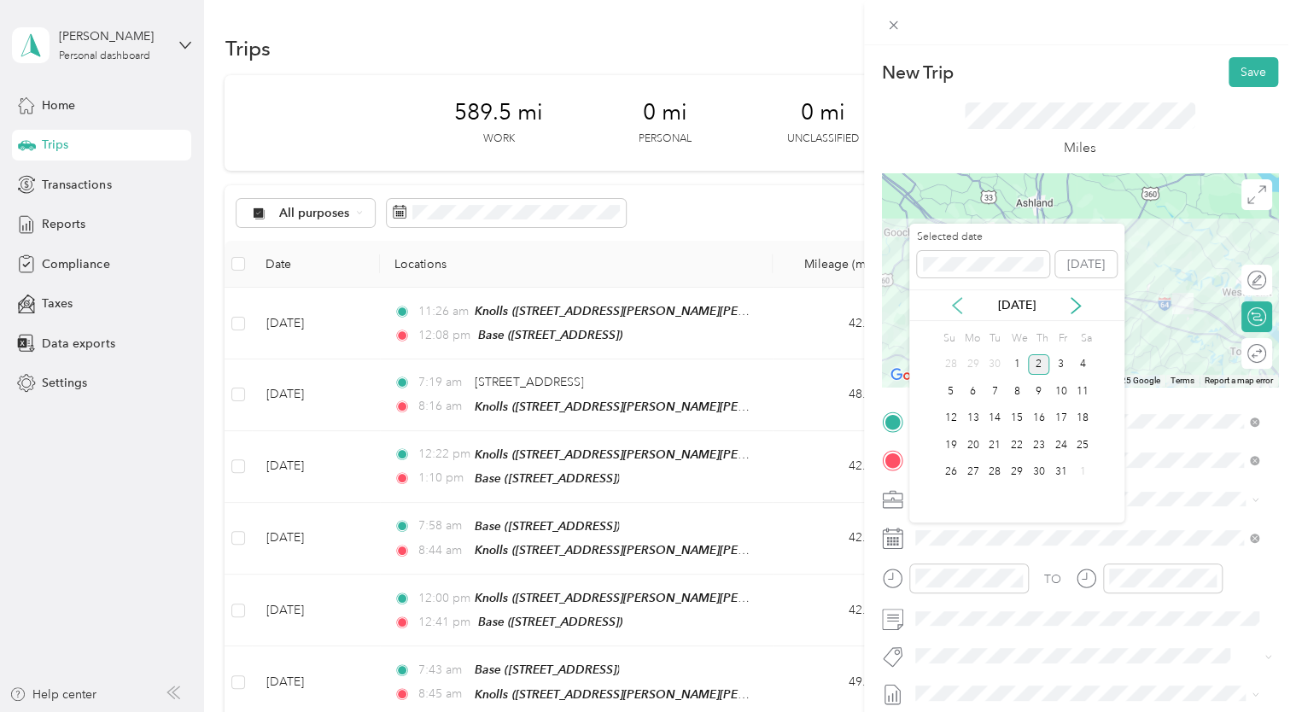
click at [966, 297] on icon at bounding box center [957, 305] width 17 height 17
click at [1059, 395] on div "12" at bounding box center [1061, 391] width 22 height 21
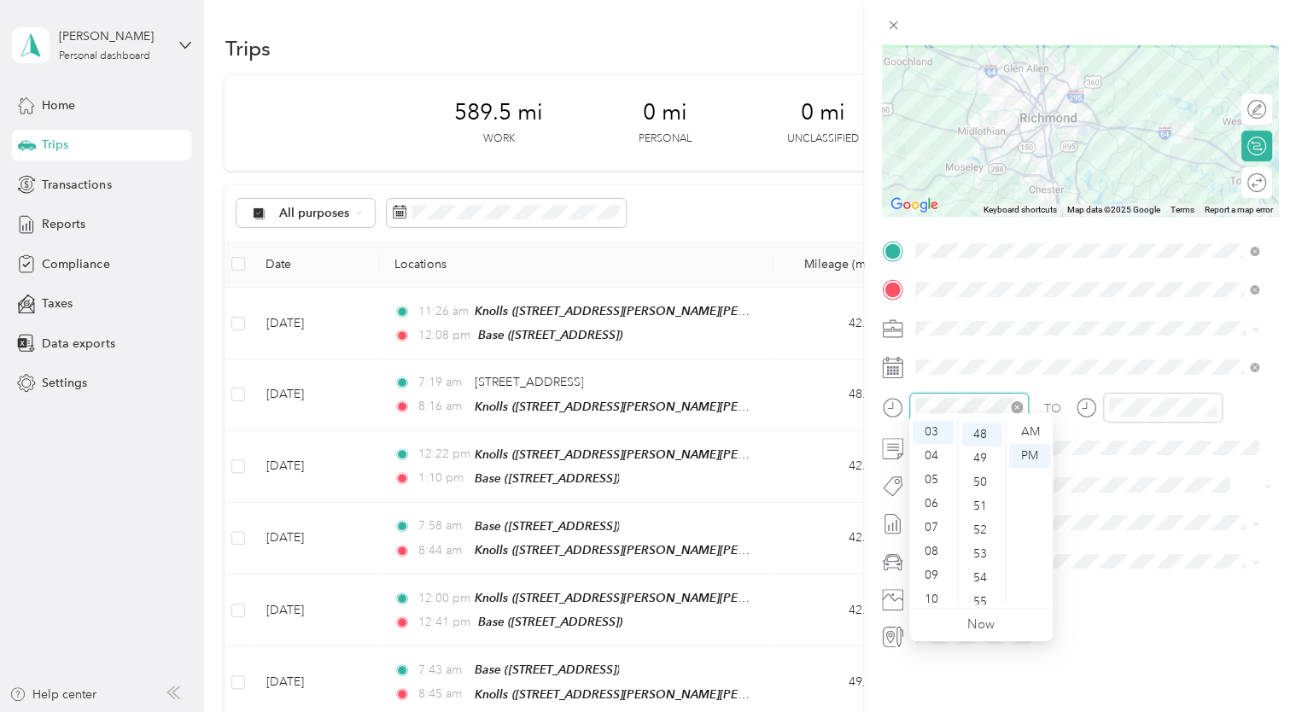
scroll to position [1148, 0]
click at [937, 477] on div "05" at bounding box center [933, 480] width 41 height 24
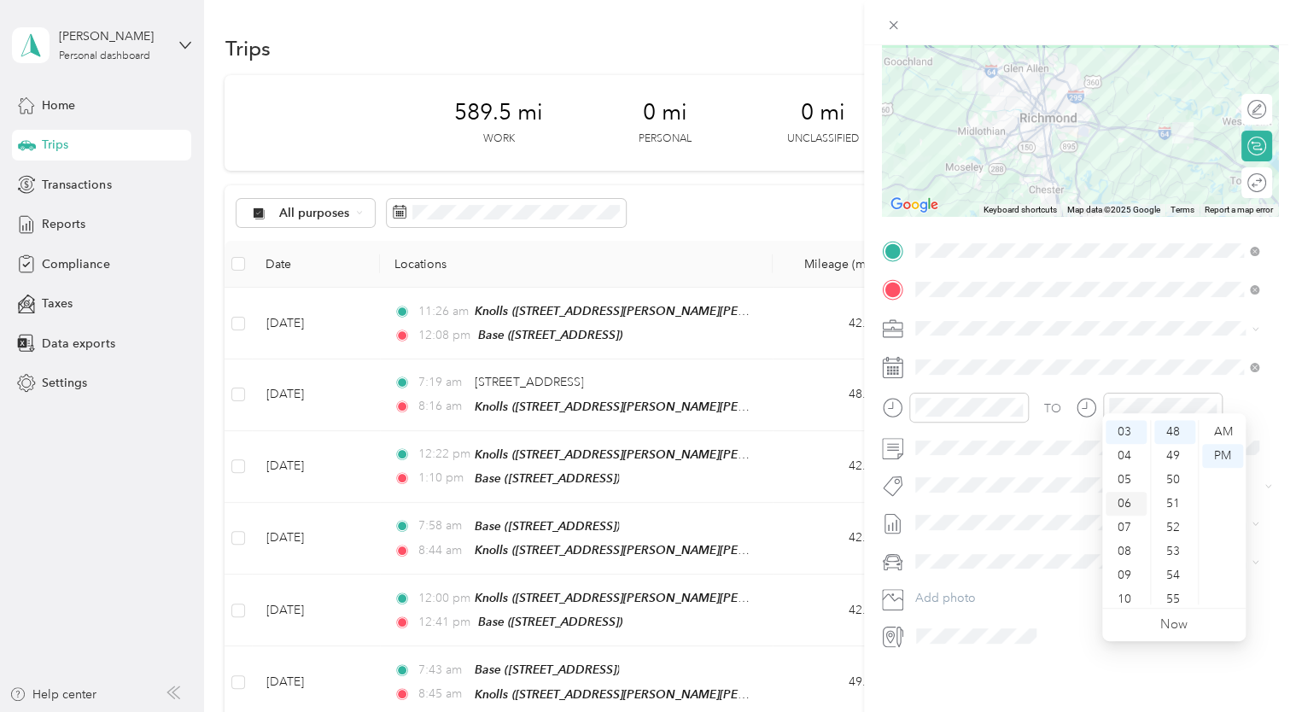
click at [1127, 500] on div "06" at bounding box center [1126, 504] width 41 height 24
click at [1175, 568] on div "54" at bounding box center [1175, 576] width 41 height 24
click at [994, 573] on span "Chevrolet Suburban" at bounding box center [975, 576] width 109 height 15
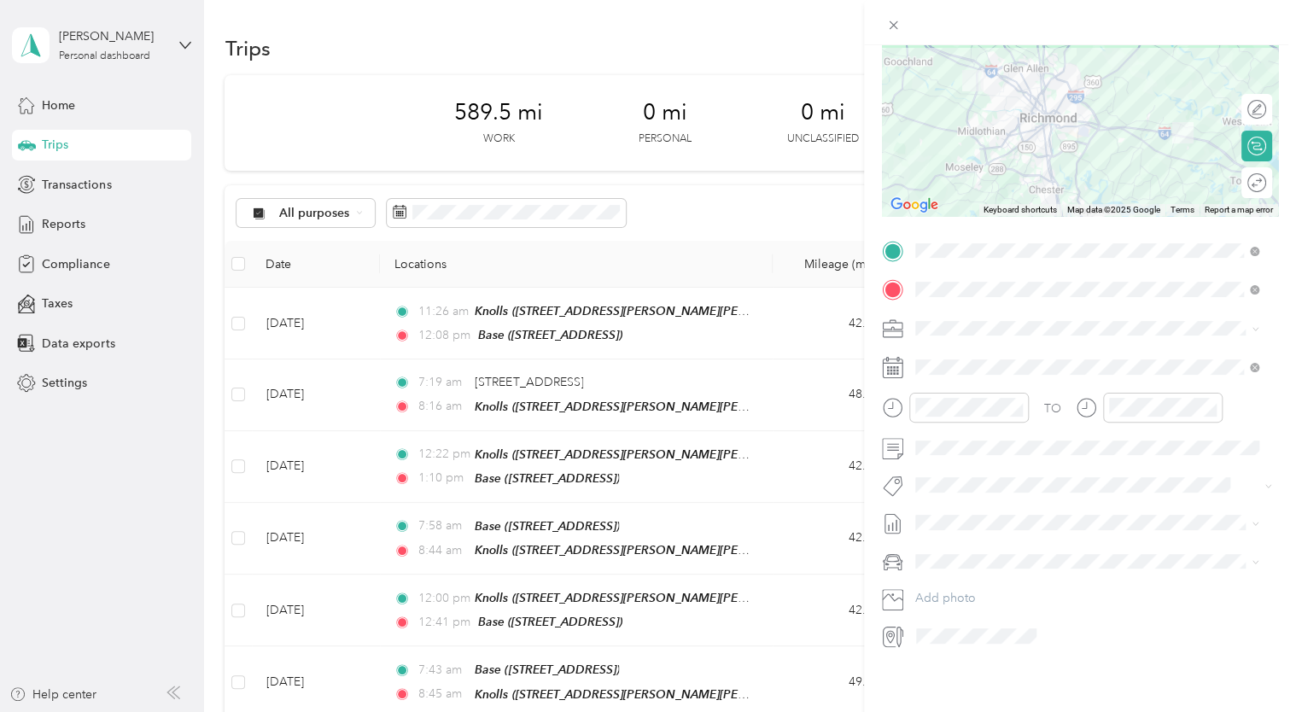
click at [949, 562] on span "[DATE] - [DATE]" at bounding box center [957, 560] width 85 height 18
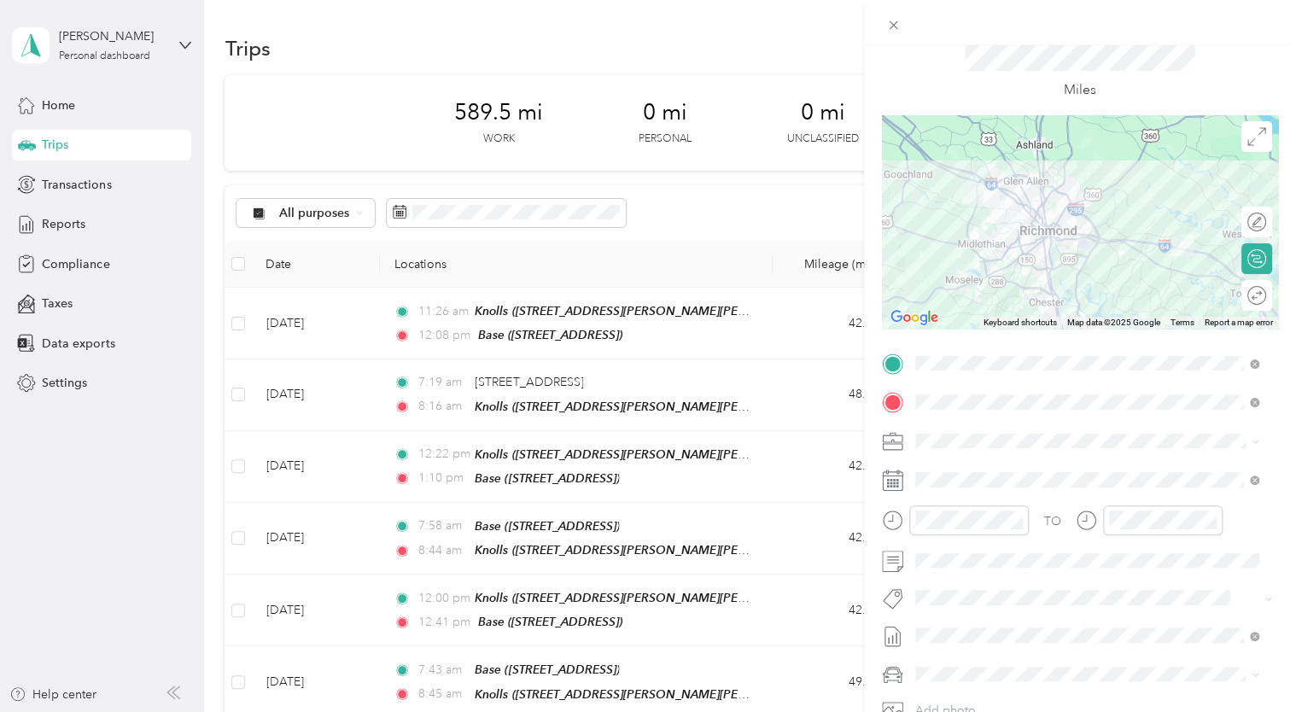
scroll to position [0, 0]
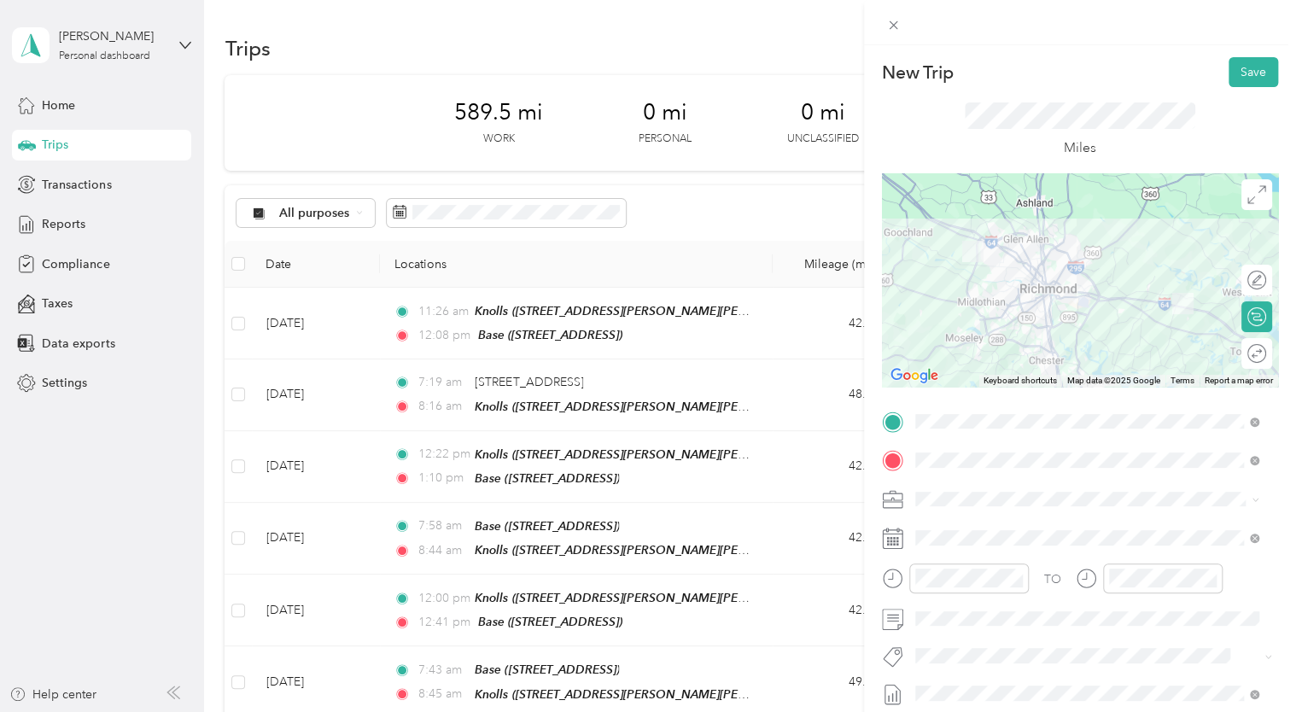
click at [1219, 99] on div "Miles" at bounding box center [1080, 130] width 396 height 86
click at [1229, 76] on button "Save" at bounding box center [1254, 72] width 50 height 30
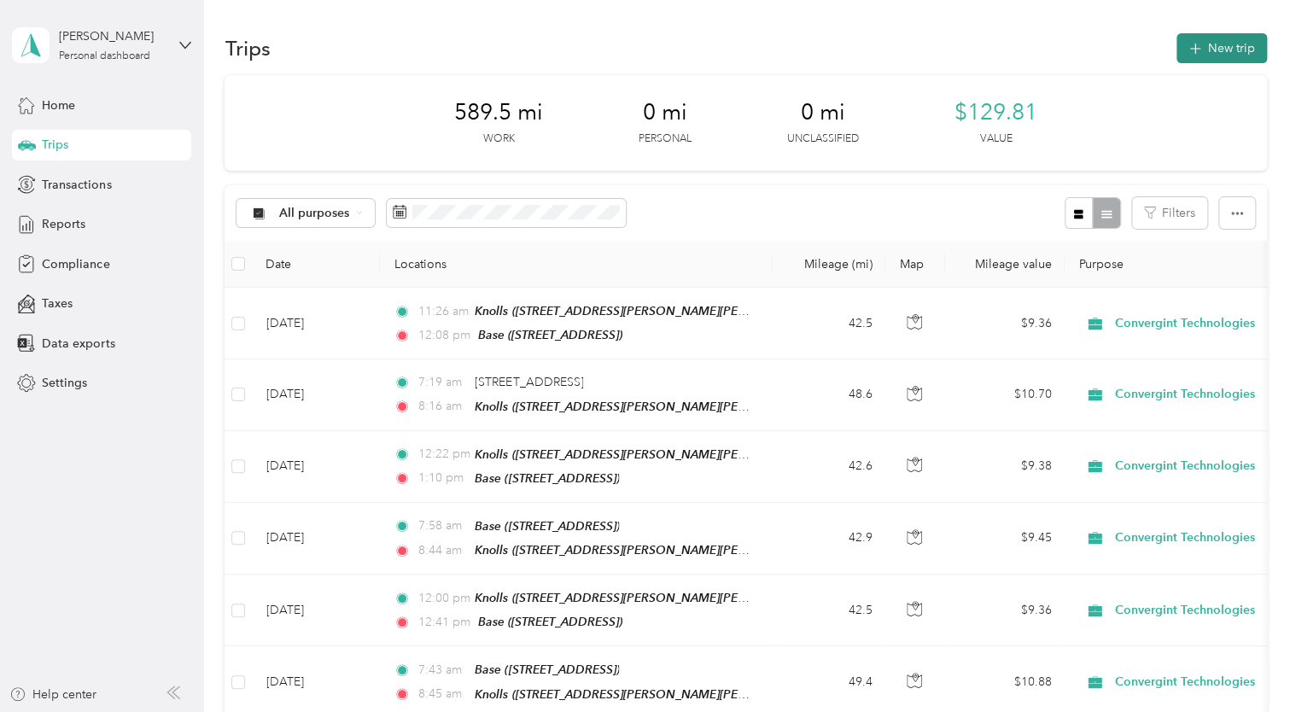
click at [1220, 45] on button "New trip" at bounding box center [1222, 48] width 91 height 30
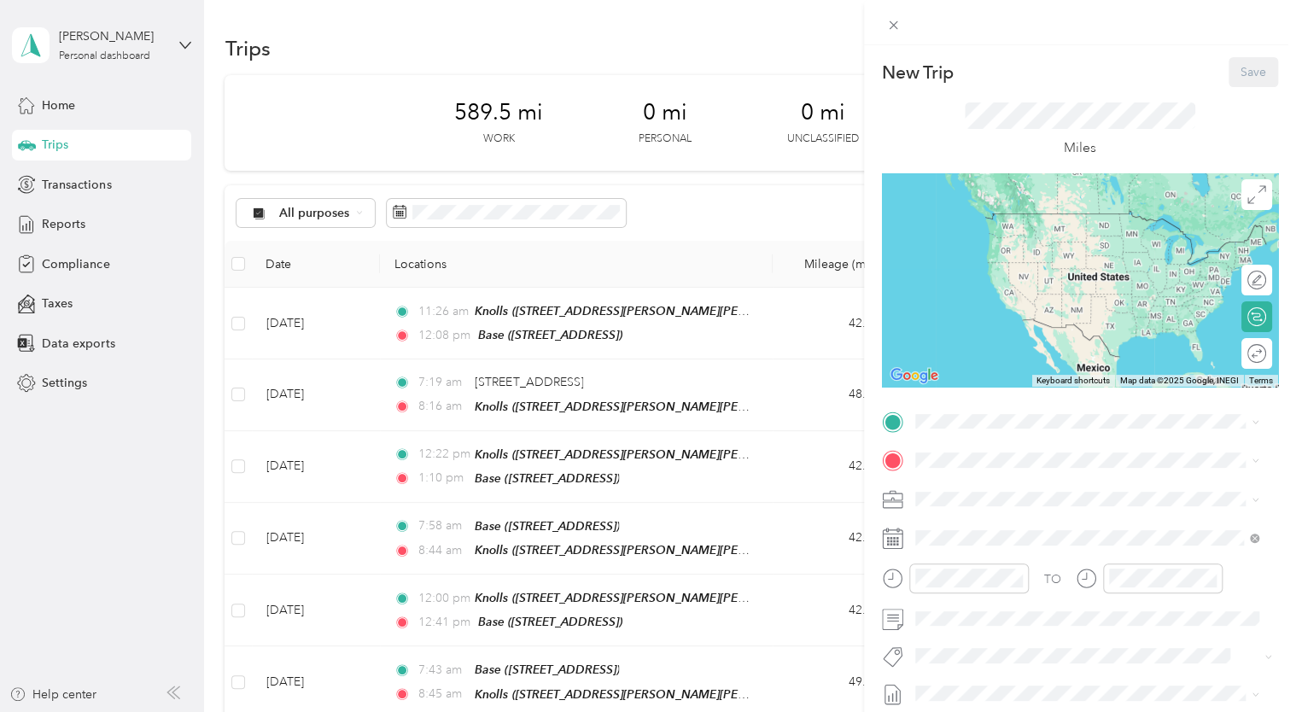
click at [906, 541] on div at bounding box center [1080, 537] width 396 height 27
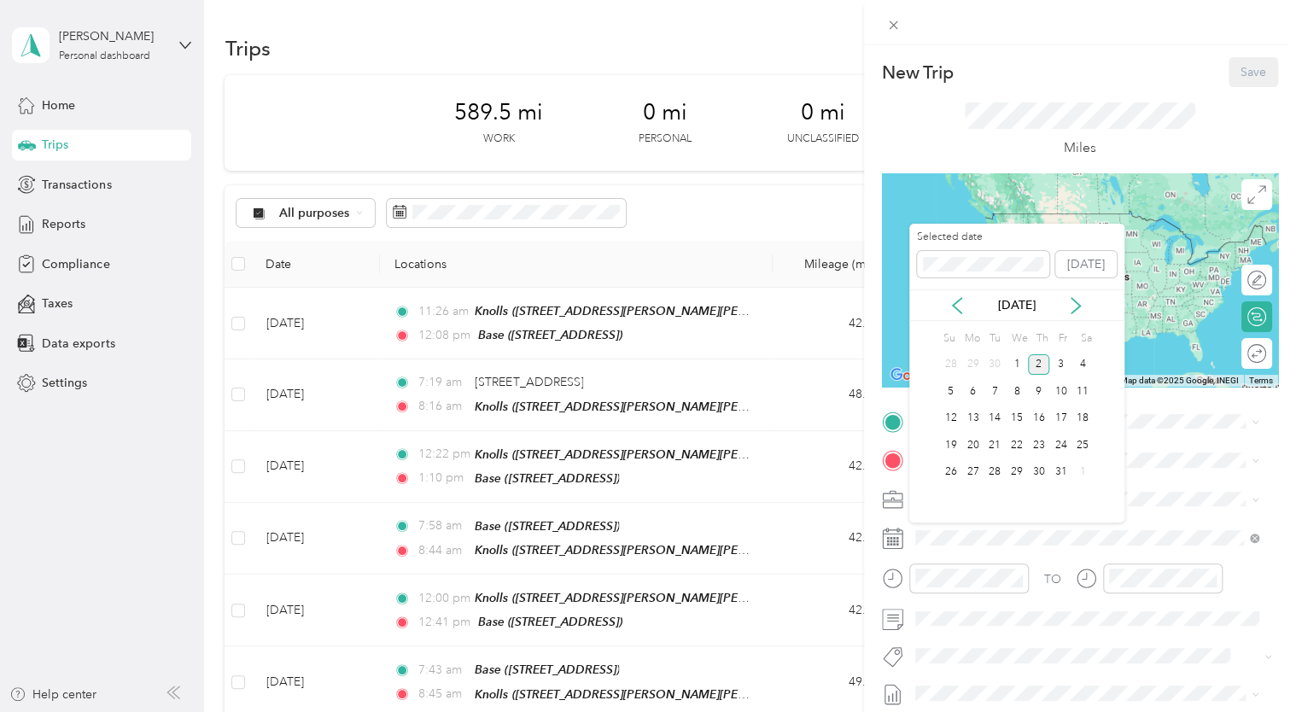
click at [957, 316] on div "[DATE]" at bounding box center [1016, 305] width 215 height 32
click at [958, 309] on icon at bounding box center [957, 305] width 9 height 15
click at [1056, 442] on div "26" at bounding box center [1061, 445] width 22 height 21
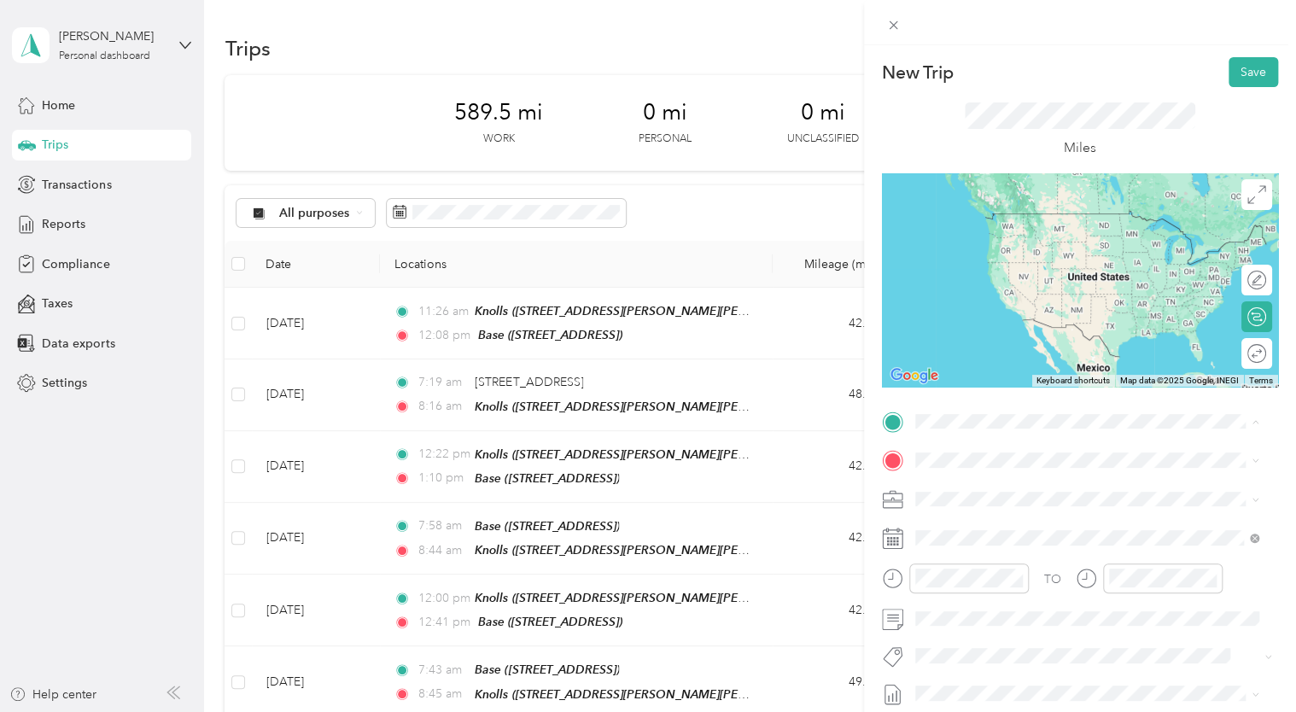
click at [1025, 564] on div "Base [STREET_ADDRESS]" at bounding box center [1001, 571] width 108 height 36
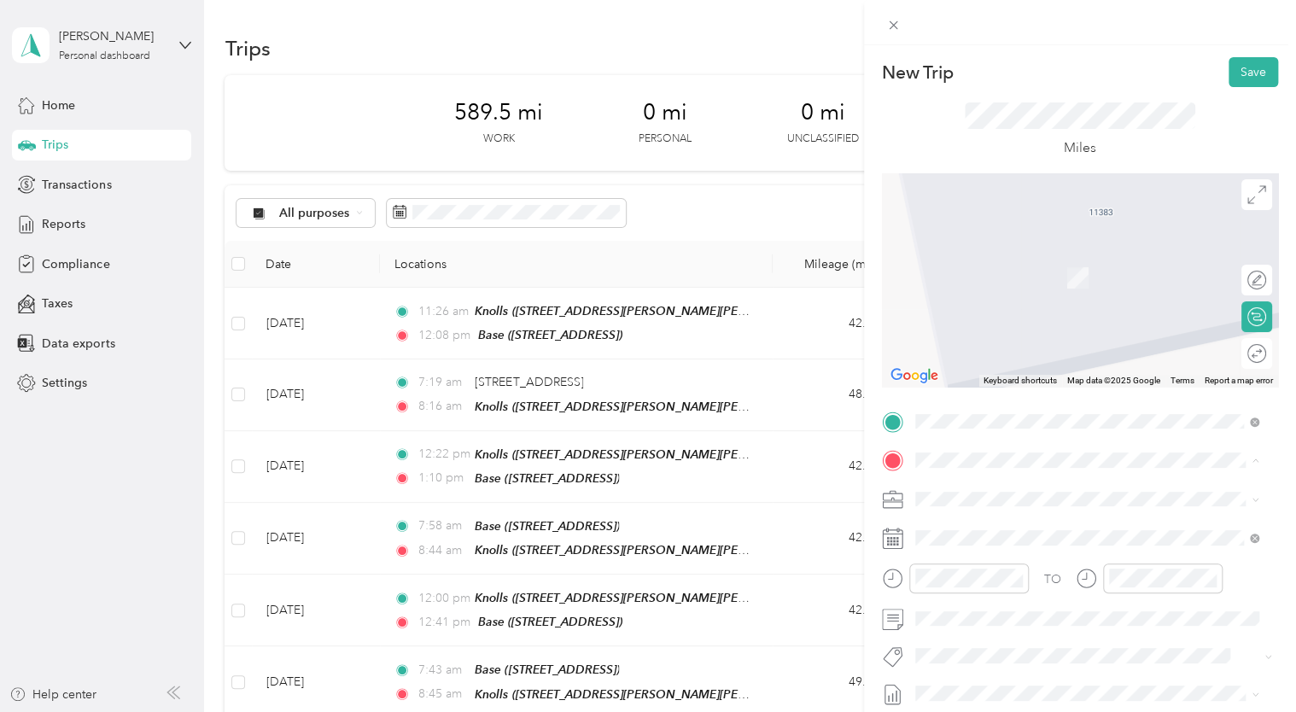
click at [977, 411] on span "[STREET_ADDRESS]" at bounding box center [1001, 403] width 108 height 15
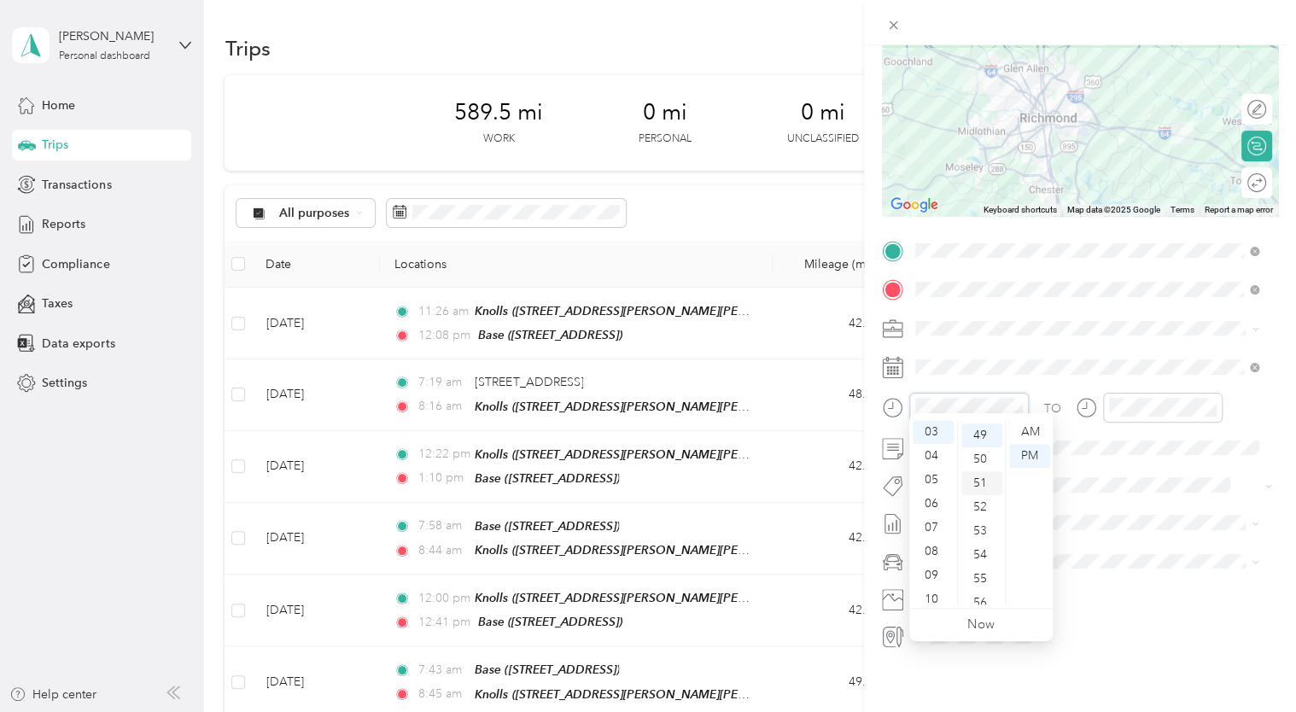
scroll to position [1172, 0]
click at [934, 583] on div "09" at bounding box center [933, 576] width 41 height 24
click at [978, 570] on div "55" at bounding box center [982, 576] width 41 height 24
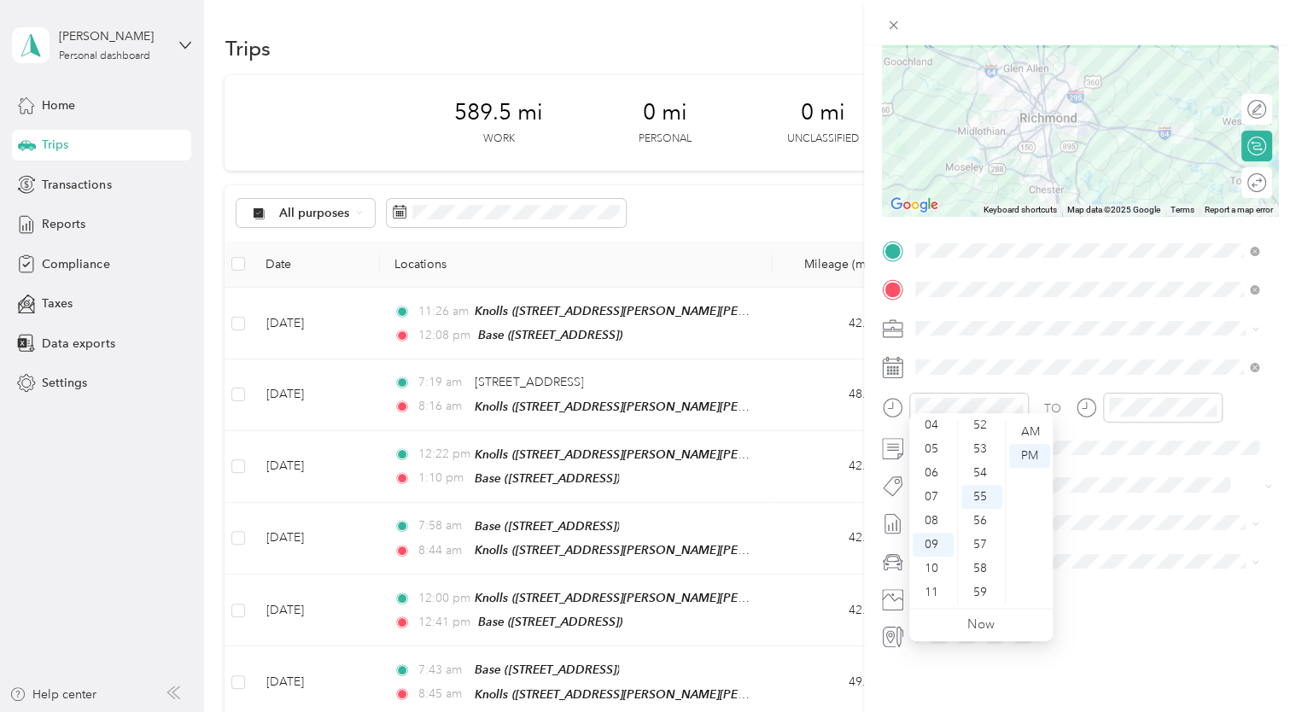
click at [1098, 395] on div at bounding box center [1149, 408] width 147 height 30
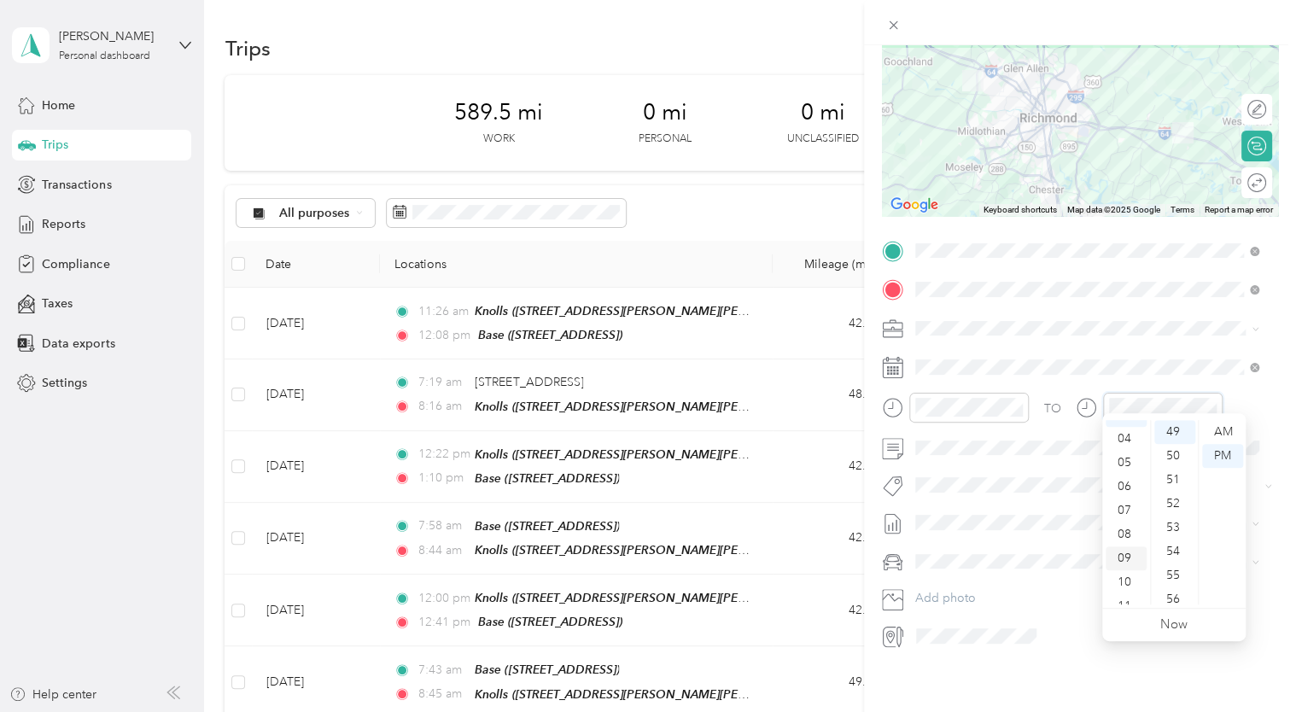
scroll to position [102, 0]
click at [1132, 582] on div "11" at bounding box center [1126, 593] width 41 height 24
click at [1175, 446] on div "39" at bounding box center [1175, 449] width 41 height 24
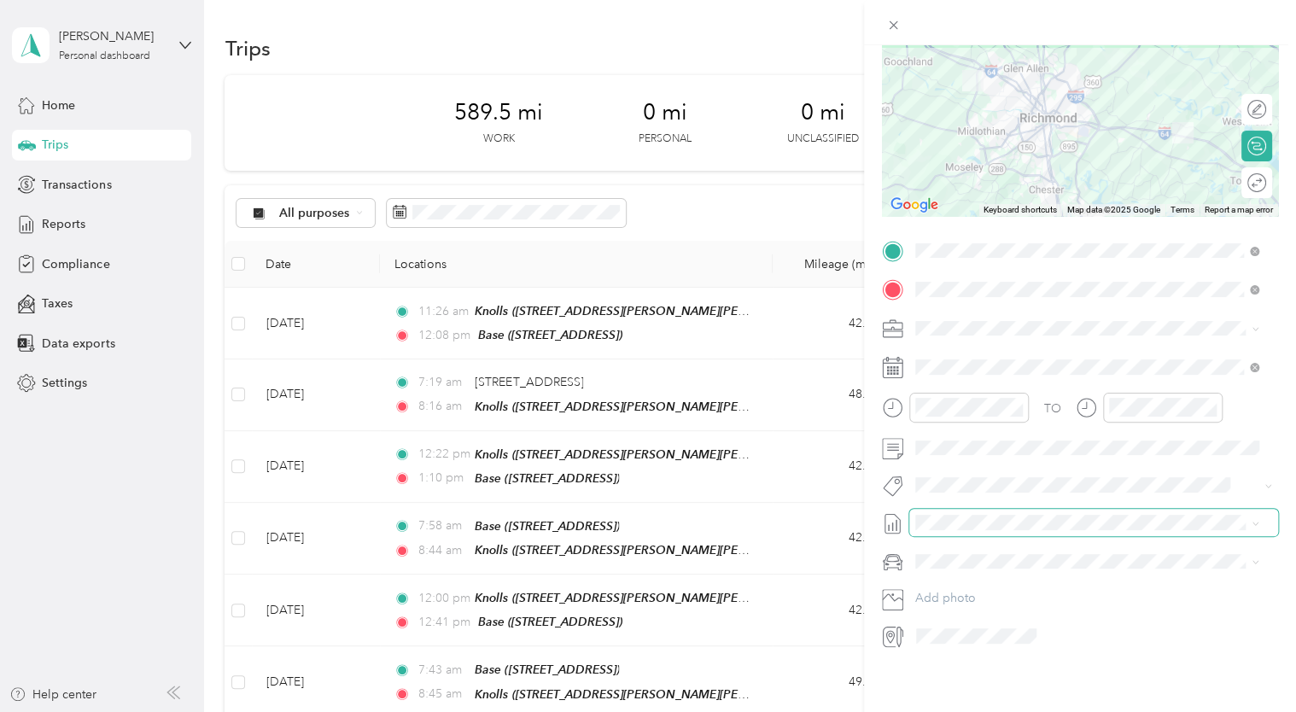
click at [941, 520] on span at bounding box center [1093, 522] width 369 height 27
click at [927, 519] on span at bounding box center [1093, 522] width 369 height 27
click at [944, 570] on div "Chevrolet Suburban" at bounding box center [1087, 573] width 332 height 18
click at [953, 567] on span "[DATE] - [DATE]" at bounding box center [957, 567] width 85 height 18
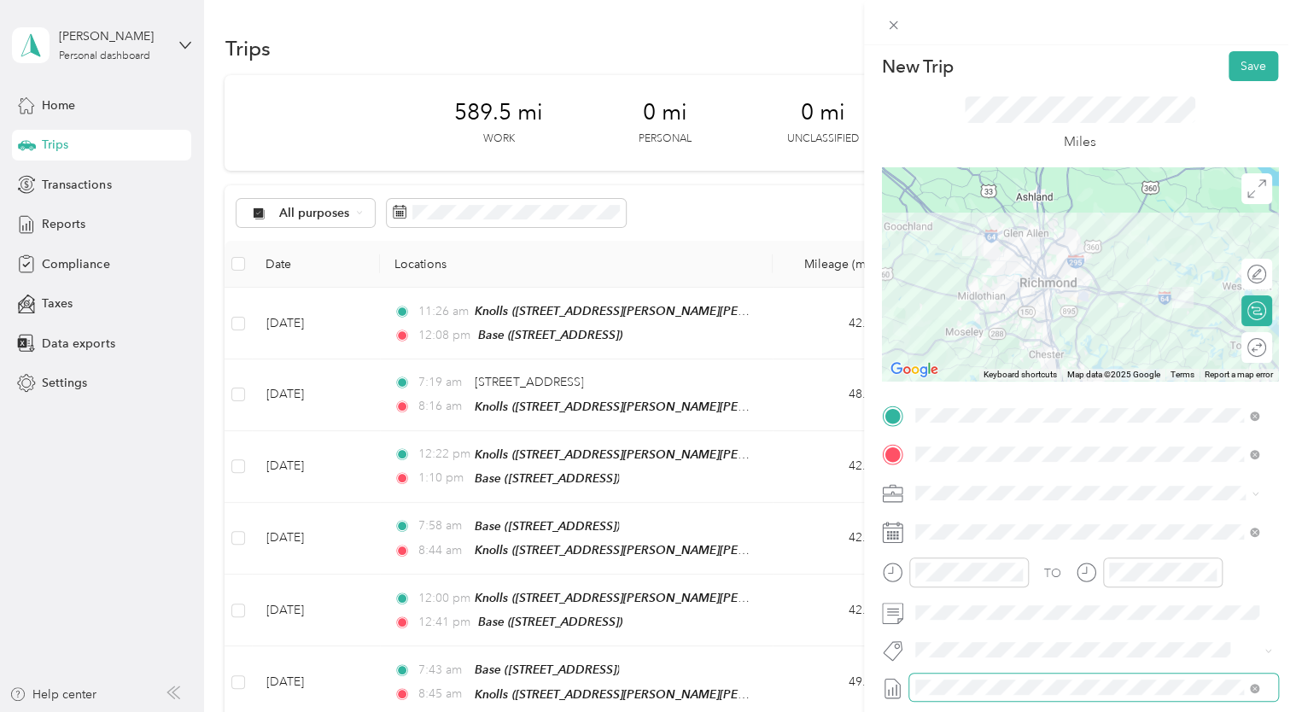
scroll to position [0, 0]
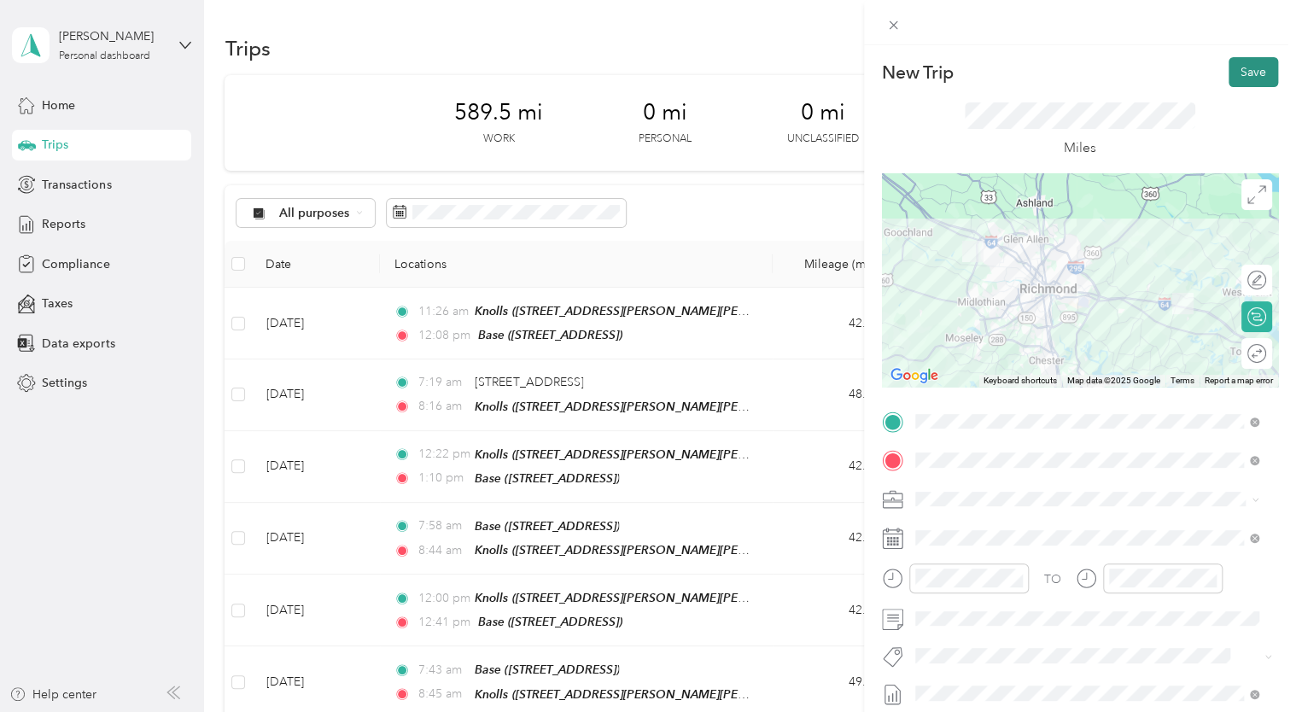
click at [1229, 72] on button "Save" at bounding box center [1254, 72] width 50 height 30
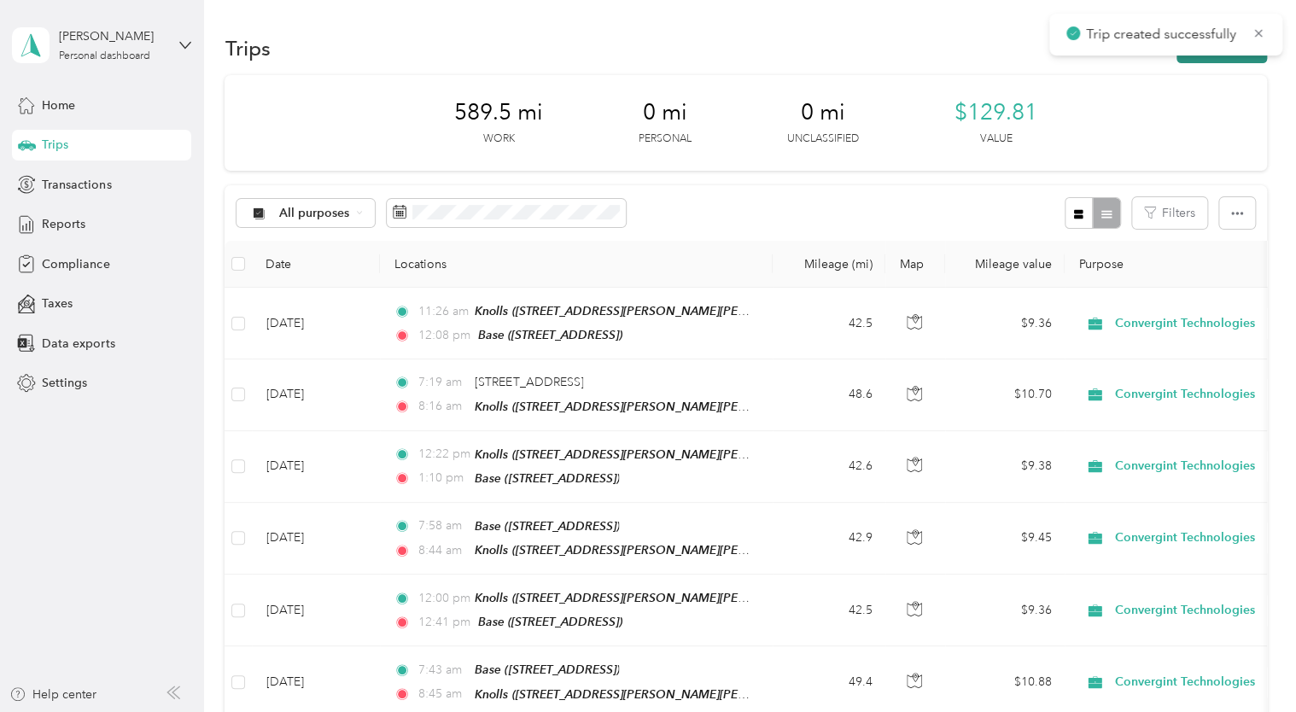
click at [1220, 60] on button "New trip" at bounding box center [1222, 48] width 91 height 30
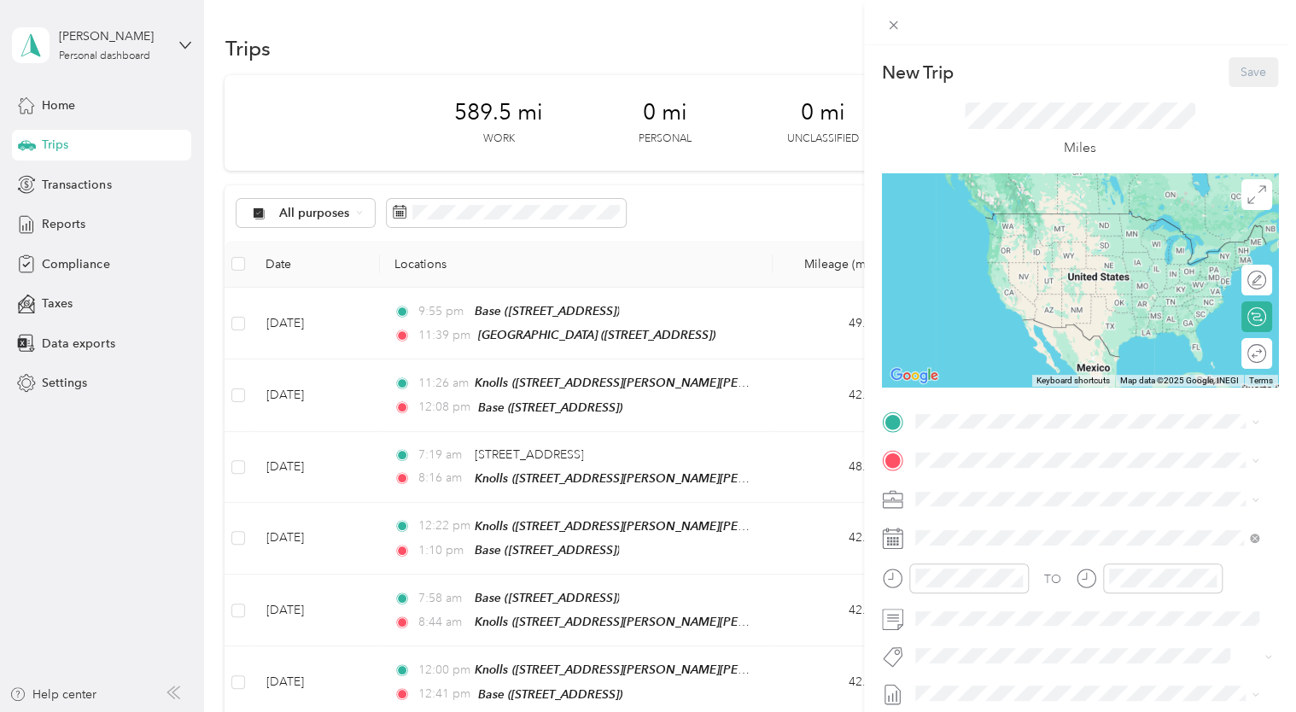
click at [1016, 641] on div "West Creek [STREET_ADDRESS]" at bounding box center [1010, 623] width 127 height 36
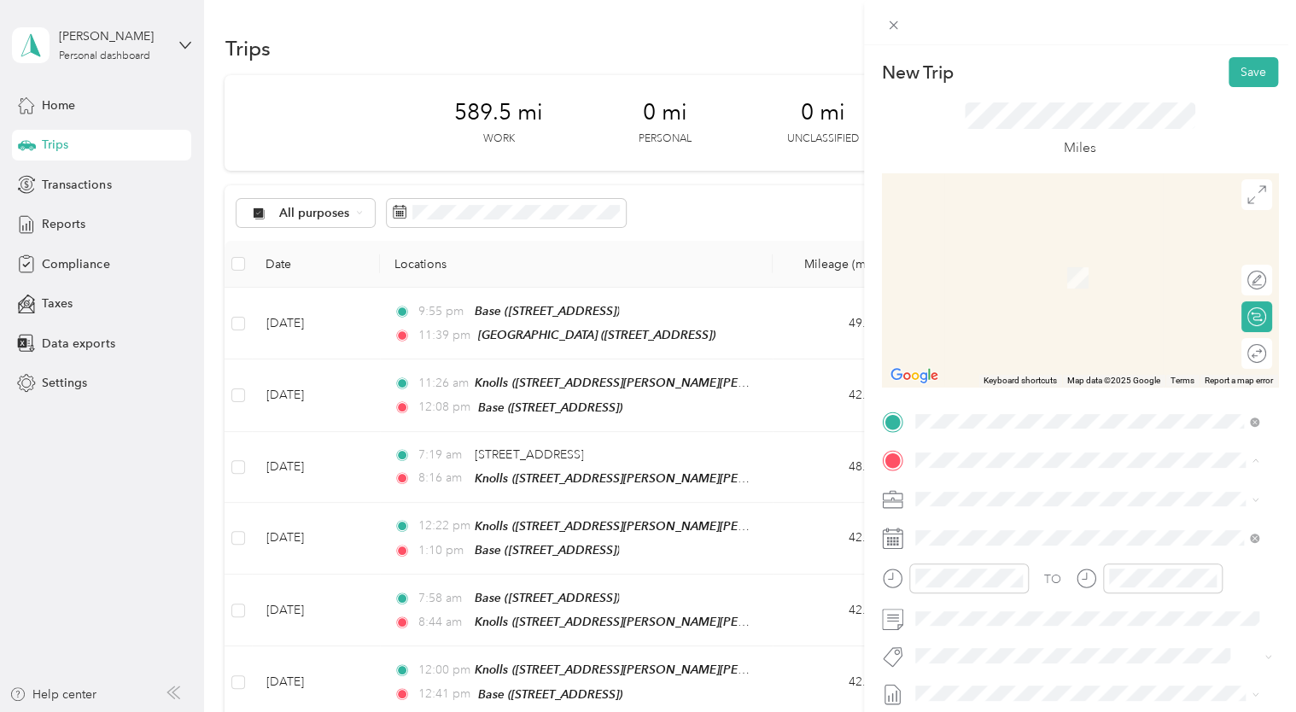
click at [977, 330] on div "Base" at bounding box center [1001, 330] width 108 height 15
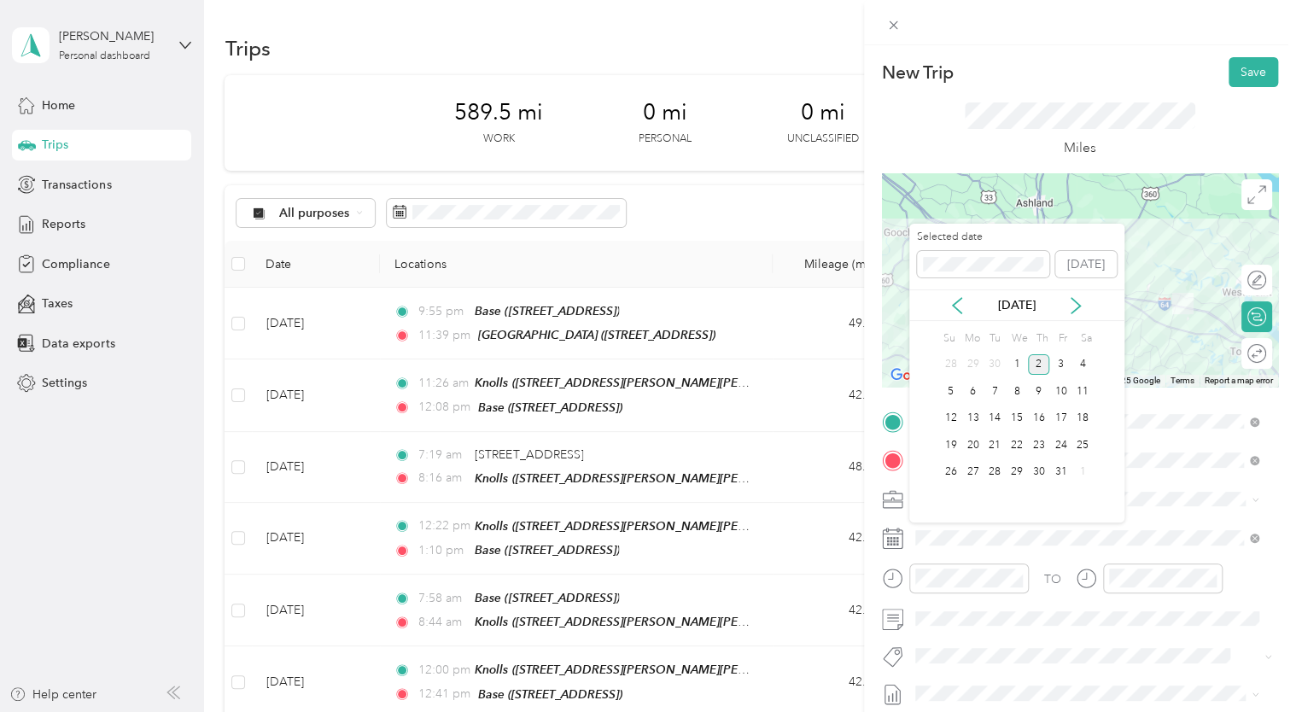
click at [956, 288] on div "Selected date [DATE]" at bounding box center [1016, 260] width 215 height 60
click at [961, 301] on icon at bounding box center [957, 305] width 17 height 17
click at [1059, 439] on div "26" at bounding box center [1061, 445] width 22 height 21
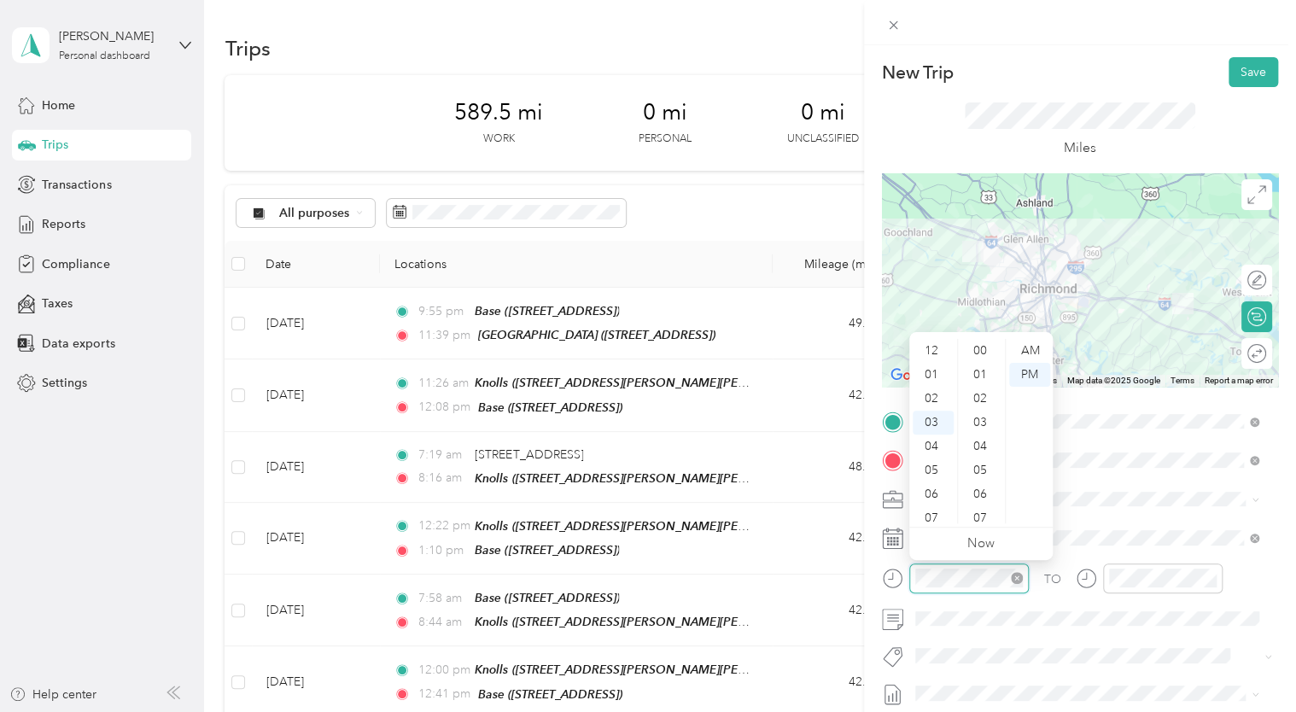
scroll to position [1196, 0]
click at [932, 459] on div "08" at bounding box center [933, 471] width 41 height 24
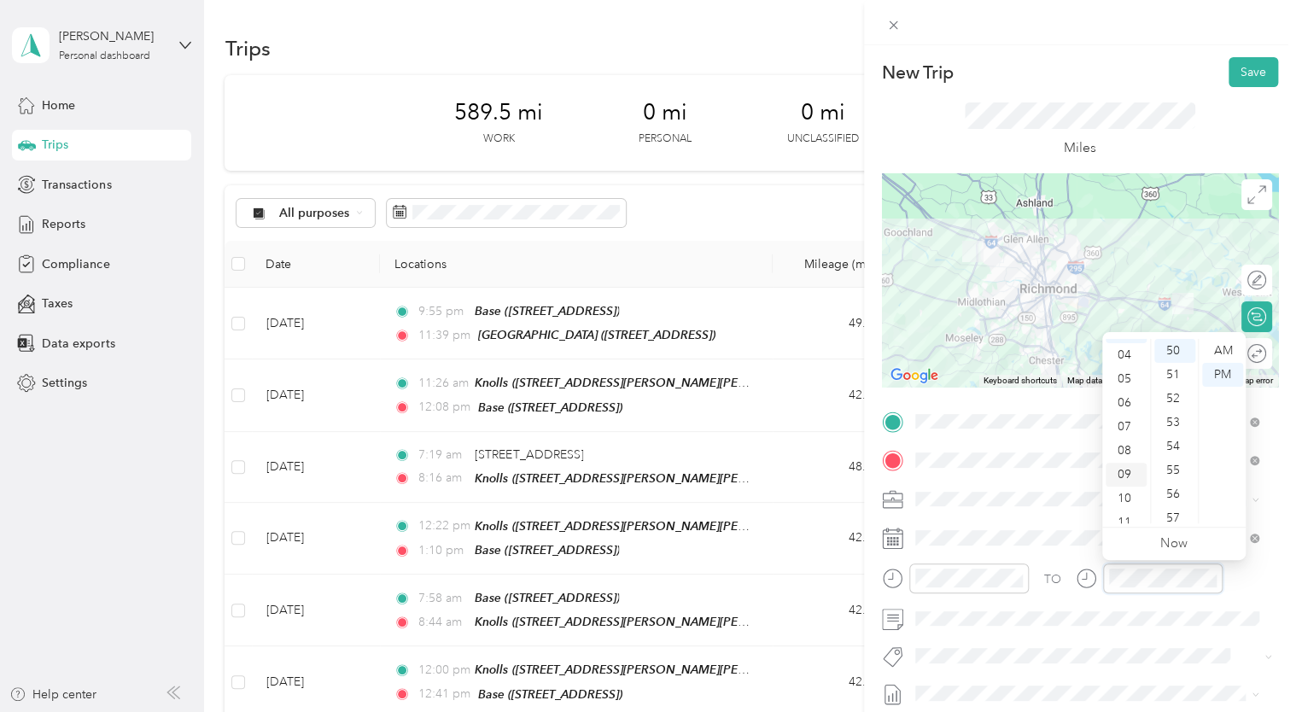
scroll to position [102, 0]
click at [1126, 466] on div "09" at bounding box center [1126, 464] width 41 height 24
click at [1036, 608] on span at bounding box center [1093, 618] width 369 height 27
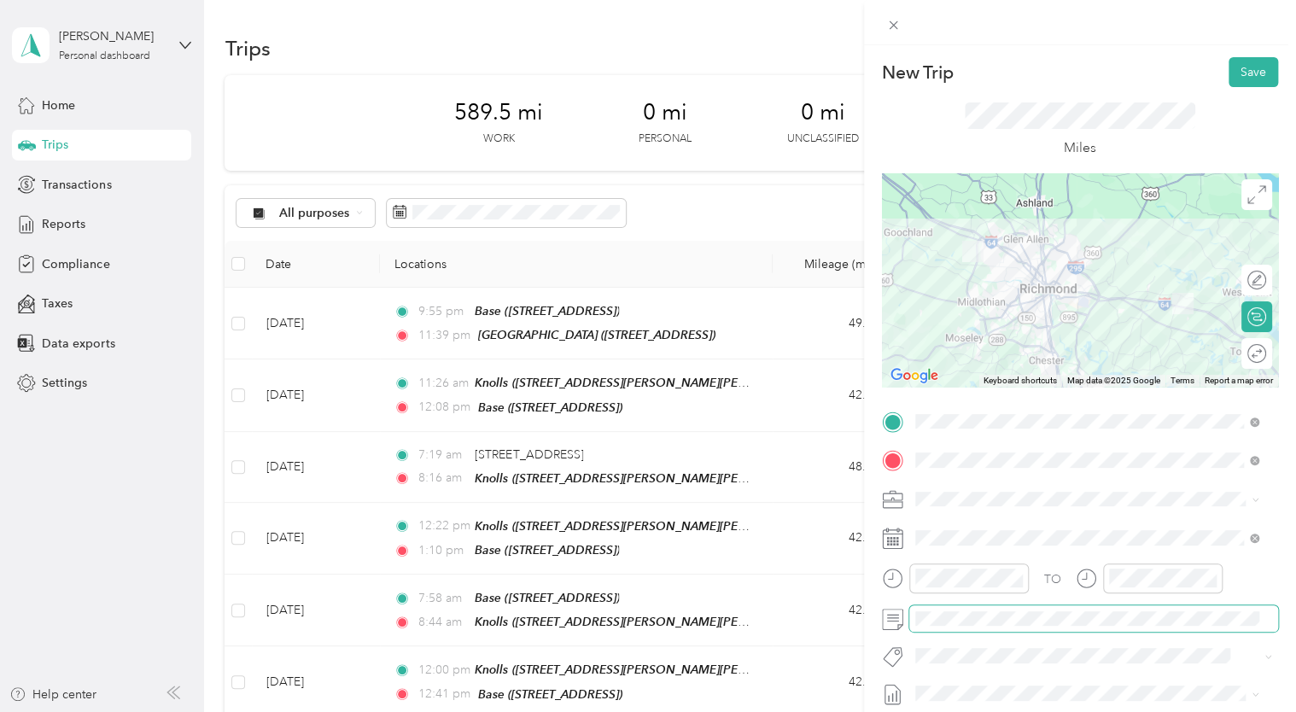
scroll to position [183, 0]
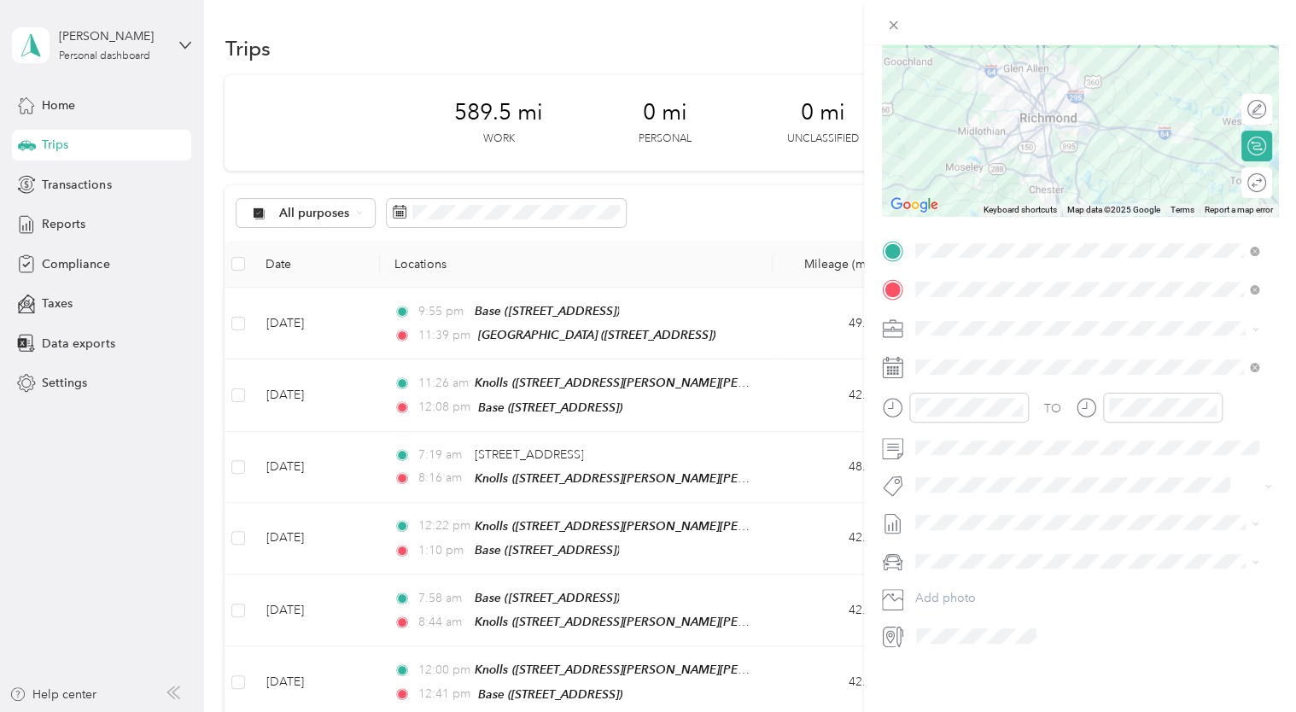
click at [962, 562] on span "[DATE] - [DATE]" at bounding box center [957, 567] width 85 height 18
click at [962, 578] on span "Chevrolet Suburban" at bounding box center [975, 579] width 109 height 15
click at [931, 510] on div "03" at bounding box center [933, 504] width 41 height 24
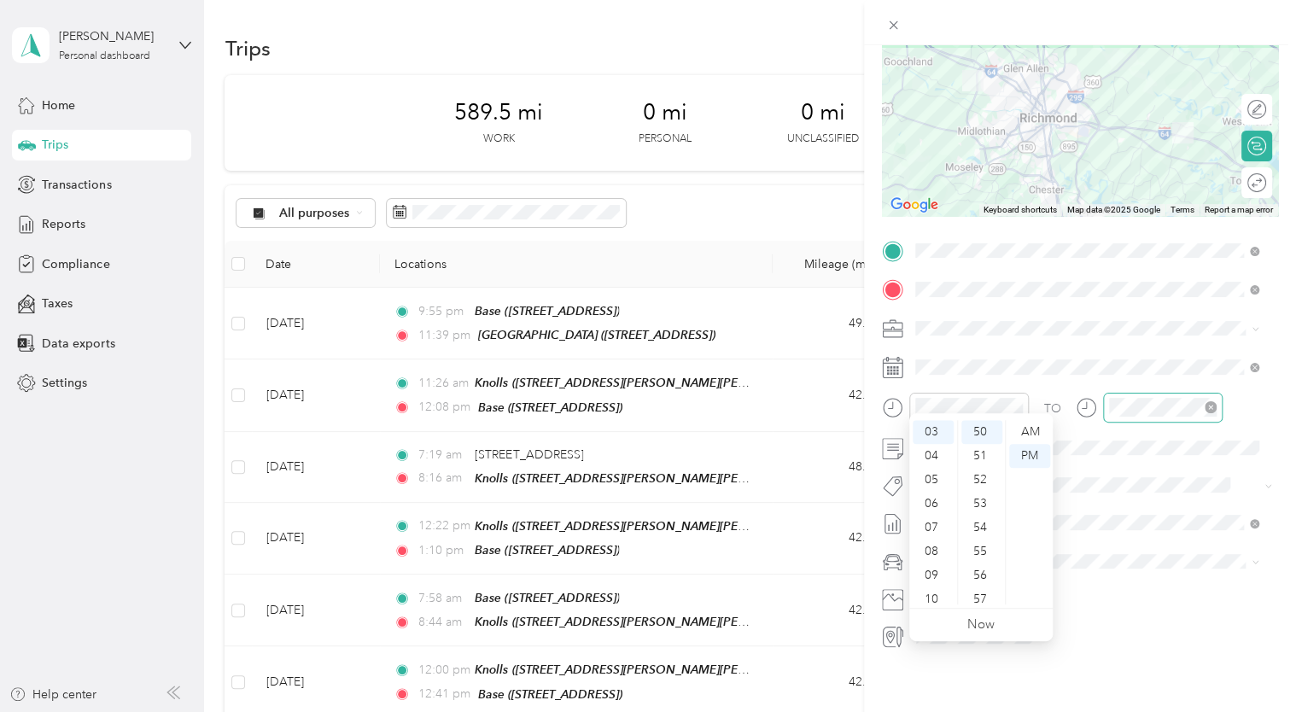
click at [1105, 393] on div at bounding box center [1163, 408] width 120 height 30
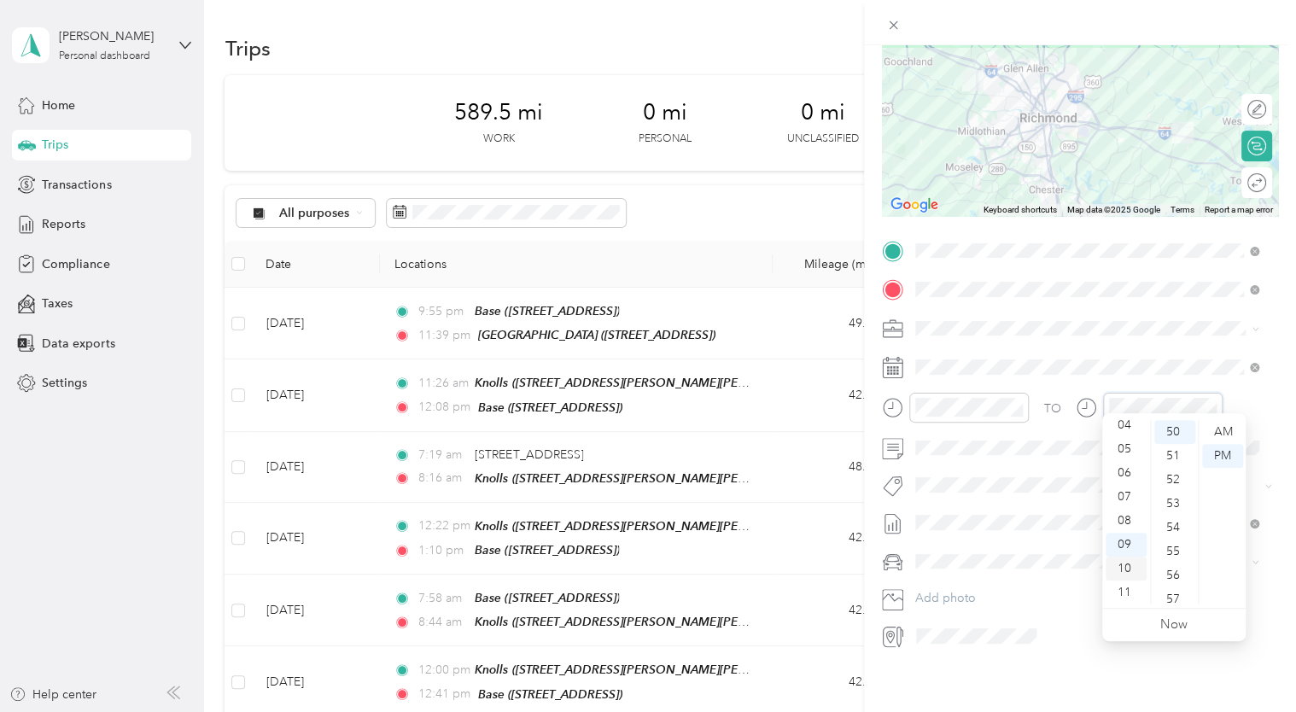
scroll to position [0, 0]
click at [1120, 511] on div "03" at bounding box center [1126, 504] width 41 height 24
click at [1127, 553] on div "08" at bounding box center [1126, 552] width 41 height 24
click at [1120, 436] on ul "12 01 02 03 04 05 06 07 08 09 10 11" at bounding box center [1126, 512] width 48 height 184
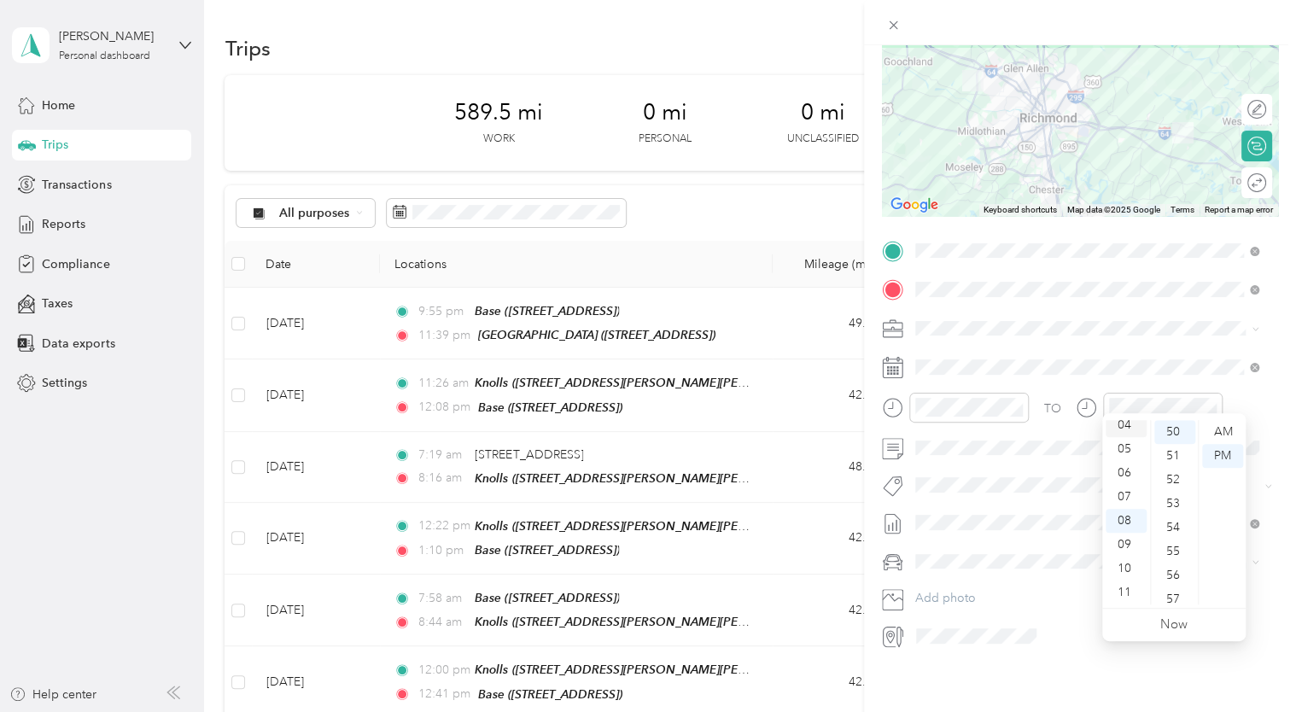
click at [1122, 429] on div "04" at bounding box center [1126, 425] width 41 height 24
click at [1036, 634] on span at bounding box center [976, 636] width 132 height 27
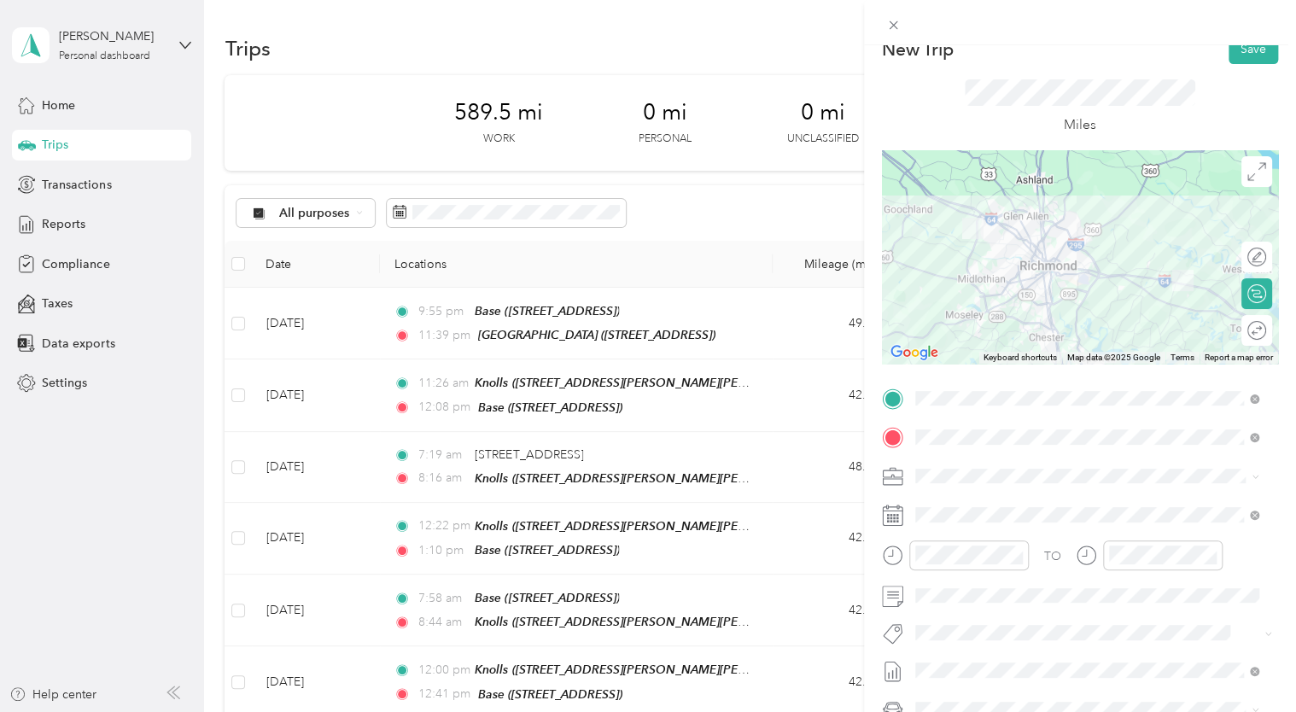
scroll to position [12, 0]
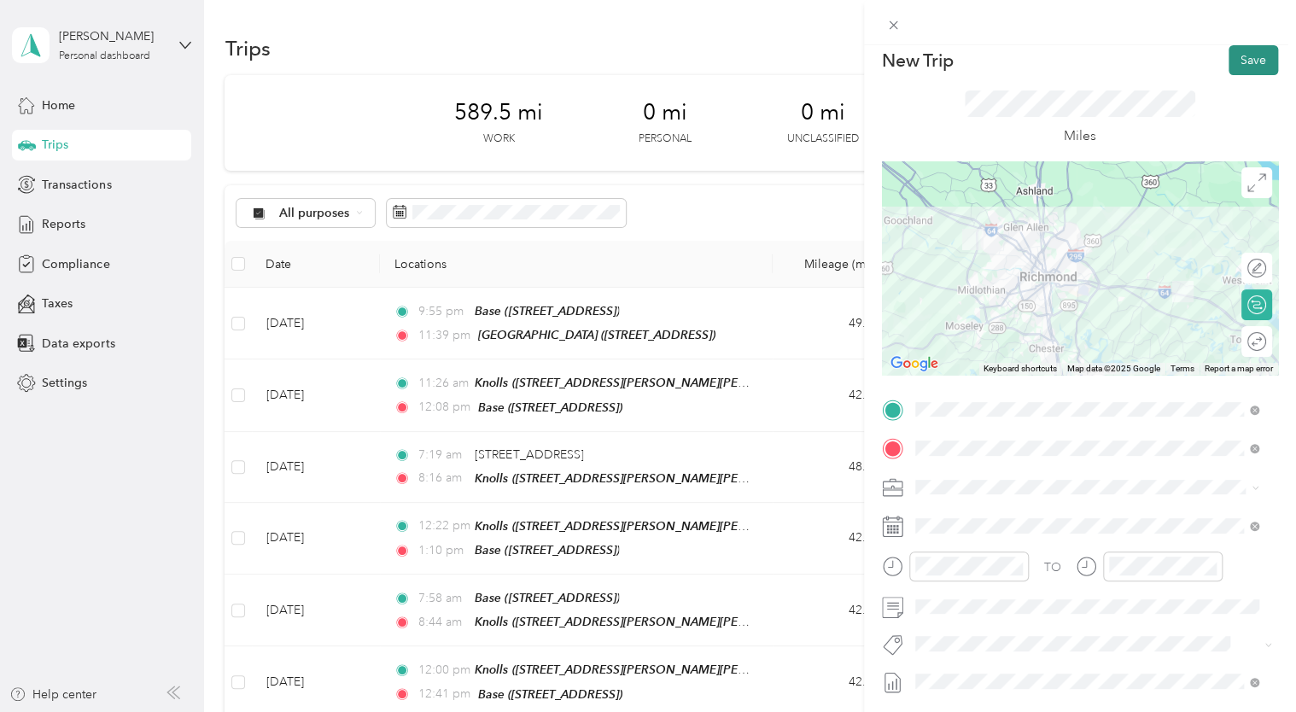
click at [1244, 66] on button "Save" at bounding box center [1254, 60] width 50 height 30
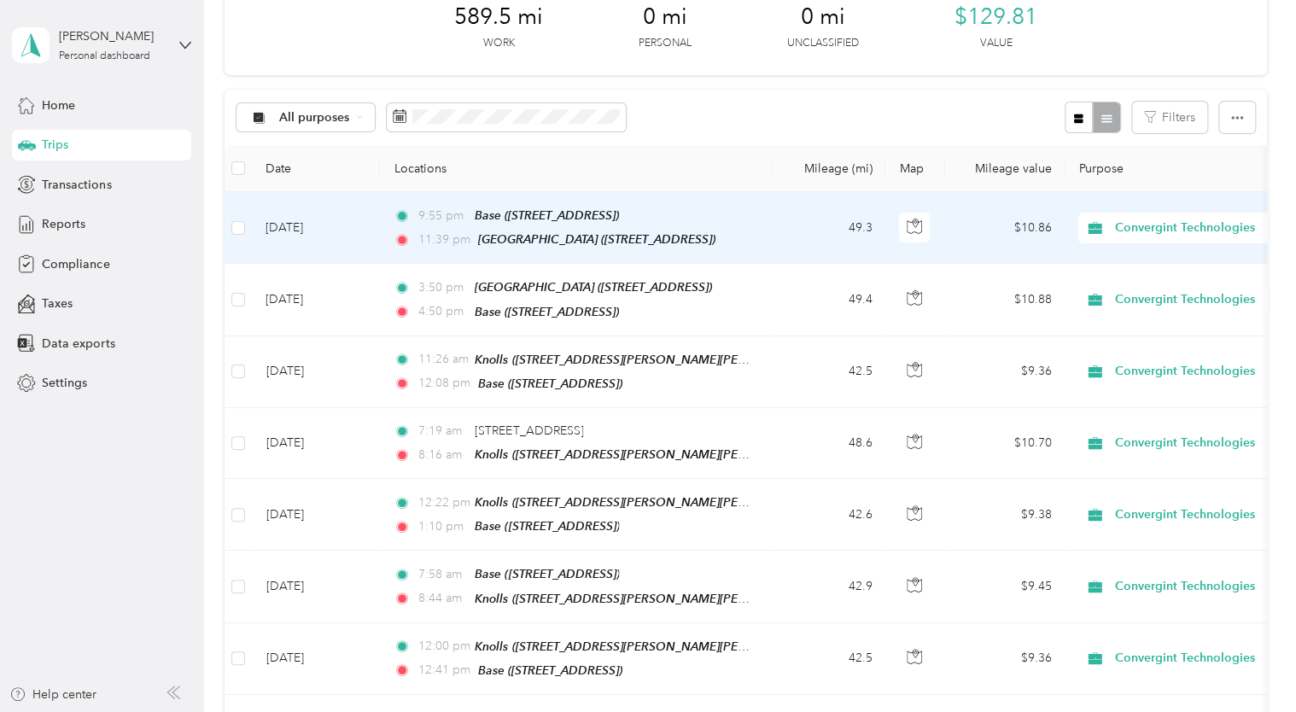
scroll to position [0, 0]
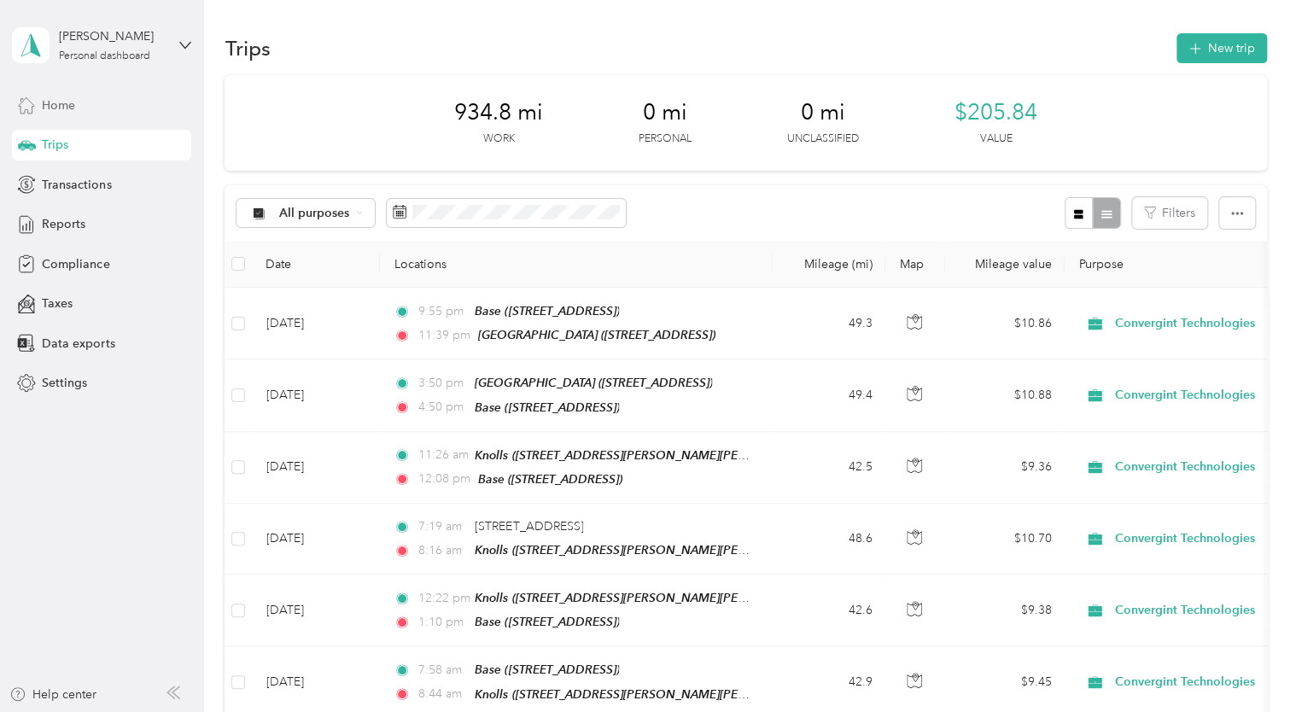
click at [56, 111] on span "Home" at bounding box center [58, 105] width 33 height 18
